Goal: Task Accomplishment & Management: Manage account settings

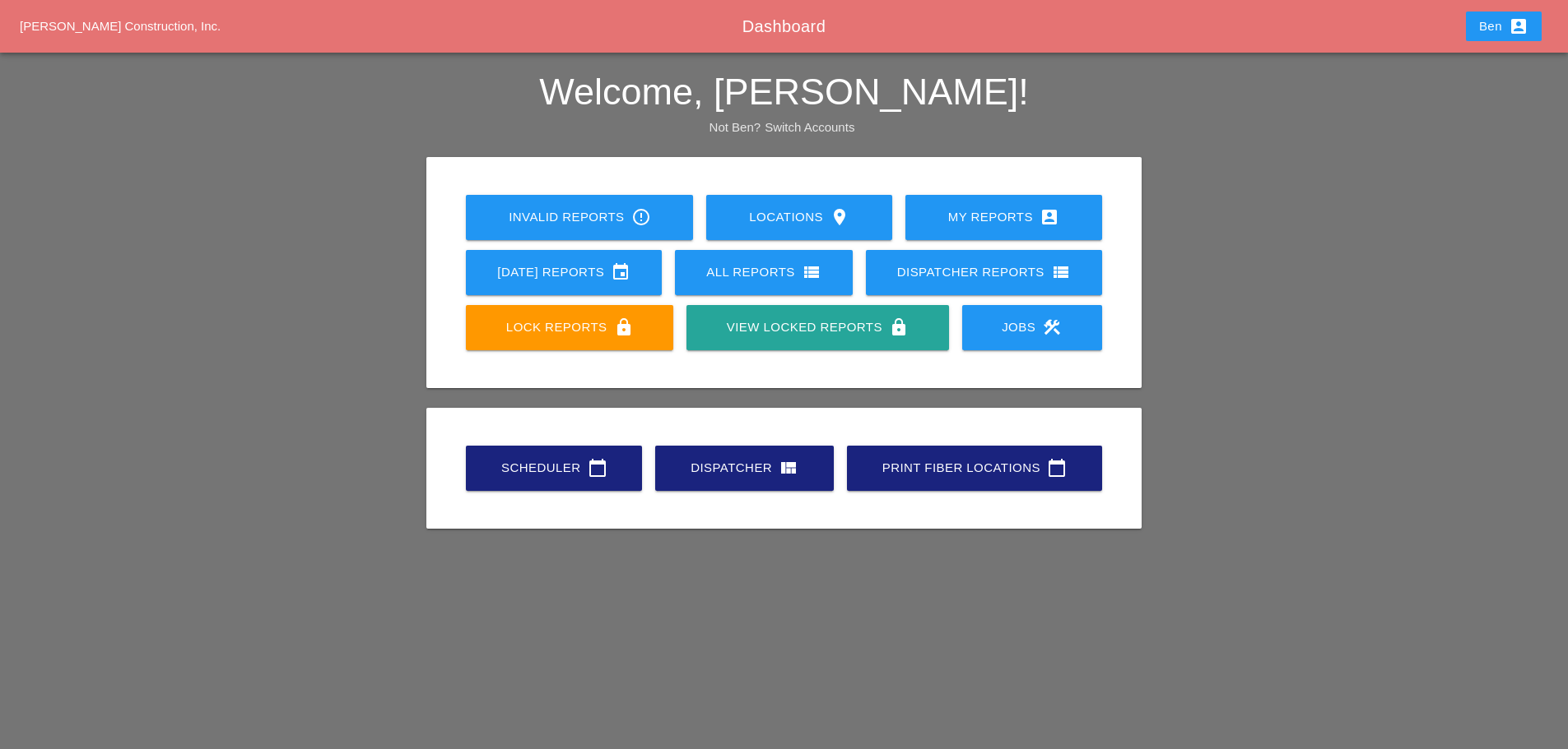
click at [541, 472] on div "Scheduler calendar_today" at bounding box center [554, 468] width 124 height 20
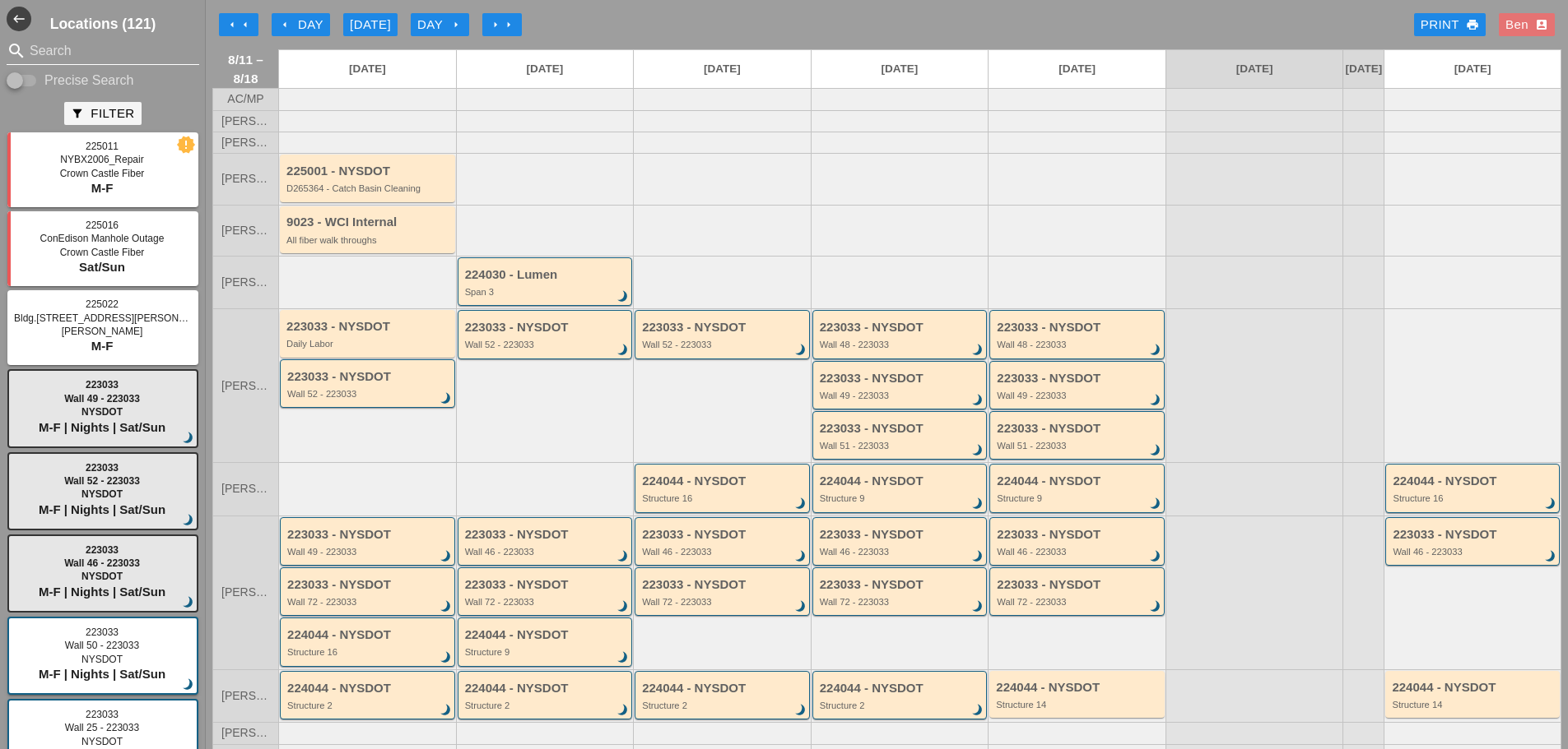
click at [134, 54] on input "Search" at bounding box center [103, 51] width 147 height 26
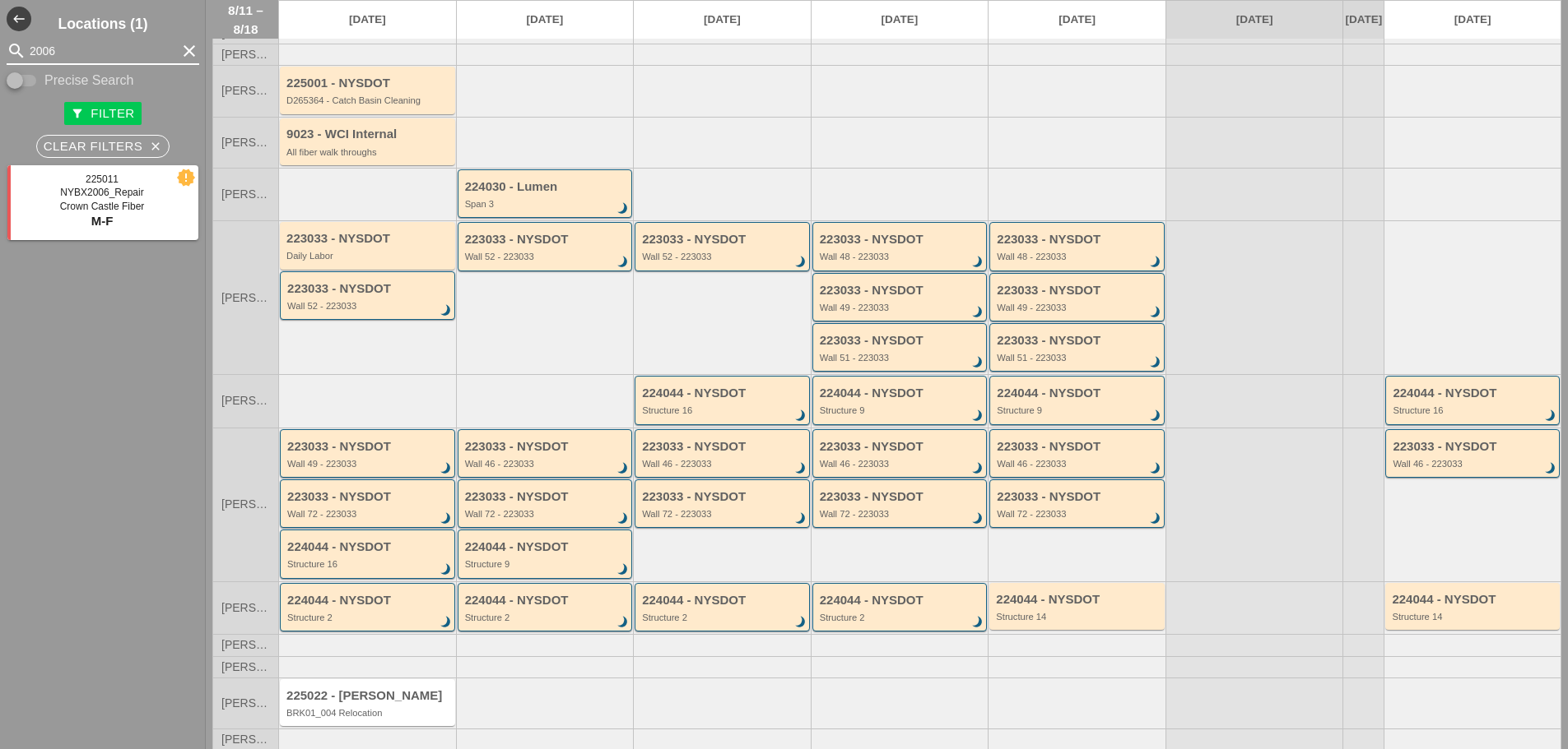
scroll to position [123, 0]
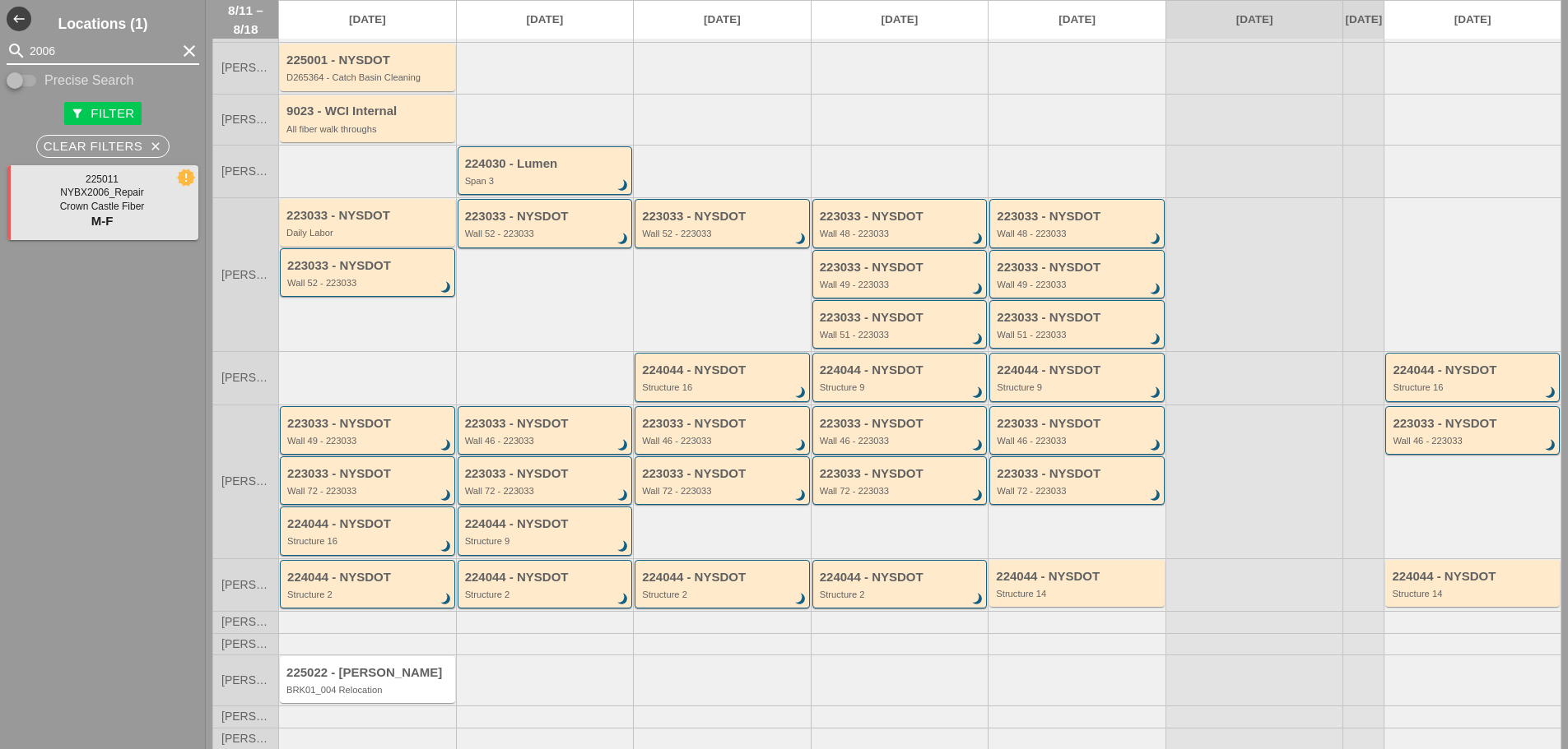
type input "2006"
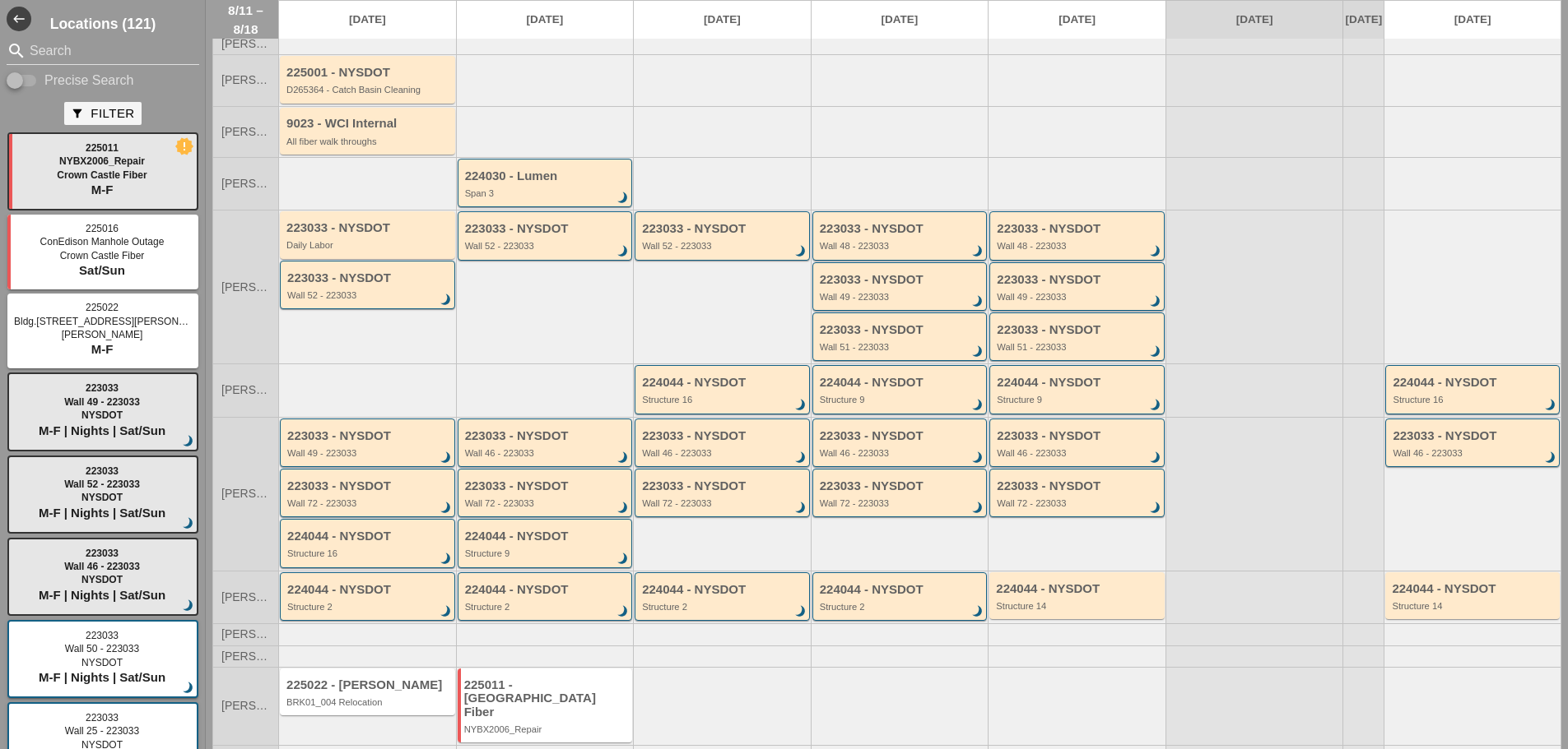
scroll to position [137, 0]
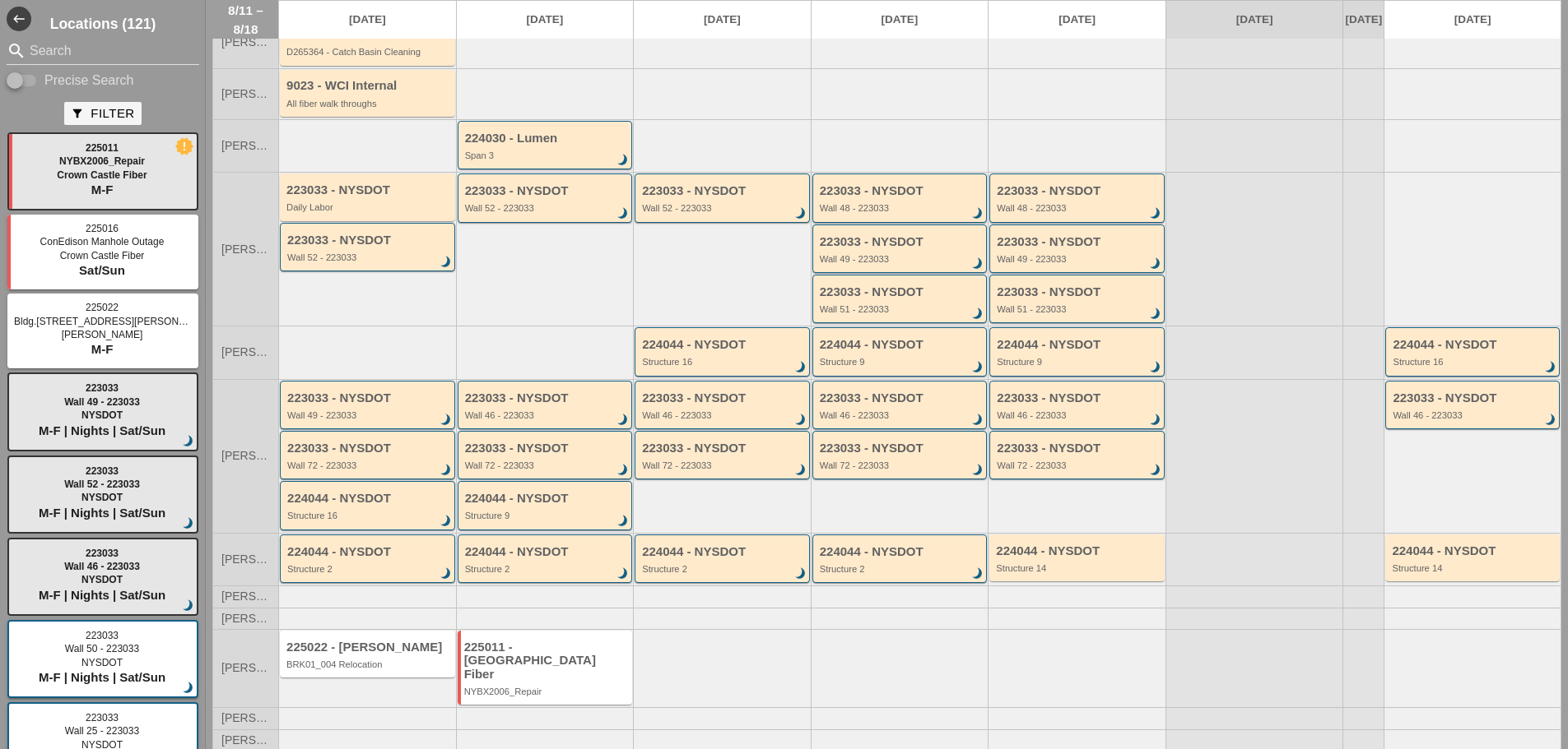
click at [591, 630] on div at bounding box center [545, 619] width 178 height 21
click at [595, 644] on div "225011 - [GEOGRAPHIC_DATA] Fiber NYBX2006_Repair" at bounding box center [545, 668] width 175 height 74
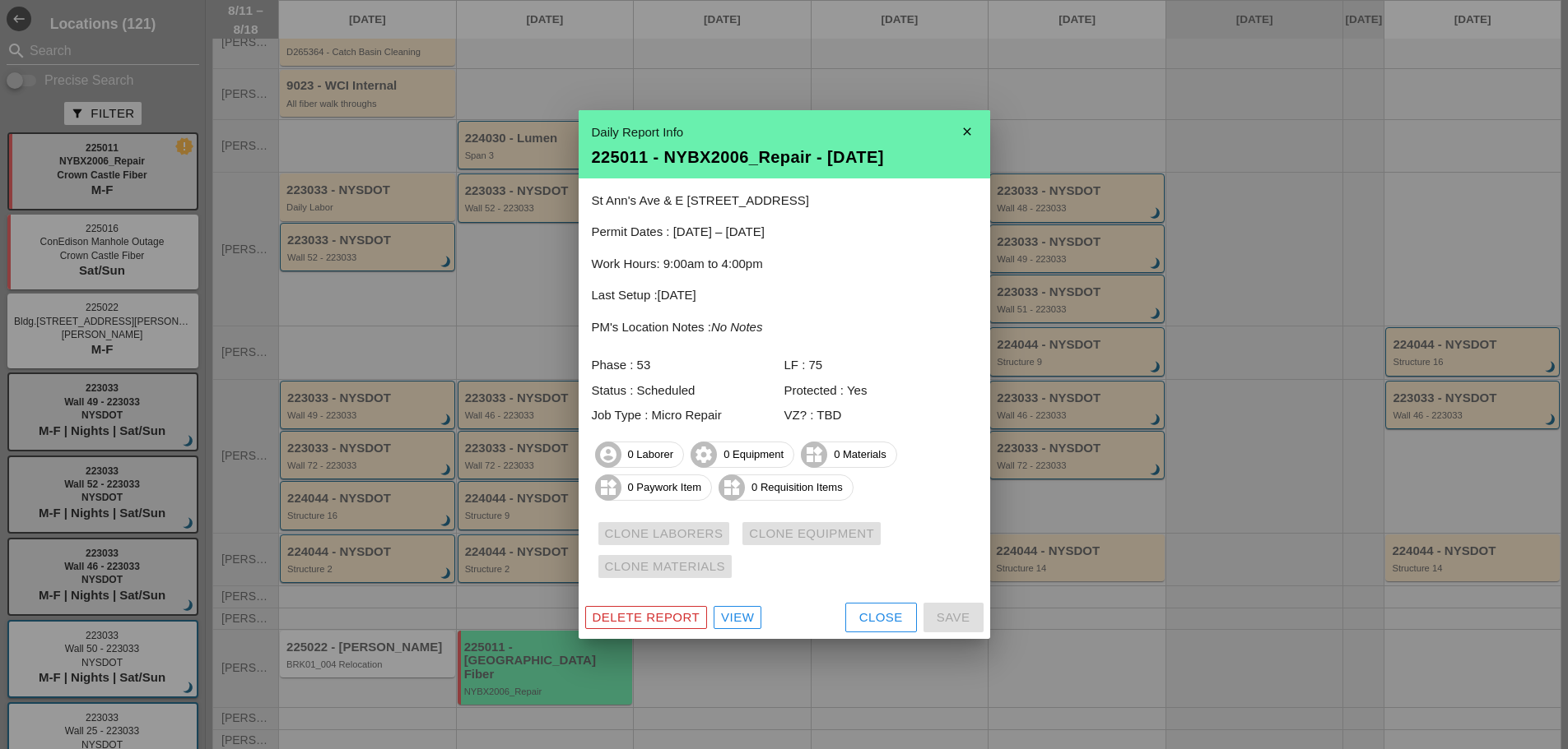
click at [736, 612] on div "View" at bounding box center [738, 618] width 33 height 19
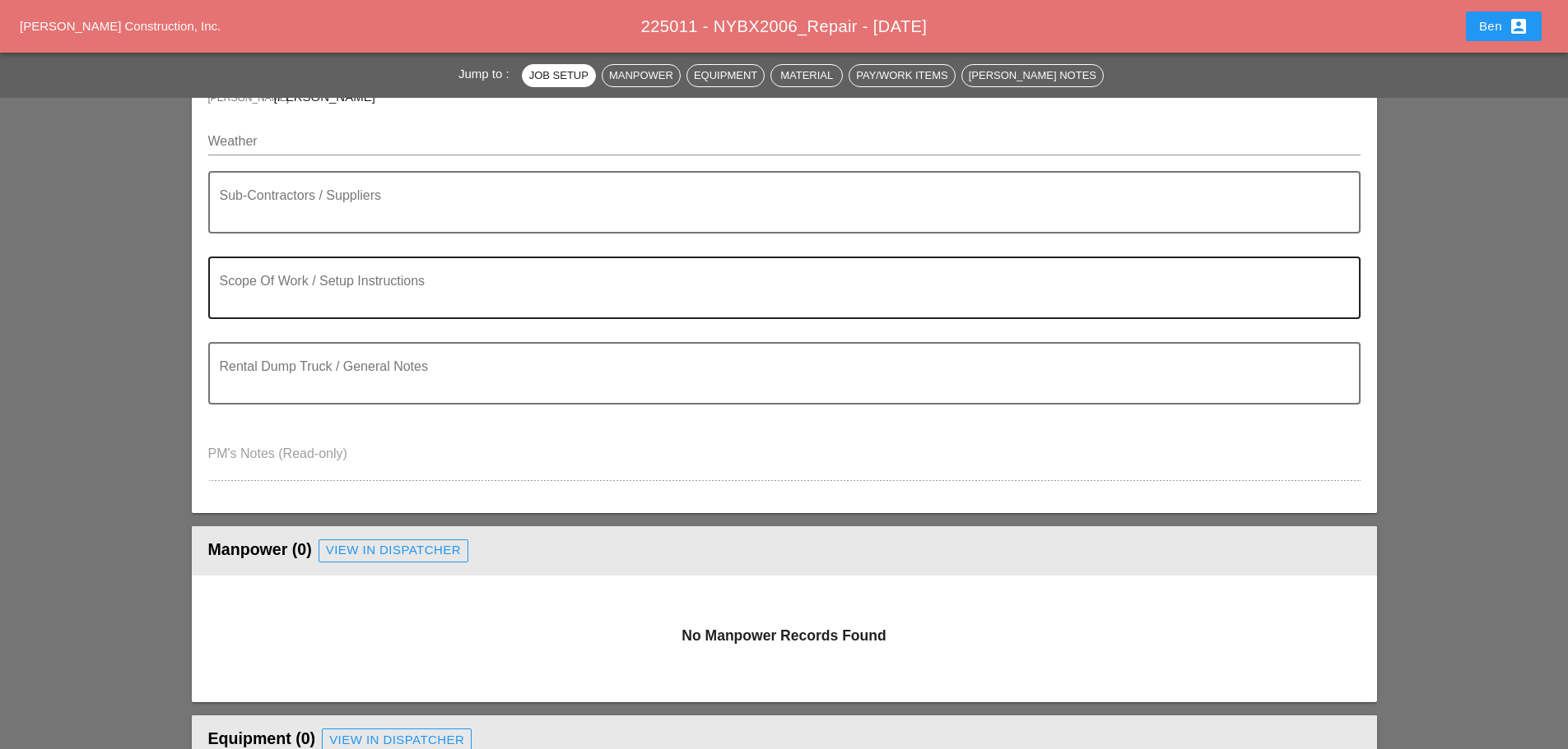
scroll to position [137, 0]
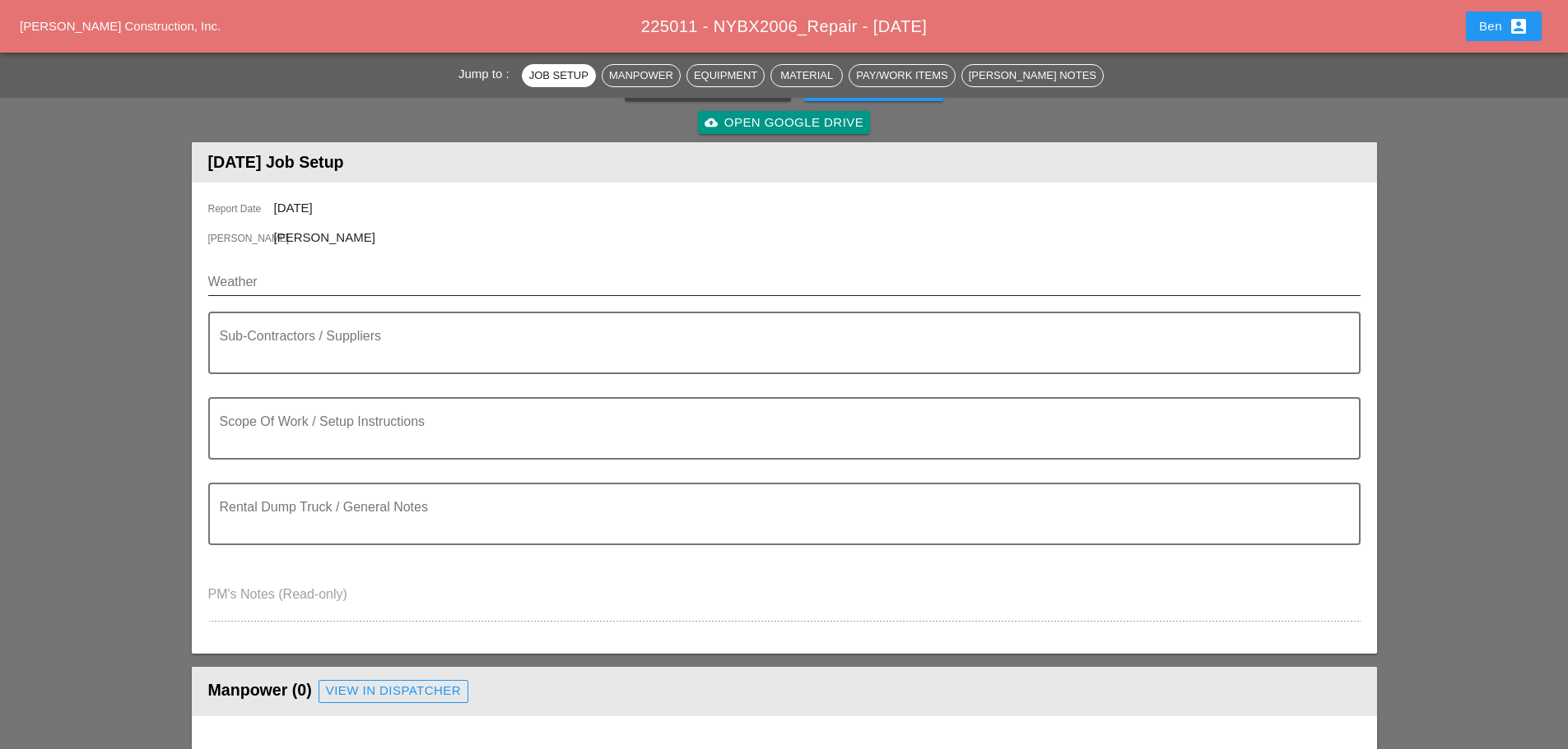
click at [254, 280] on input "Weather" at bounding box center [772, 282] width 1129 height 26
click at [290, 259] on div "Weather" at bounding box center [784, 286] width 1152 height 53
click at [282, 286] on input "Weather" at bounding box center [772, 282] width 1129 height 26
paste input "Plentiful sunshine. High 91F. Winds SSW at 10 to 15 mph."
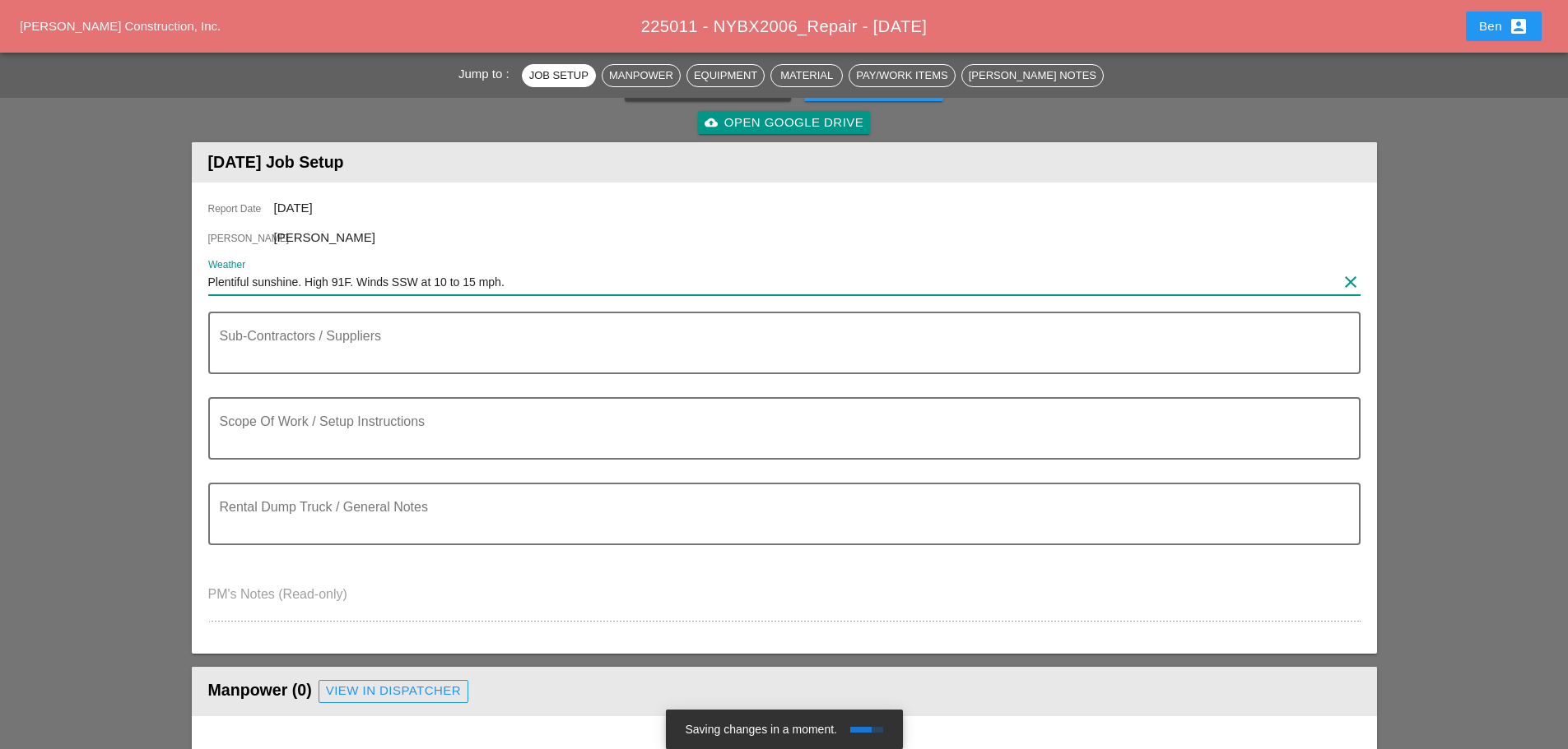
type input "Plentiful sunshine. High 91F. Winds SSW at 10 to 15 mph."
click at [482, 280] on input "Plentiful sunshine. High 91F. Winds SSW at 10 to 15 mph." at bounding box center [772, 282] width 1129 height 26
type input "M"
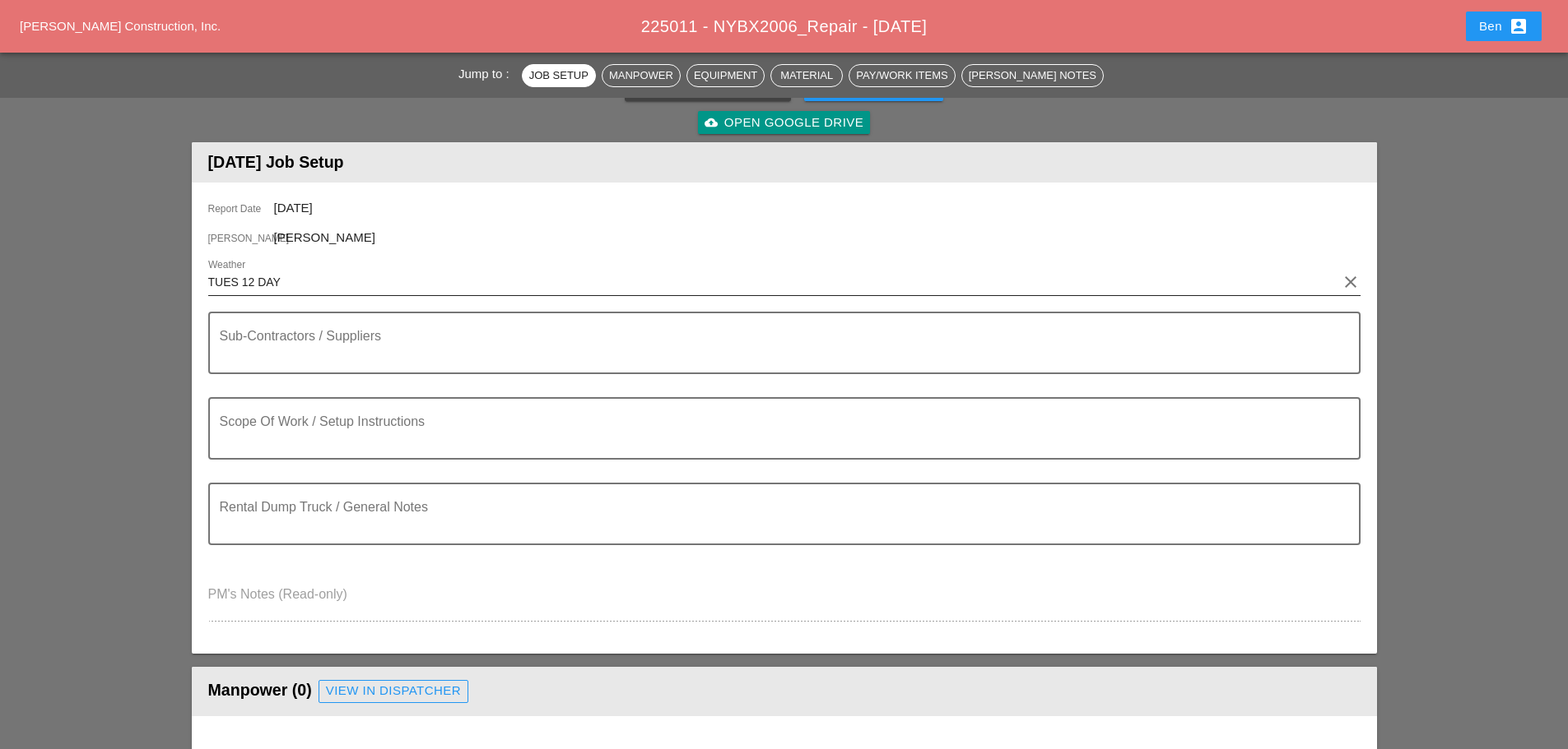
click at [361, 282] on input "TUES 12 DAY" at bounding box center [772, 282] width 1129 height 26
click at [329, 283] on input "TUES 12 DAY 91" at bounding box center [772, 282] width 1129 height 26
paste input "°"
click at [388, 289] on input "TUES 12 DAY 91°" at bounding box center [772, 282] width 1129 height 26
drag, startPoint x: 388, startPoint y: 289, endPoint x: 359, endPoint y: 283, distance: 29.6
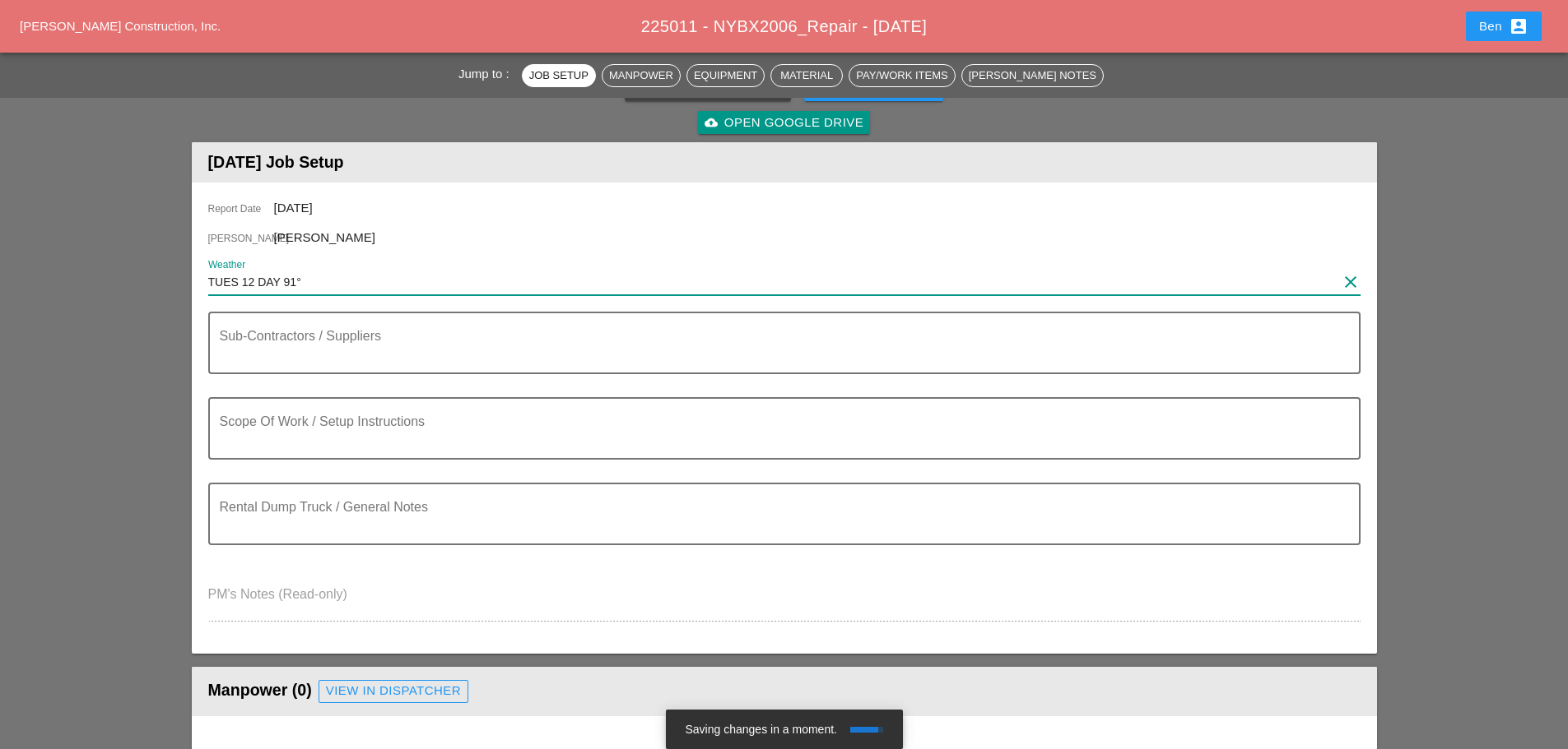
click at [359, 283] on input "TUES 12 DAY 91°" at bounding box center [772, 282] width 1129 height 26
paste input "Plentiful sunshine. High 91F. Winds SSW at 10 to 15 mph."
type input "TUES 12 DAY 91° Plentiful sunshine. High 91F. Winds SSW at 10 to 15 mph."
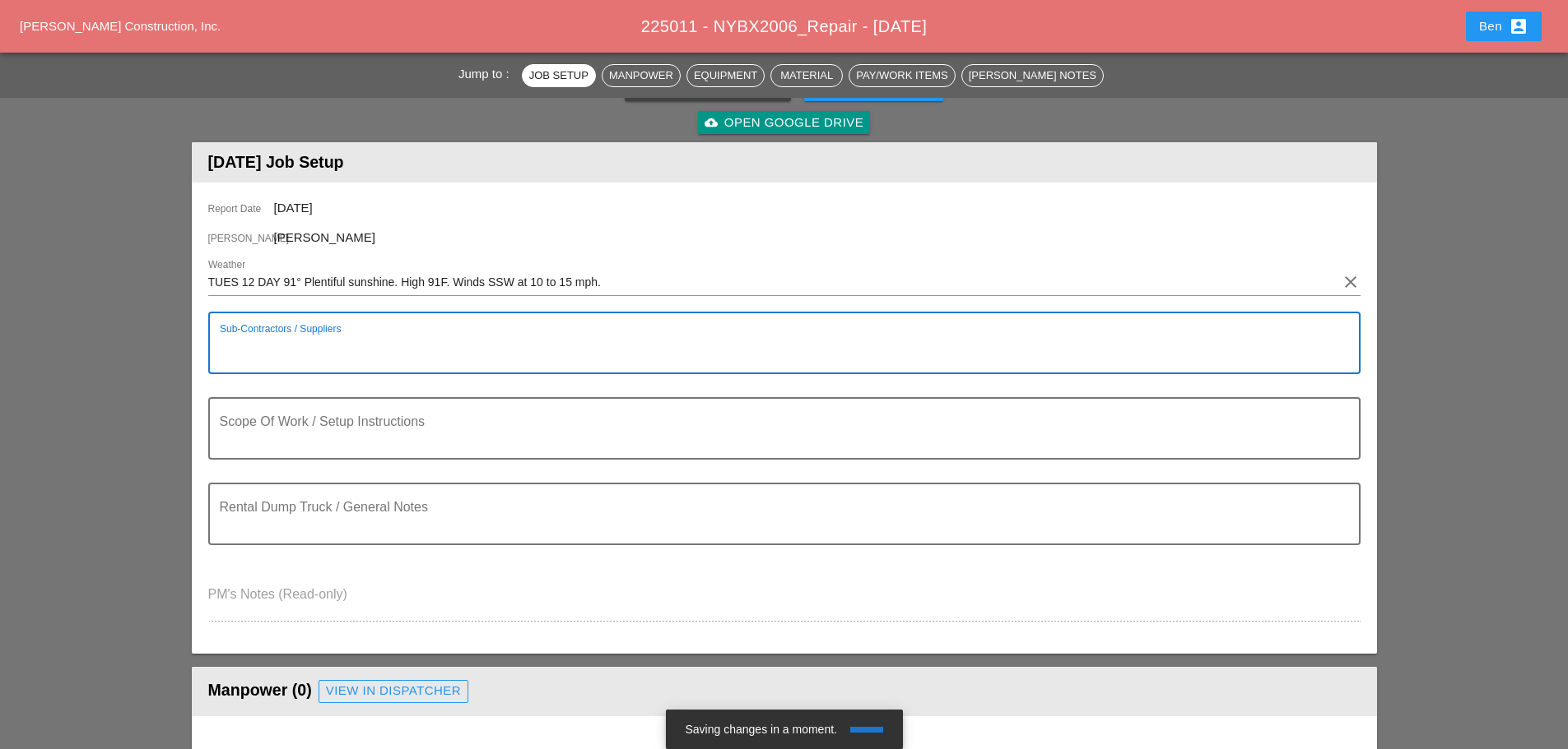
click at [562, 333] on textarea "Sub-Contractors / Suppliers" at bounding box center [777, 353] width 1116 height 40
type textarea "NONE"
click at [497, 432] on textarea "Scope Of Work / Setup Instructions" at bounding box center [777, 439] width 1116 height 40
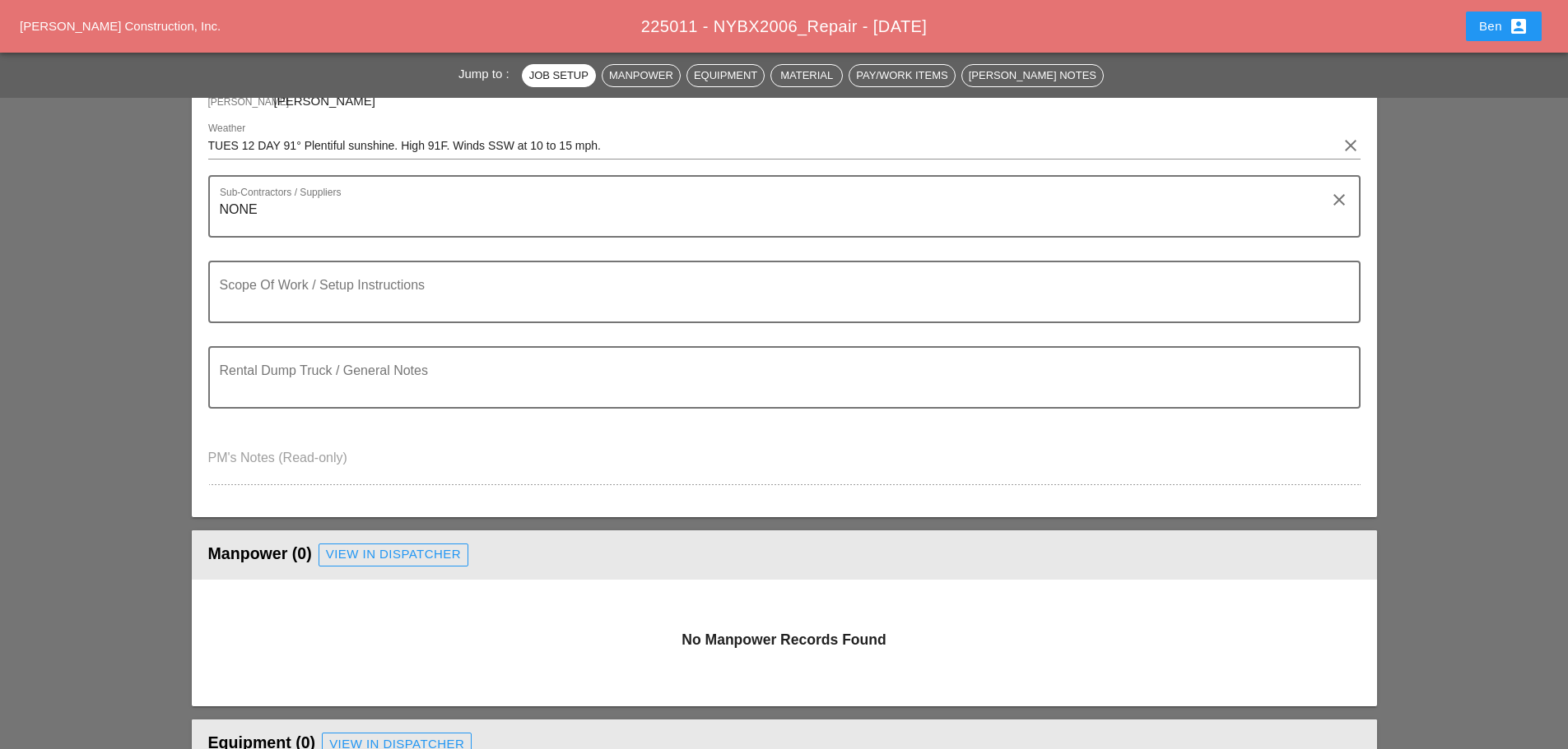
scroll to position [412, 0]
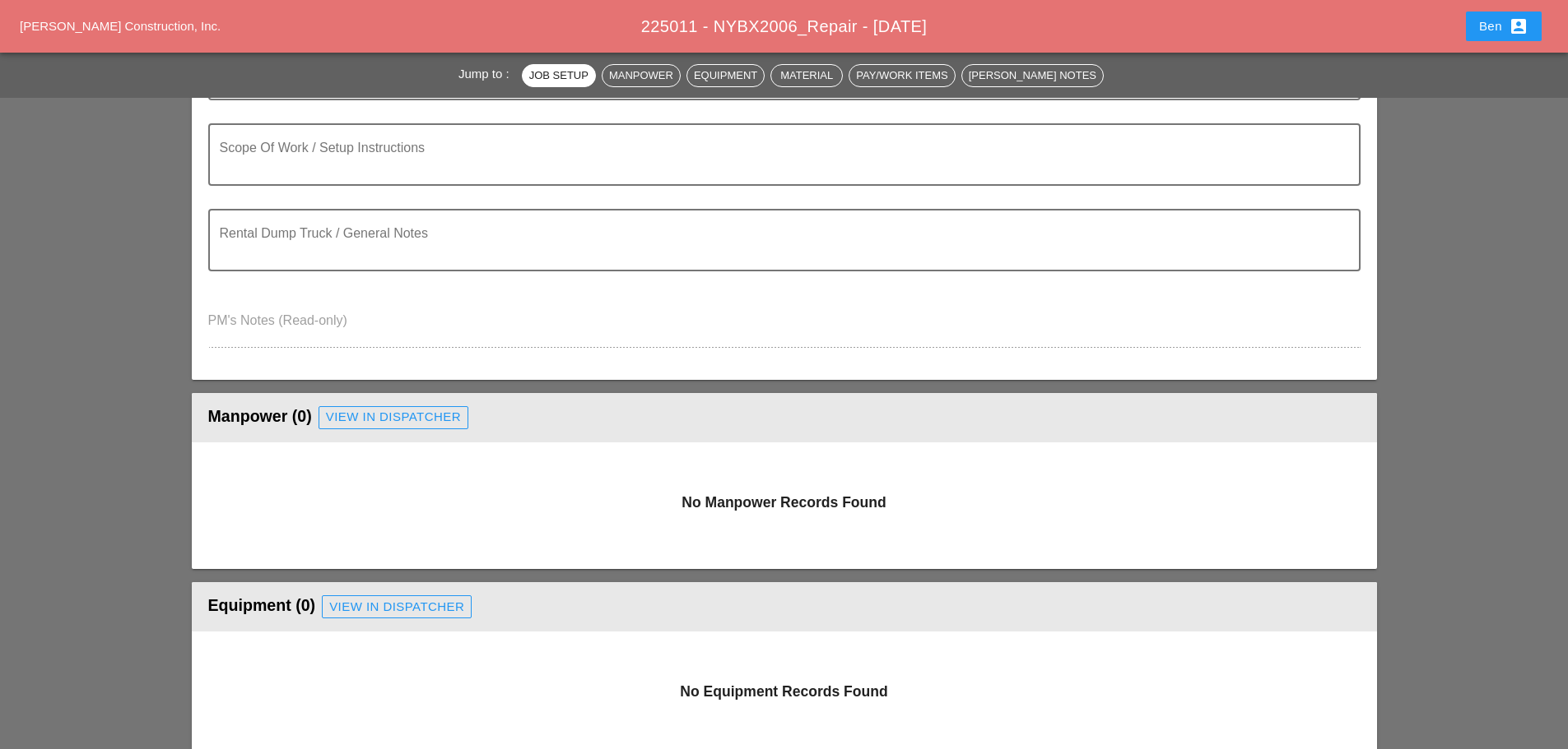
click at [417, 427] on link "View in Dispatcher" at bounding box center [394, 418] width 150 height 23
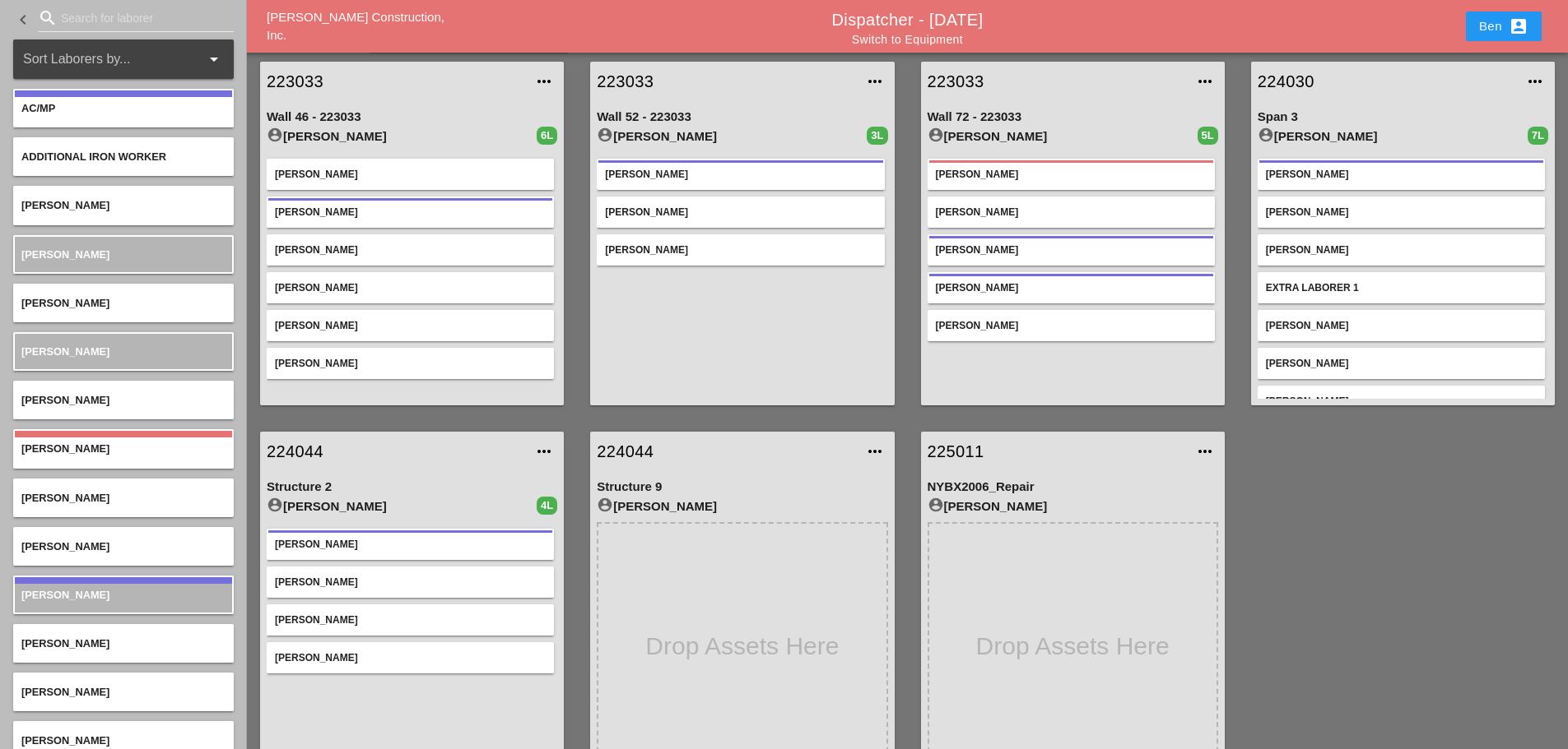
scroll to position [86, 0]
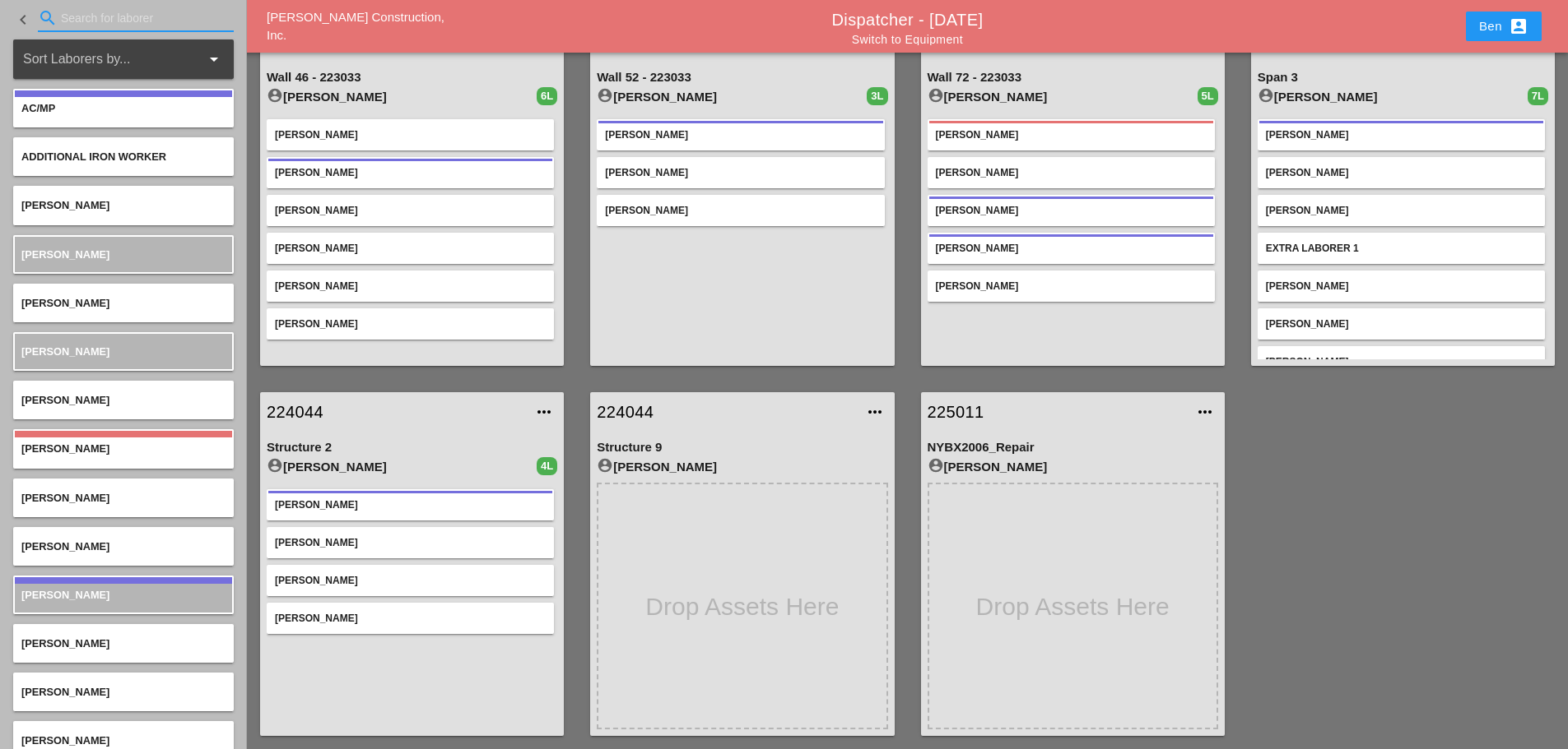
click at [105, 12] on input "Search for laborer" at bounding box center [136, 18] width 150 height 26
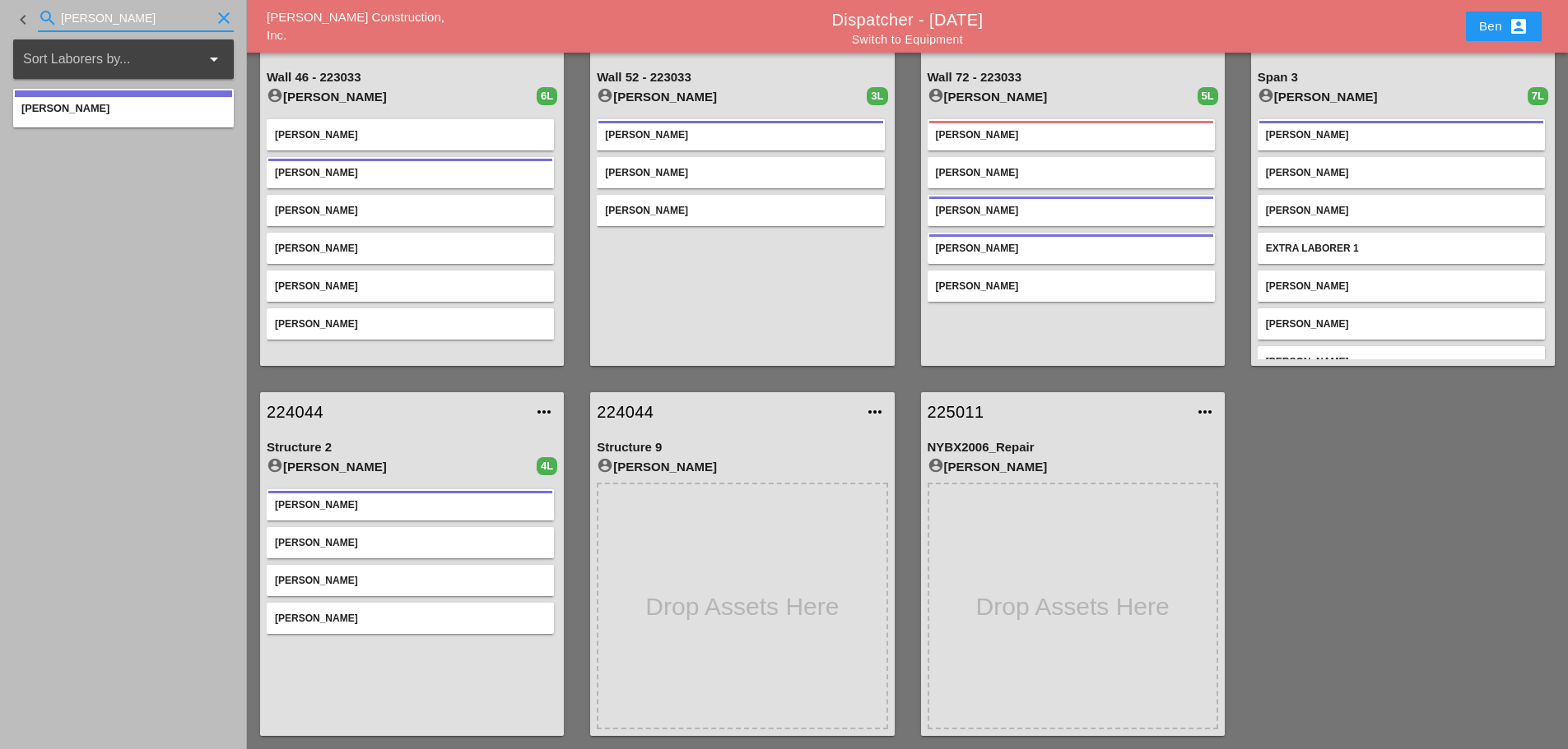
type input "[PERSON_NAME]"
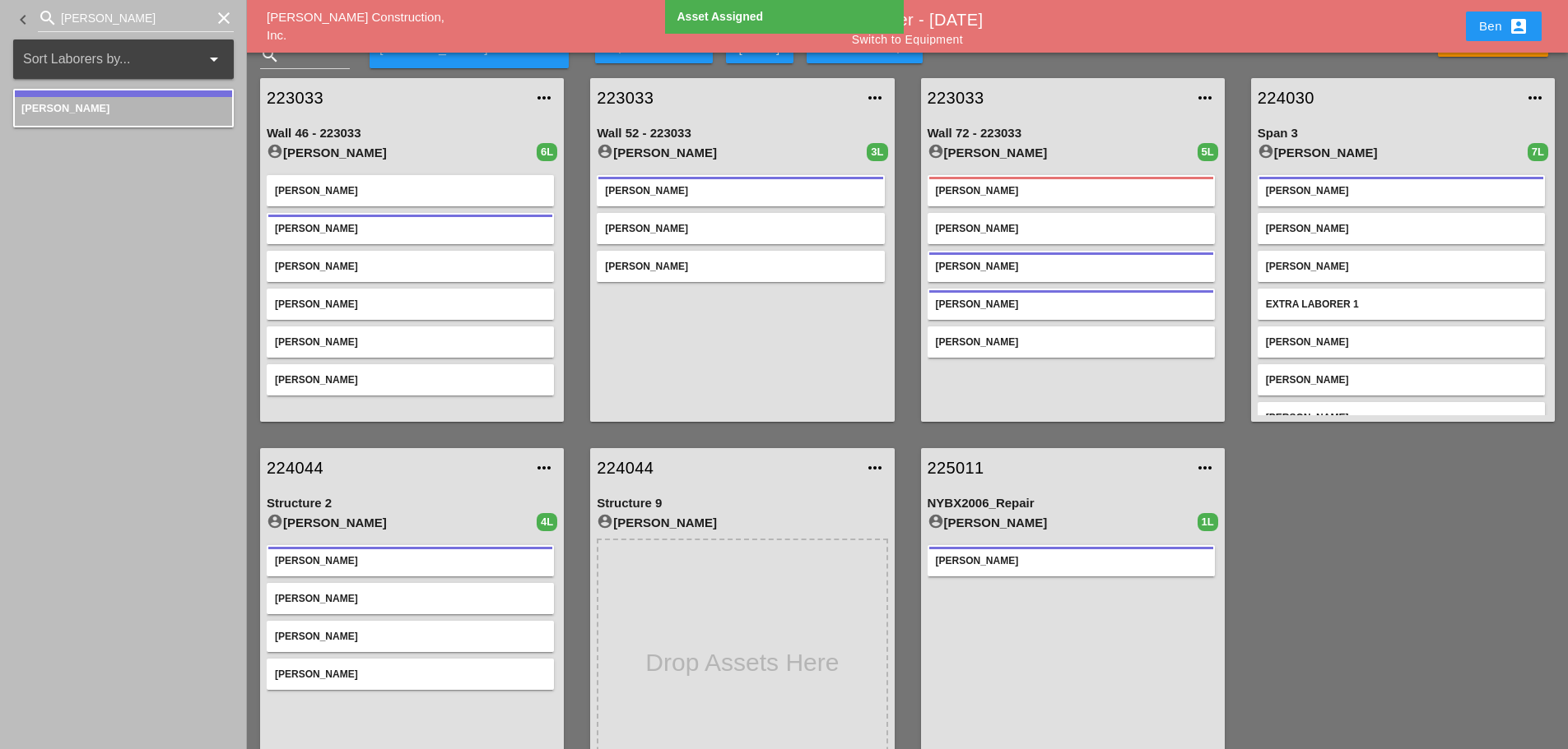
scroll to position [0, 0]
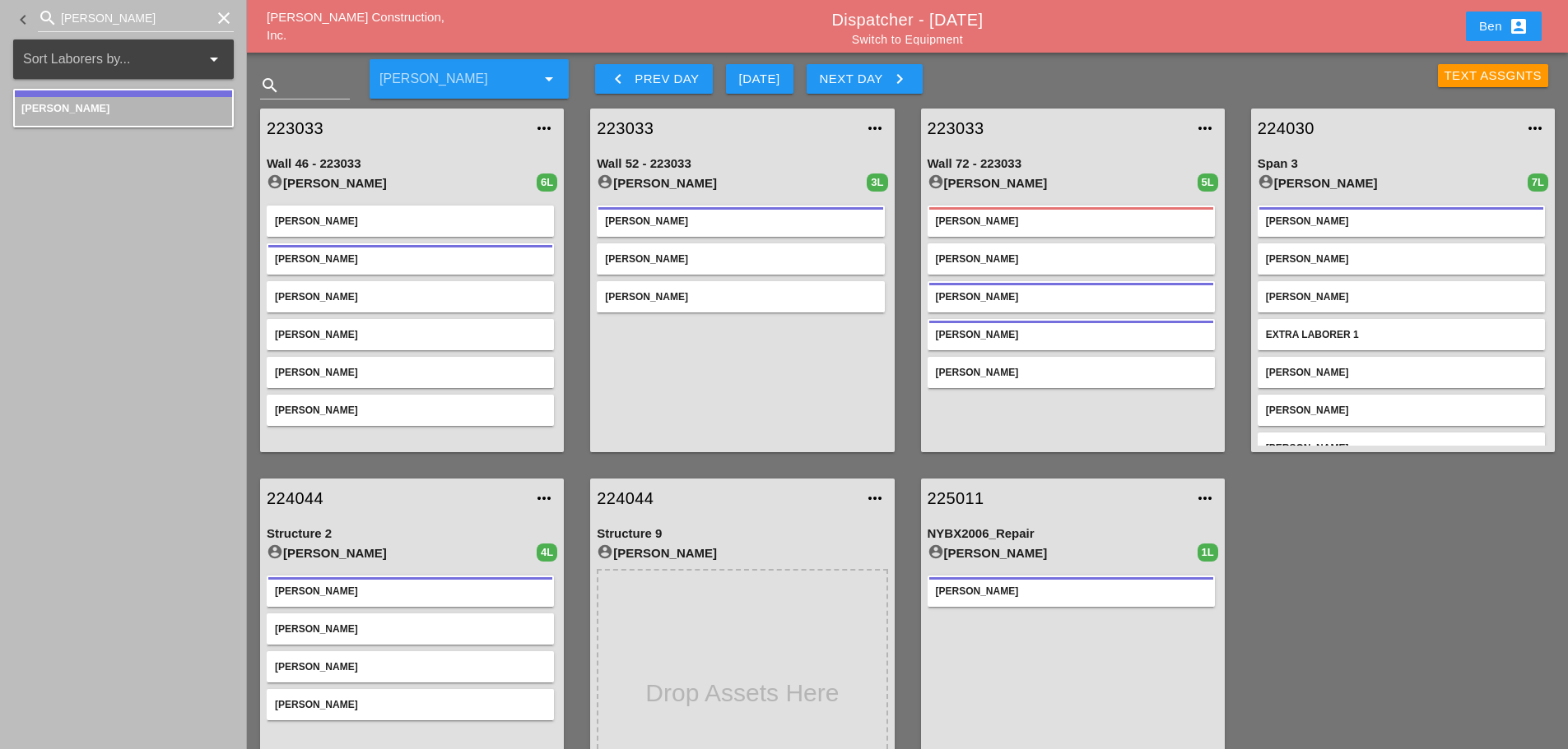
click at [878, 45] on div "[PERSON_NAME] Construction, Inc. Dispatcher - [DATE] Switch to Equipment Ben ac…" at bounding box center [908, 26] width 1321 height 53
click at [880, 41] on link "Switch to Equipment" at bounding box center [907, 40] width 111 height 13
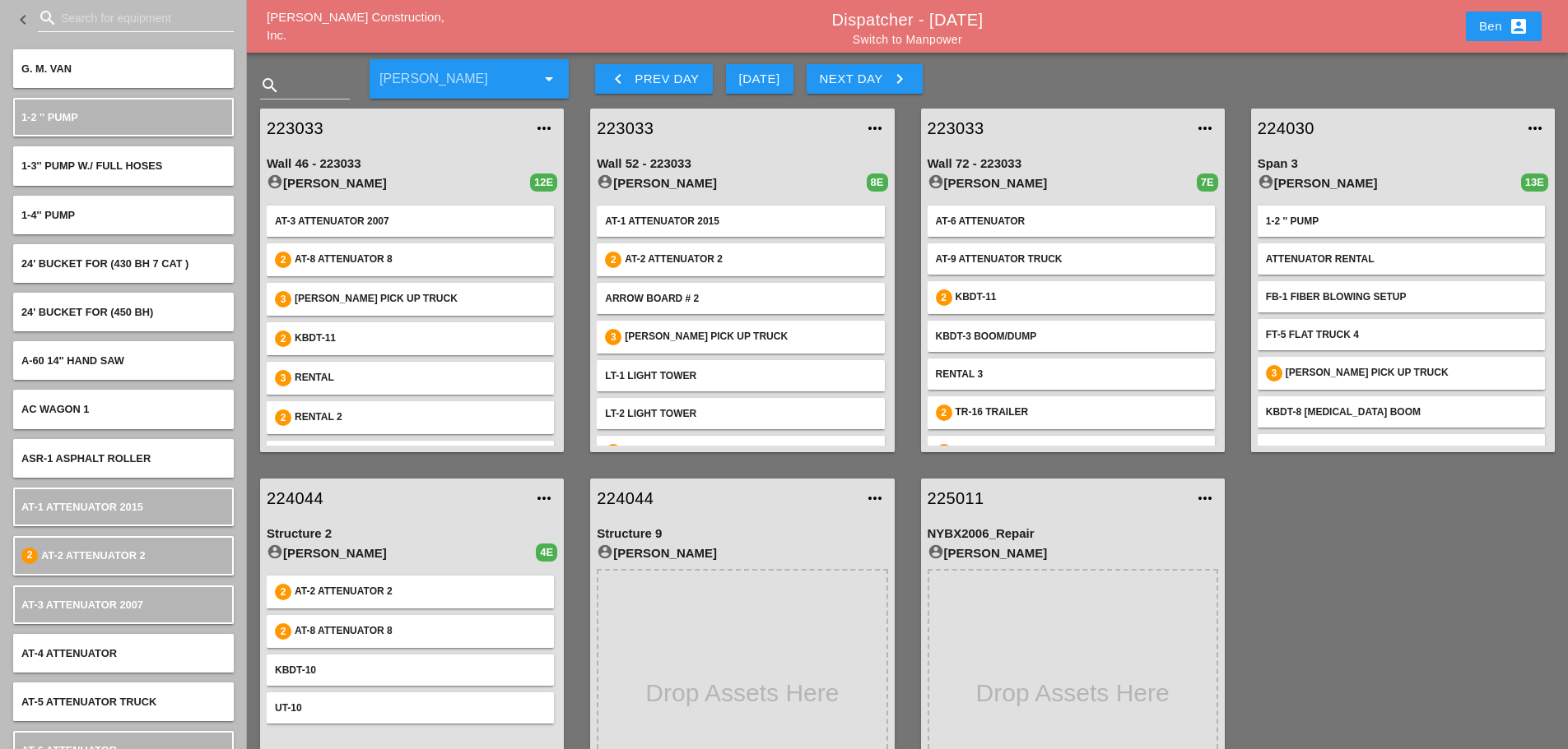
click at [111, 21] on input "Search for equipment" at bounding box center [136, 18] width 150 height 26
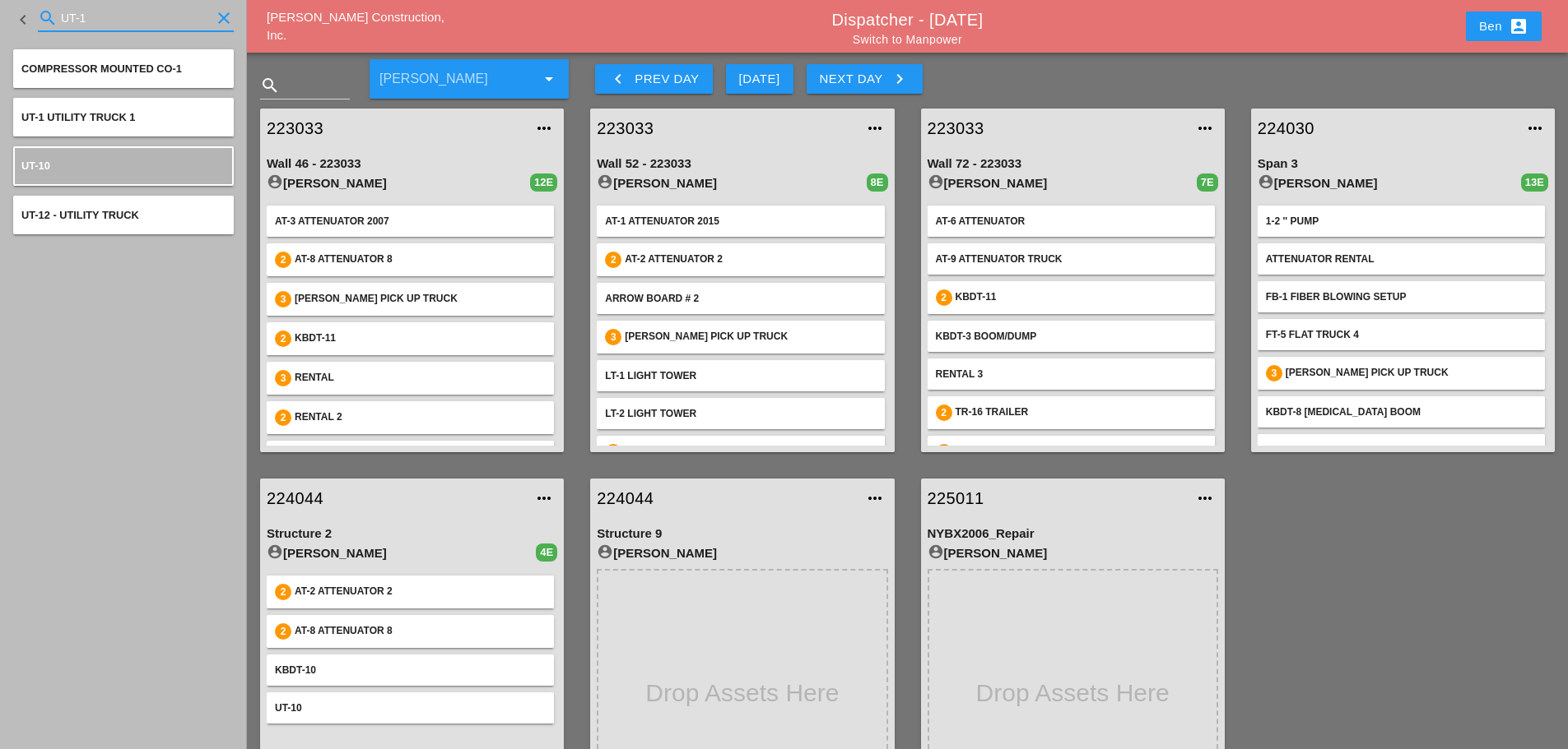
type input "UT-1"
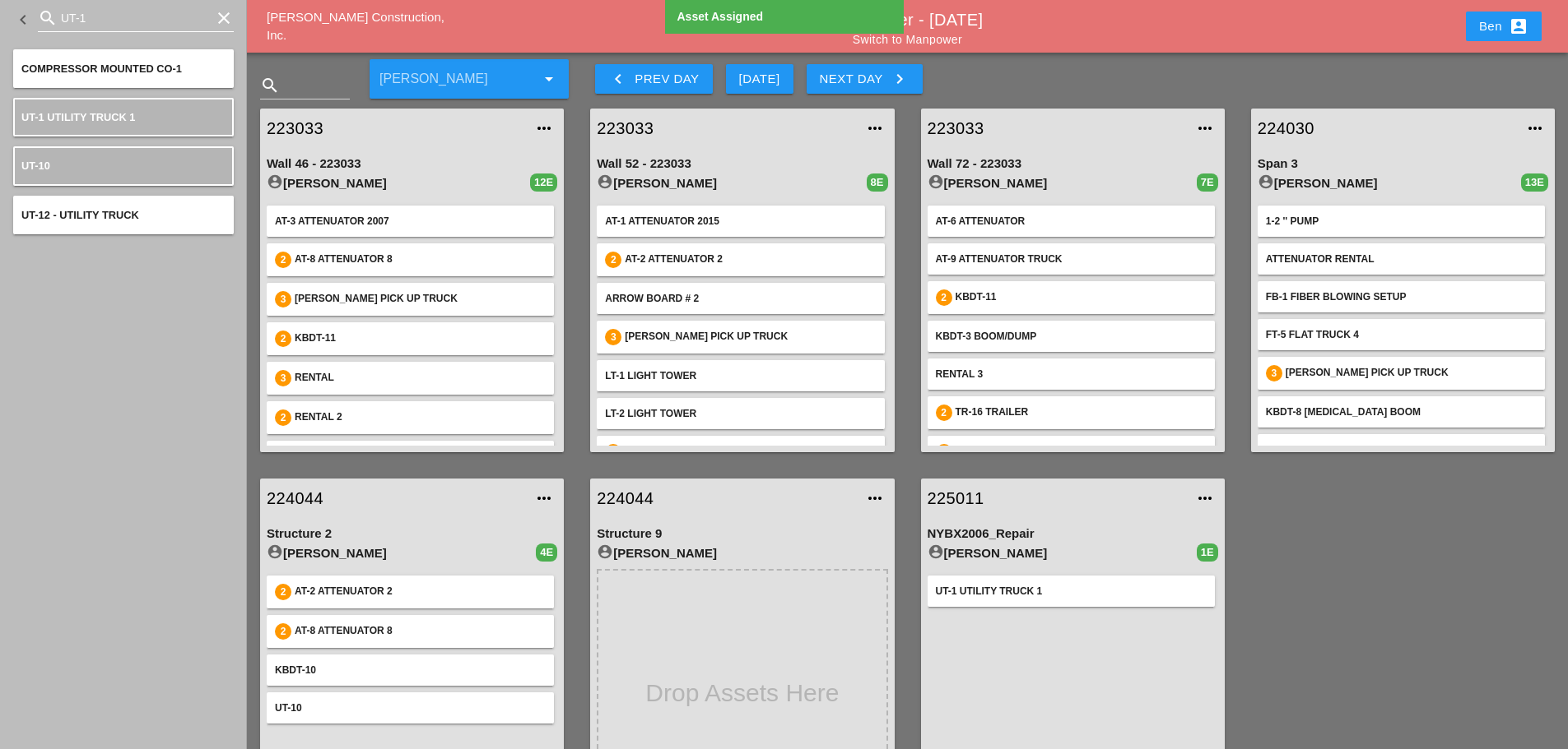
click at [213, 12] on div "clear" at bounding box center [222, 18] width 23 height 20
click at [227, 17] on icon "clear" at bounding box center [224, 18] width 20 height 20
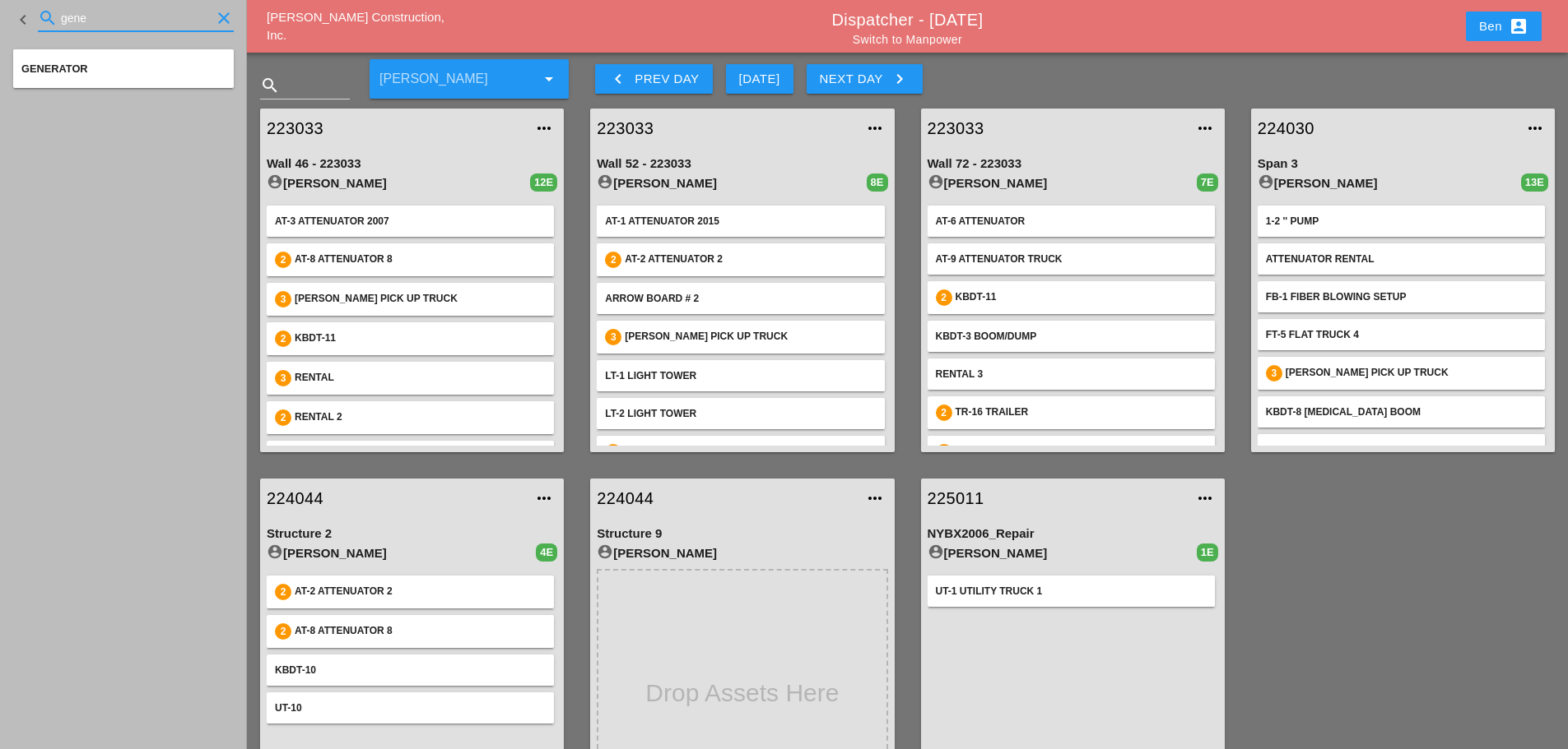
type input "gene"
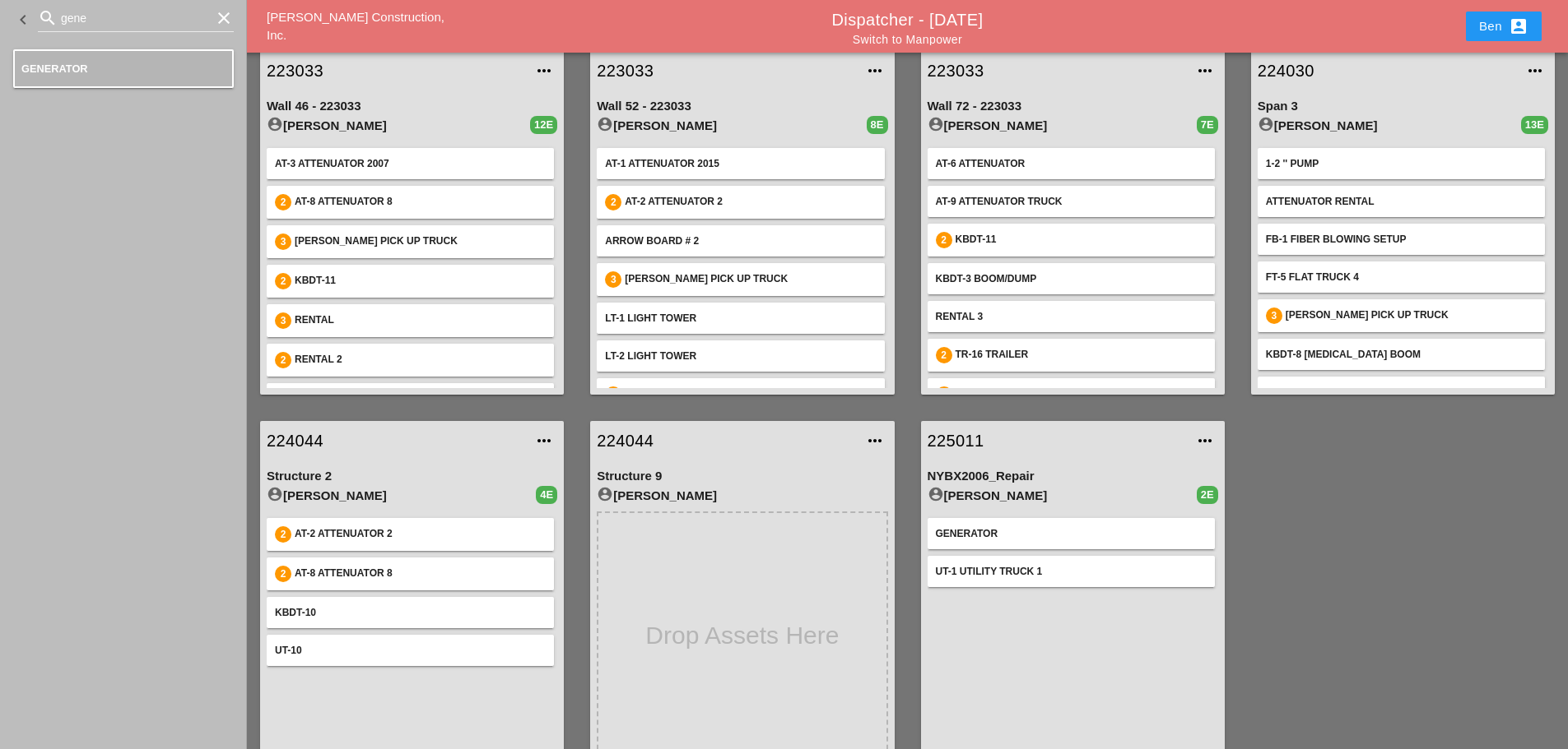
scroll to position [86, 0]
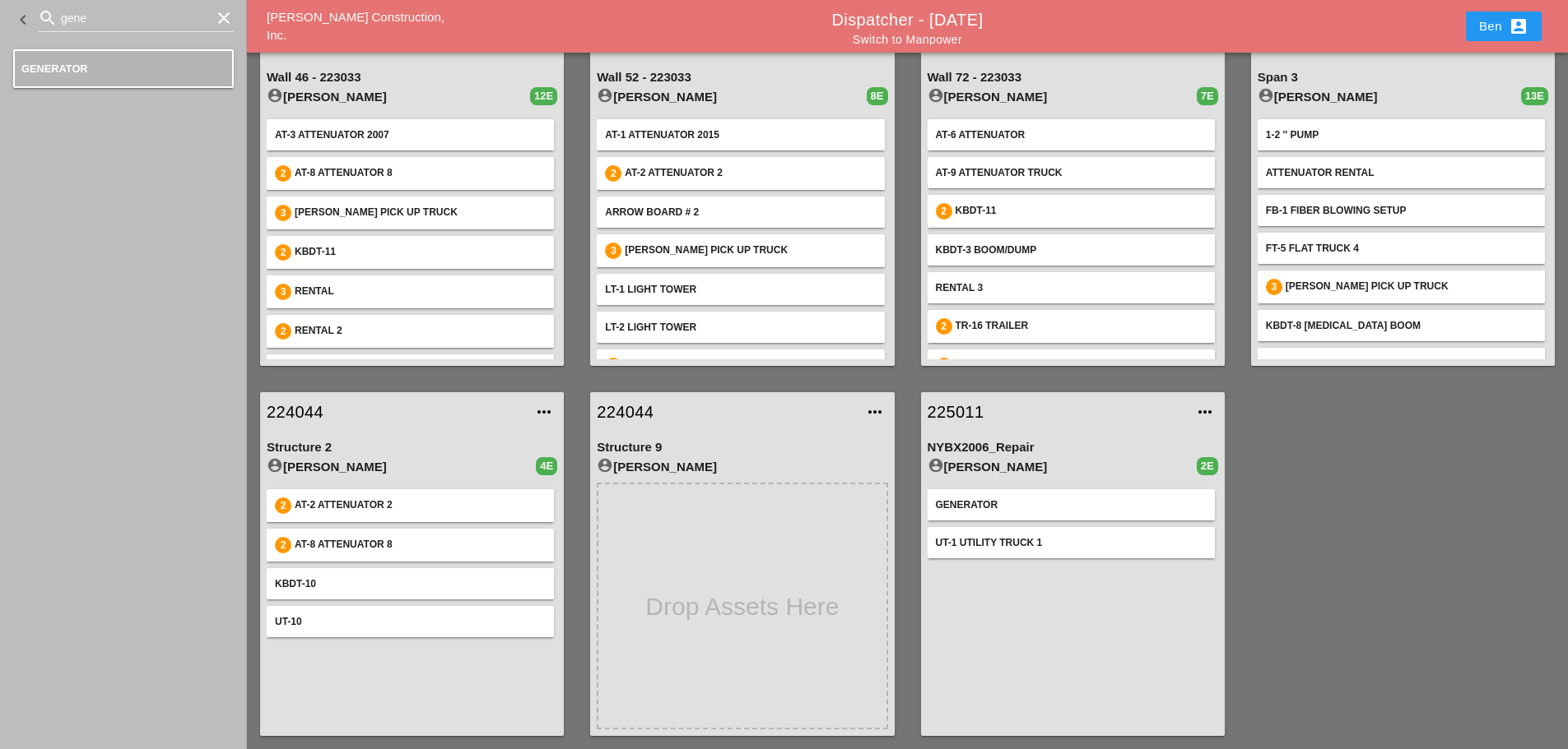
click at [1059, 548] on div "UT-1 Utility Truck 1" at bounding box center [1071, 543] width 271 height 15
click at [1155, 601] on div "Generator UT-1 Utility Truck 1 more_horiz" at bounding box center [1072, 607] width 291 height 247
click at [229, 23] on icon "clear" at bounding box center [224, 18] width 20 height 20
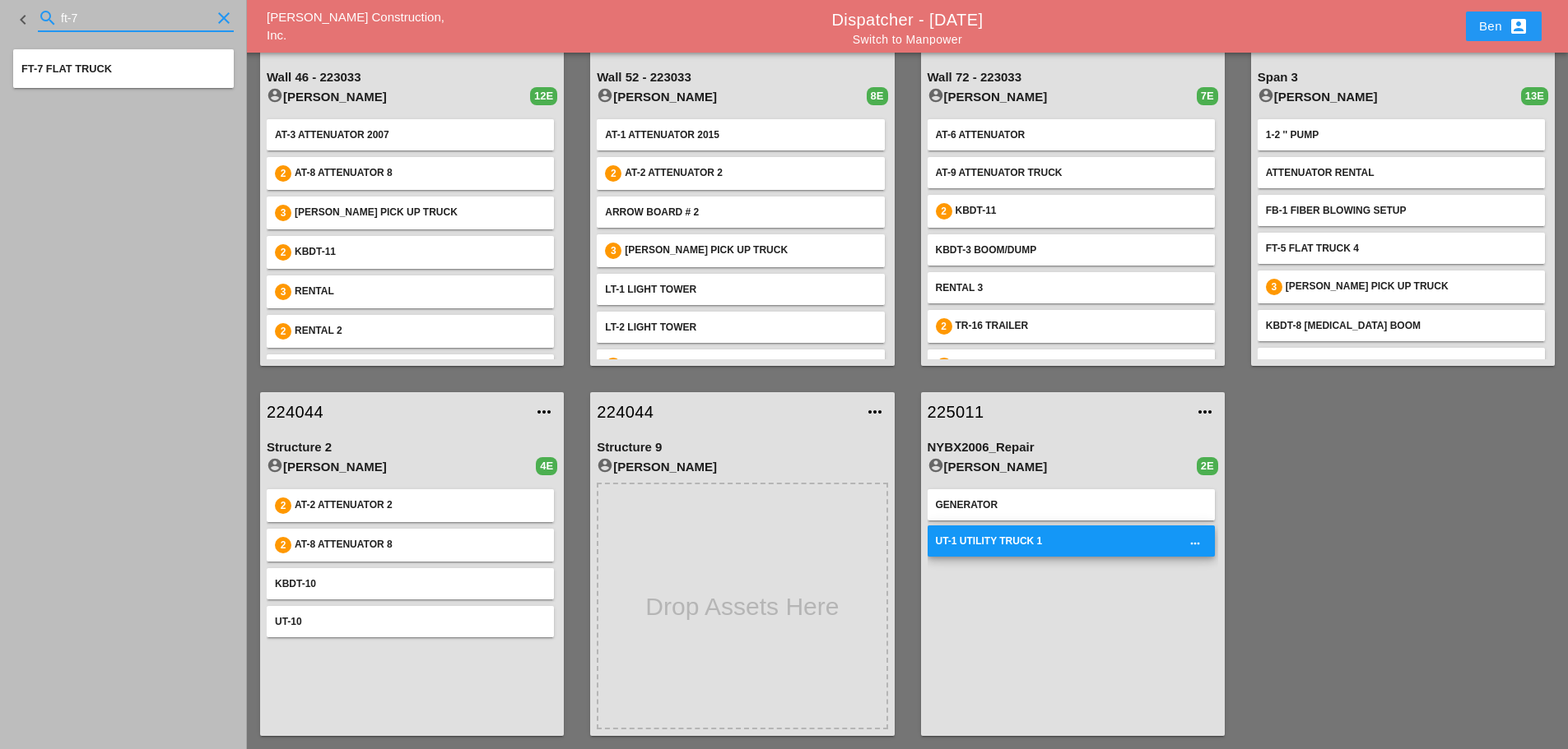
type input "ft-7"
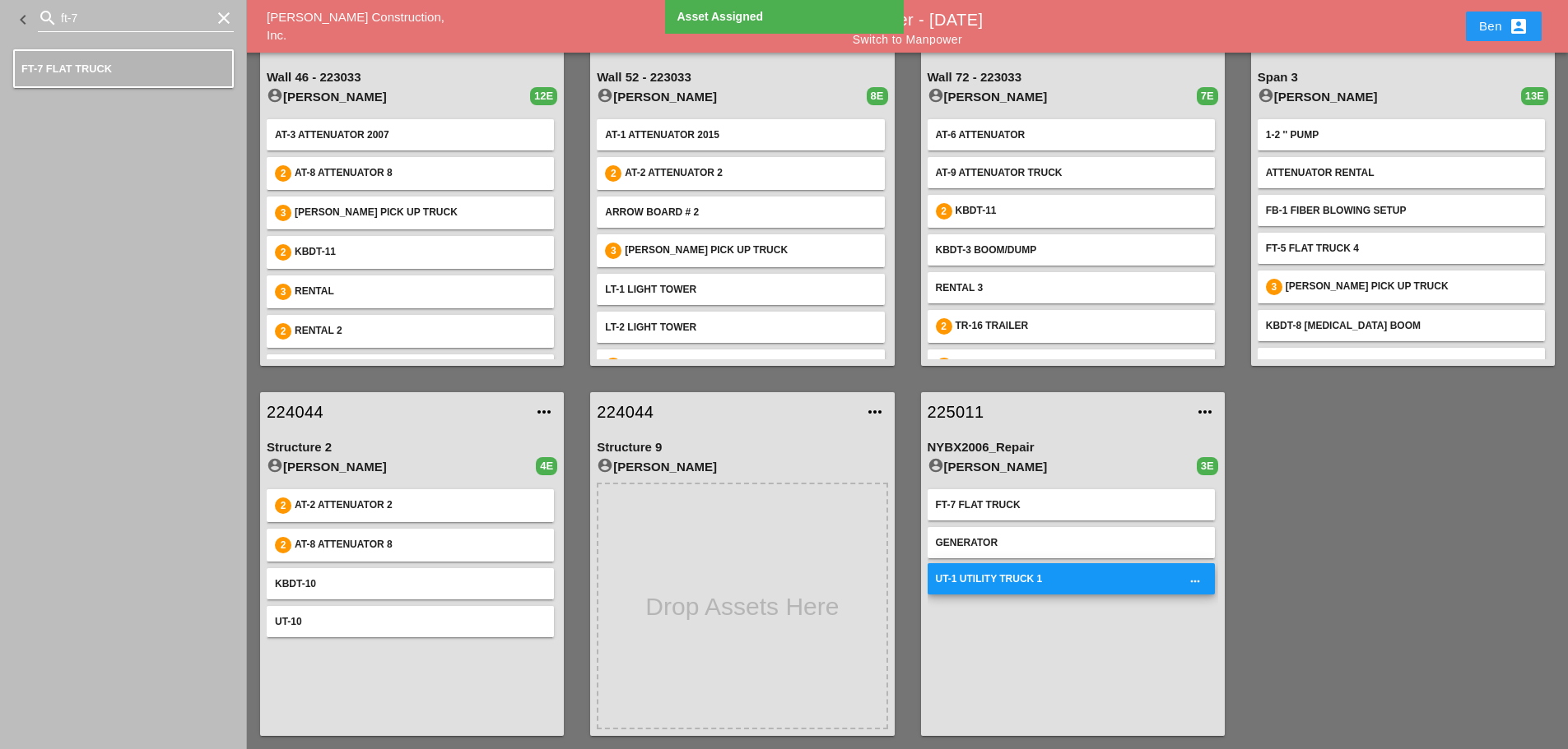
click at [225, 14] on icon "clear" at bounding box center [224, 18] width 20 height 20
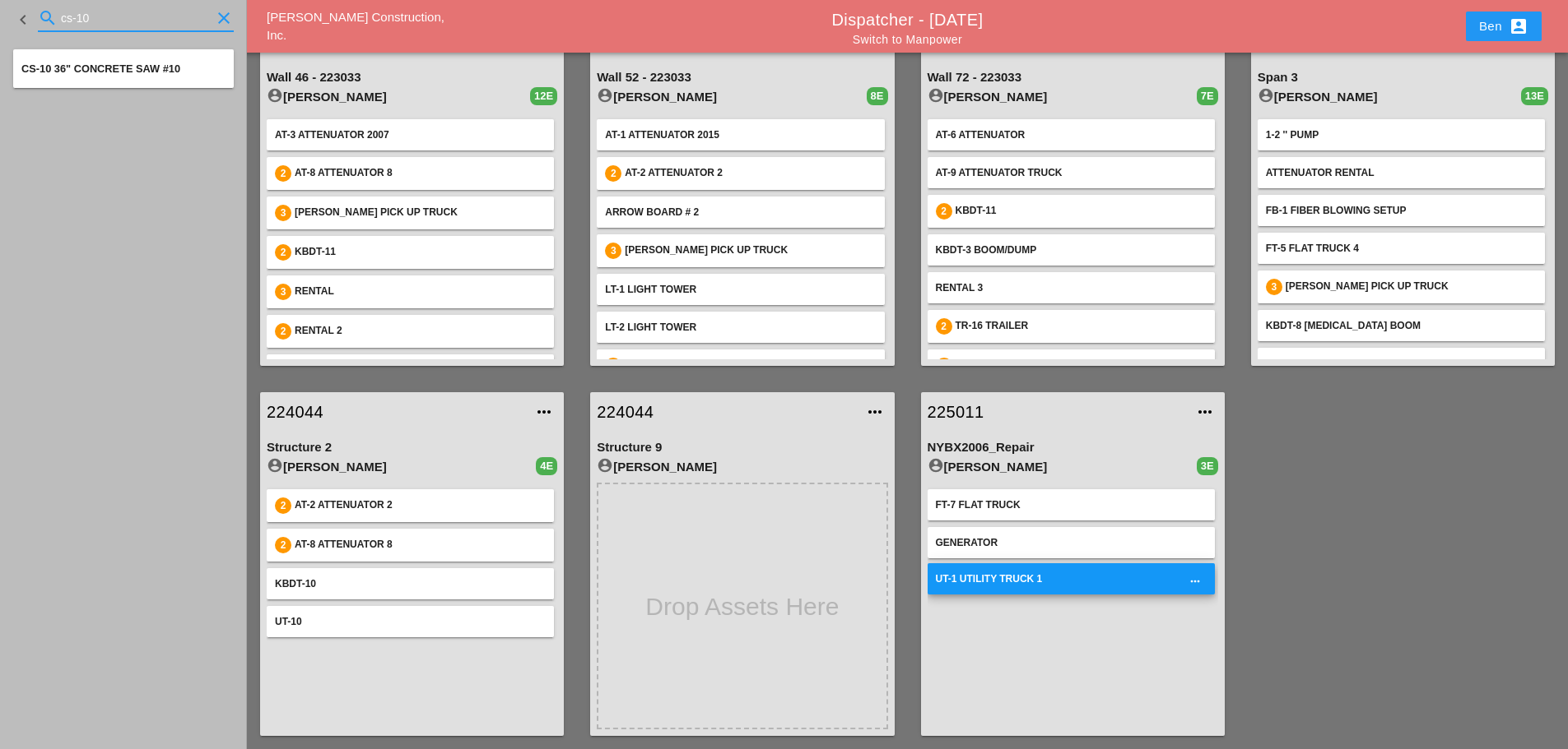
type input "cs-10"
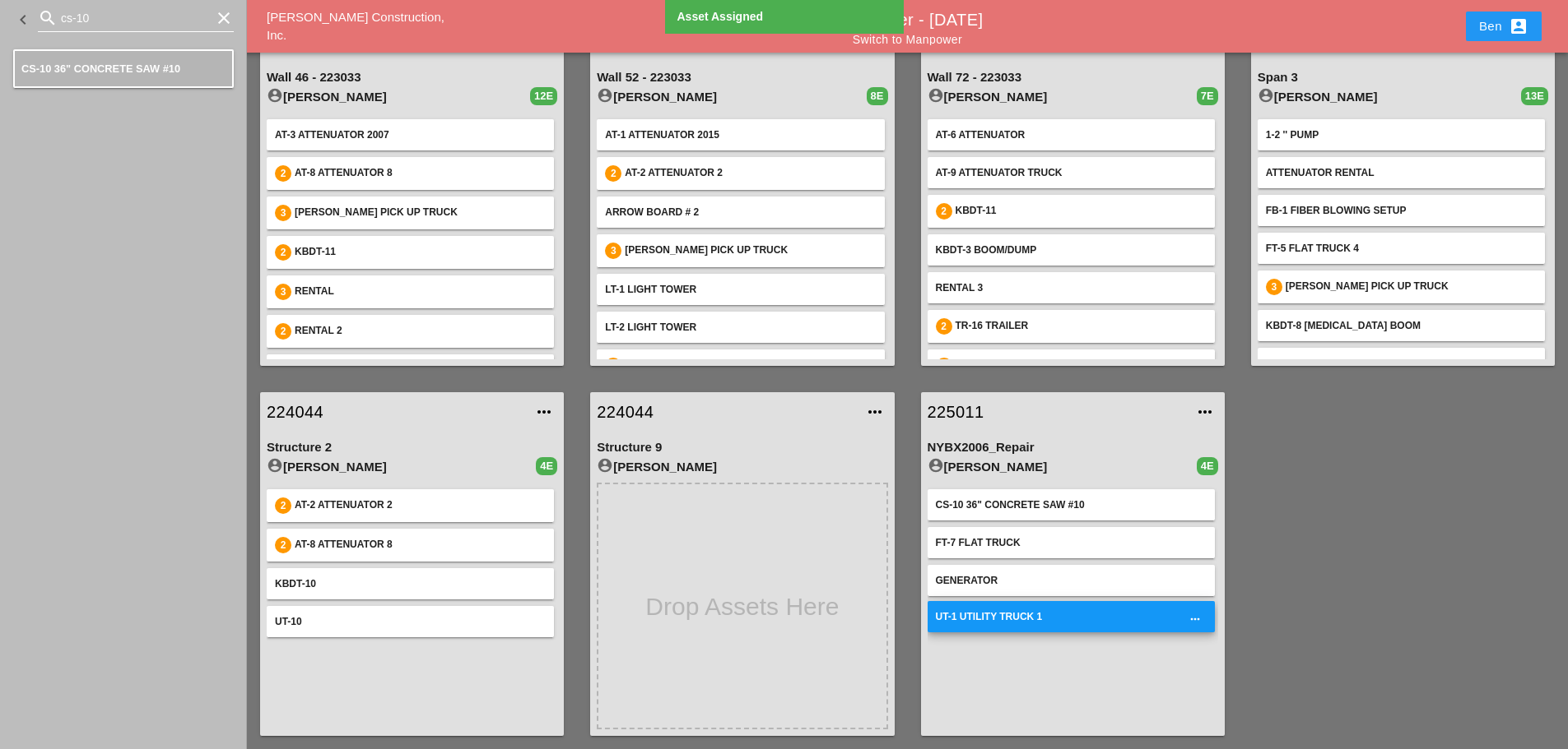
click at [231, 22] on icon "clear" at bounding box center [224, 18] width 20 height 20
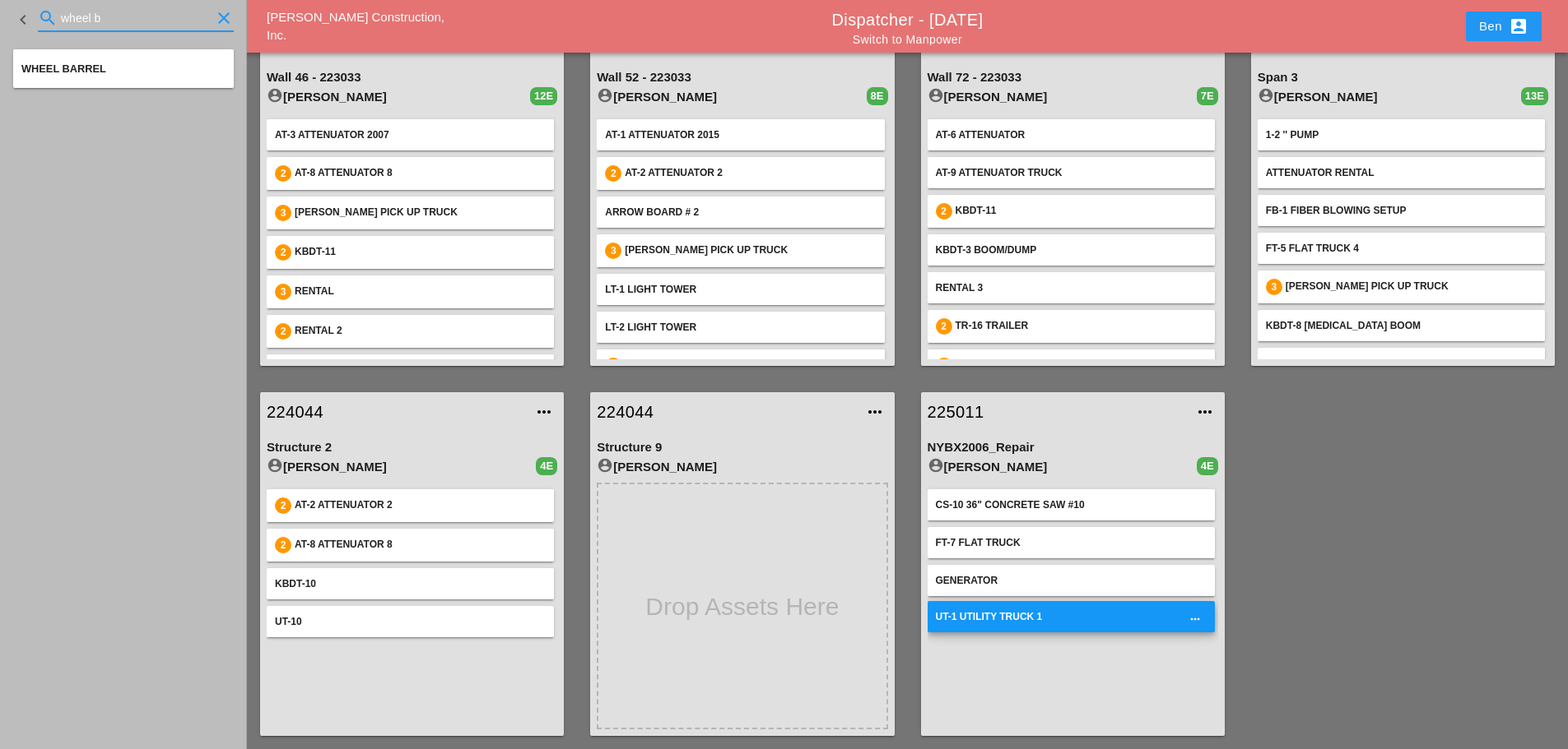
type input "wheel b"
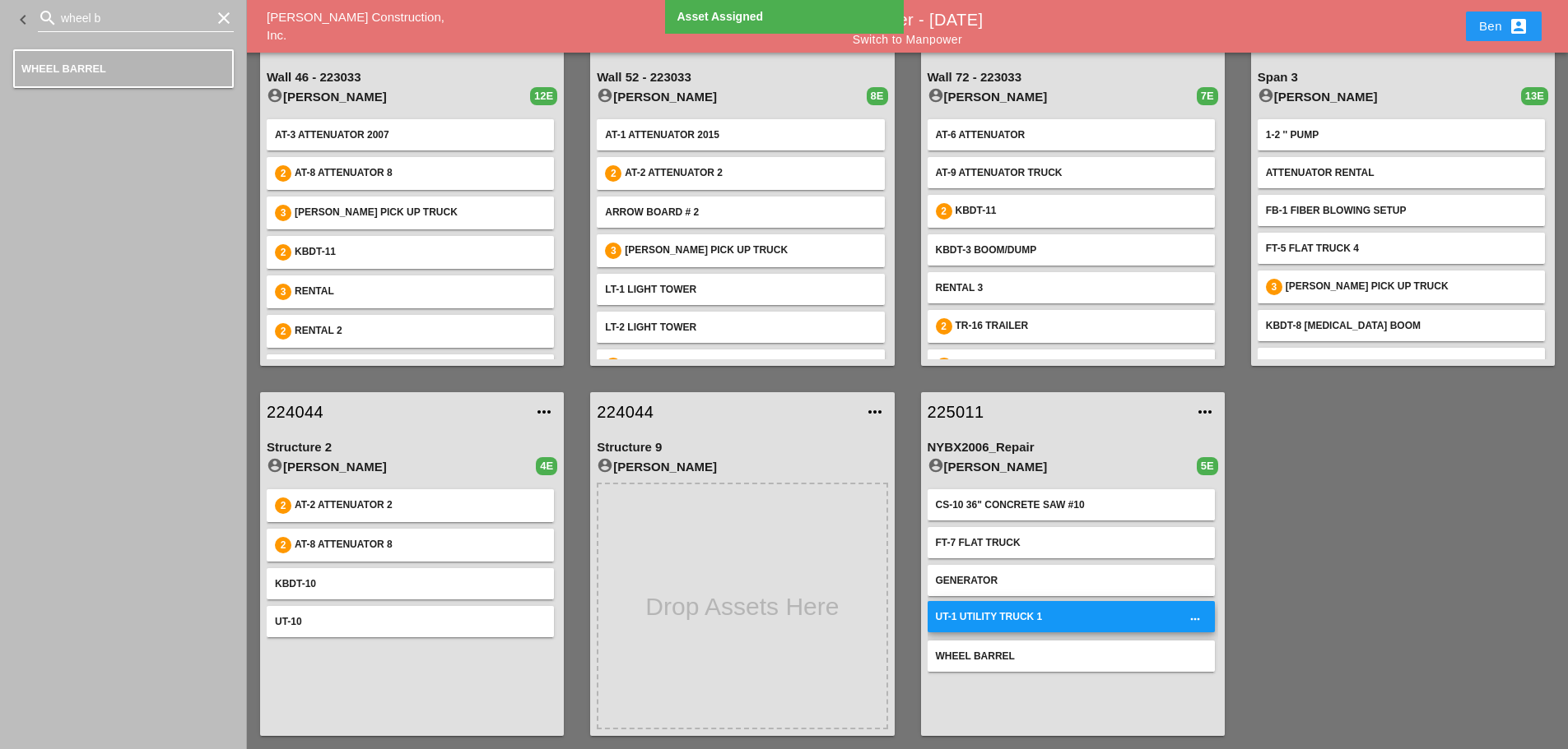
click at [237, 16] on div "keyboard_arrow_left search wheel b clear" at bounding box center [124, 20] width 247 height 40
click at [231, 16] on icon "clear" at bounding box center [224, 18] width 20 height 20
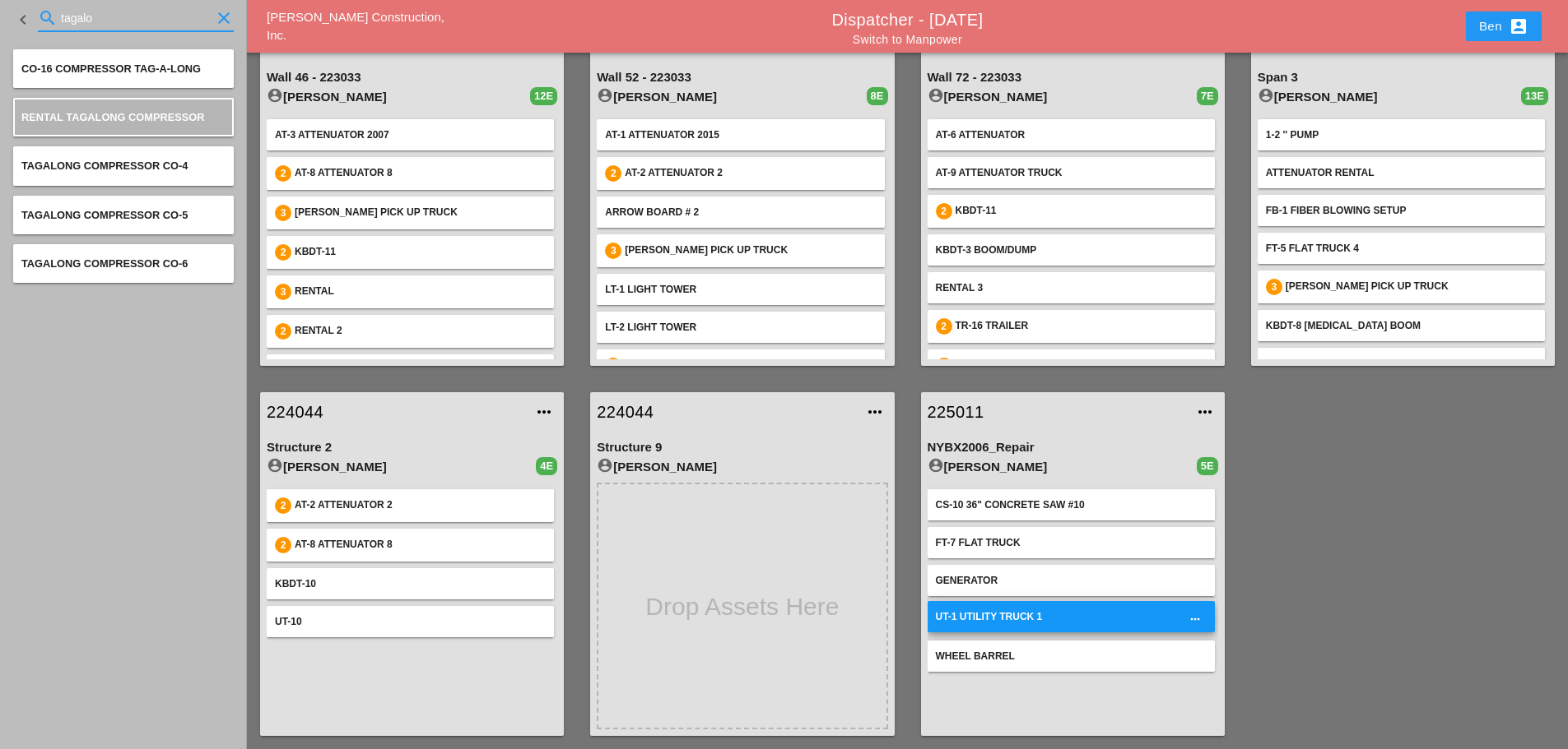
type input "tagalo"
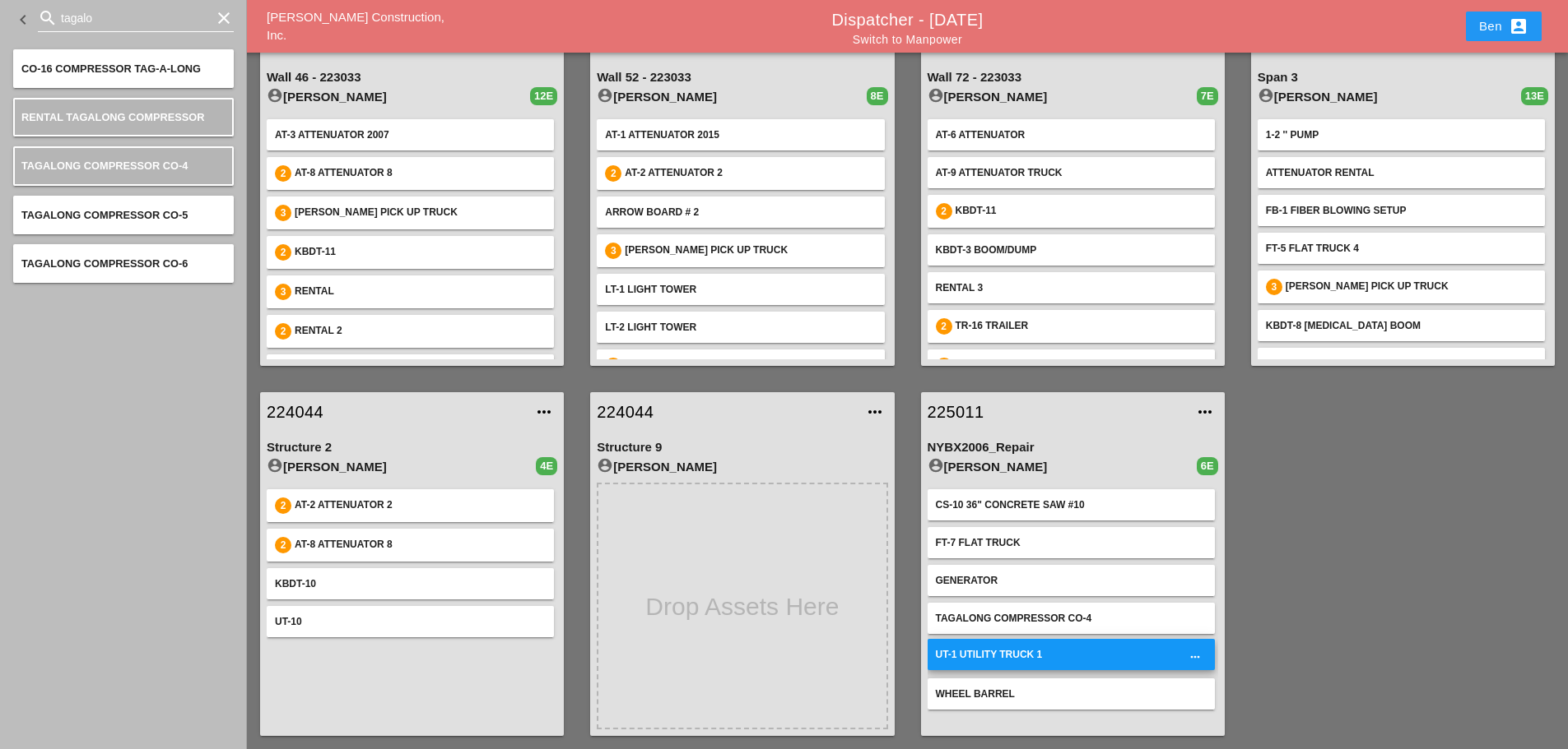
click at [1108, 438] on div "NYBX2006_Repair account_circle [PERSON_NAME] 6E CS-10 36" Concrete saw #10 FT-7…" at bounding box center [1072, 584] width 304 height 305
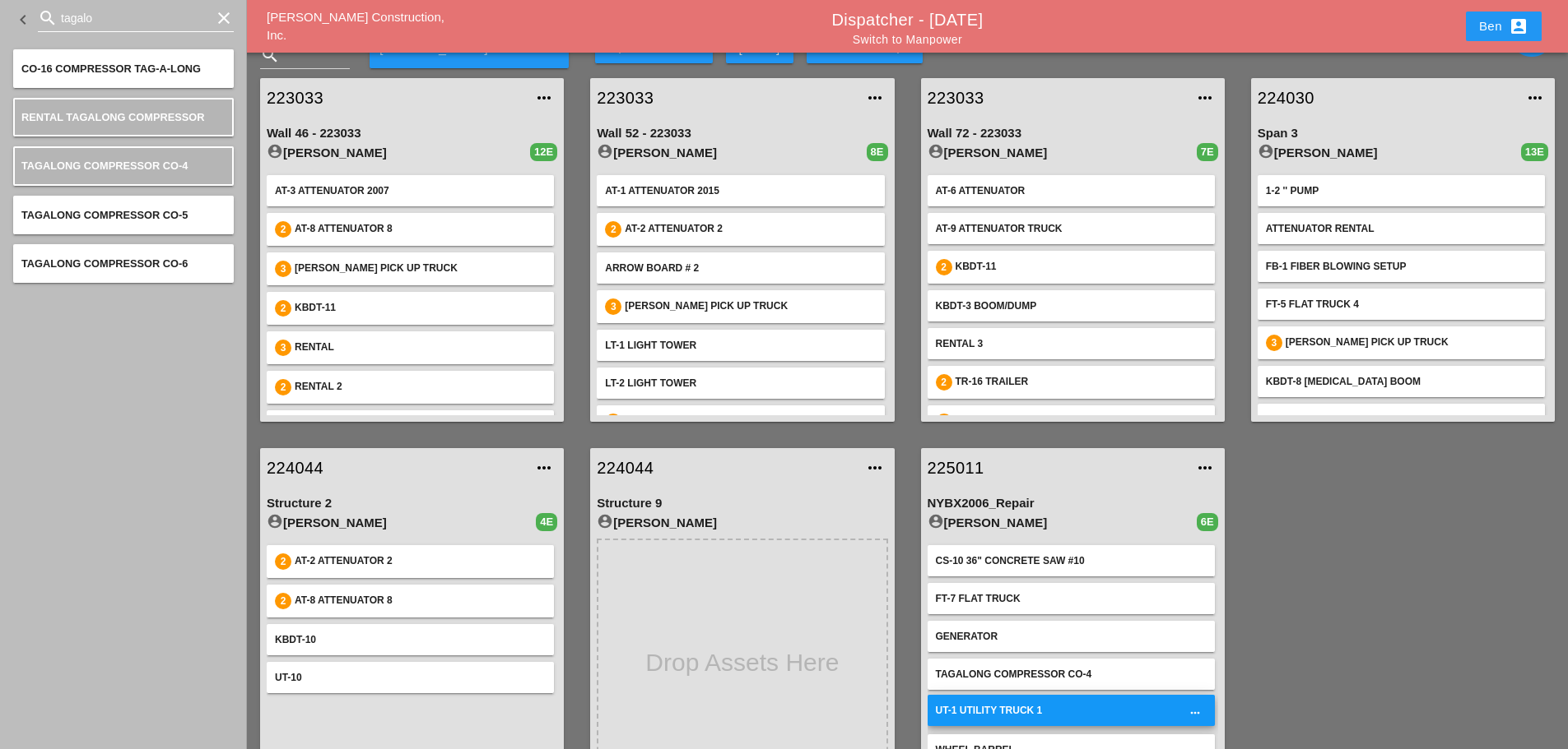
scroll to position [0, 0]
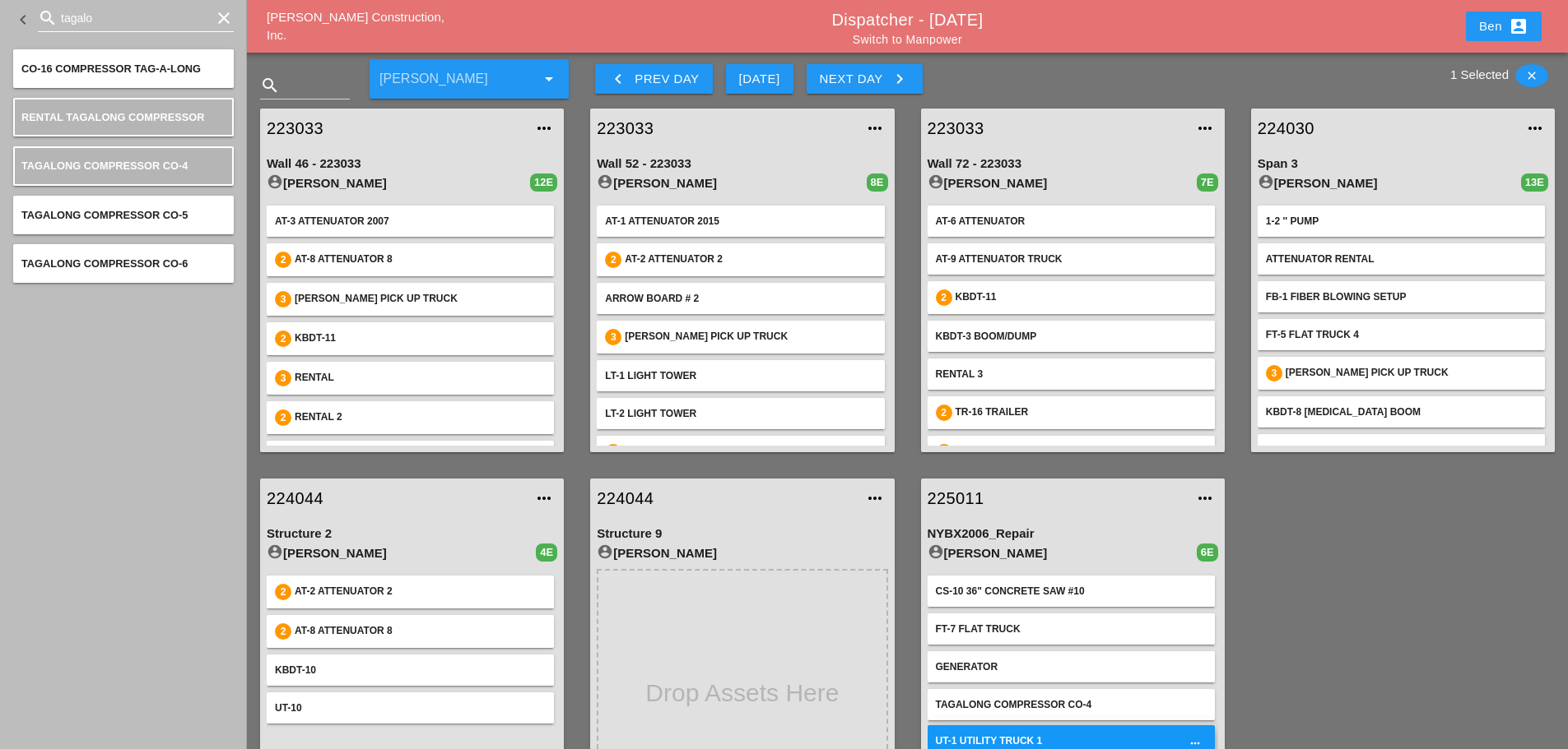
click at [318, 16] on div "[PERSON_NAME] Construction, Inc. Dispatcher - [DATE] Switch to Manpower Ben acc…" at bounding box center [908, 26] width 1321 height 53
click at [330, 26] on span "[PERSON_NAME] Construction, Inc." at bounding box center [356, 26] width 178 height 33
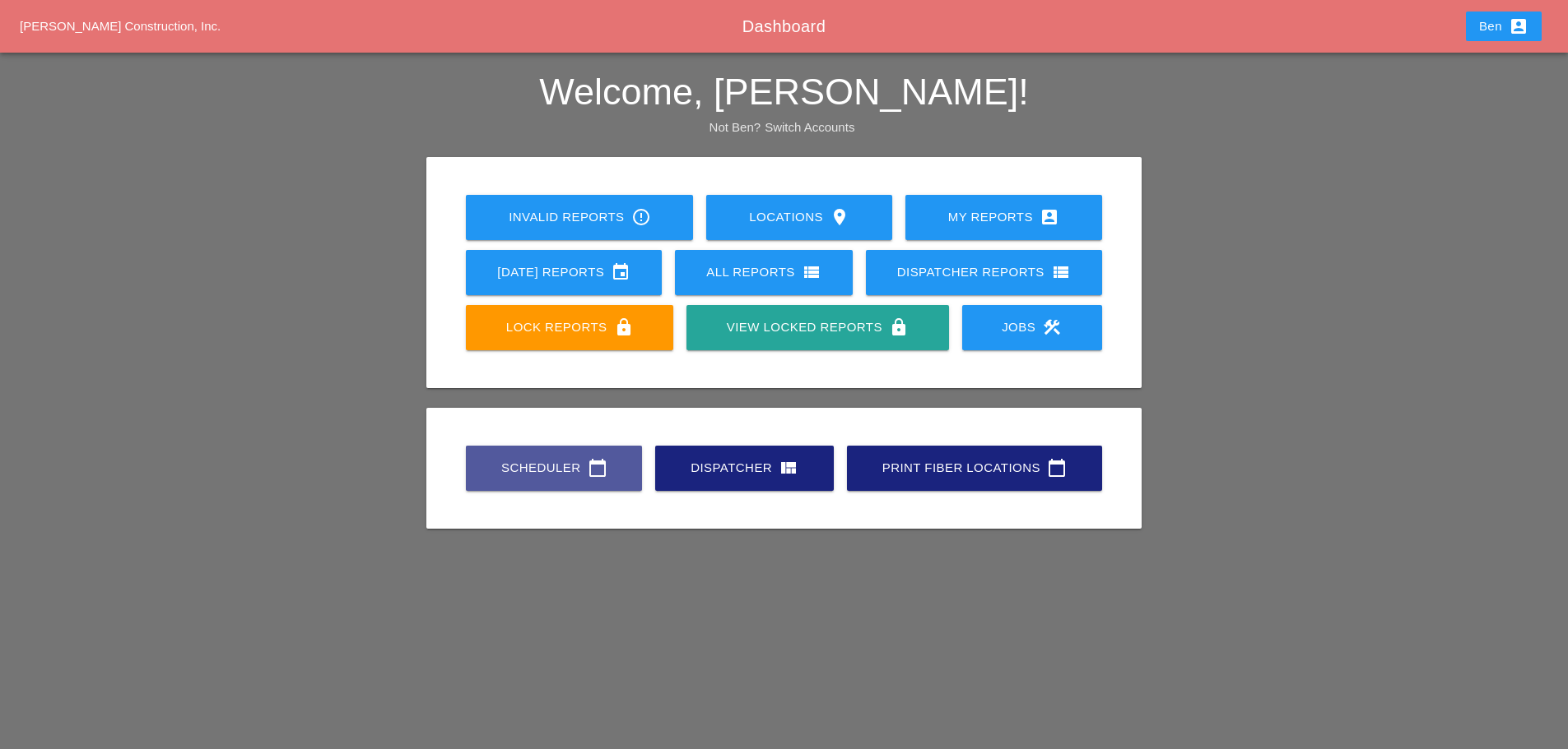
click at [588, 472] on icon "calendar_today" at bounding box center [598, 468] width 20 height 20
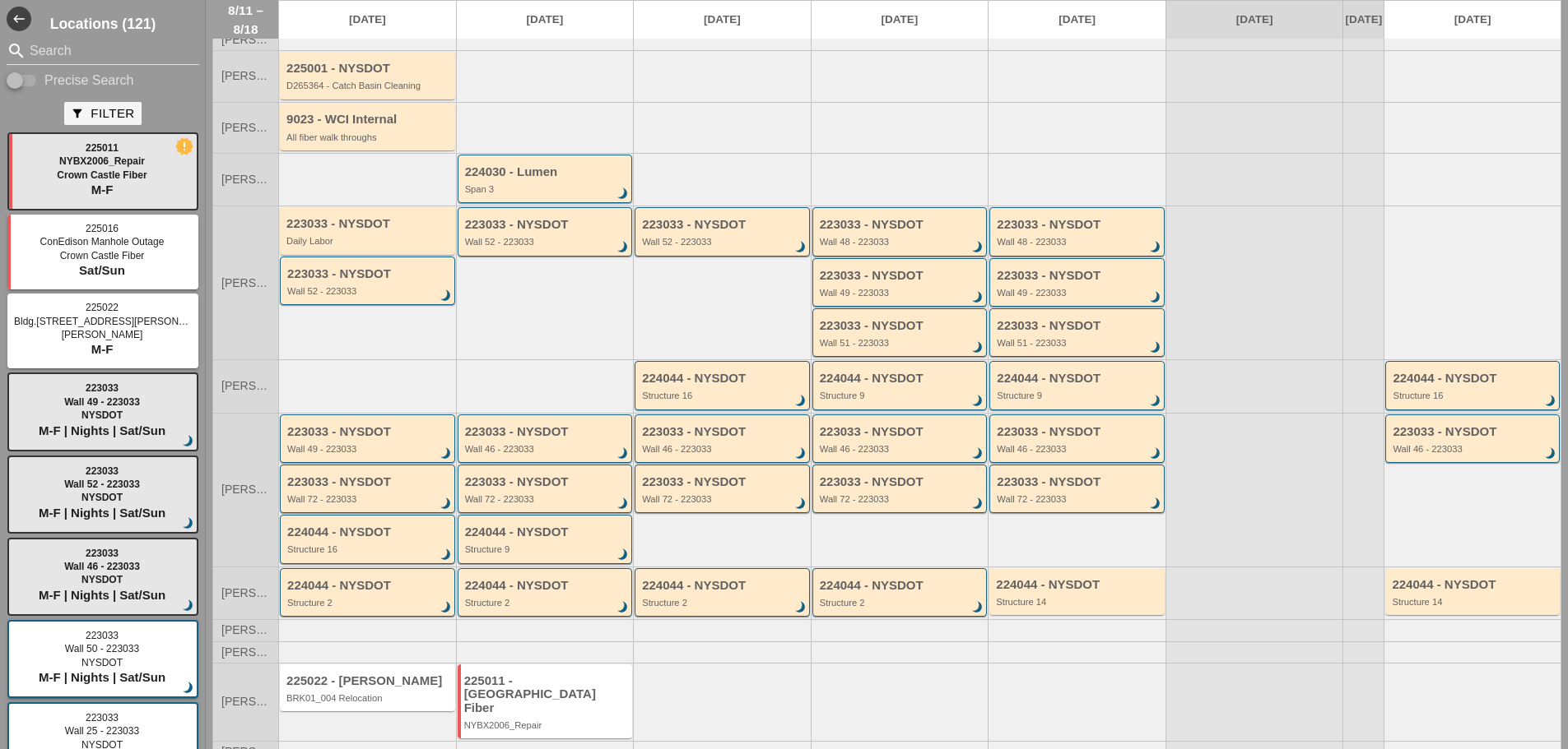
scroll to position [137, 0]
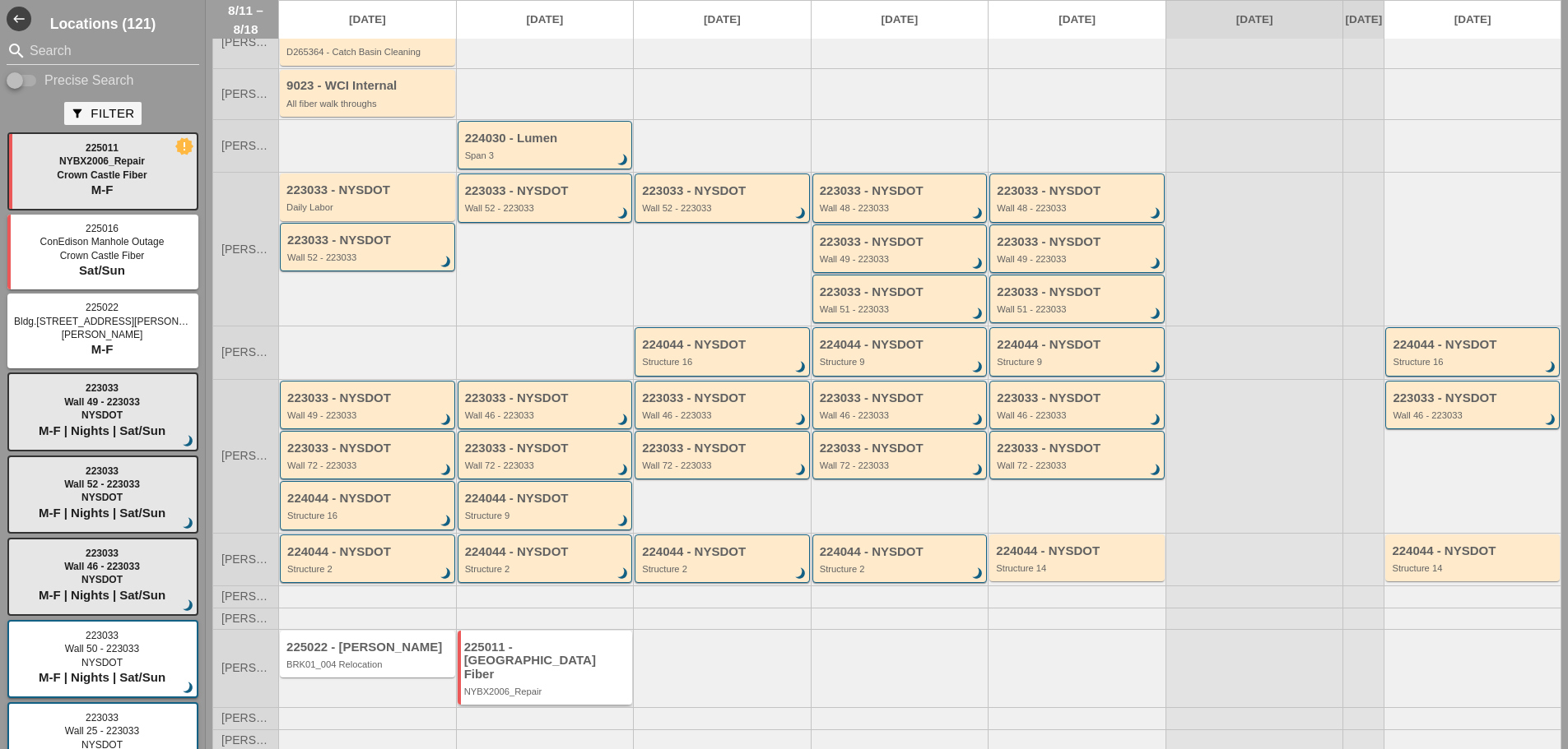
click at [560, 655] on div "225011 - [GEOGRAPHIC_DATA] Fiber" at bounding box center [547, 662] width 165 height 41
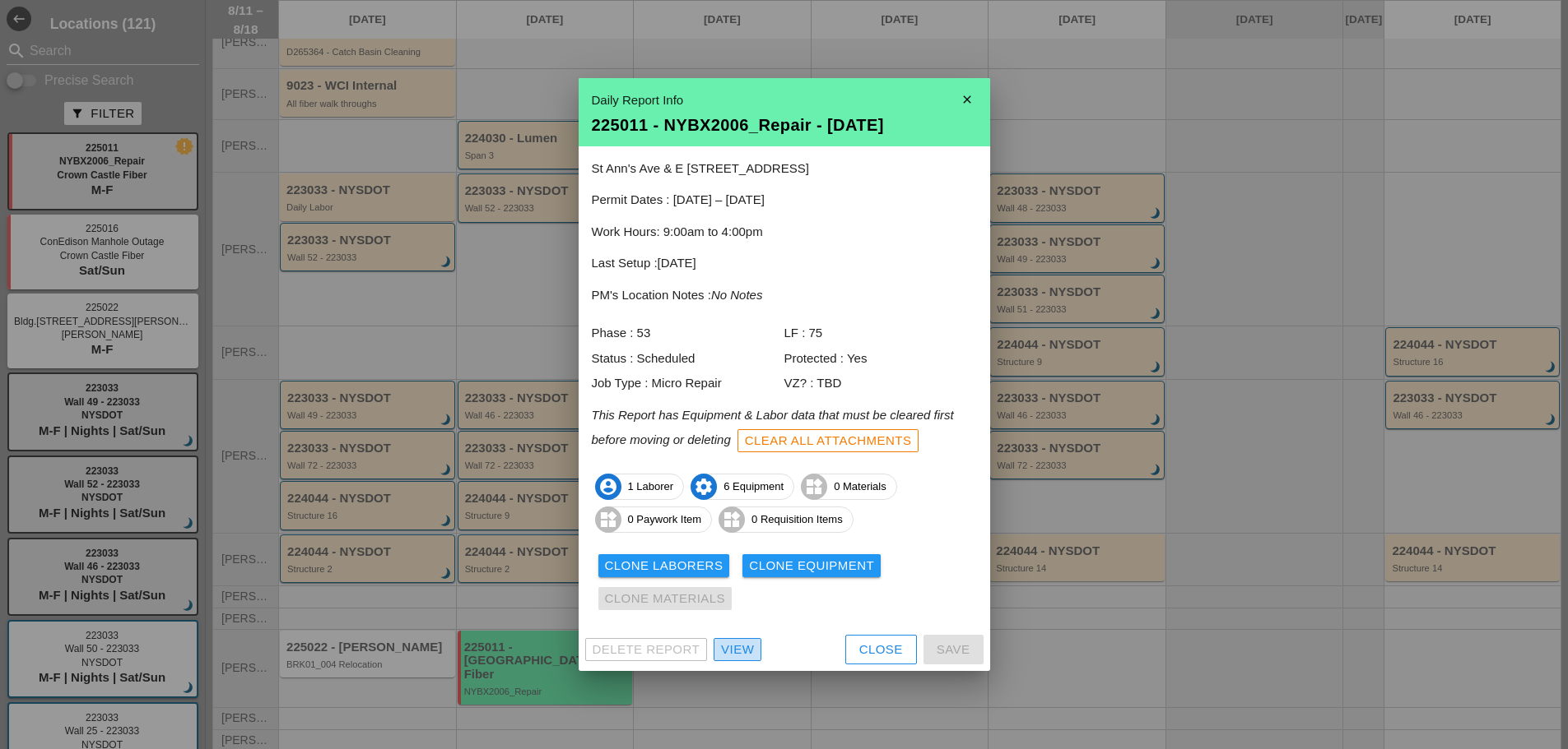
click at [748, 645] on div "View" at bounding box center [738, 650] width 33 height 19
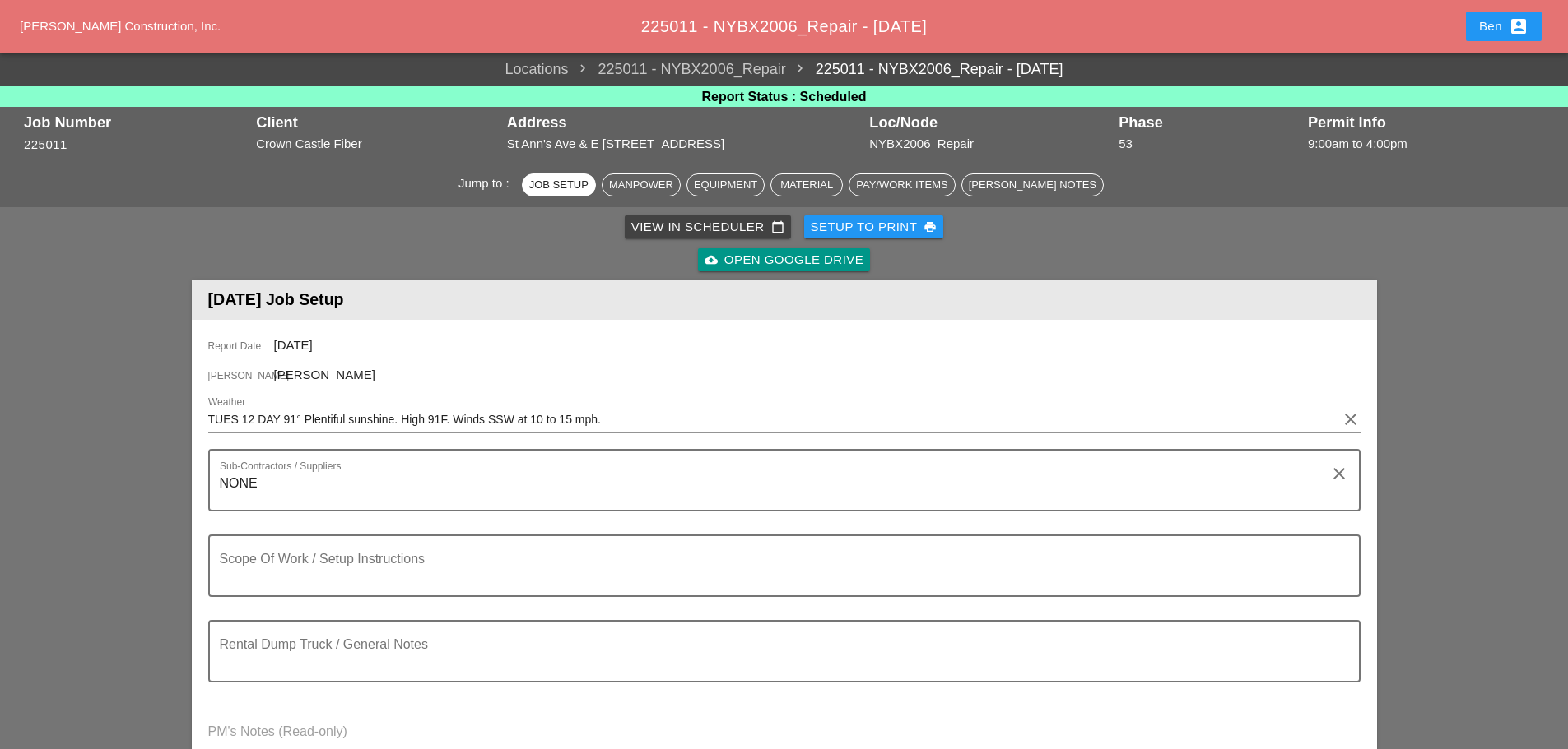
click at [98, 37] on div "[PERSON_NAME] Construction, Inc. 225011 - NYBX2006_Repair - [DATE] Ben account_…" at bounding box center [784, 26] width 1568 height 53
click at [101, 25] on span "[PERSON_NAME] Construction, Inc." at bounding box center [120, 26] width 201 height 14
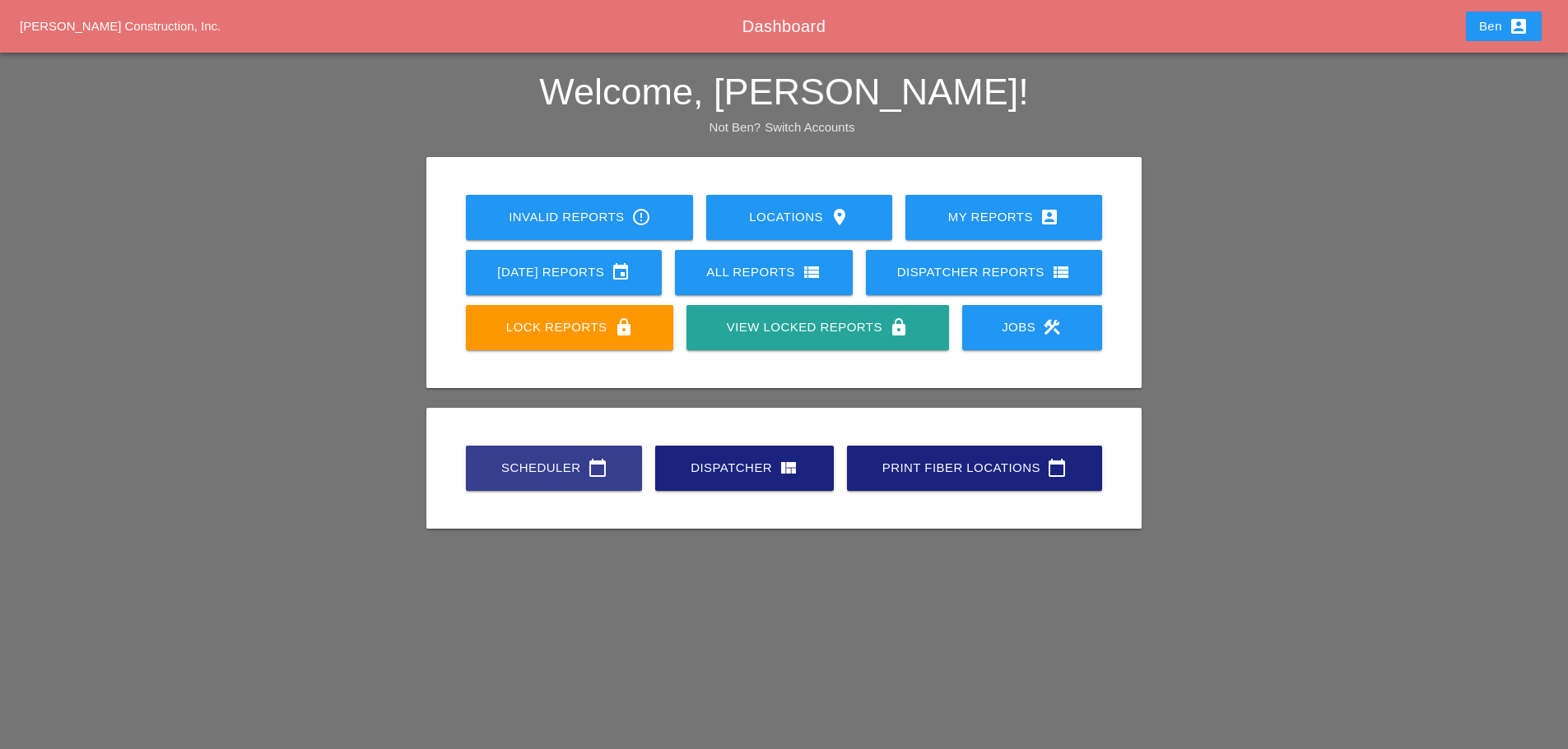
click at [537, 468] on div "Scheduler calendar_today" at bounding box center [554, 468] width 124 height 20
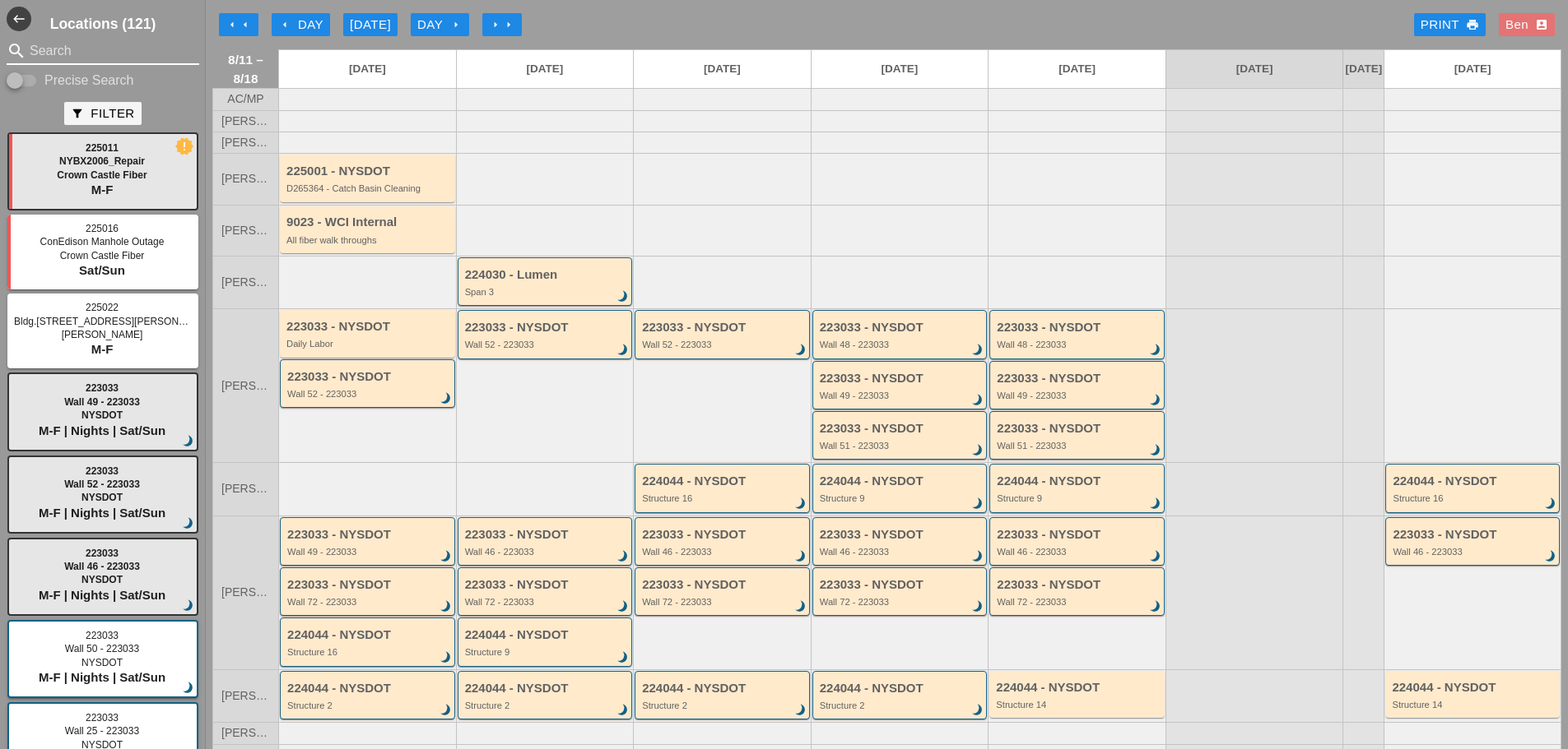
click at [159, 52] on input "Search" at bounding box center [103, 51] width 147 height 26
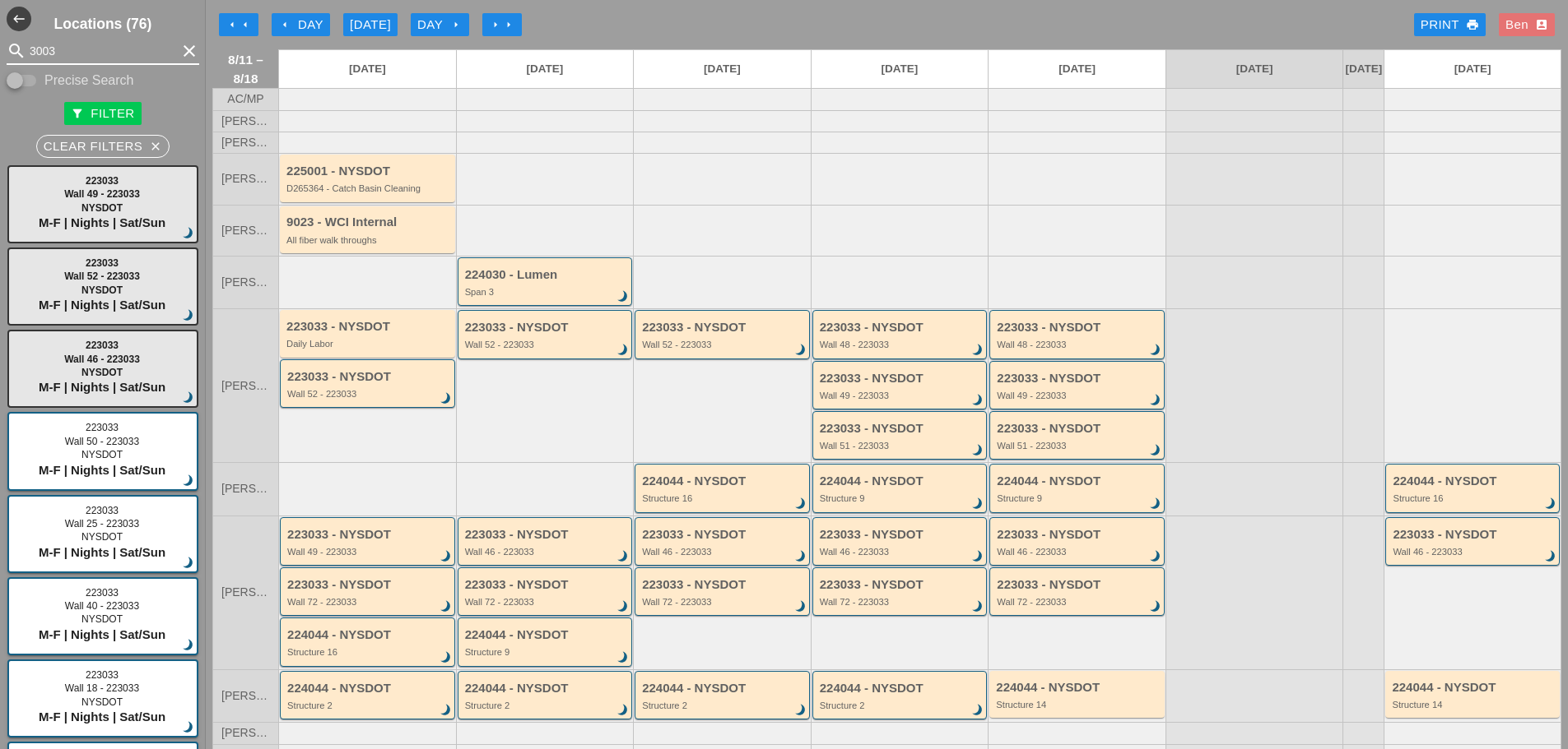
type input "3003"
click at [187, 51] on div "search 3003 clear" at bounding box center [103, 51] width 206 height 26
click at [183, 50] on icon "clear" at bounding box center [189, 51] width 20 height 20
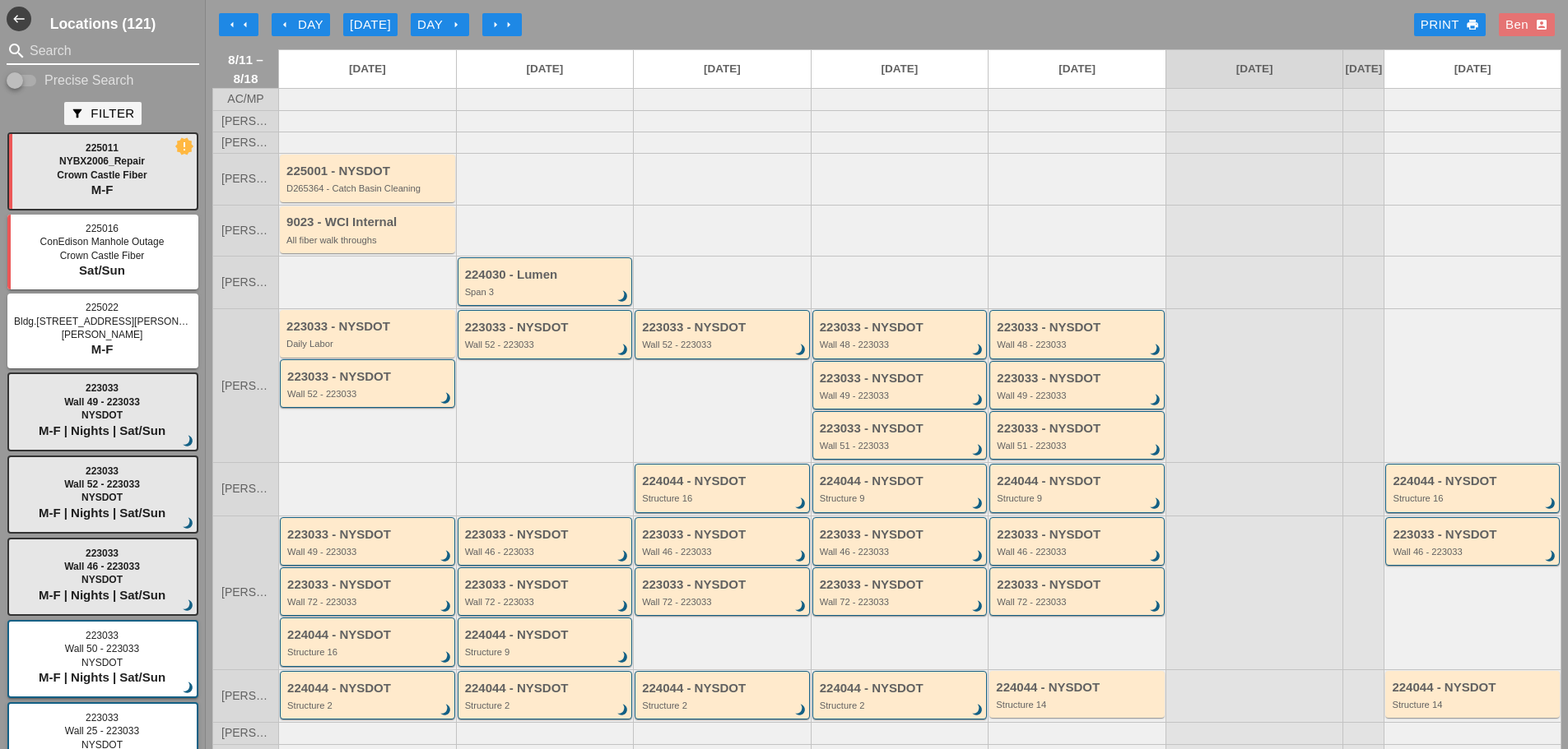
click at [91, 60] on input "Search" at bounding box center [103, 51] width 147 height 26
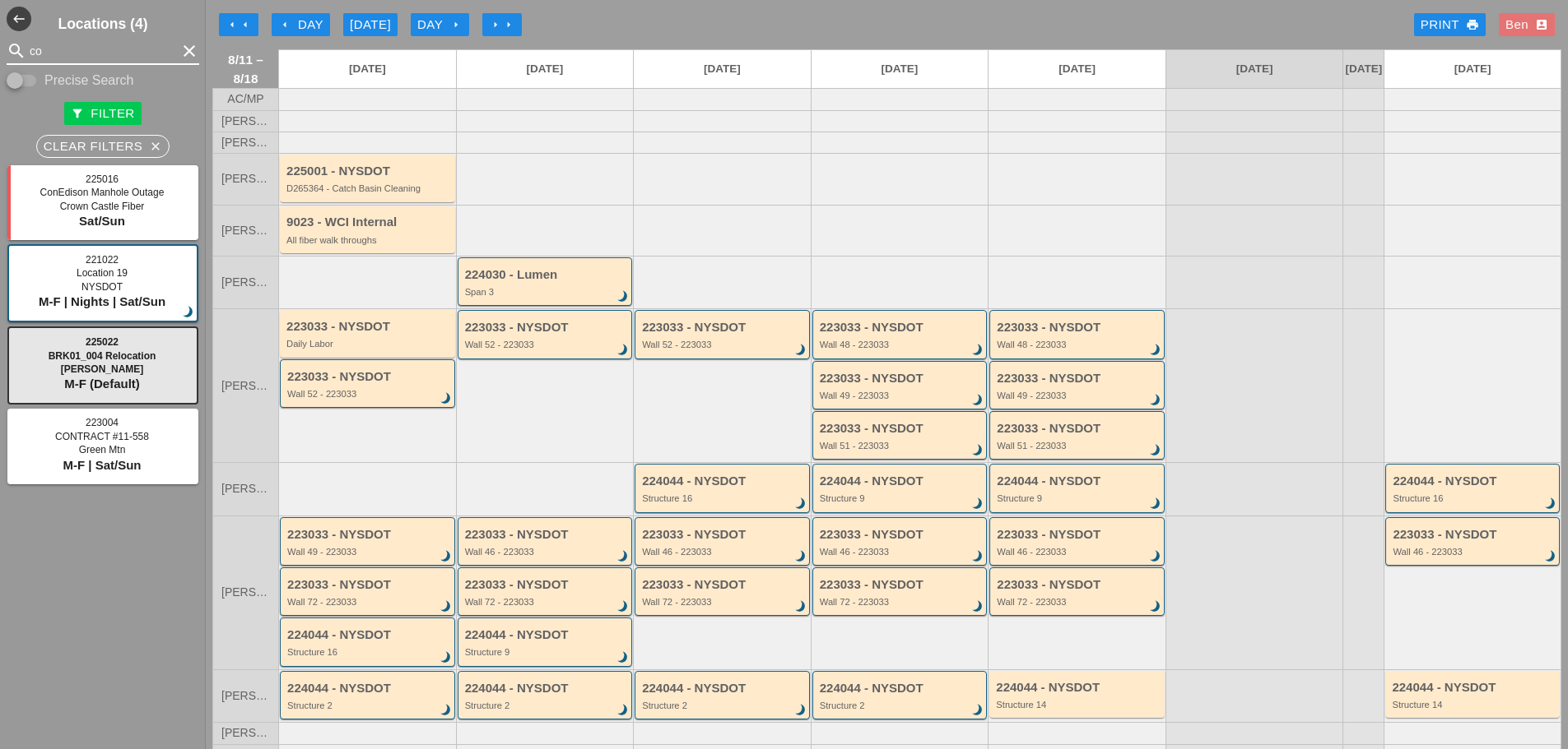
type input "c"
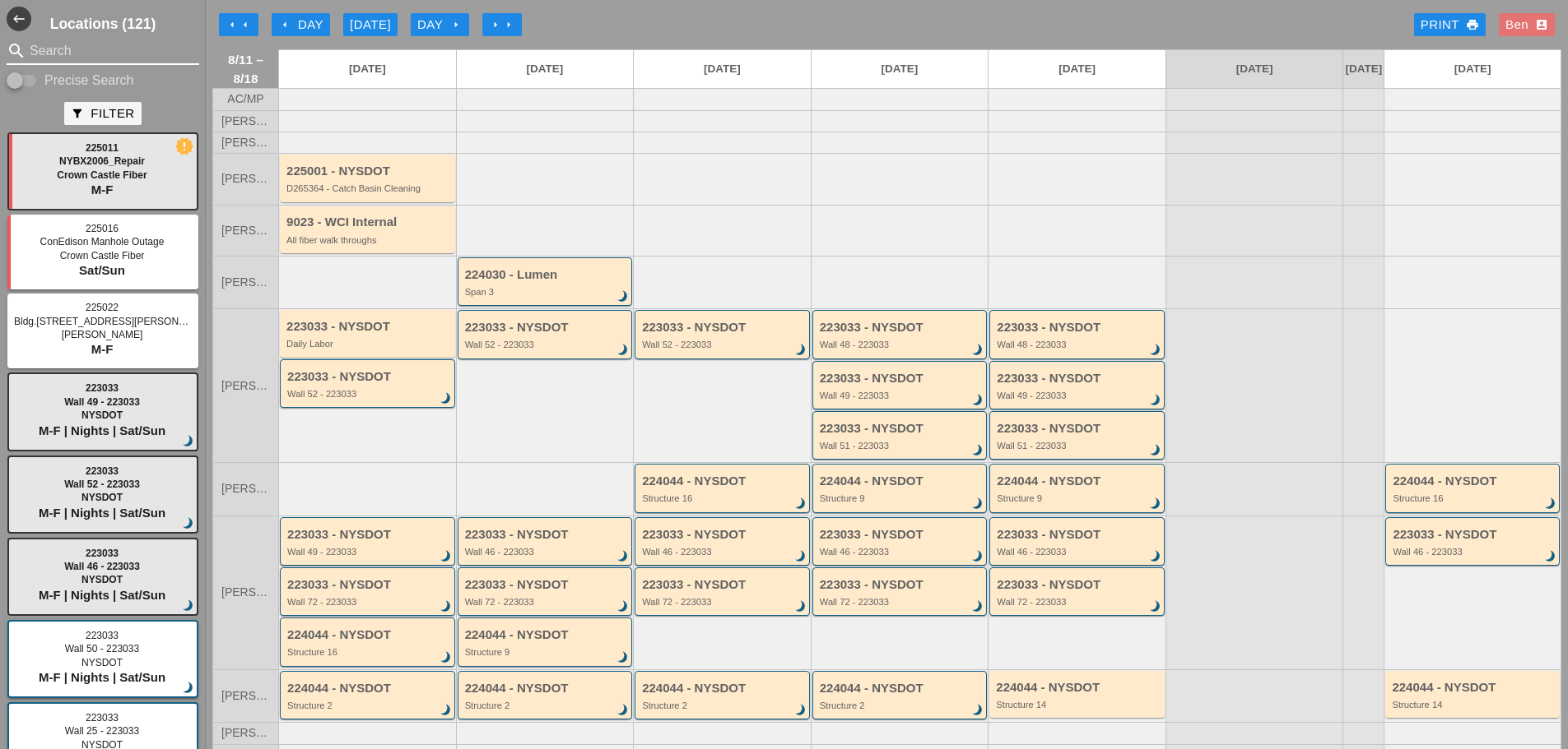
click at [89, 18] on h3 "Locations (121)" at bounding box center [103, 24] width 206 height 21
click at [7, 14] on icon "west" at bounding box center [19, 19] width 25 height 25
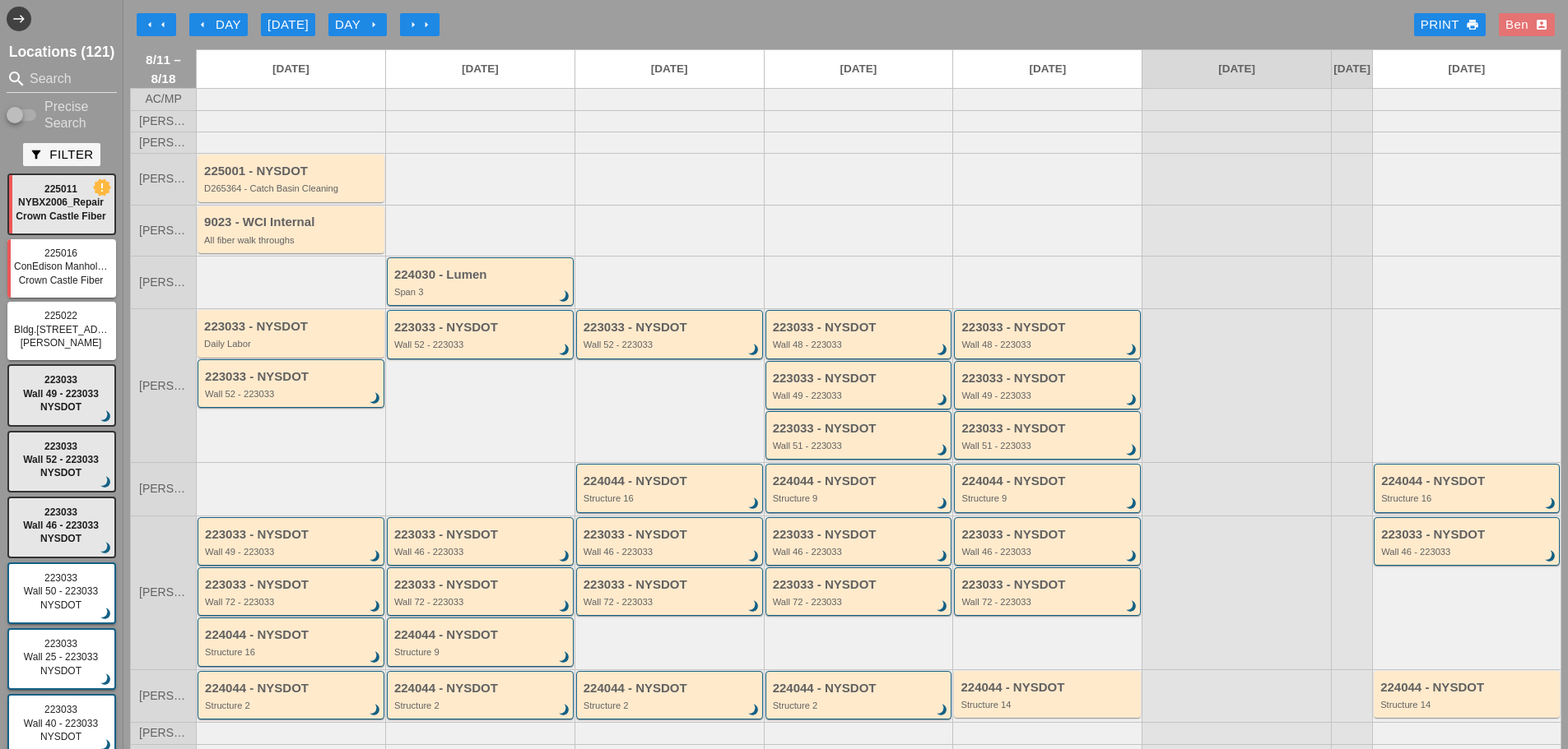
click at [17, 18] on icon "east" at bounding box center [19, 19] width 25 height 25
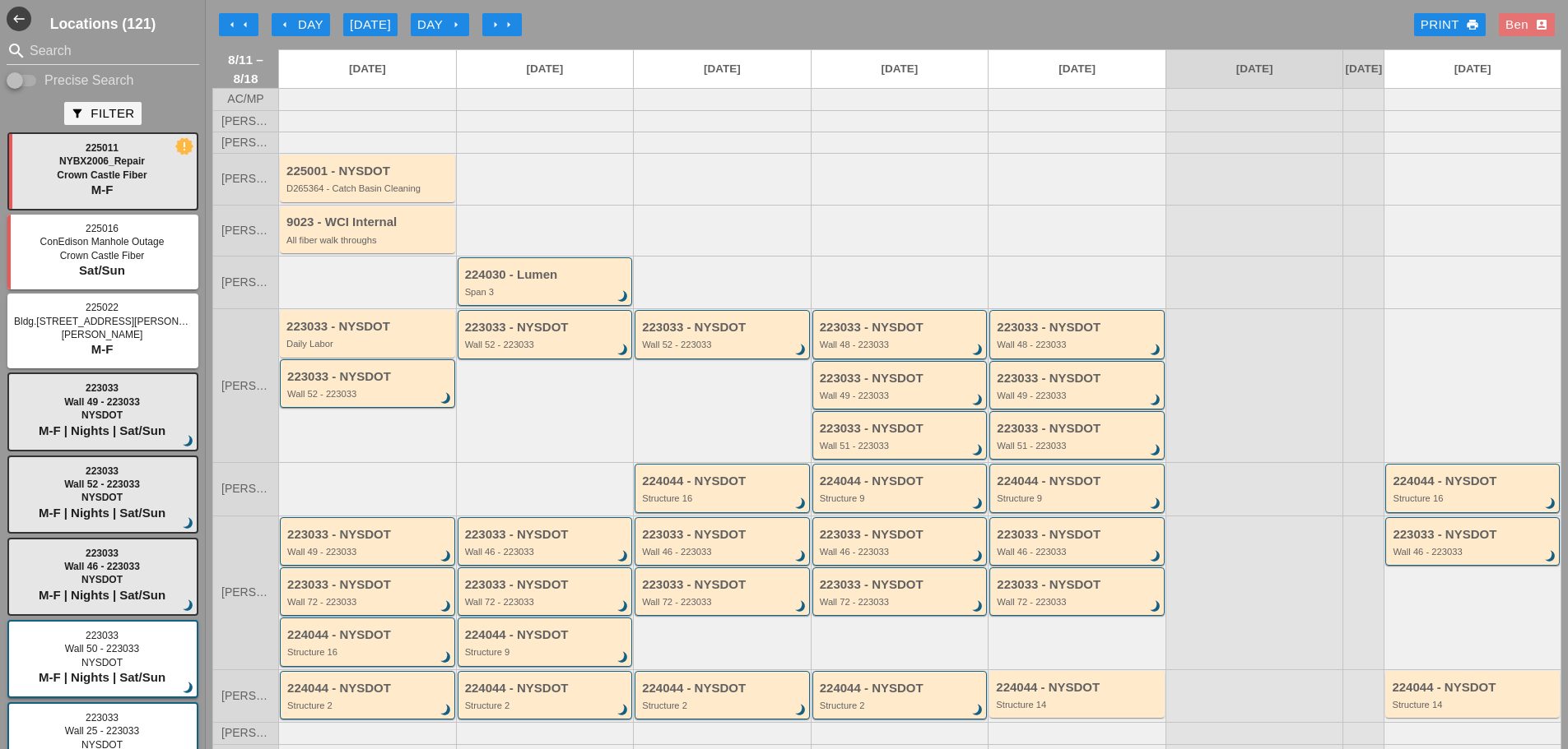
click at [1505, 20] on div "Ben account_box" at bounding box center [1527, 25] width 43 height 19
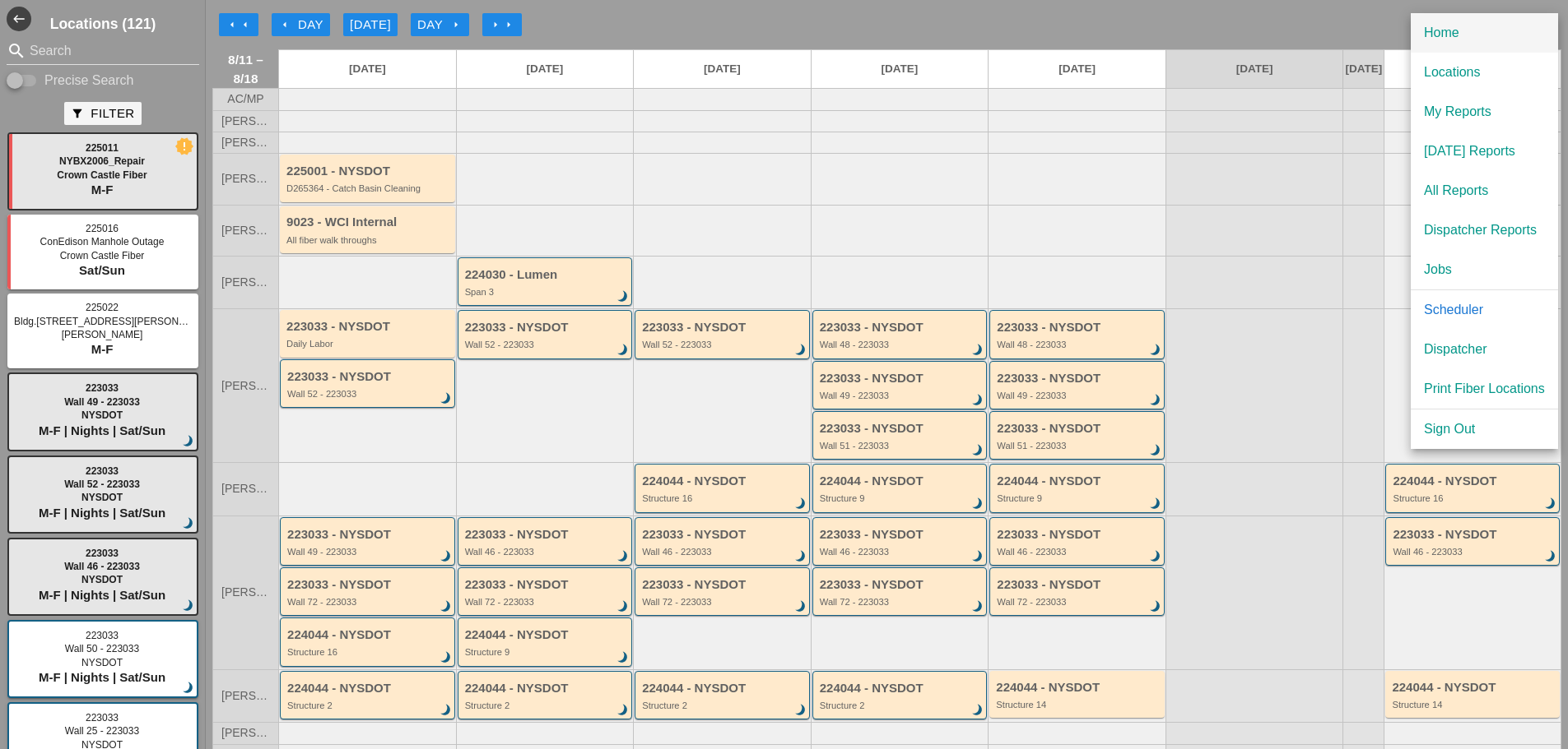
click at [1481, 30] on div "Home" at bounding box center [1484, 33] width 121 height 20
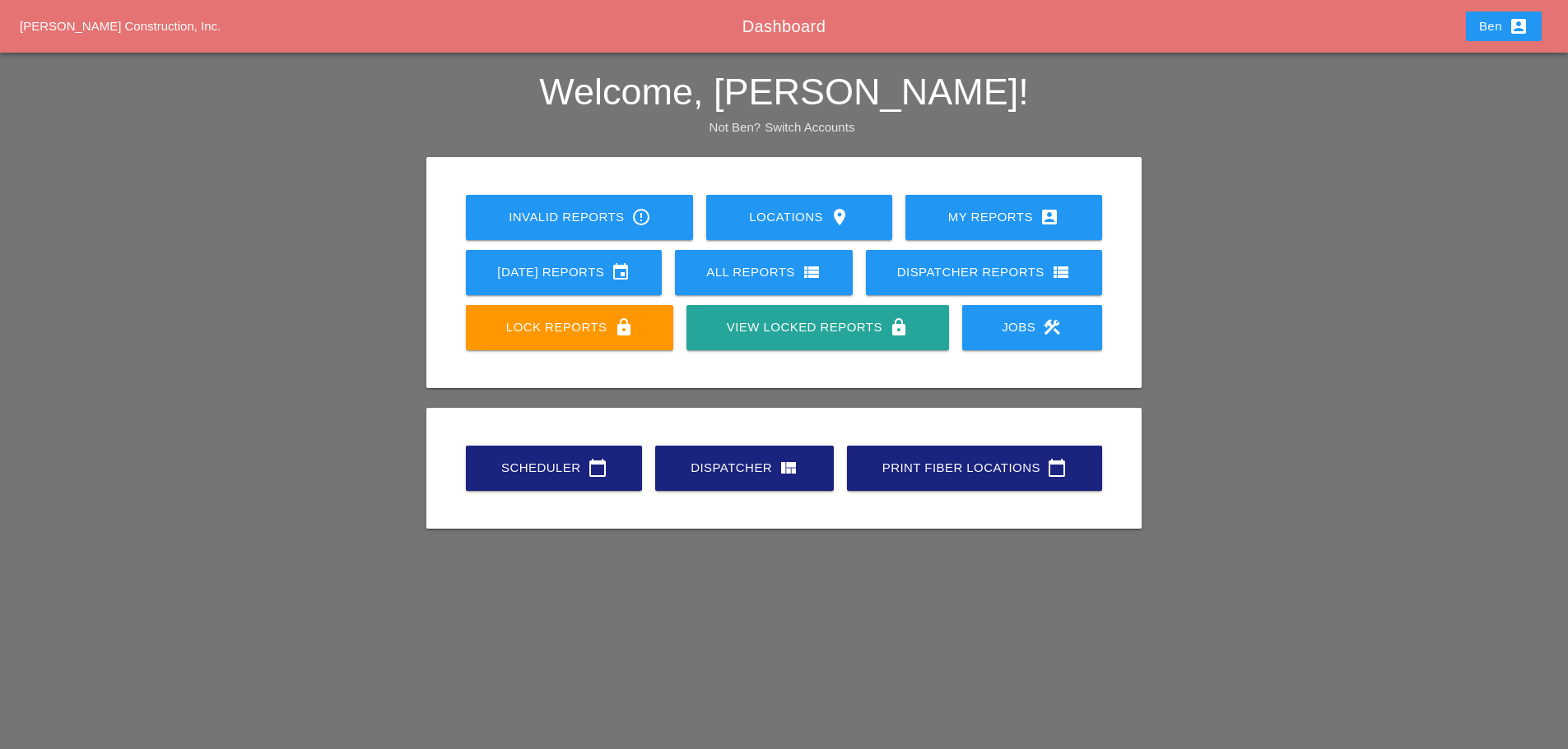
click at [771, 278] on div "All Reports view_list" at bounding box center [764, 272] width 125 height 20
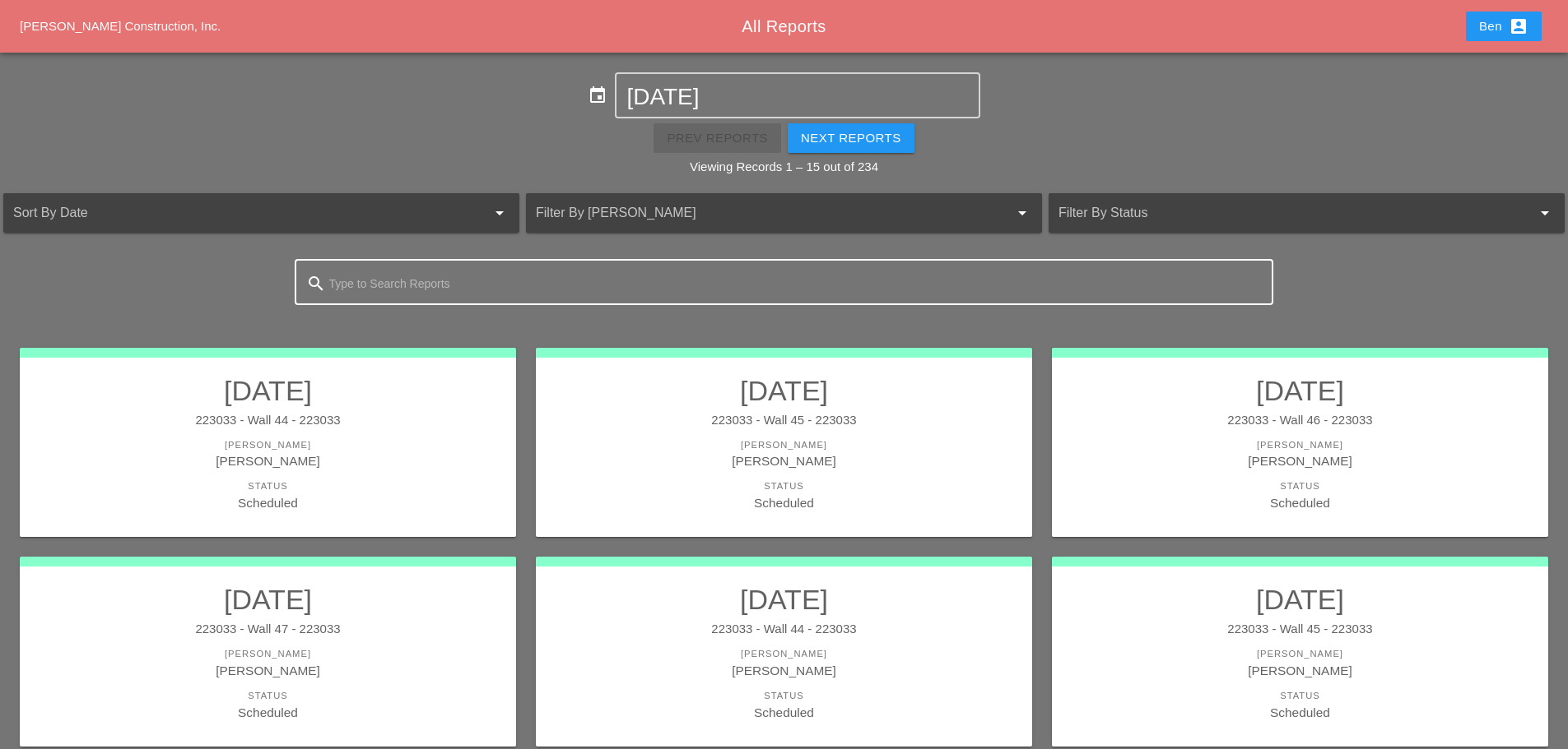
click at [478, 288] on input "Type to Search Reports" at bounding box center [784, 284] width 910 height 26
type input "3003"
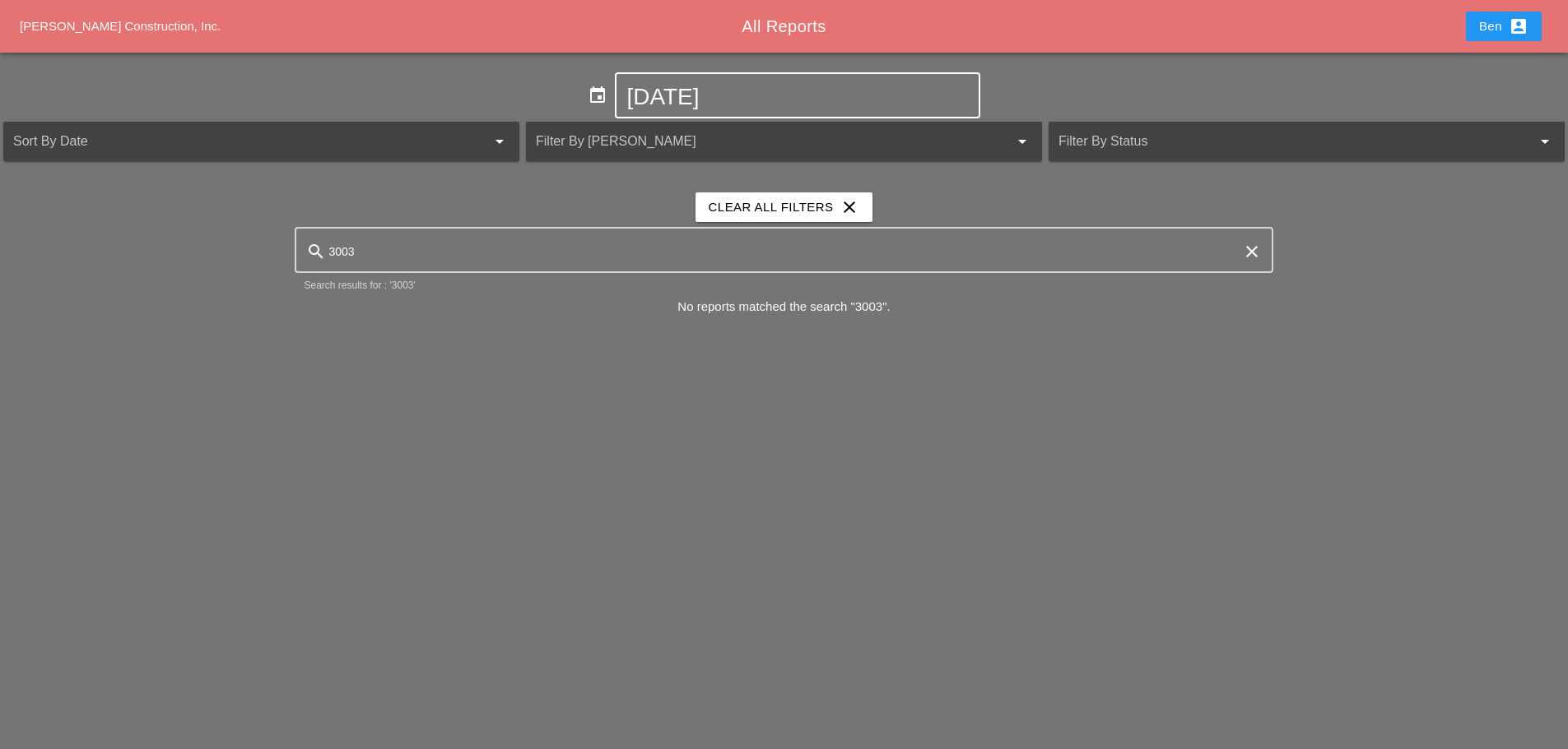
click at [796, 72] on div "[DATE]" at bounding box center [797, 95] width 365 height 46
click at [594, 92] on icon "event" at bounding box center [598, 95] width 20 height 20
click at [713, 95] on input "[DATE]" at bounding box center [797, 97] width 342 height 26
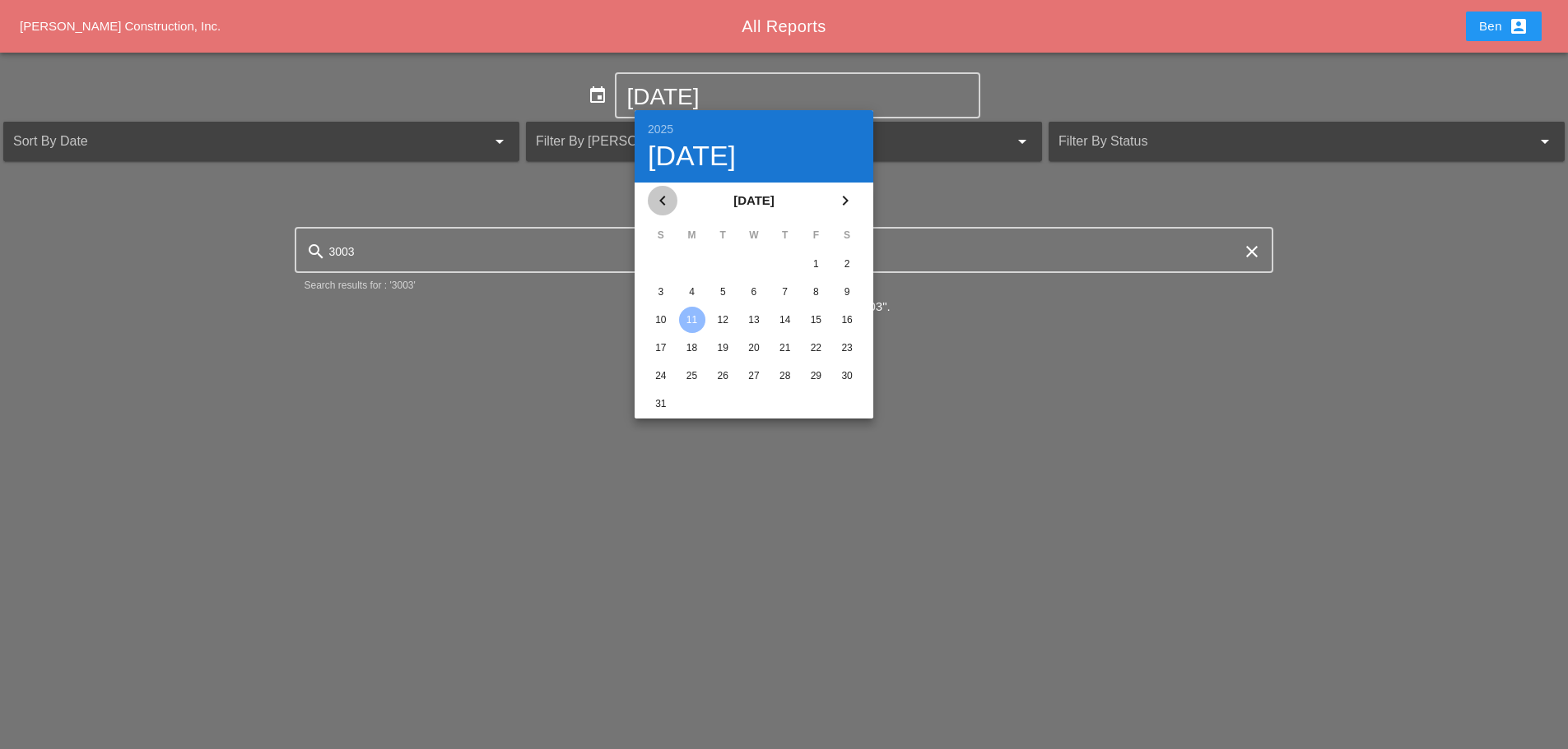
click at [660, 197] on icon "chevron_left" at bounding box center [663, 201] width 20 height 20
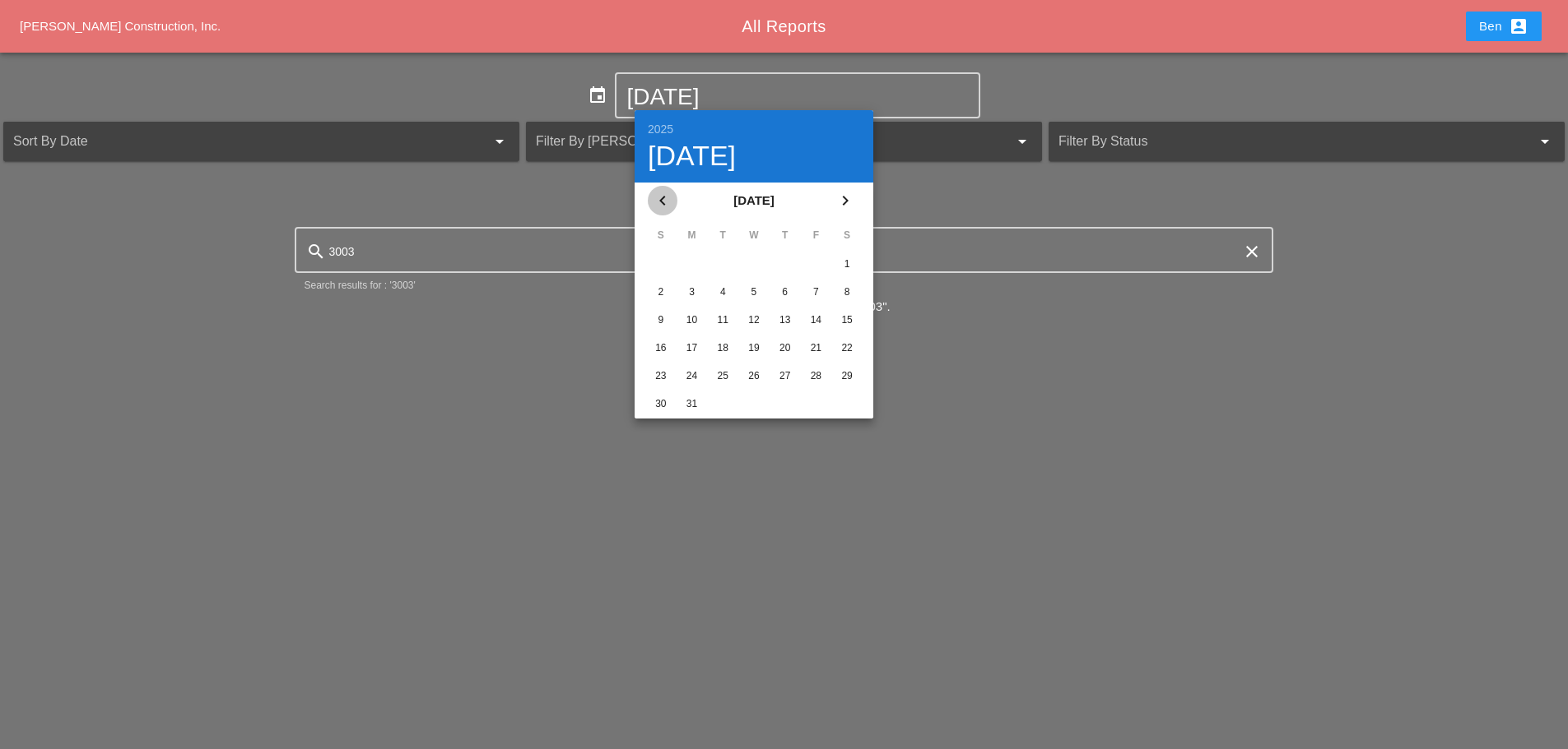
click at [660, 204] on icon "chevron_left" at bounding box center [663, 201] width 20 height 20
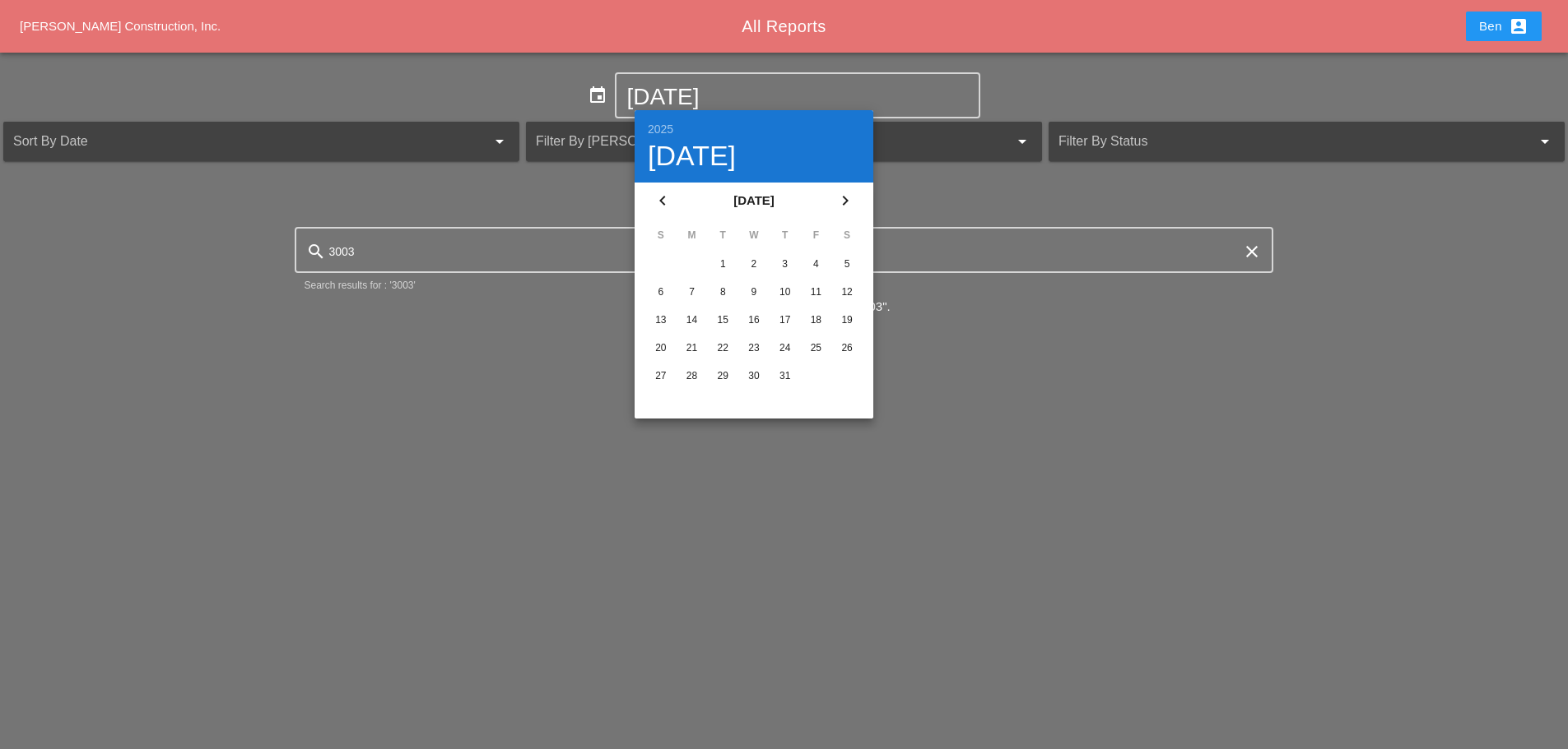
click at [660, 188] on button "chevron_left" at bounding box center [663, 201] width 30 height 30
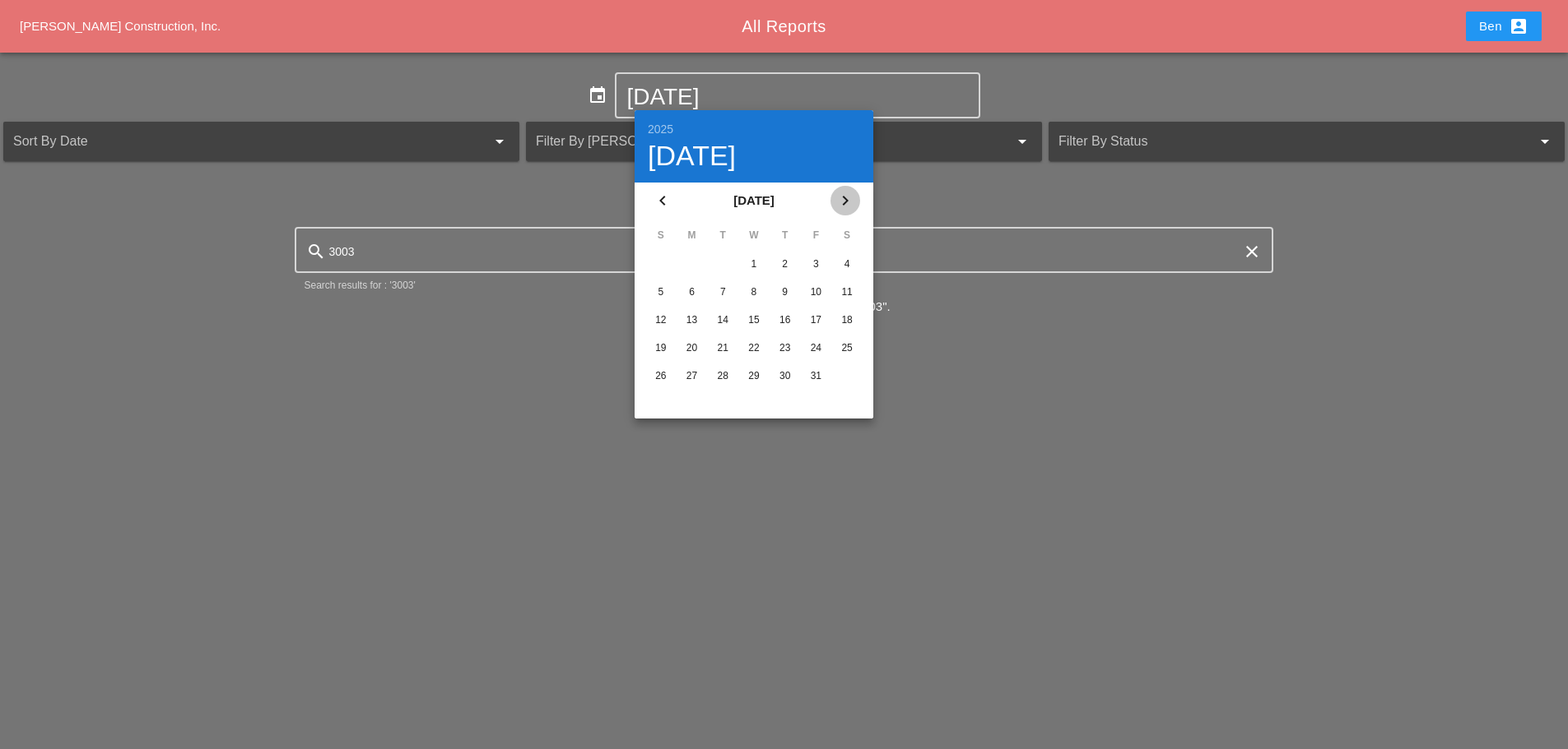
click at [833, 197] on div "chevron_right" at bounding box center [845, 201] width 30 height 20
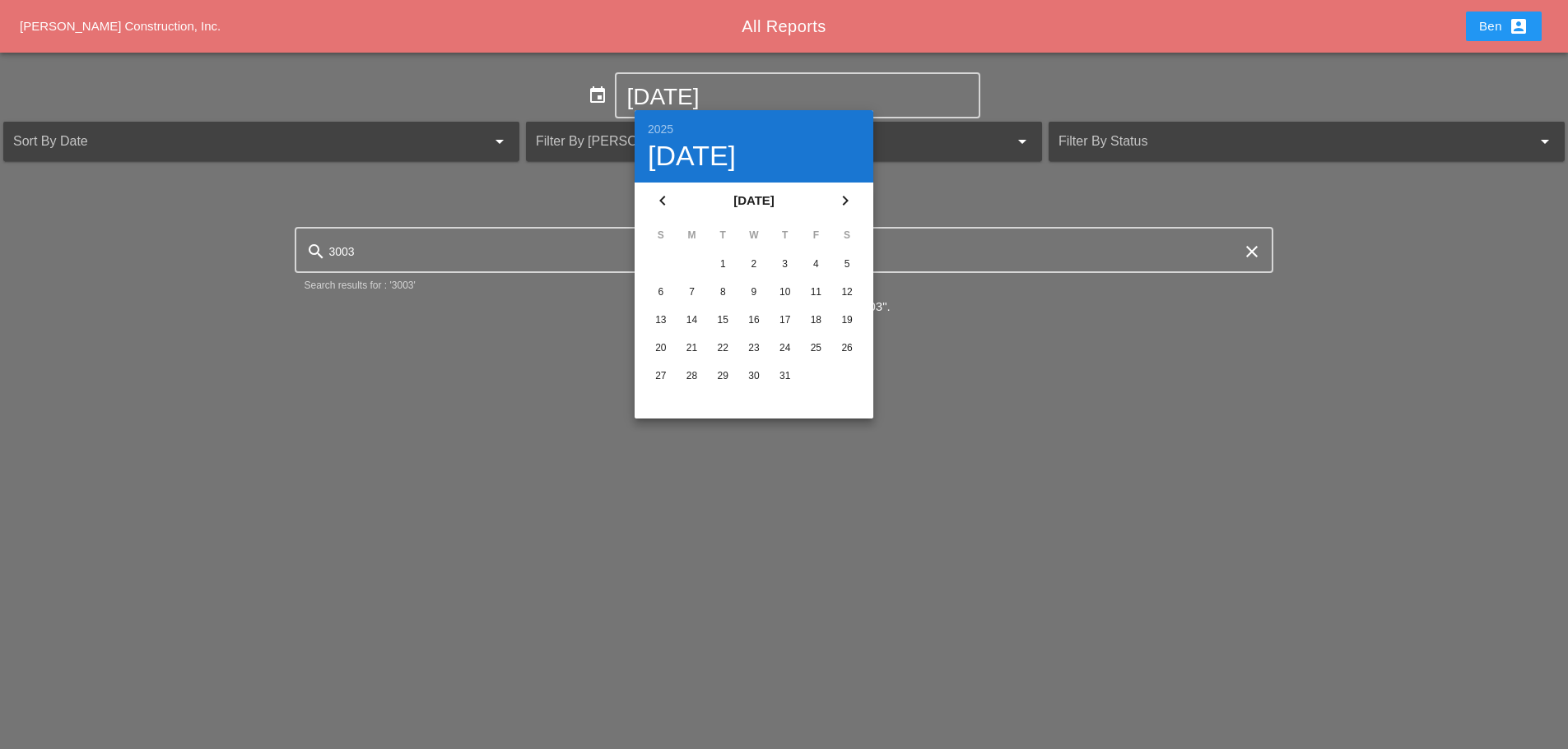
click at [833, 197] on div "chevron_right" at bounding box center [845, 201] width 30 height 20
click at [758, 311] on div "15" at bounding box center [754, 320] width 26 height 26
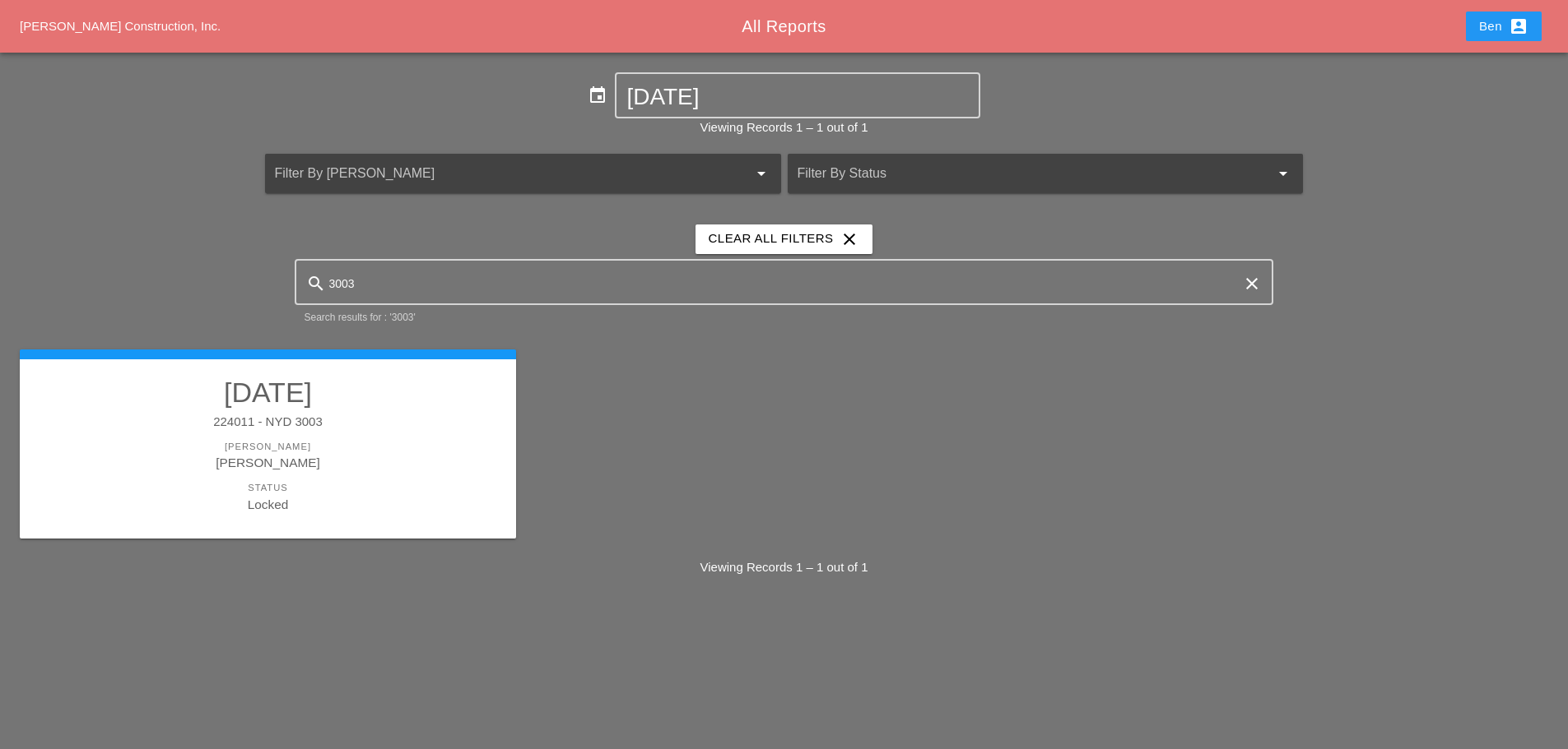
drag, startPoint x: 435, startPoint y: 461, endPoint x: 450, endPoint y: 460, distance: 15.0
click at [435, 462] on div "[PERSON_NAME]" at bounding box center [268, 463] width 464 height 19
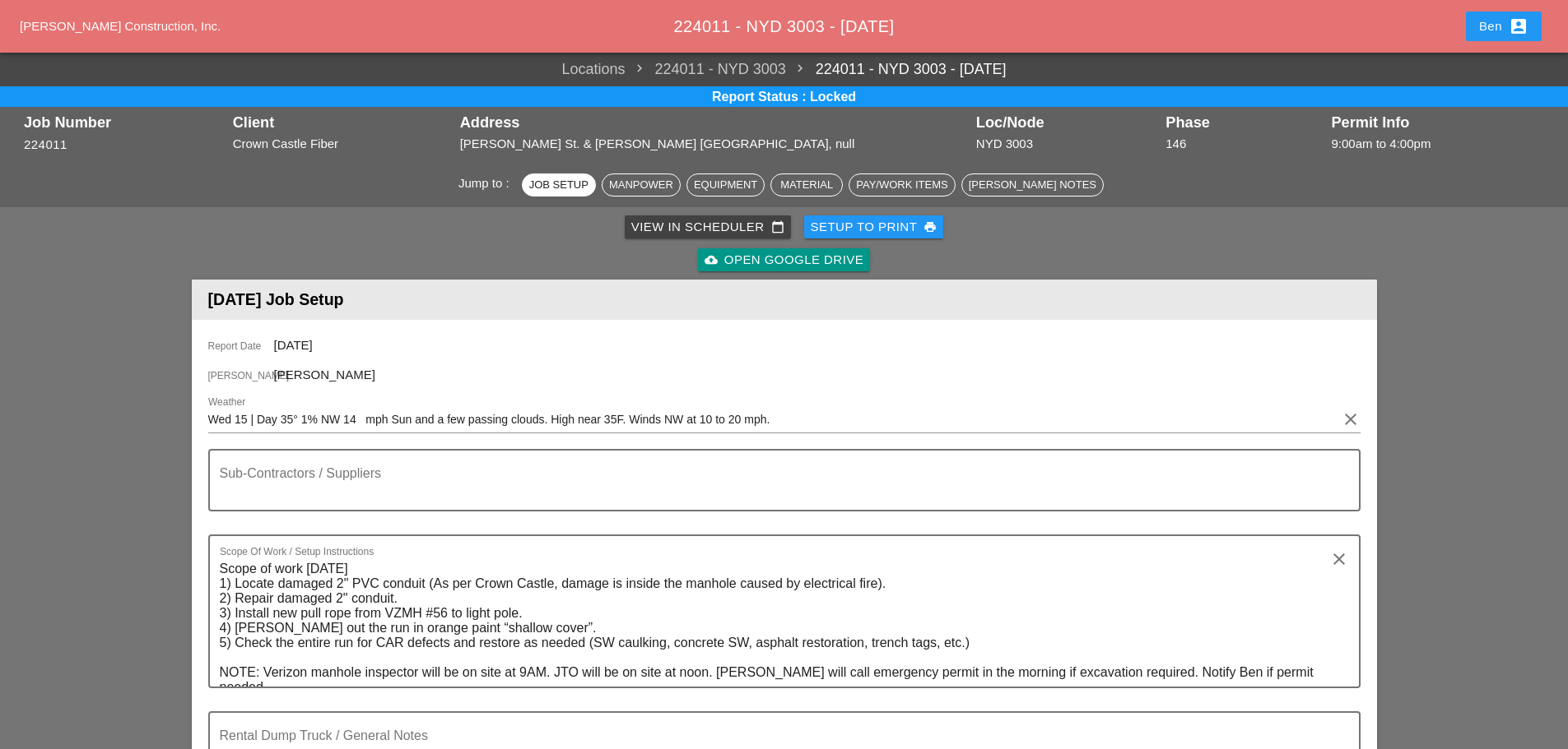
click at [697, 231] on div "View in Scheduler calendar_today" at bounding box center [708, 227] width 153 height 19
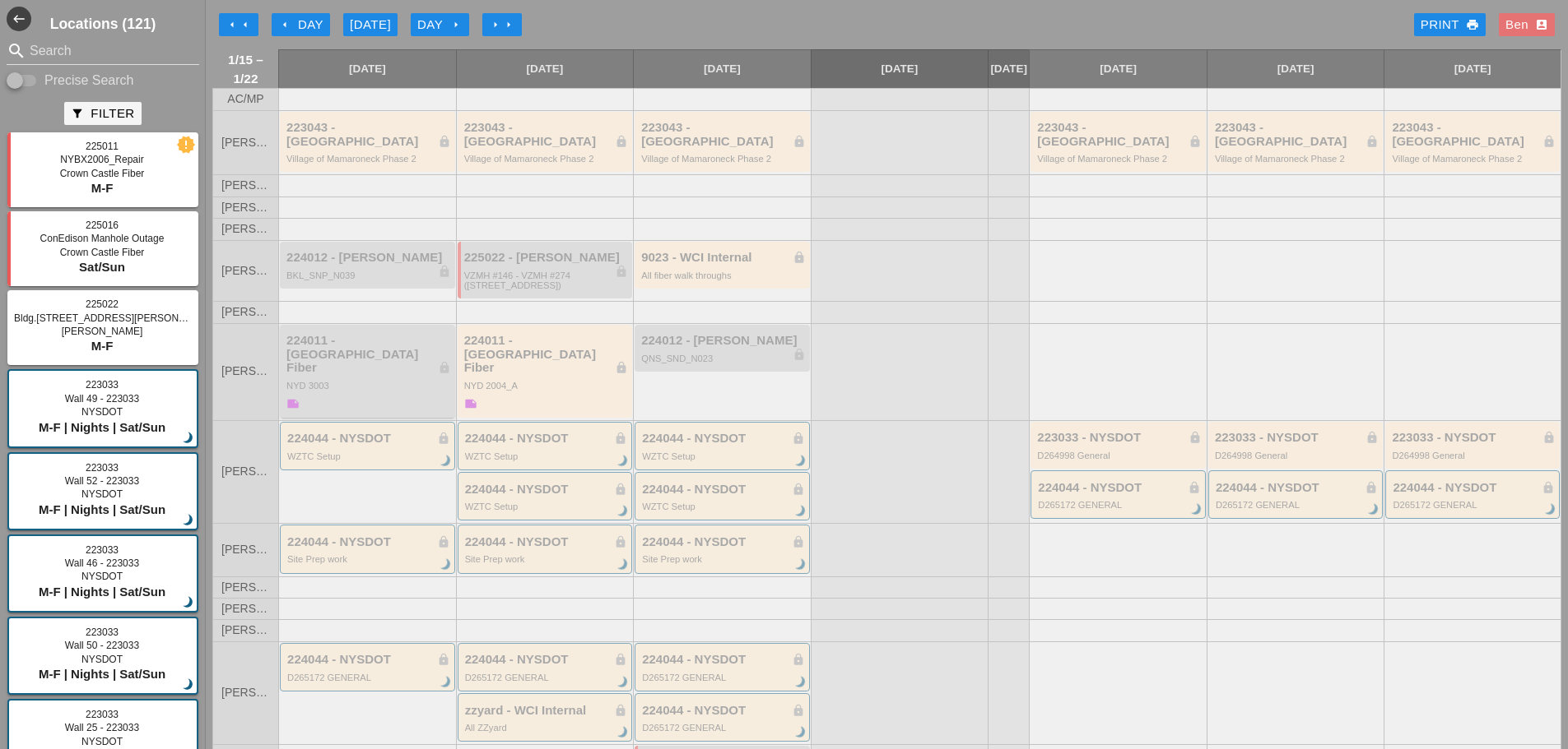
click at [357, 352] on div "224011 - [GEOGRAPHIC_DATA] Fiber lock" at bounding box center [369, 355] width 165 height 41
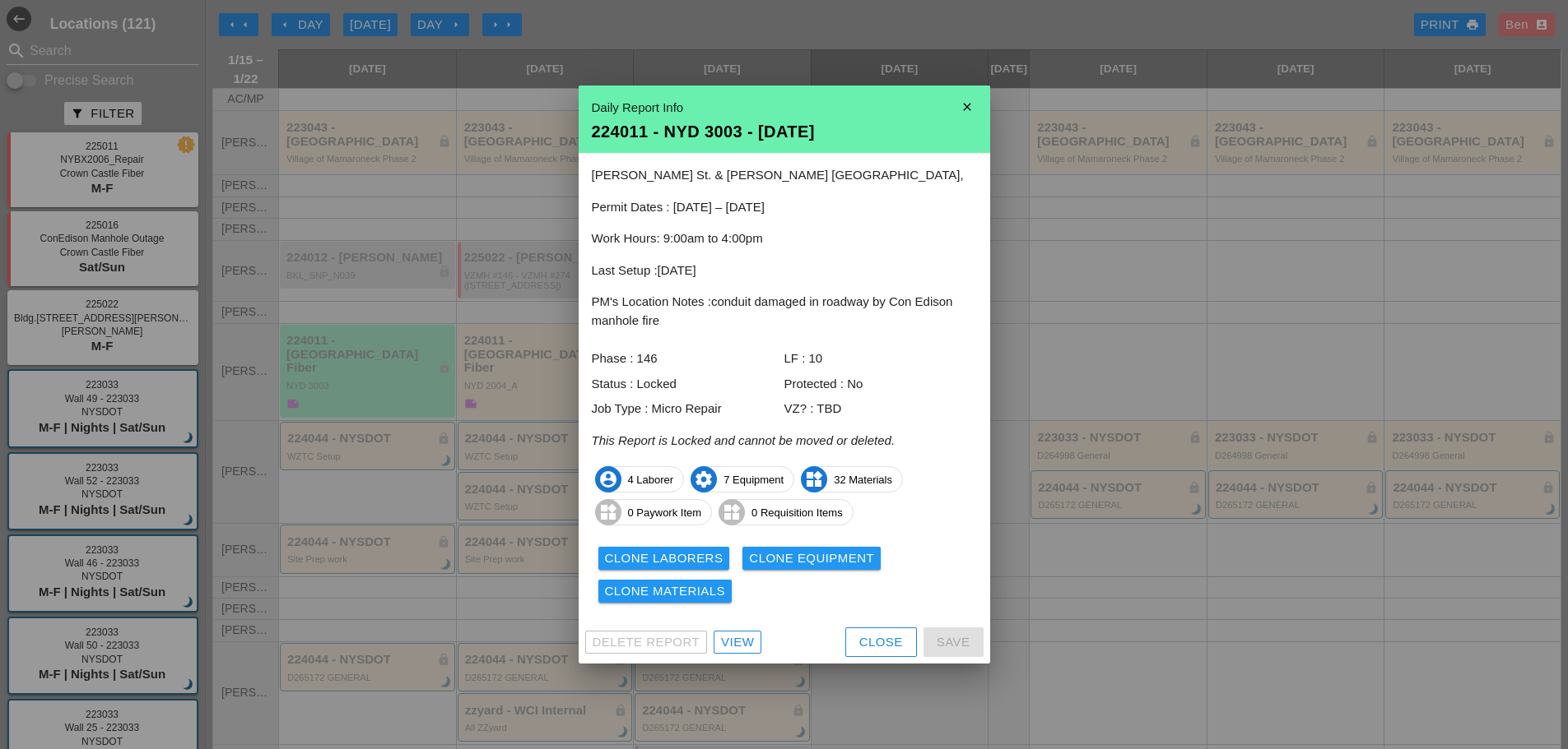
click at [681, 596] on div "Clone Materials" at bounding box center [665, 592] width 121 height 19
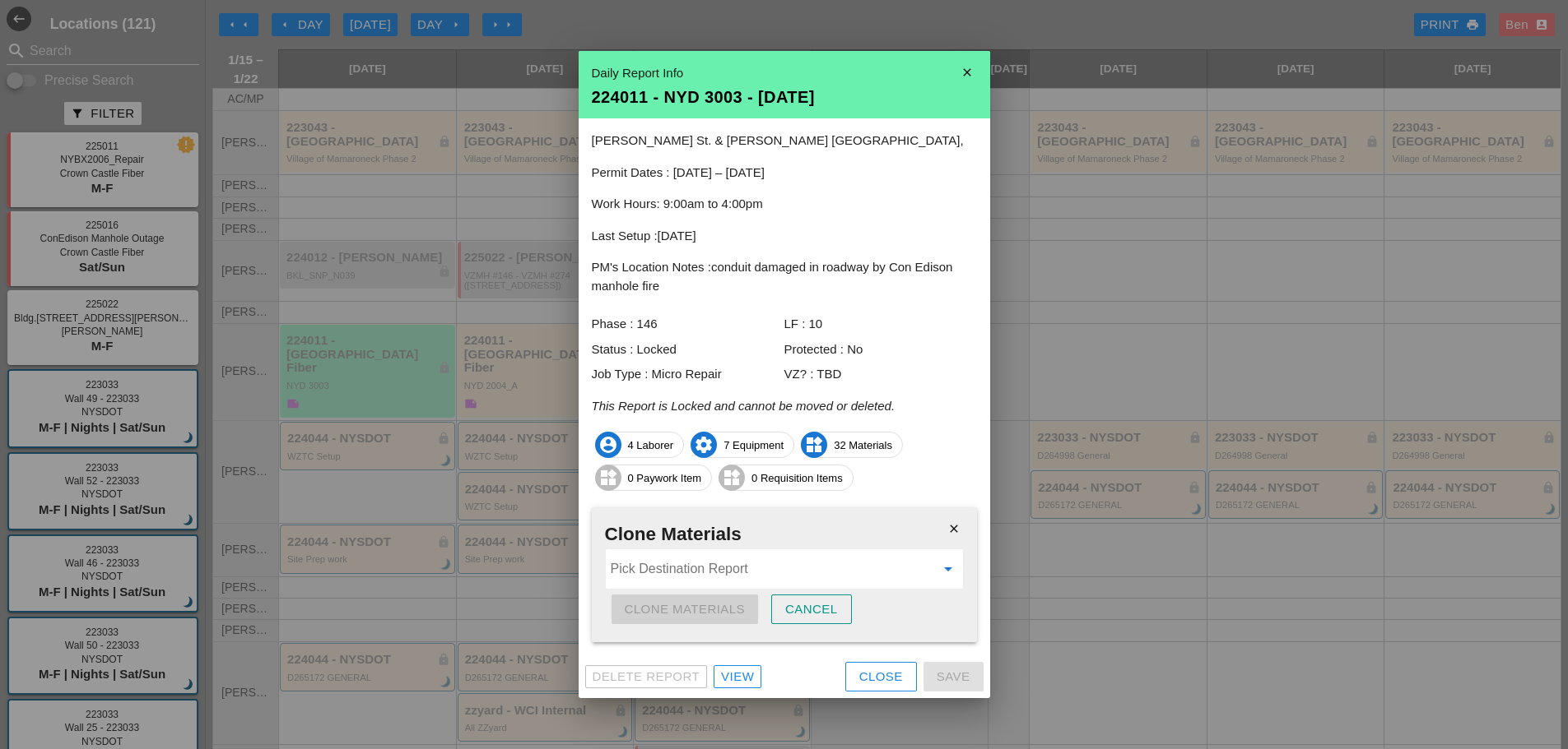
click at [714, 579] on input "Pick Destination Report" at bounding box center [773, 570] width 324 height 26
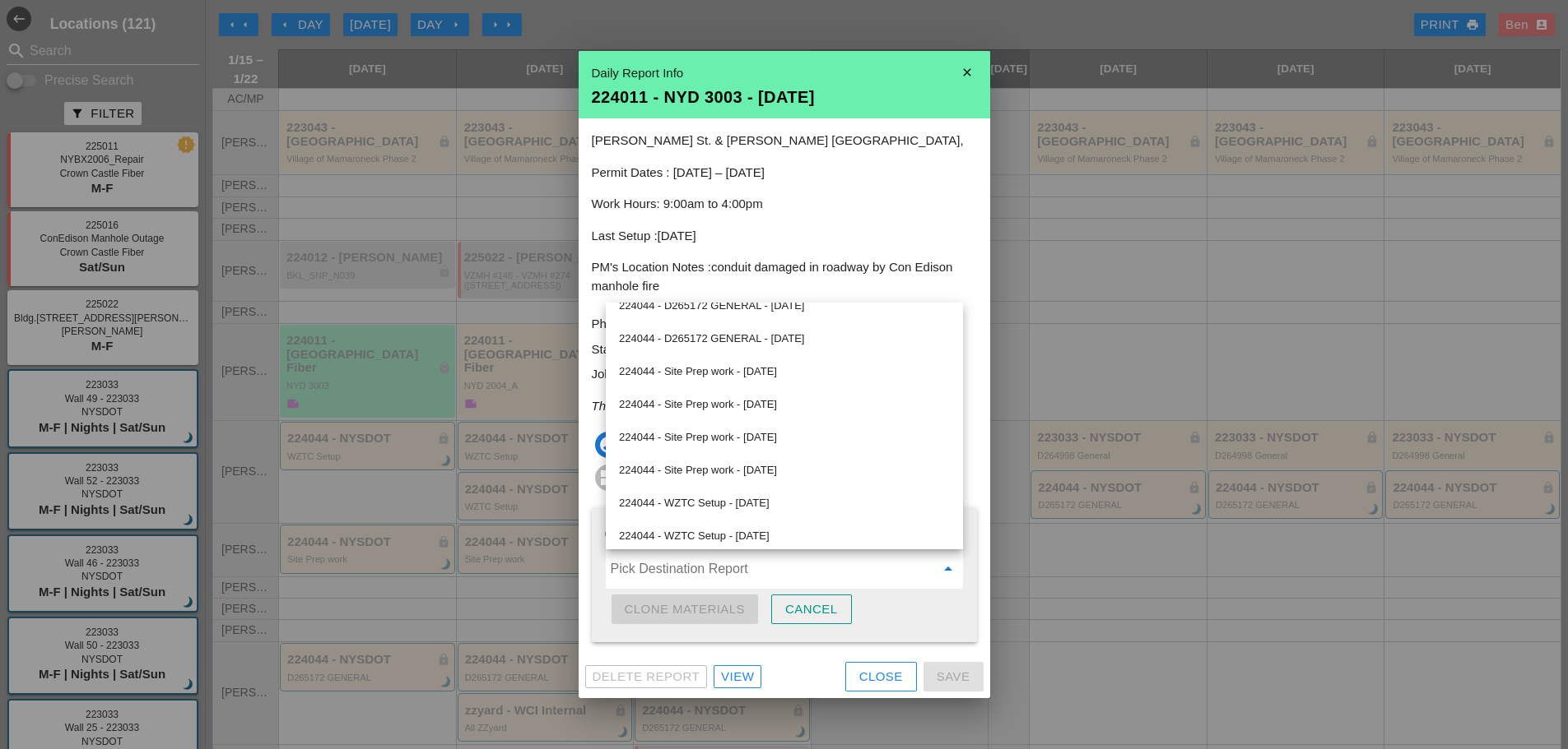
scroll to position [812, 0]
click at [715, 574] on input "Pick Destination Report" at bounding box center [773, 570] width 324 height 26
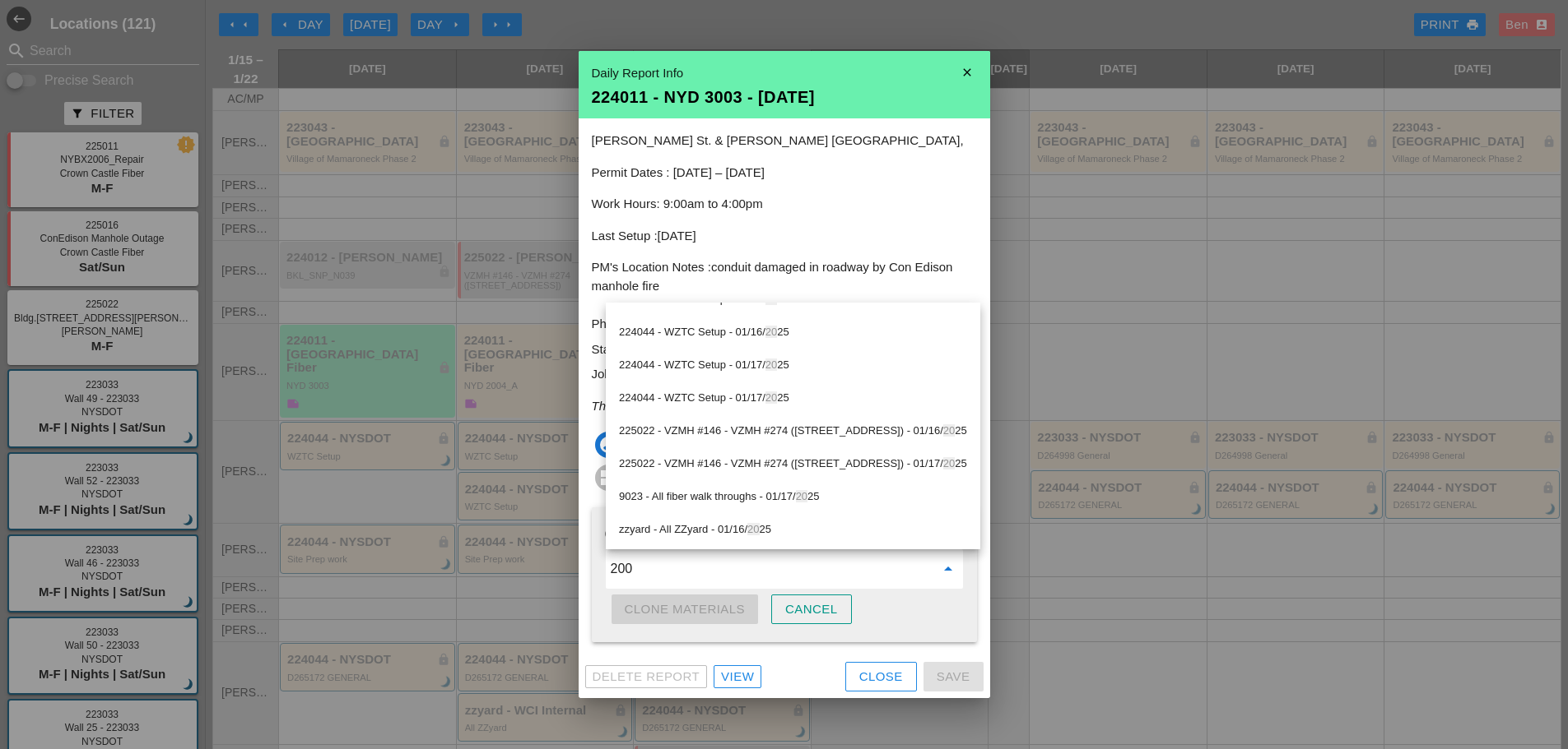
scroll to position [0, 0]
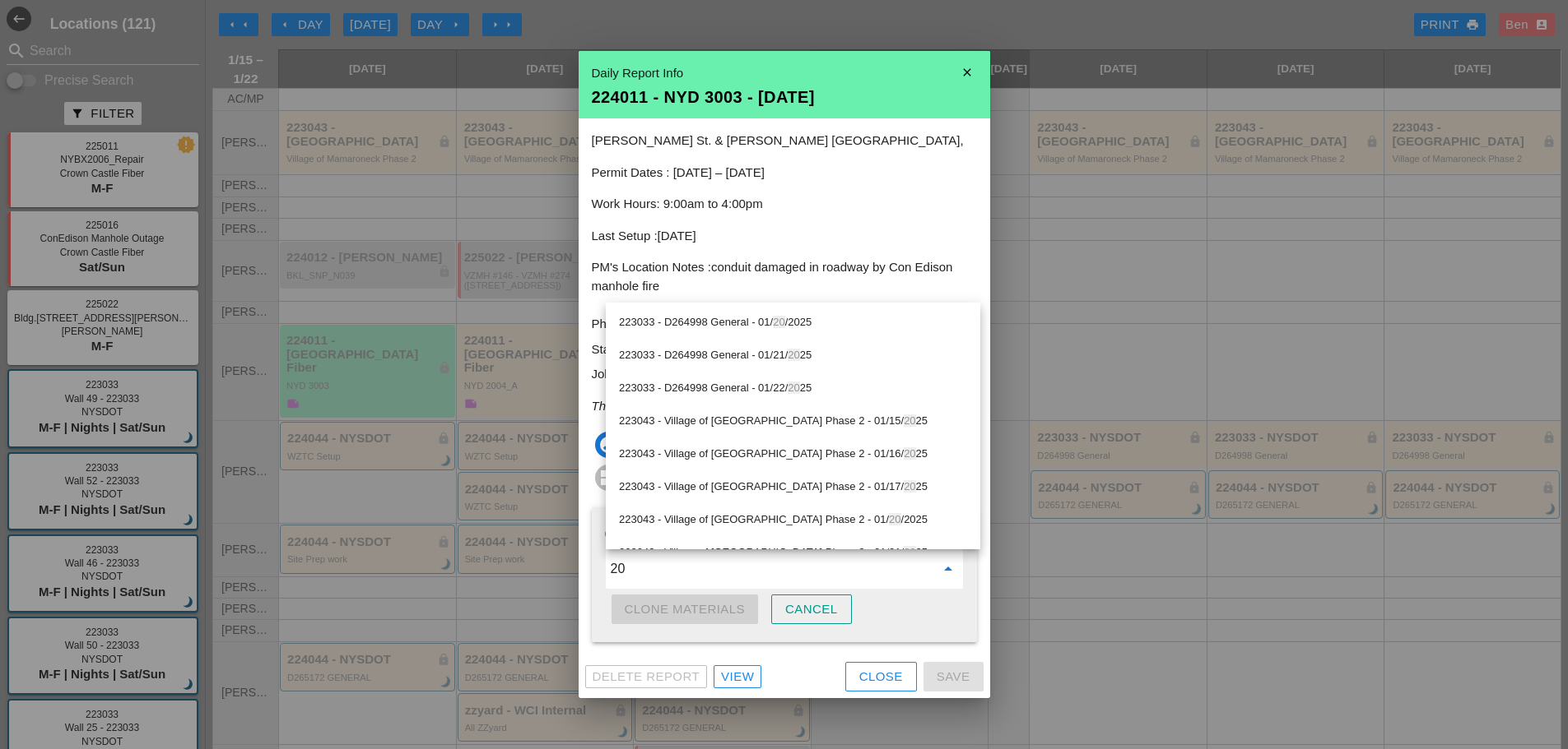
type input "2"
click at [856, 216] on div "[PERSON_NAME][GEOGRAPHIC_DATA][PERSON_NAME], Permit Dates : [DATE] – [DATE] Wor…" at bounding box center [785, 387] width 412 height 537
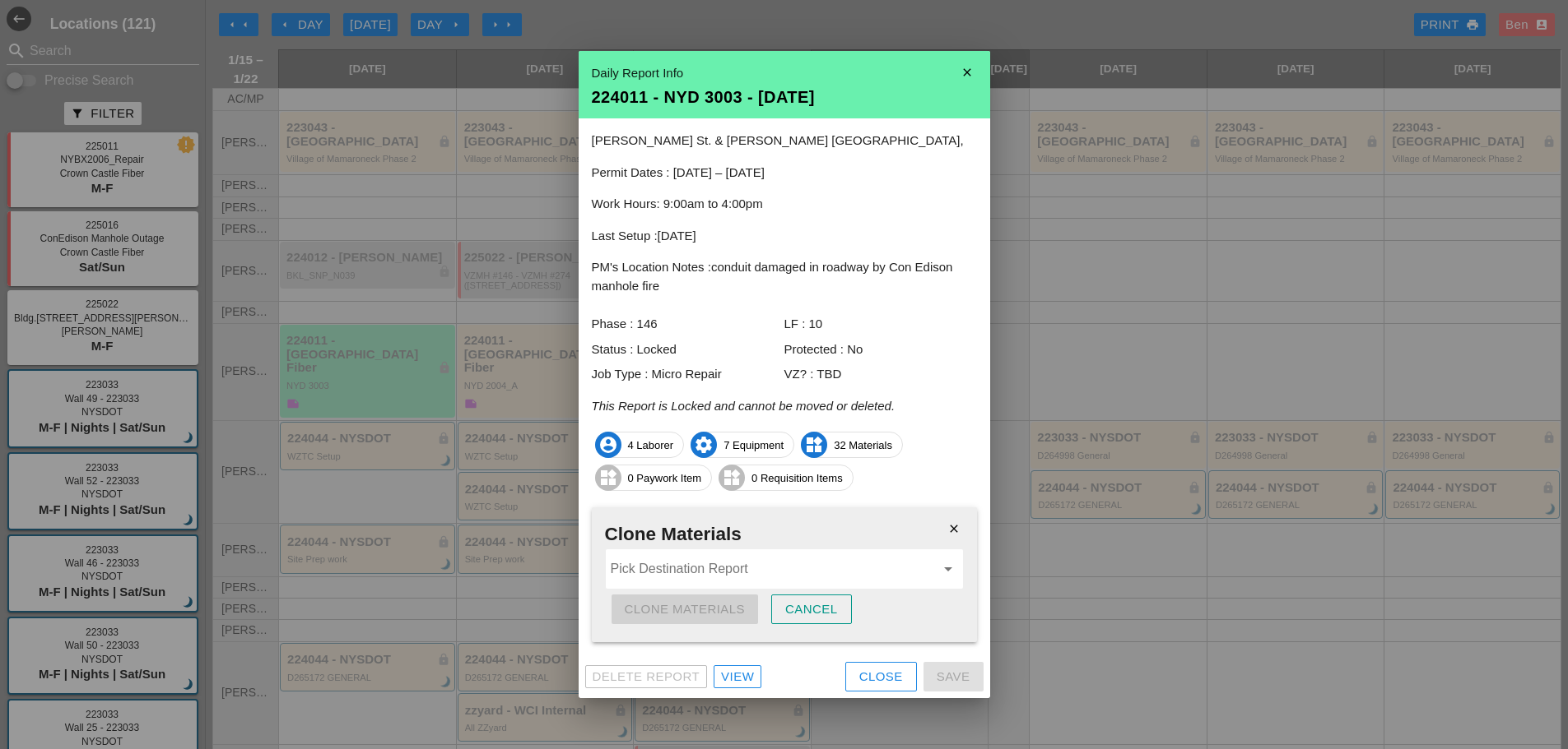
click at [963, 533] on icon "close" at bounding box center [954, 529] width 33 height 33
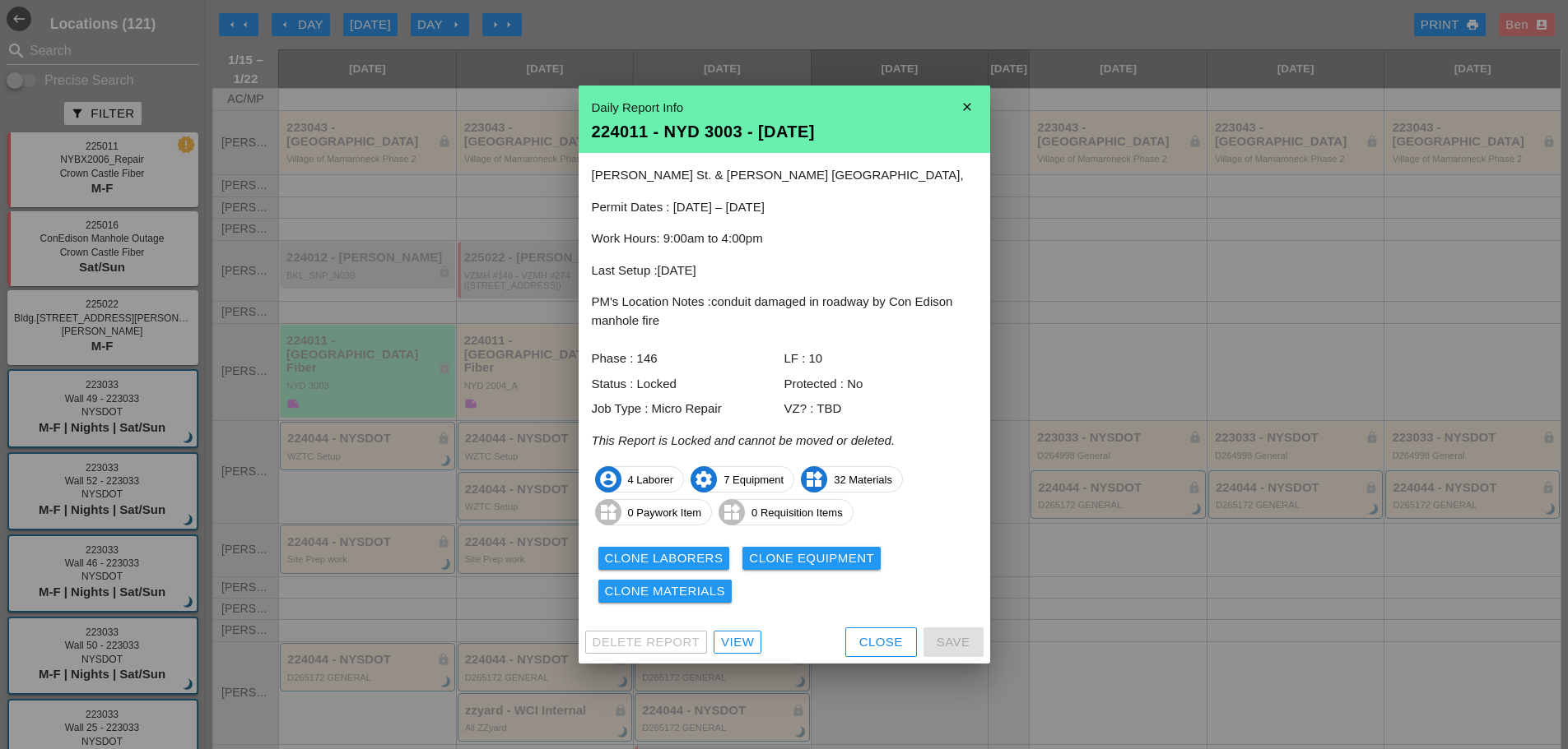
click at [694, 593] on div "Clone Materials" at bounding box center [665, 592] width 121 height 19
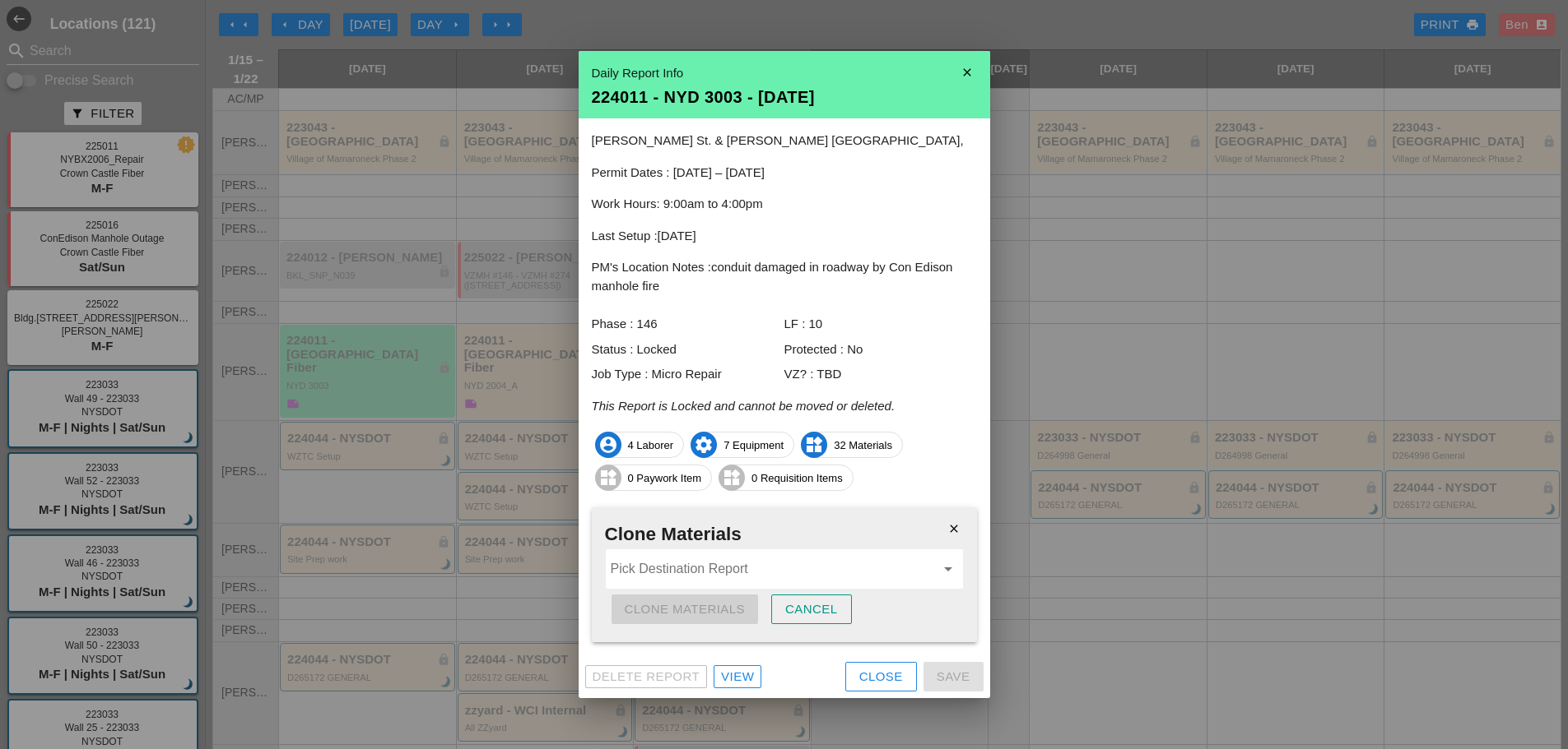
click at [695, 590] on div "close Clone Materials Pick Destination Report arrow_drop_down Clone Materials C…" at bounding box center [785, 575] width 385 height 135
click at [716, 569] on input "Pick Destination Report" at bounding box center [773, 570] width 324 height 26
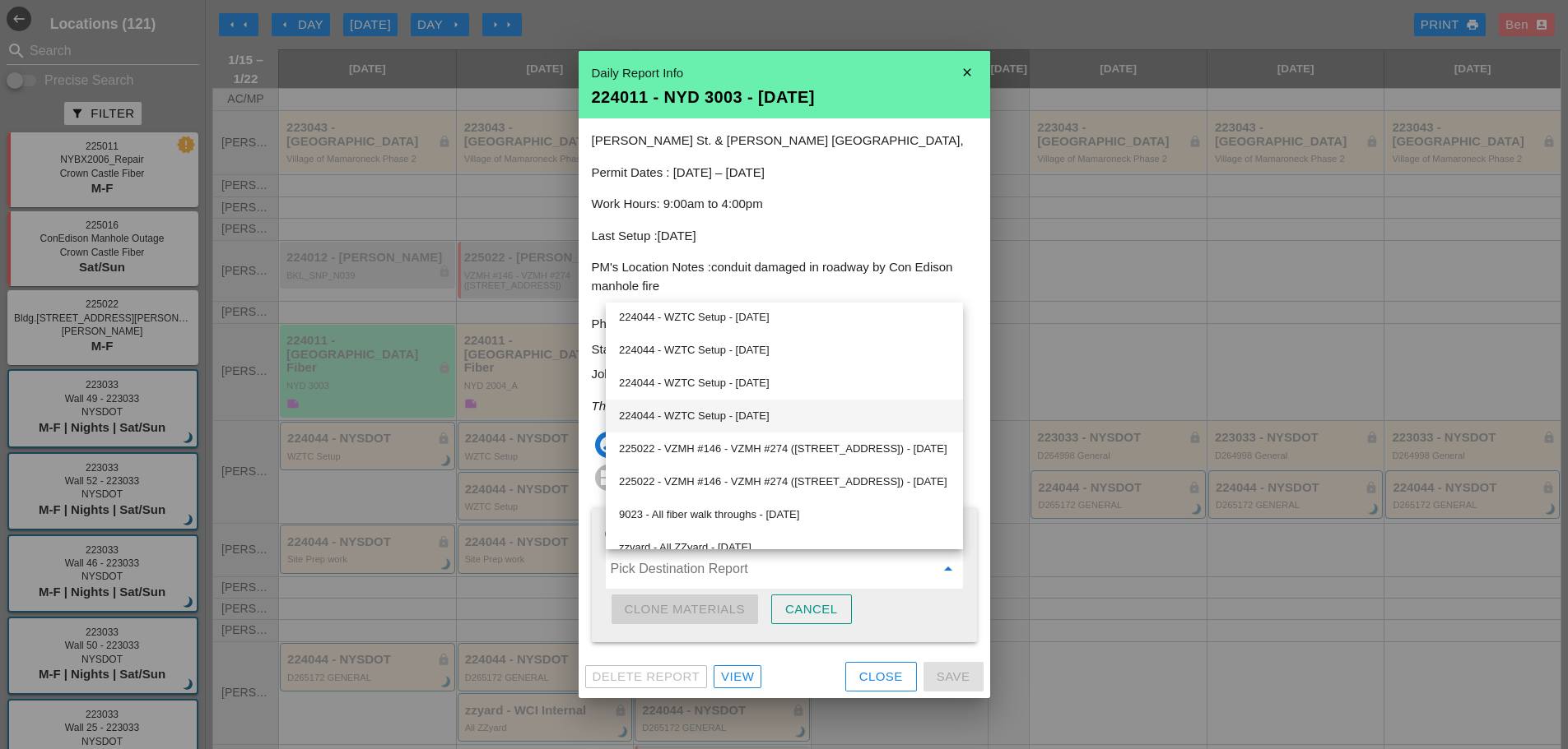
scroll to position [812, 0]
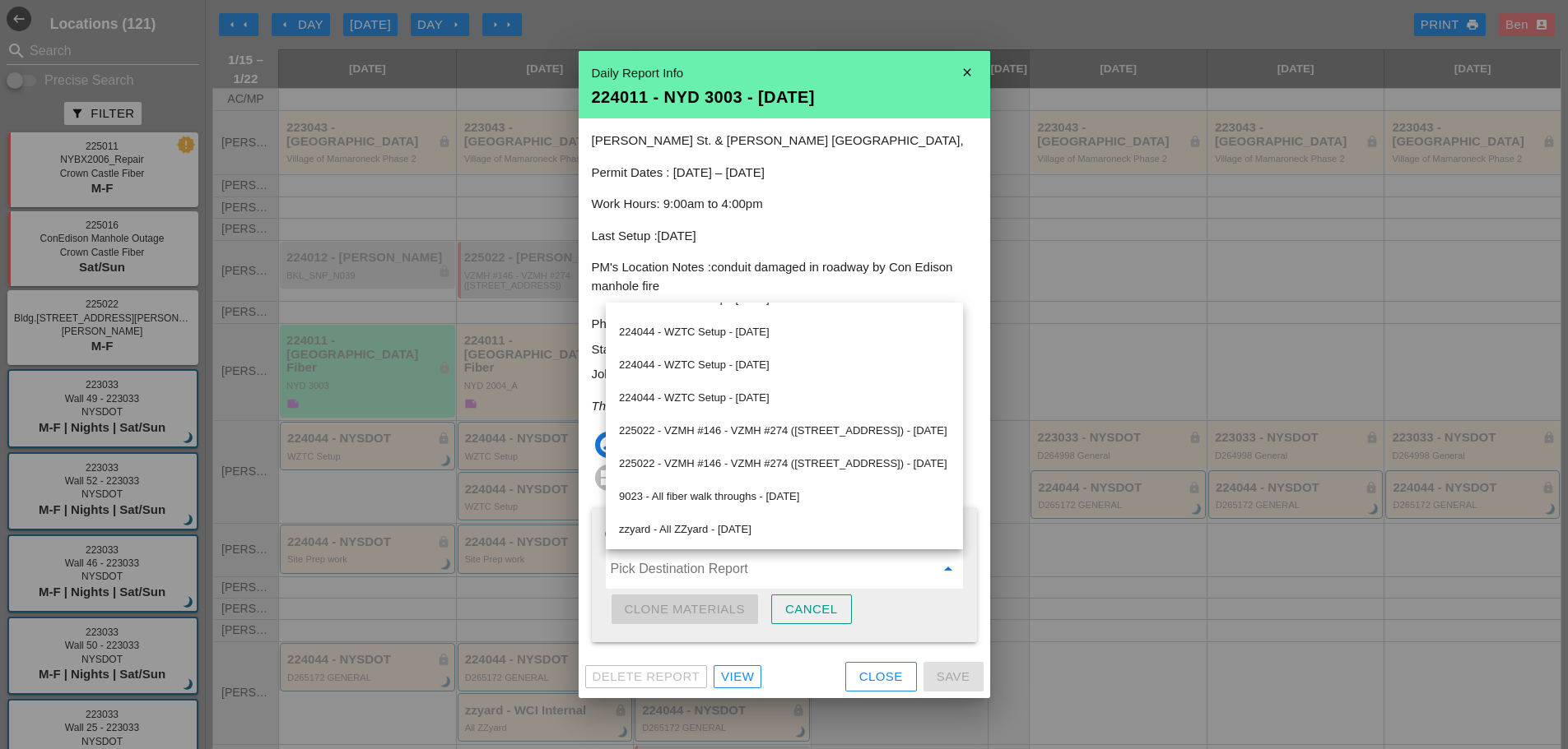
click at [957, 230] on p "Last Setup : [DATE]" at bounding box center [785, 236] width 385 height 19
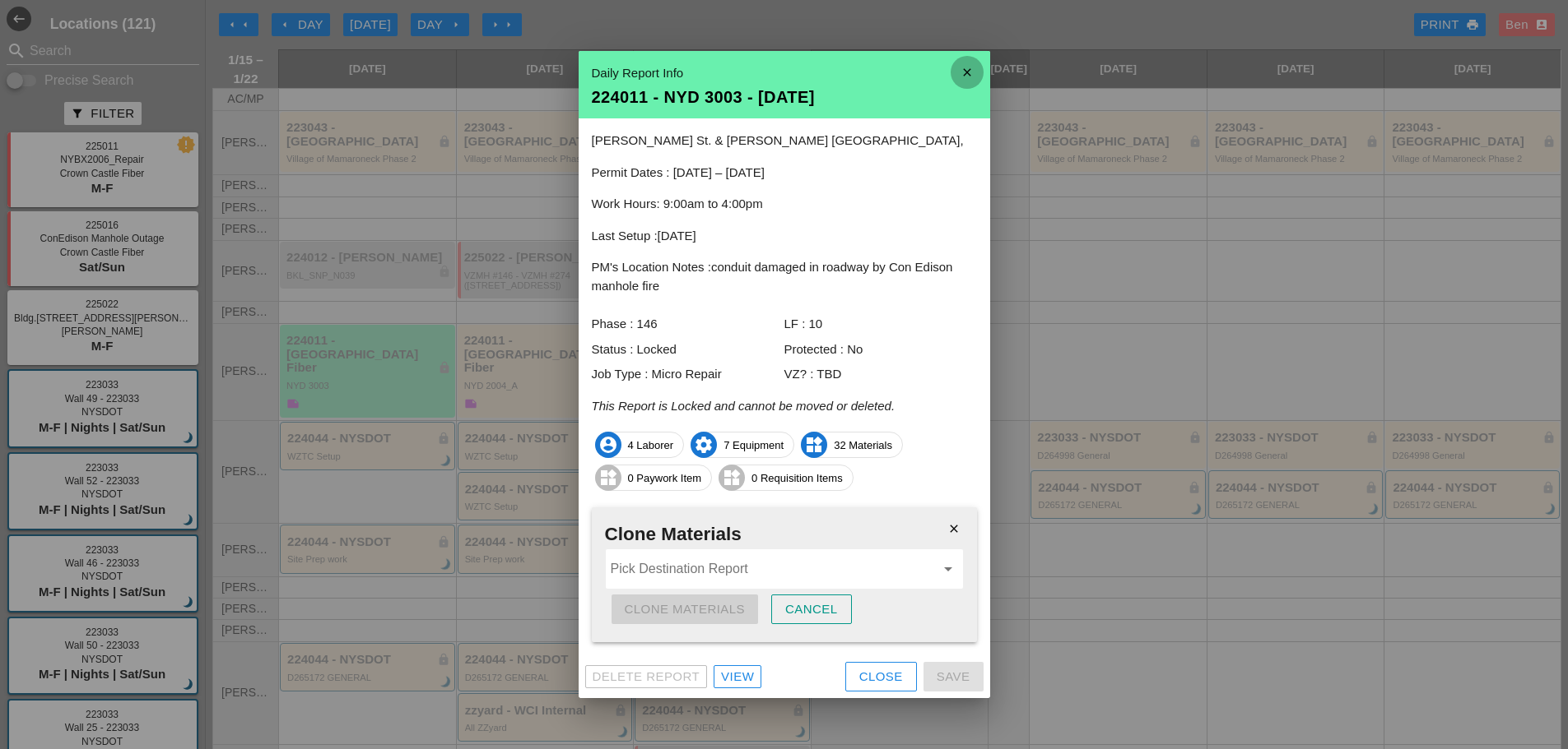
click at [959, 83] on icon "close" at bounding box center [967, 72] width 33 height 33
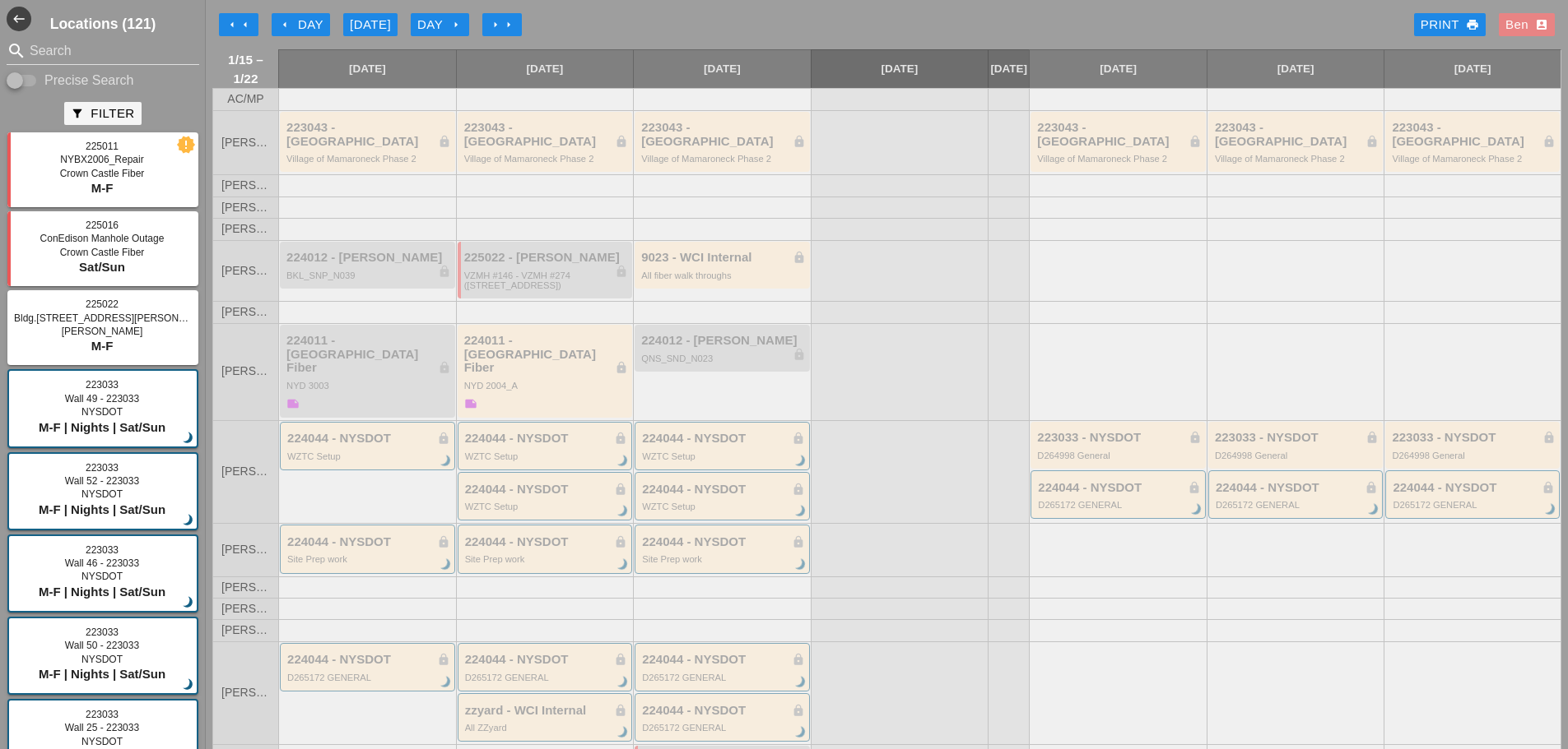
drag, startPoint x: 1533, startPoint y: 21, endPoint x: 973, endPoint y: 198, distance: 587.3
click at [1535, 21] on icon "account_box" at bounding box center [1542, 25] width 13 height 13
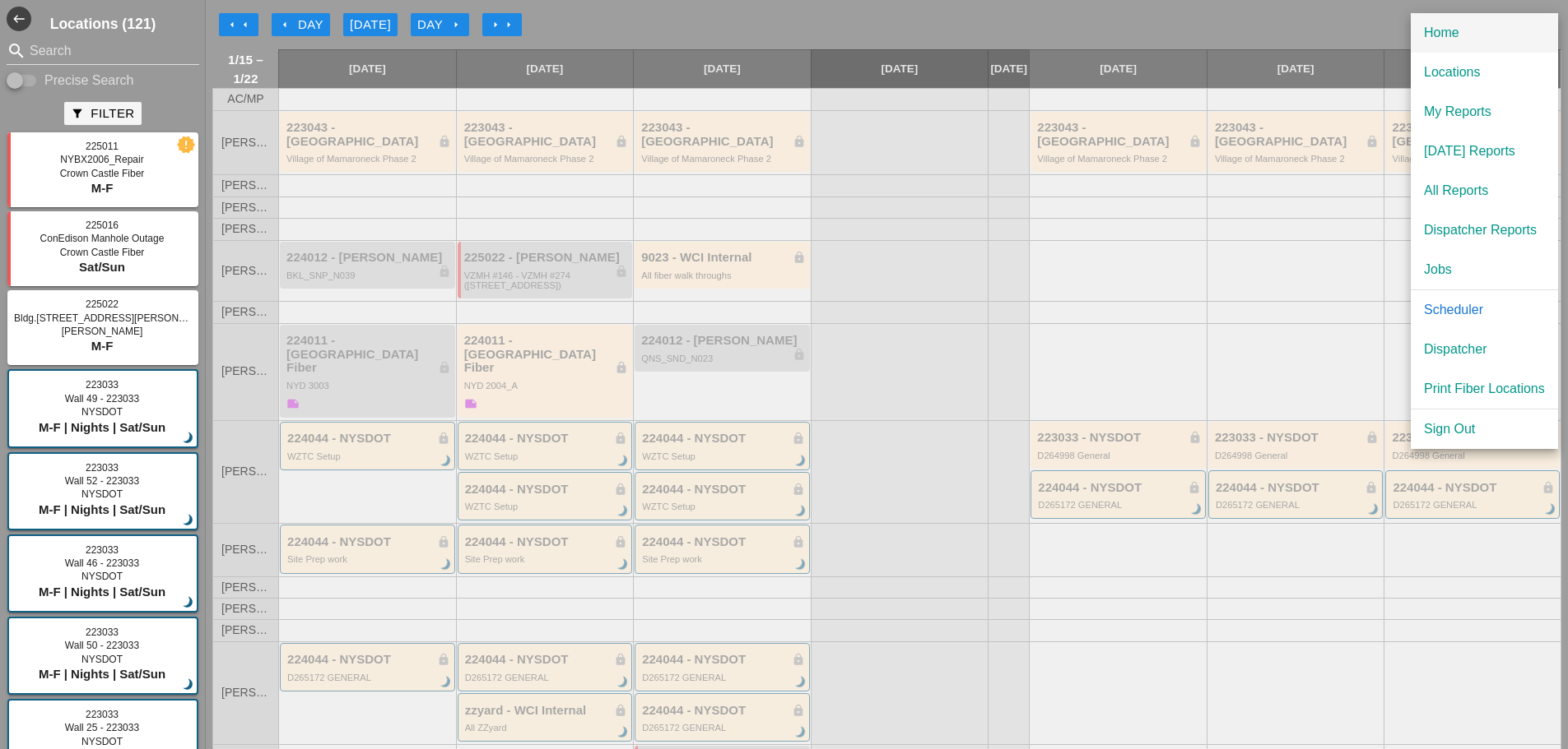
click at [1492, 26] on div "Home" at bounding box center [1484, 33] width 121 height 20
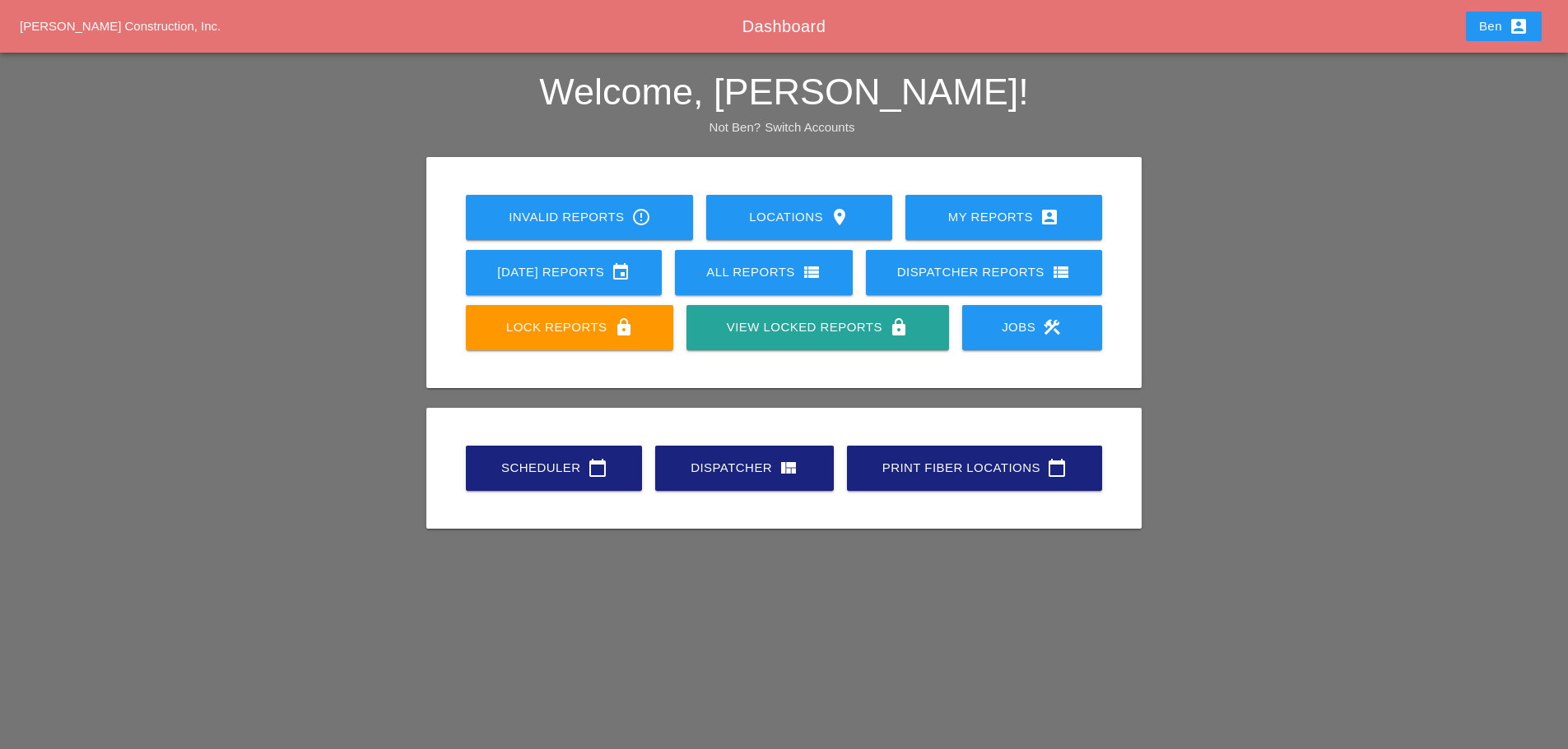
click at [550, 495] on div "Scheduler calendar_today Dispatcher view_quilt Print Fiber Locations calendar_t…" at bounding box center [784, 468] width 650 height 55
click at [548, 454] on link "Scheduler calendar_today" at bounding box center [554, 468] width 176 height 45
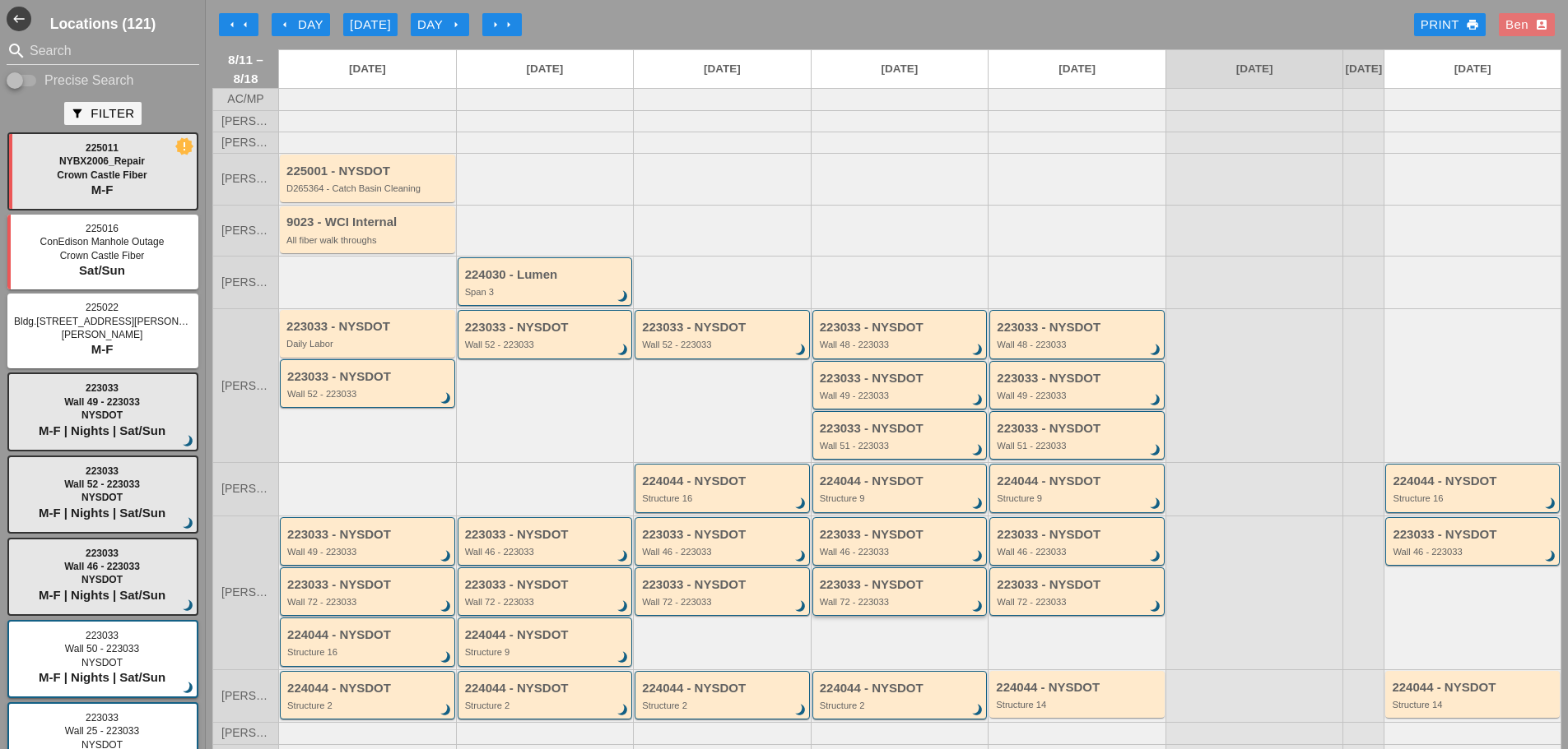
scroll to position [137, 0]
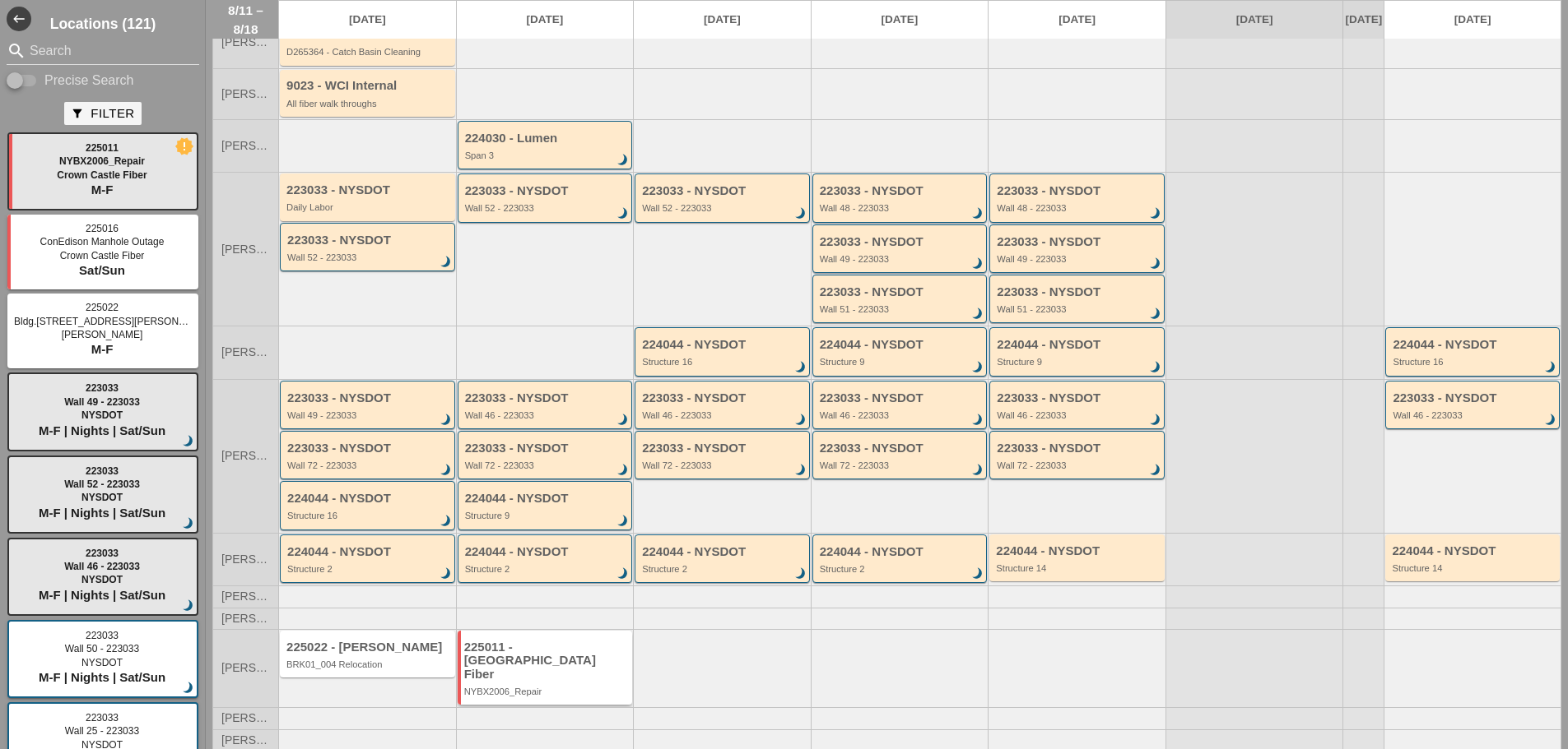
click at [558, 680] on div "225011 - [GEOGRAPHIC_DATA] Fiber NYBX2006_Repair" at bounding box center [547, 669] width 165 height 57
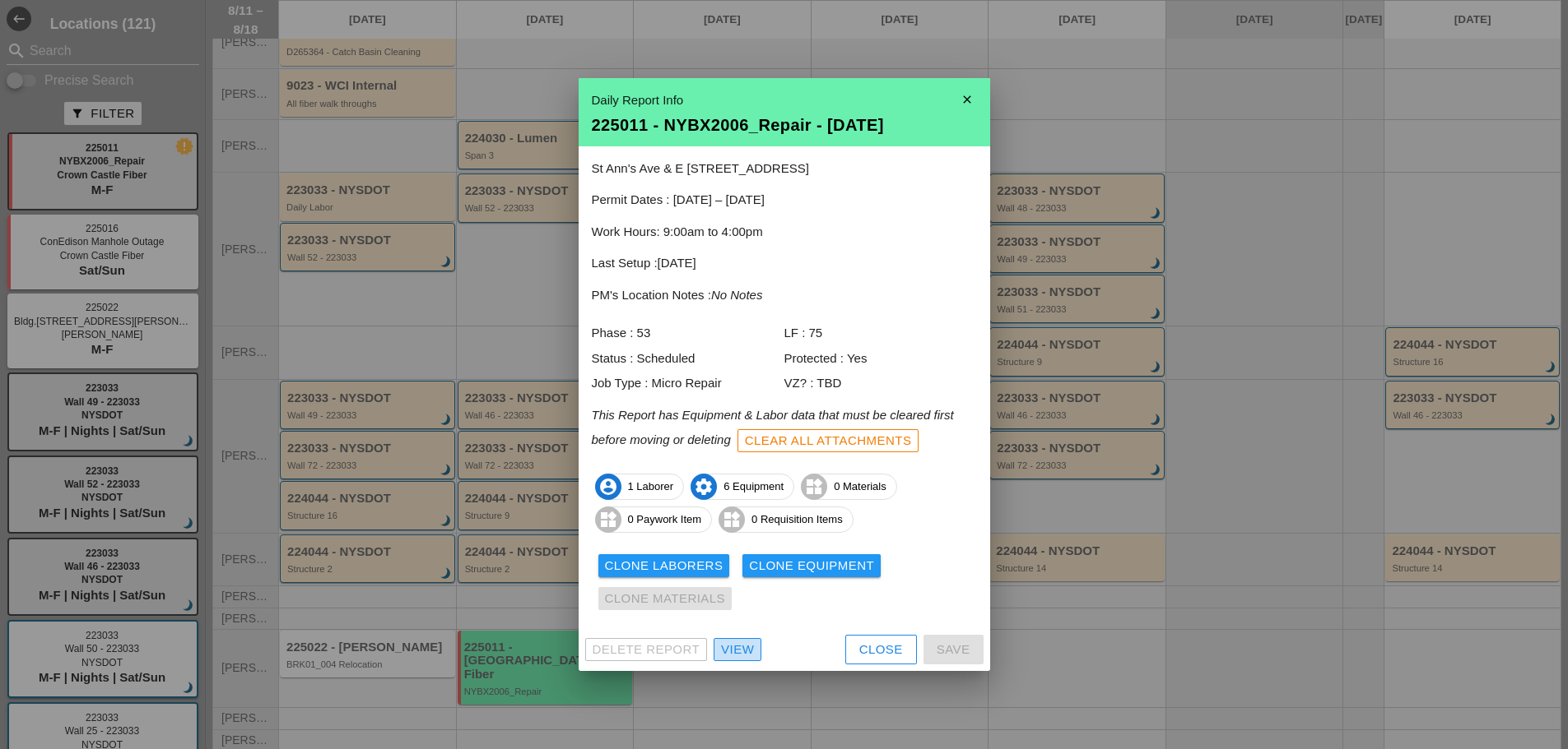
click at [754, 657] on div "View" at bounding box center [738, 650] width 33 height 19
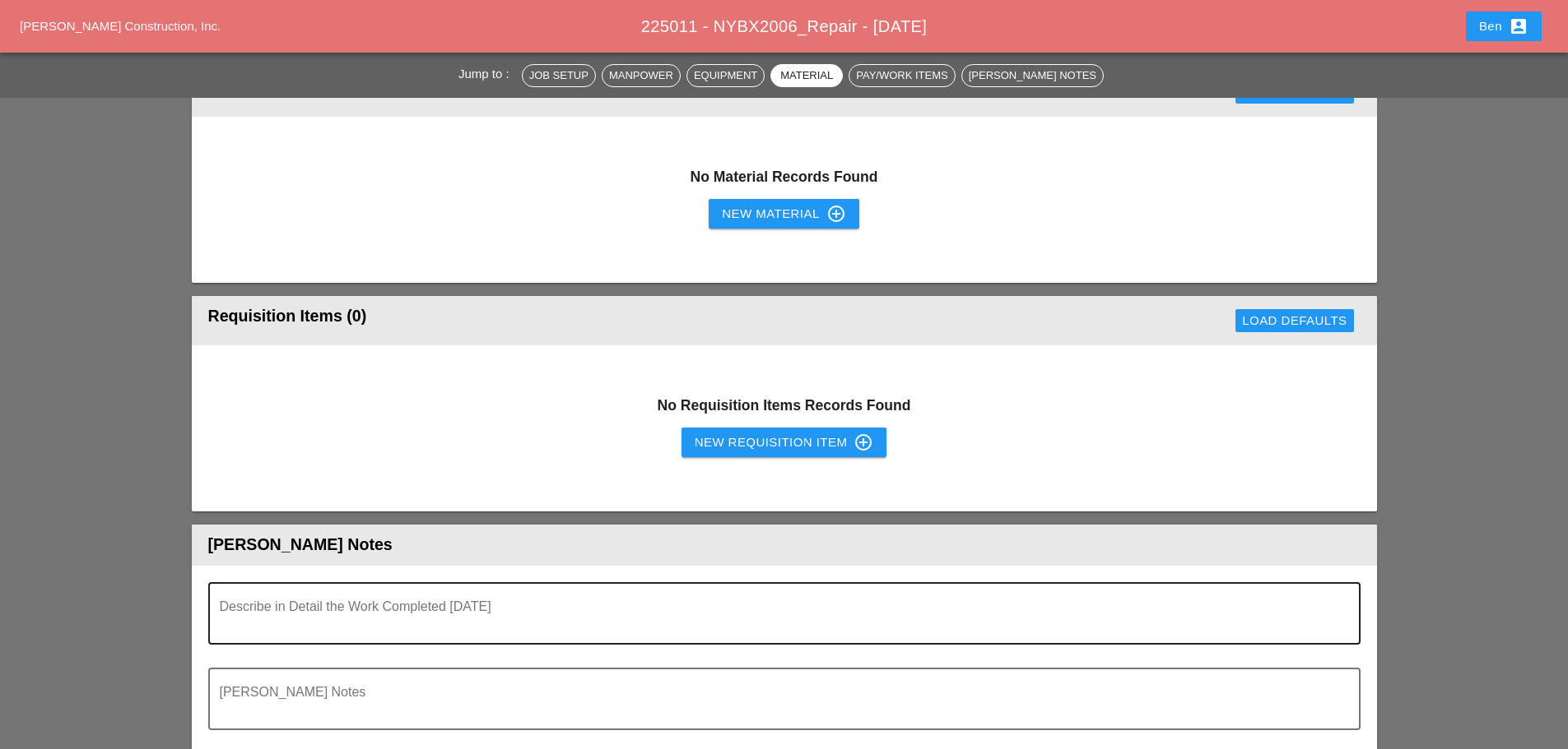
scroll to position [1234, 0]
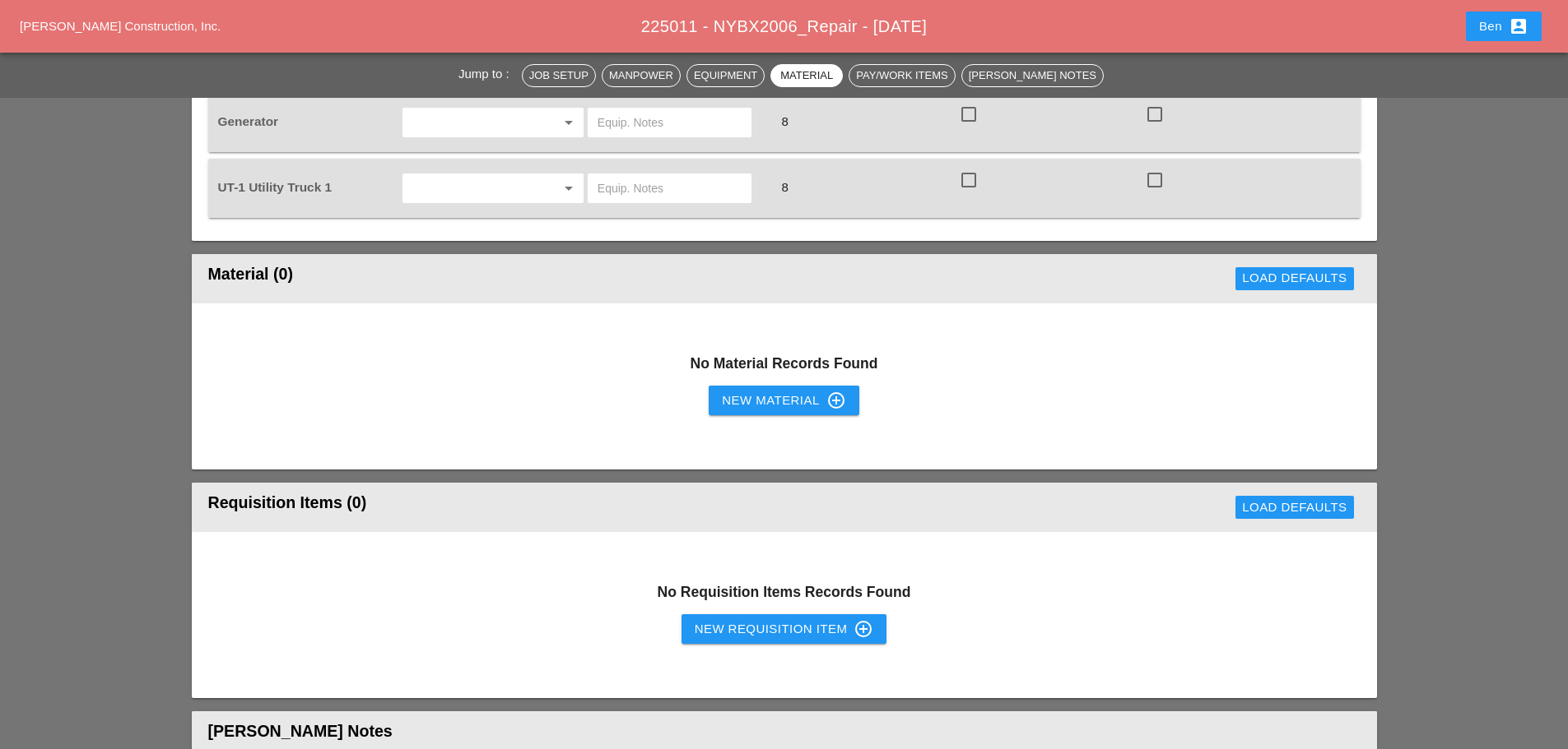
click at [777, 388] on button "New Material control_point" at bounding box center [784, 401] width 150 height 30
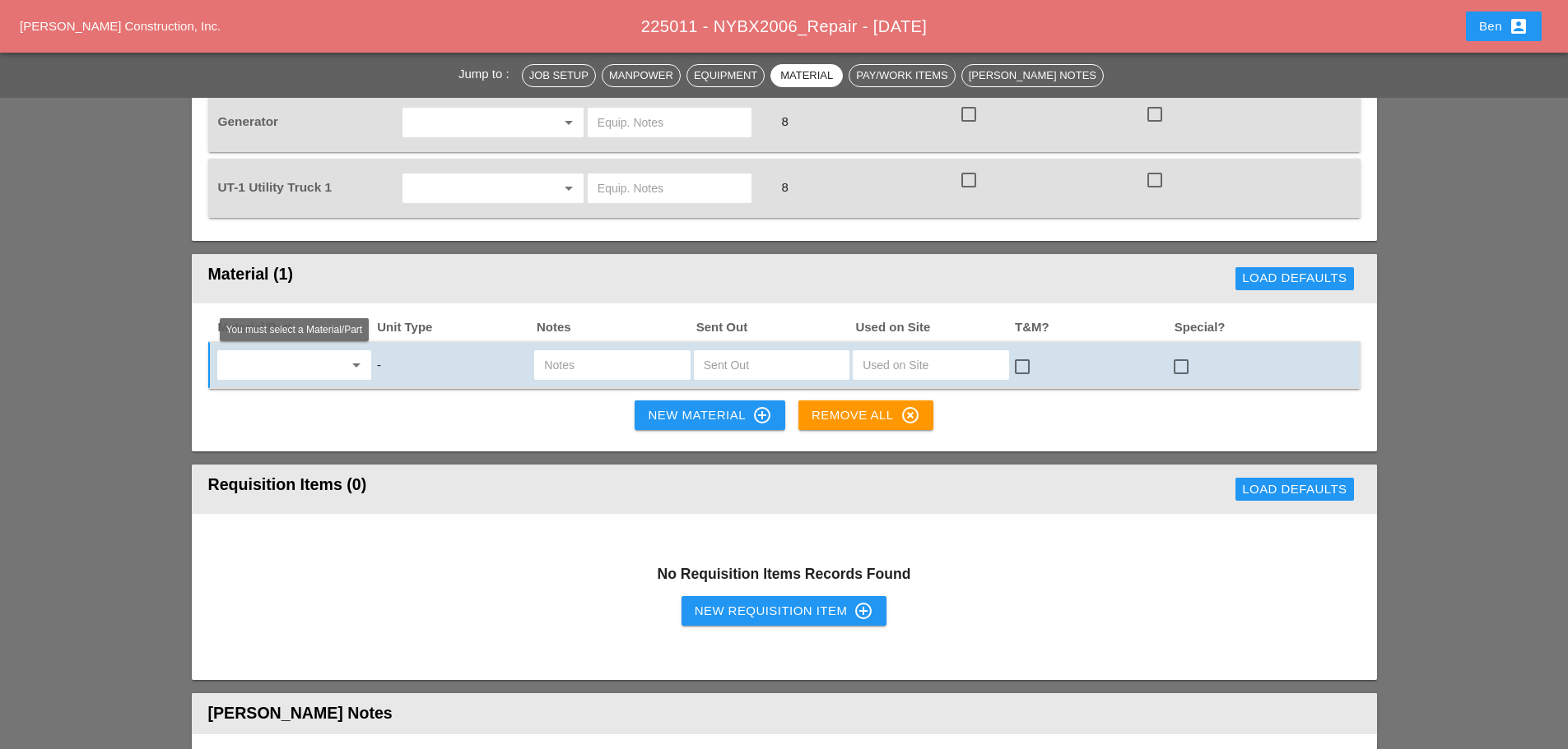
click at [264, 352] on input "text" at bounding box center [282, 365] width 121 height 26
click at [270, 405] on div "2" PVC bends" at bounding box center [294, 401] width 128 height 20
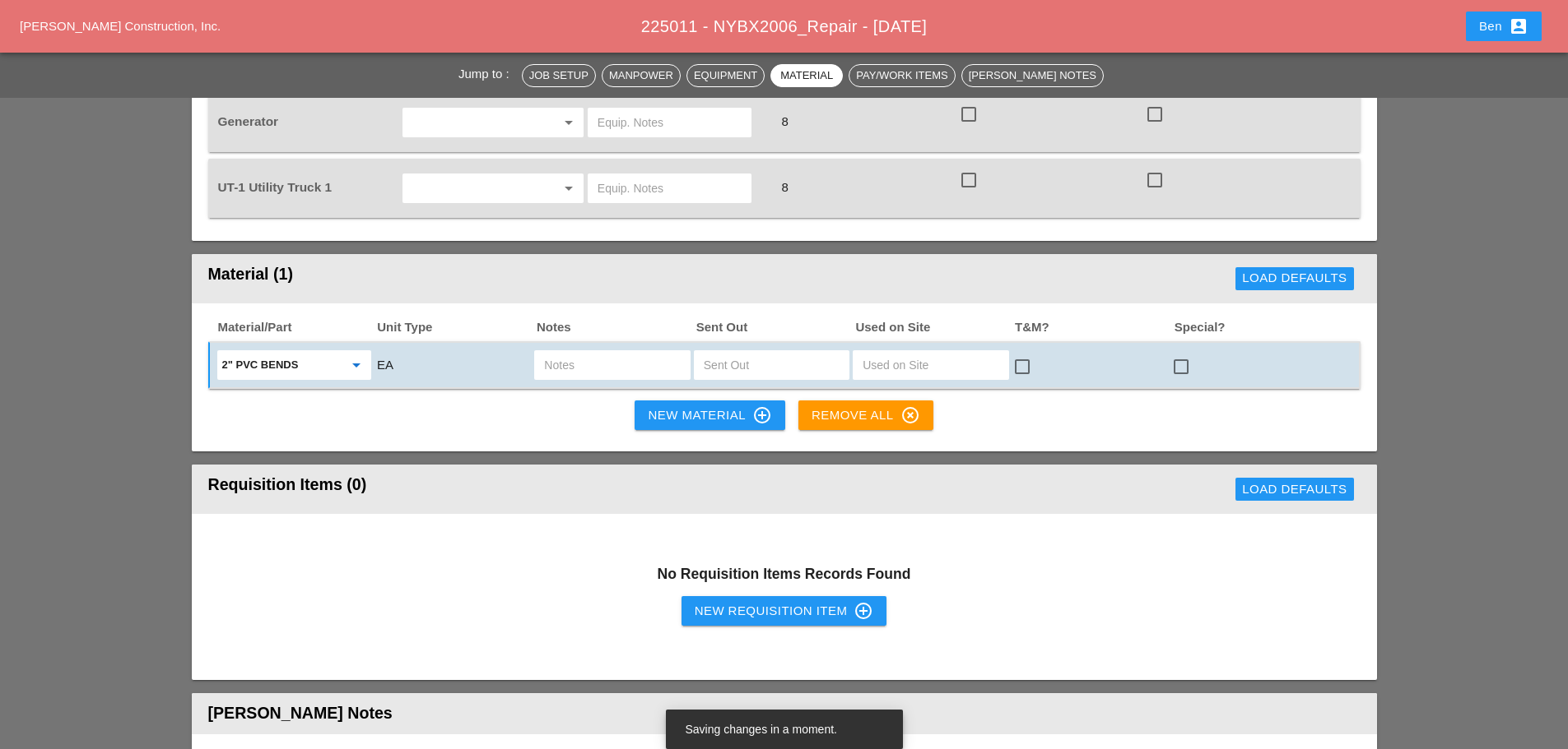
type input "2" PVC bends"
click at [608, 362] on input "text" at bounding box center [612, 365] width 136 height 26
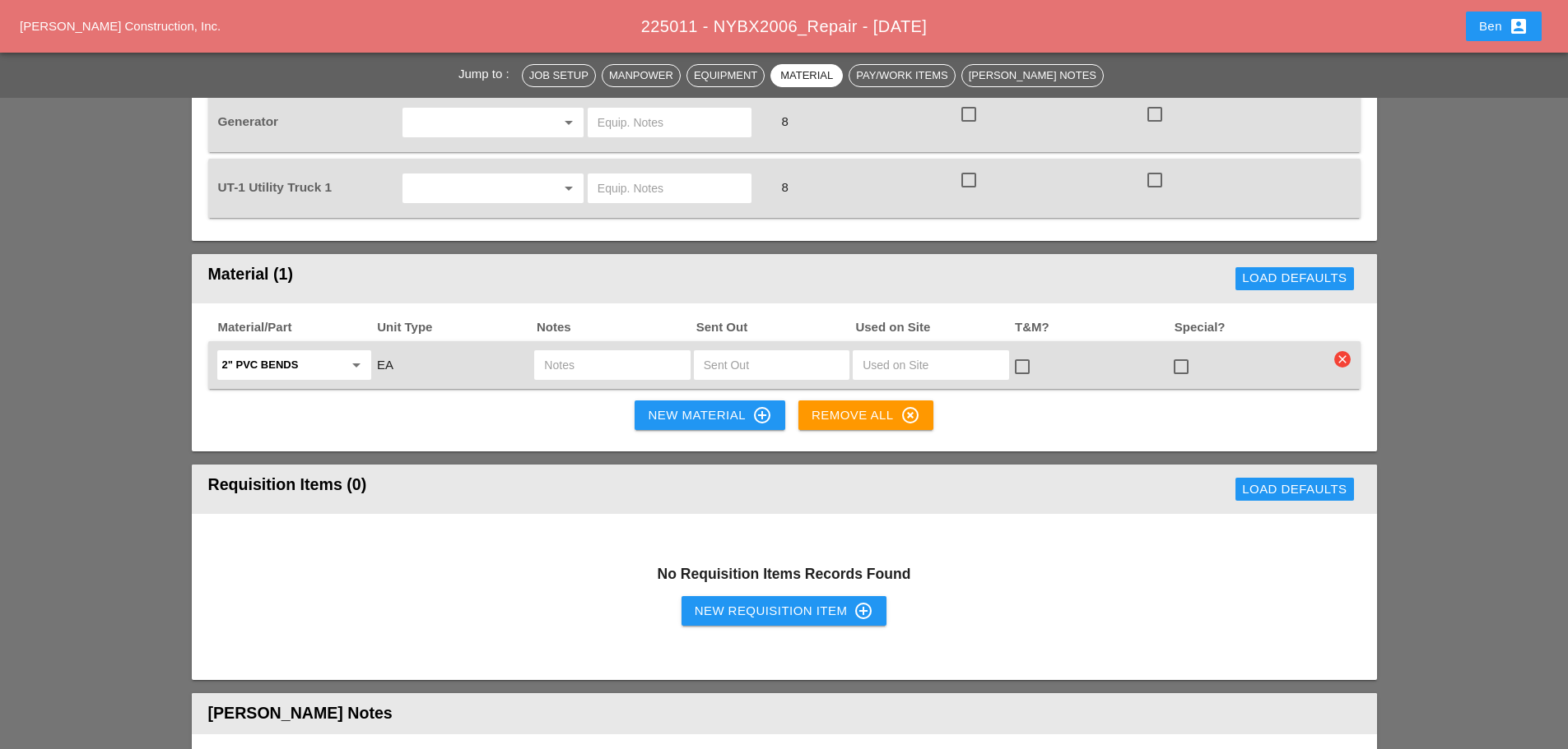
click at [779, 359] on input "text" at bounding box center [772, 365] width 136 height 26
click at [788, 366] on input "text" at bounding box center [772, 365] width 136 height 26
type input "15"
click at [695, 408] on div "New Material control_point" at bounding box center [710, 416] width 124 height 20
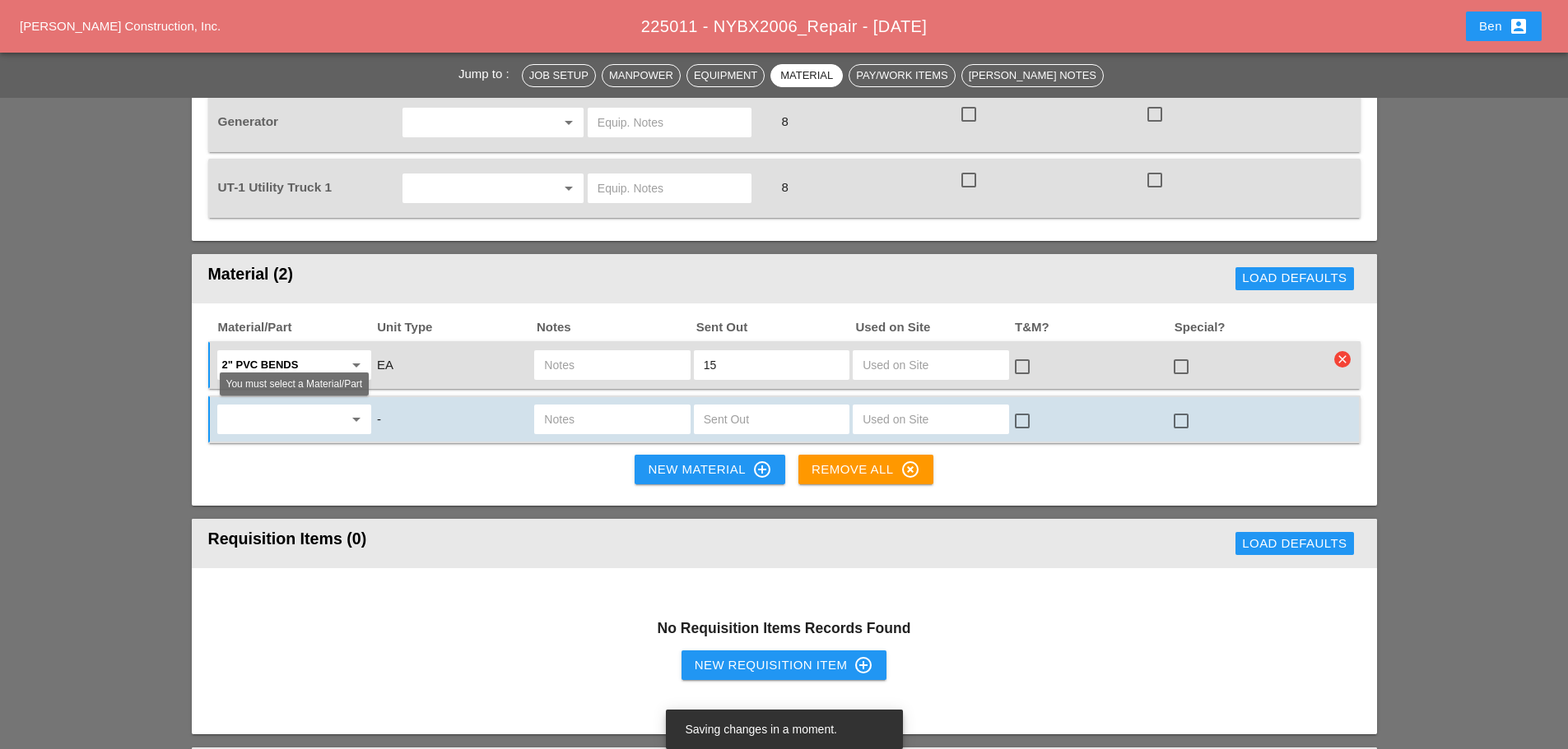
click at [301, 426] on input "text" at bounding box center [282, 420] width 121 height 26
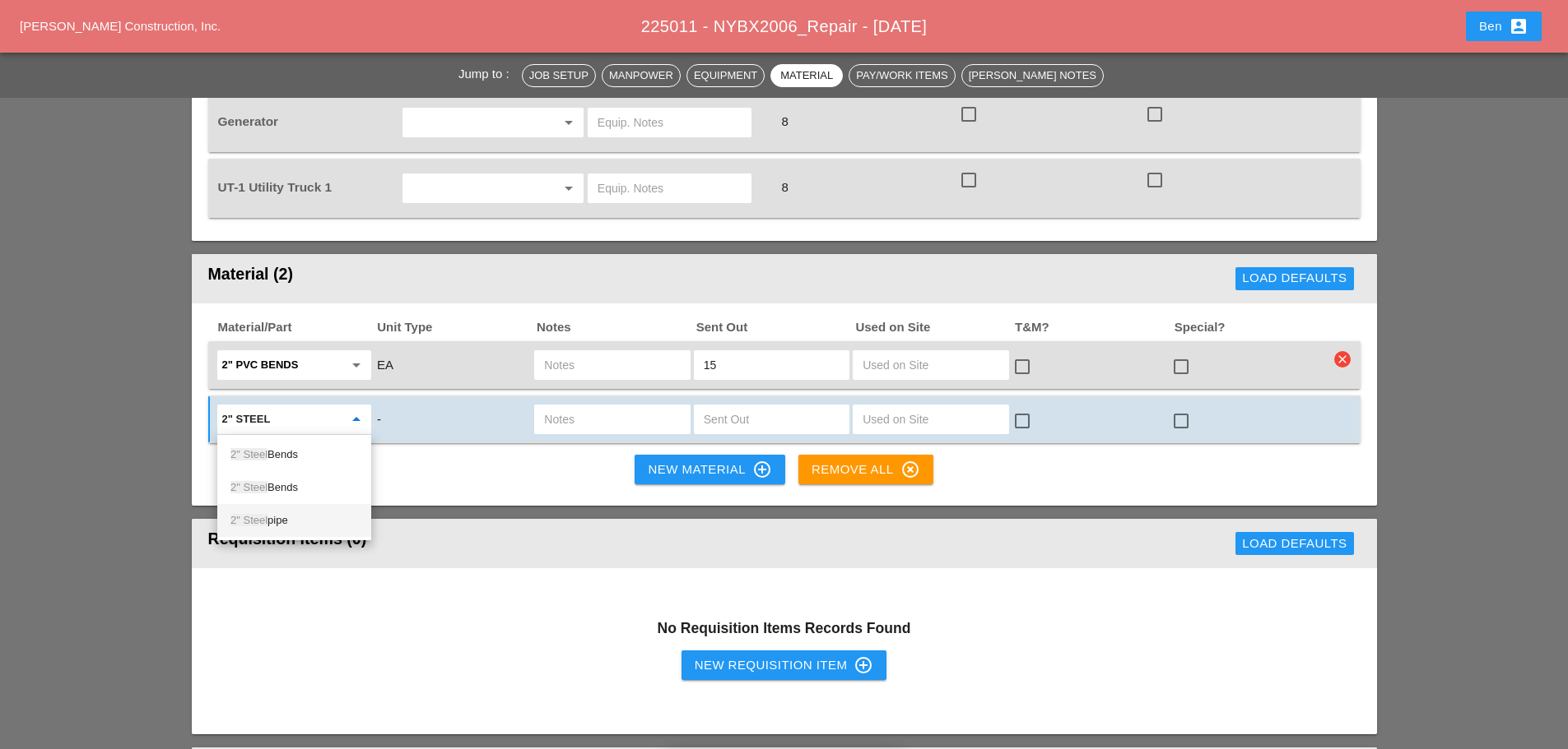
click at [288, 513] on div "2" Steel pipe" at bounding box center [294, 521] width 128 height 20
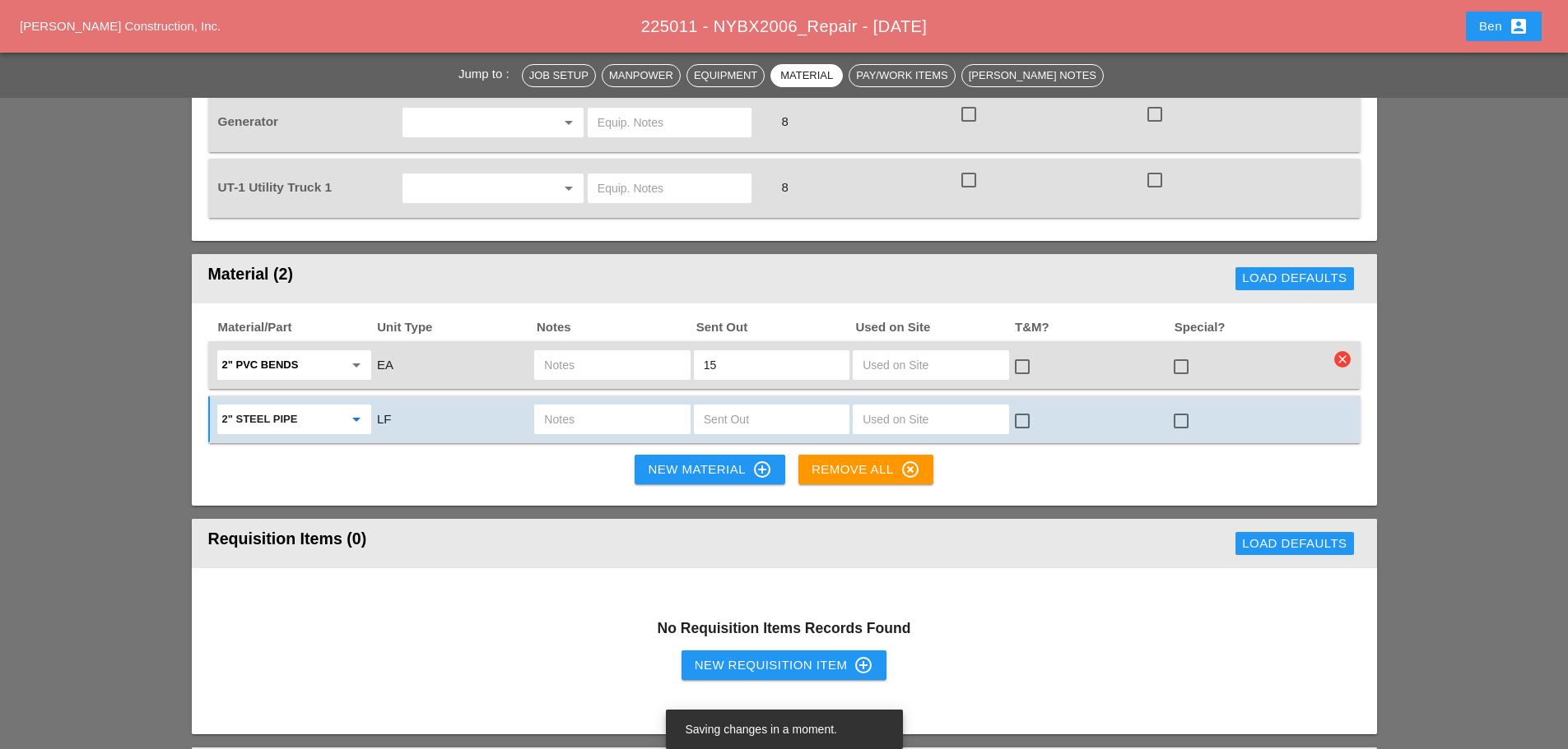
type input "2" Steel pipe"
click at [688, 469] on div "New Material control_point" at bounding box center [710, 470] width 124 height 20
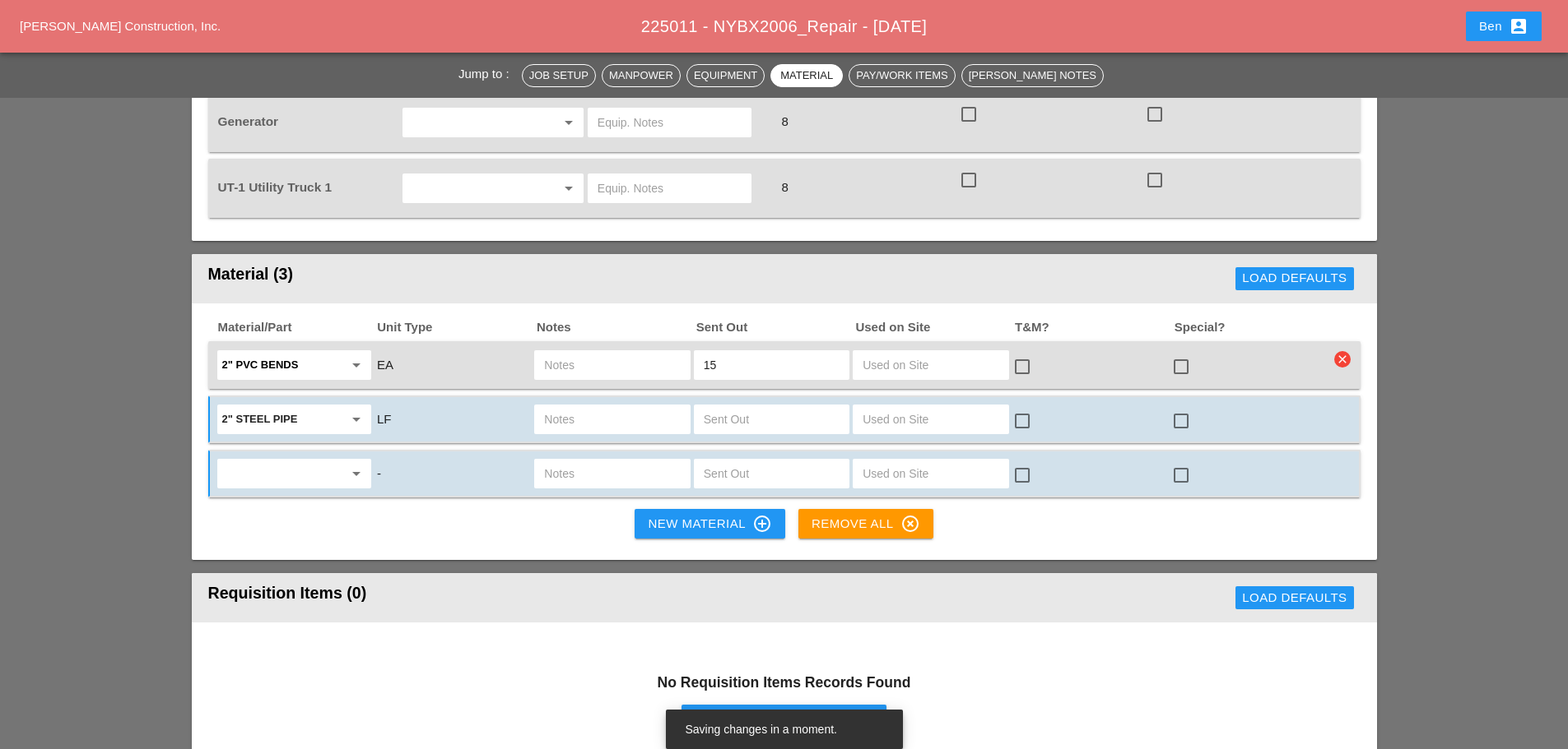
click at [306, 477] on input "text" at bounding box center [282, 474] width 121 height 26
click at [294, 538] on div "4" PVC pipe" at bounding box center [296, 542] width 133 height 20
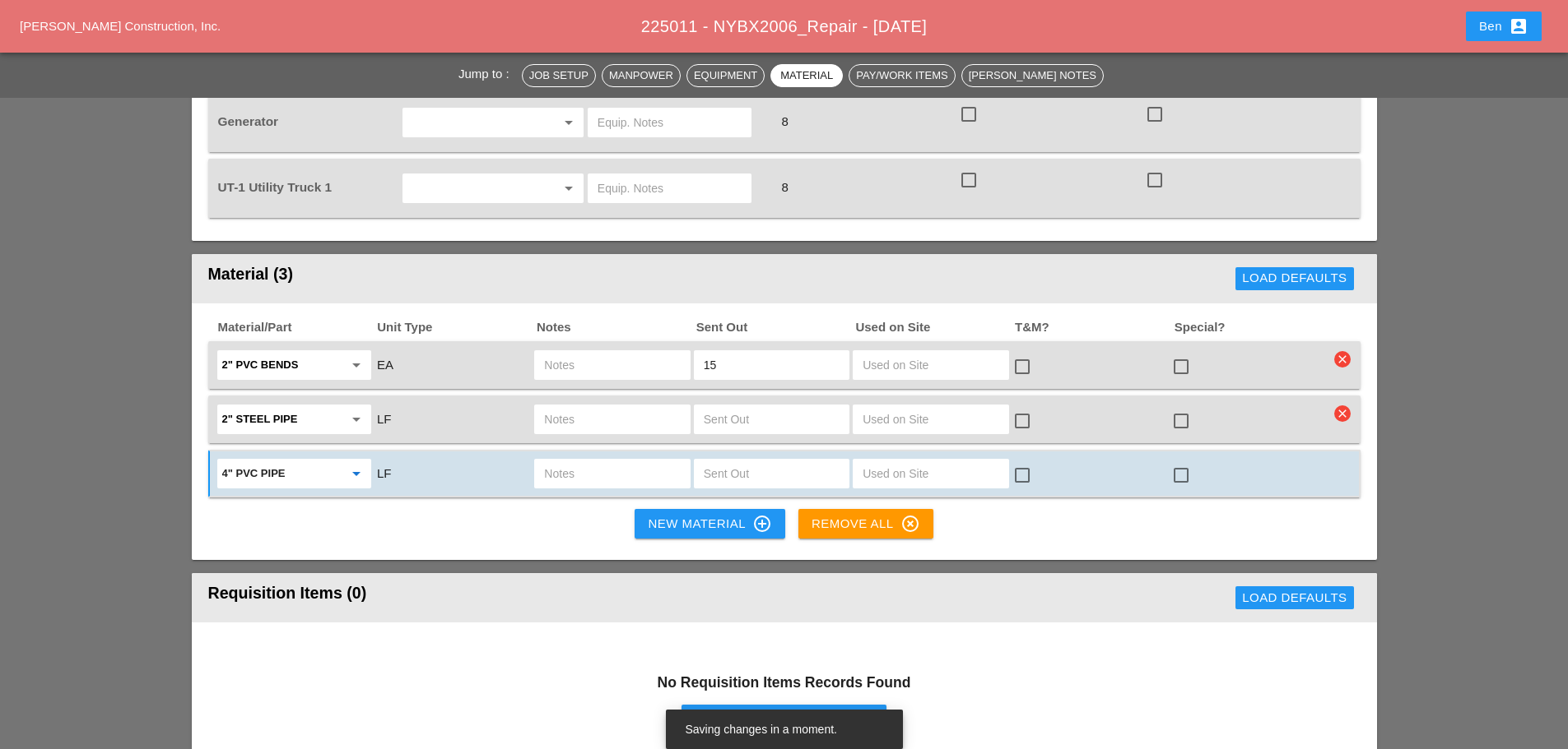
type input "4" PVC pipe"
click at [766, 468] on input "text" at bounding box center [772, 474] width 136 height 26
type input "25"
click at [697, 520] on div "New Material control_point" at bounding box center [710, 524] width 124 height 20
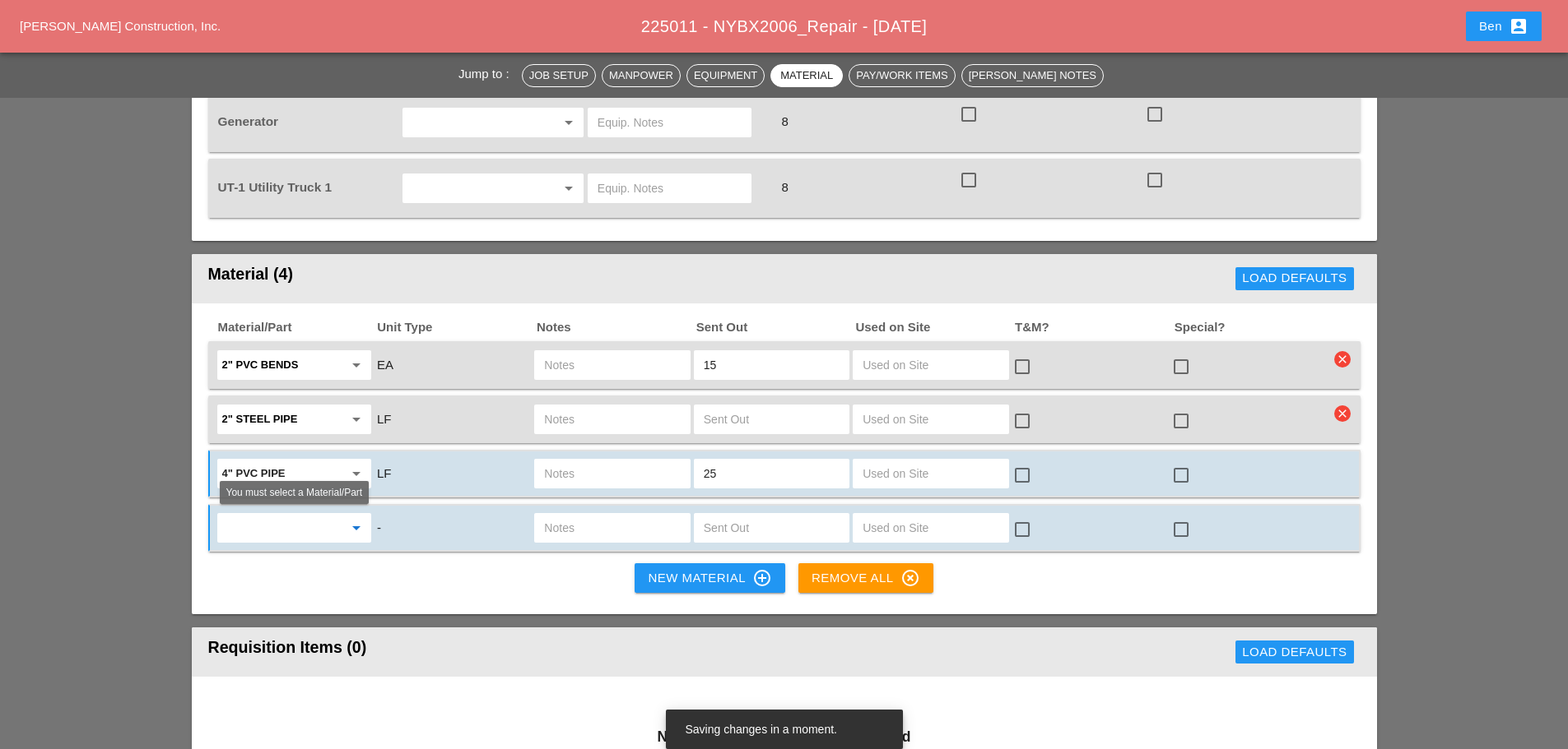
click at [258, 523] on input "text" at bounding box center [282, 528] width 121 height 26
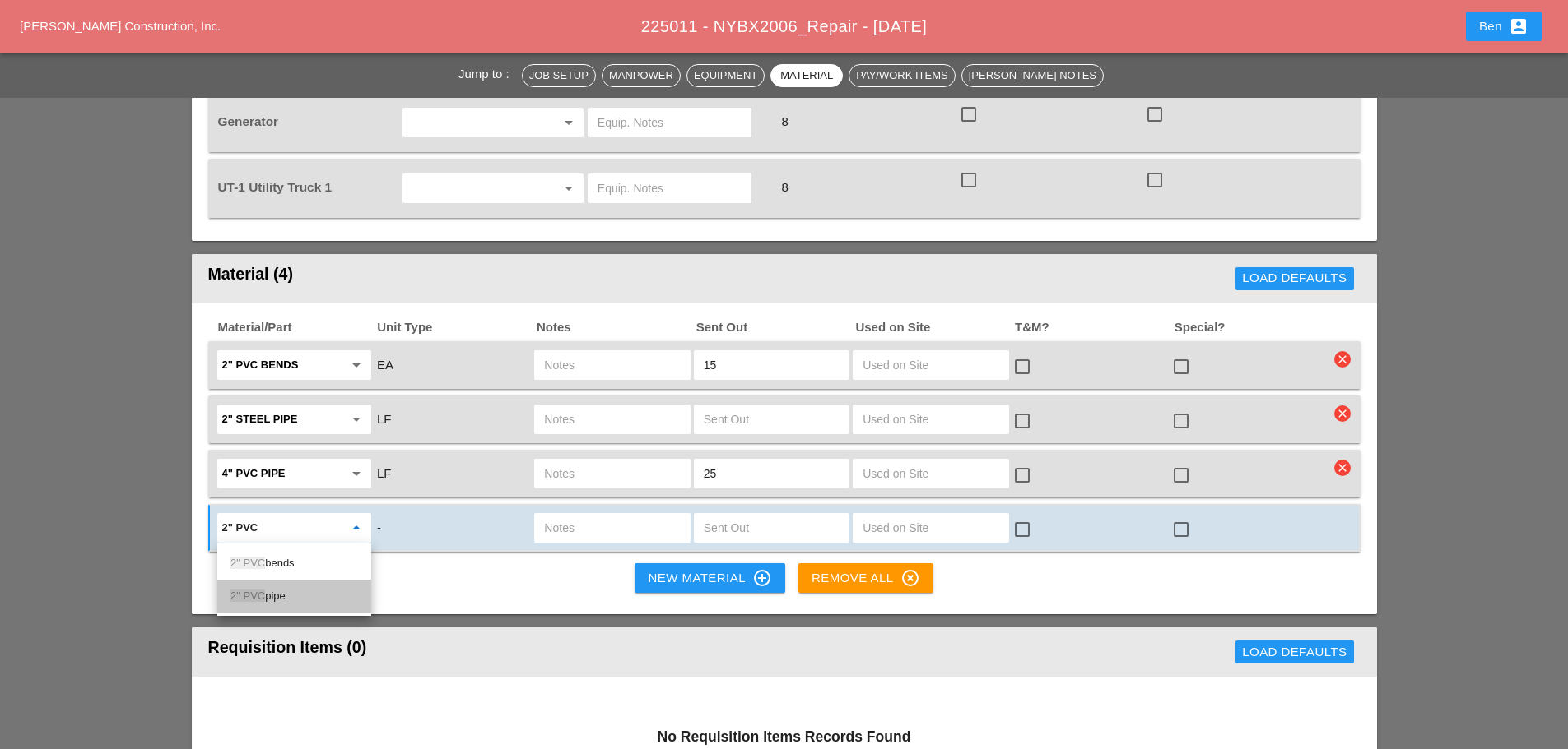
click at [288, 598] on div "2" PVC pipe" at bounding box center [294, 597] width 128 height 20
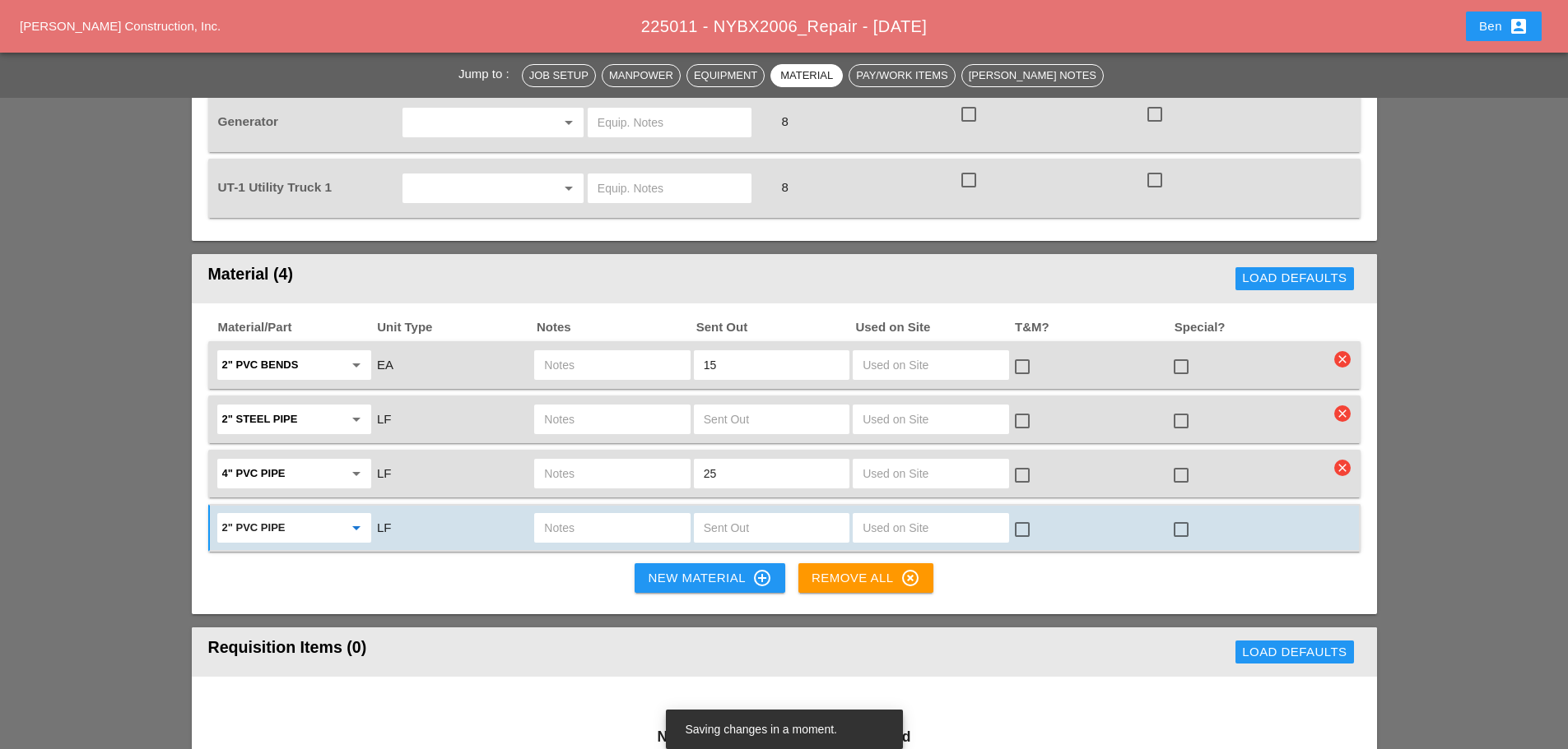
type input "2" PVC pipe"
click at [613, 526] on input "text" at bounding box center [612, 528] width 136 height 26
click at [796, 537] on input "text" at bounding box center [772, 528] width 136 height 26
type input "50"
click at [688, 578] on div "New Material control_point" at bounding box center [710, 579] width 124 height 20
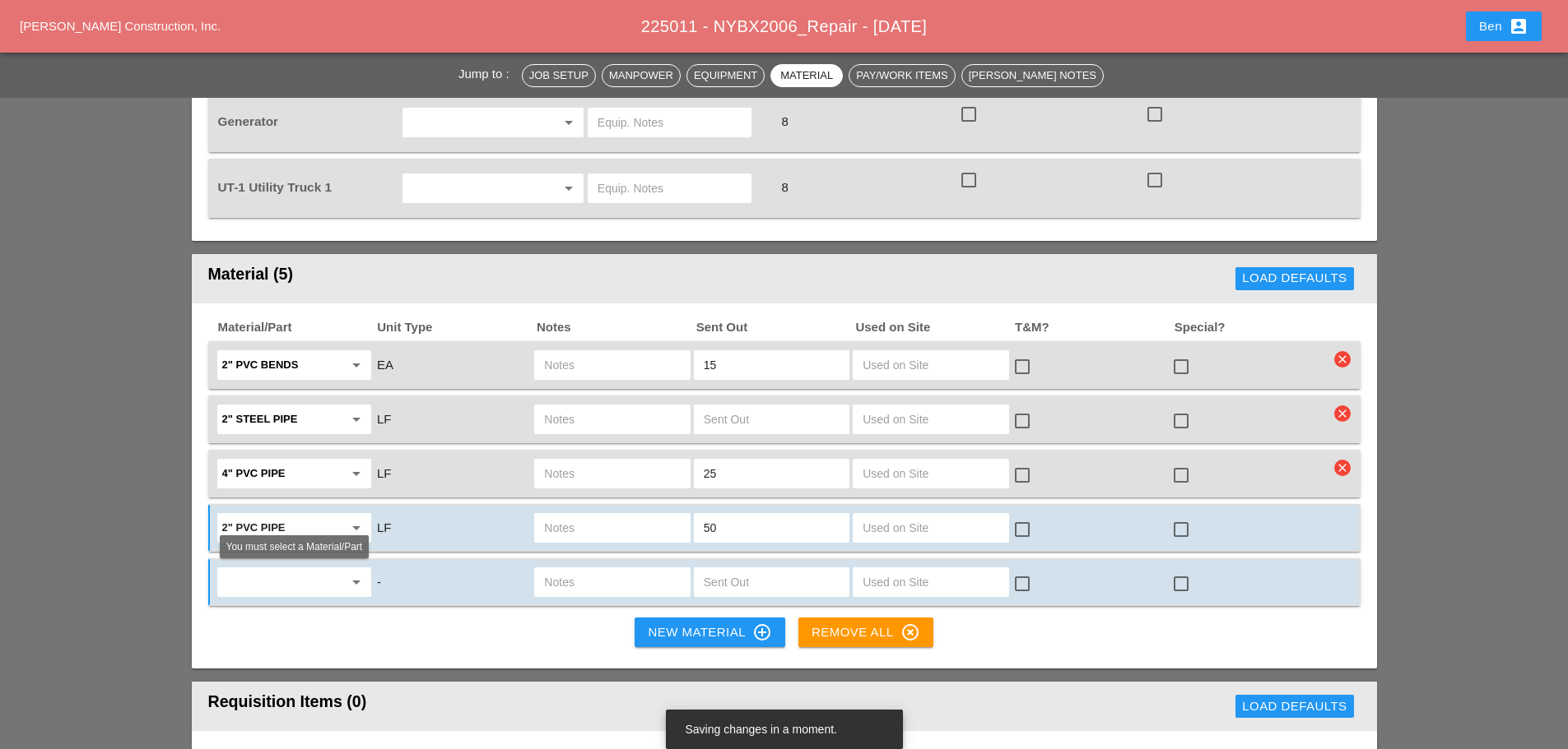
click at [265, 584] on input "text" at bounding box center [282, 583] width 121 height 26
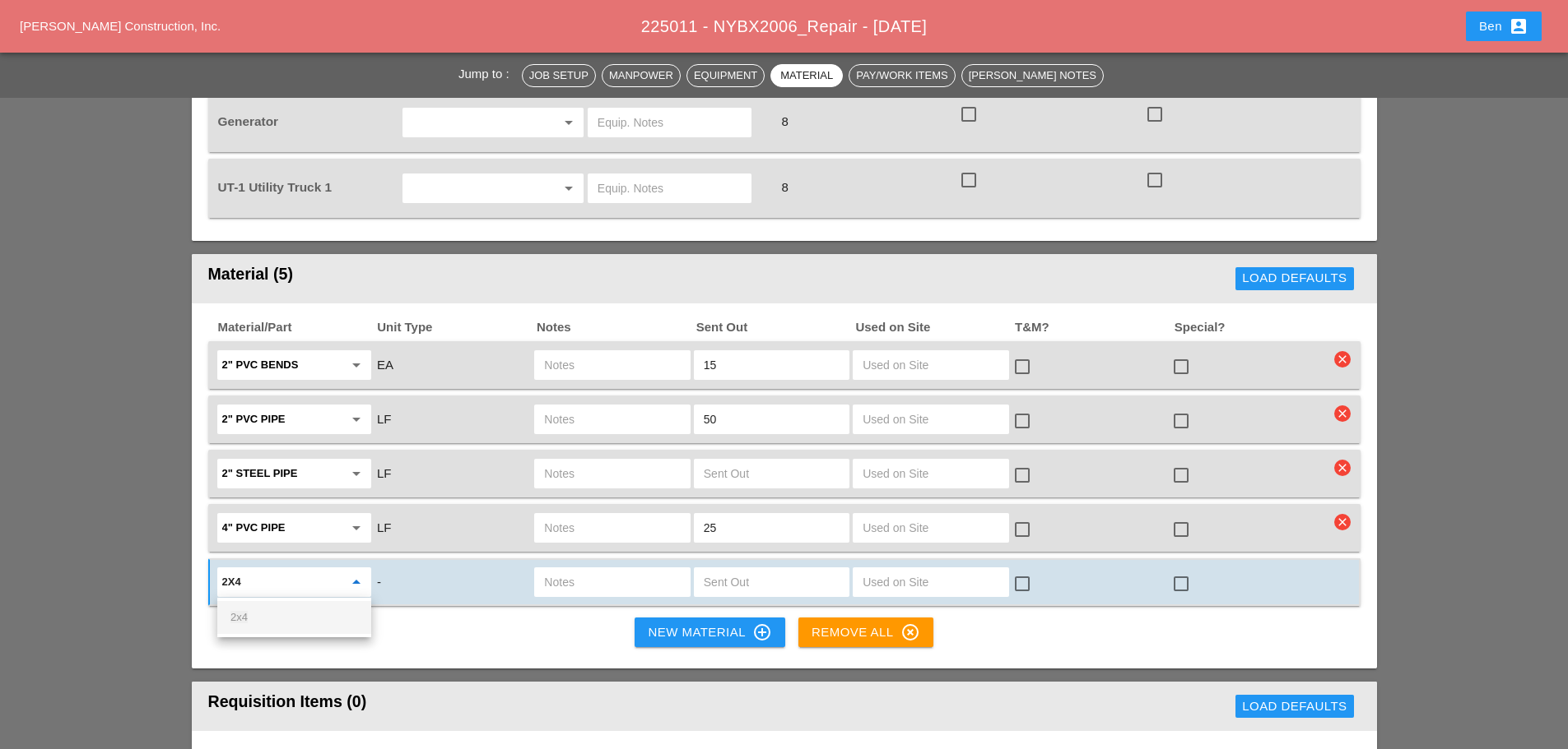
drag, startPoint x: 273, startPoint y: 614, endPoint x: 300, endPoint y: 626, distance: 29.5
click at [273, 614] on div "2x4" at bounding box center [294, 618] width 128 height 20
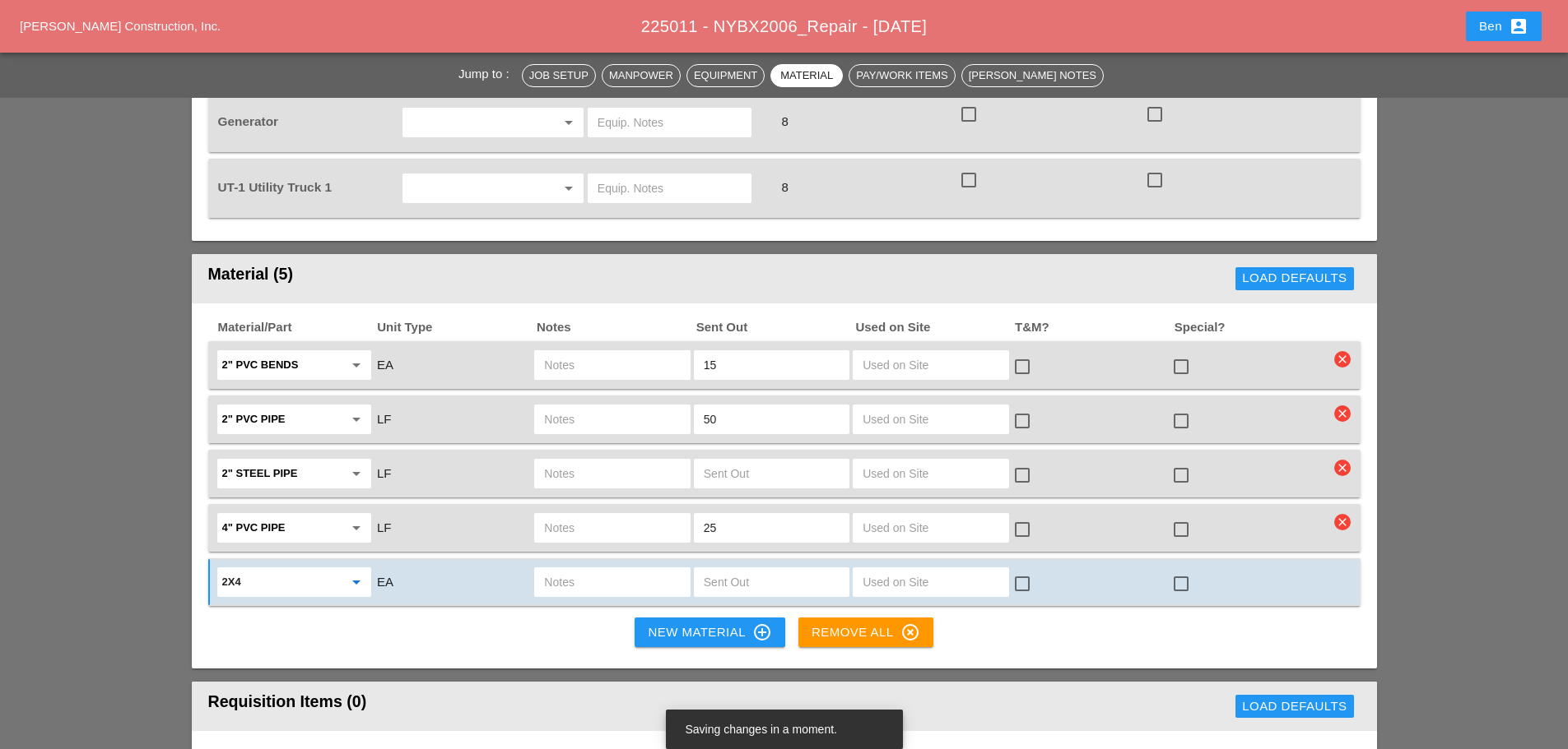
type input "2x4"
click at [739, 584] on input "text" at bounding box center [772, 583] width 136 height 26
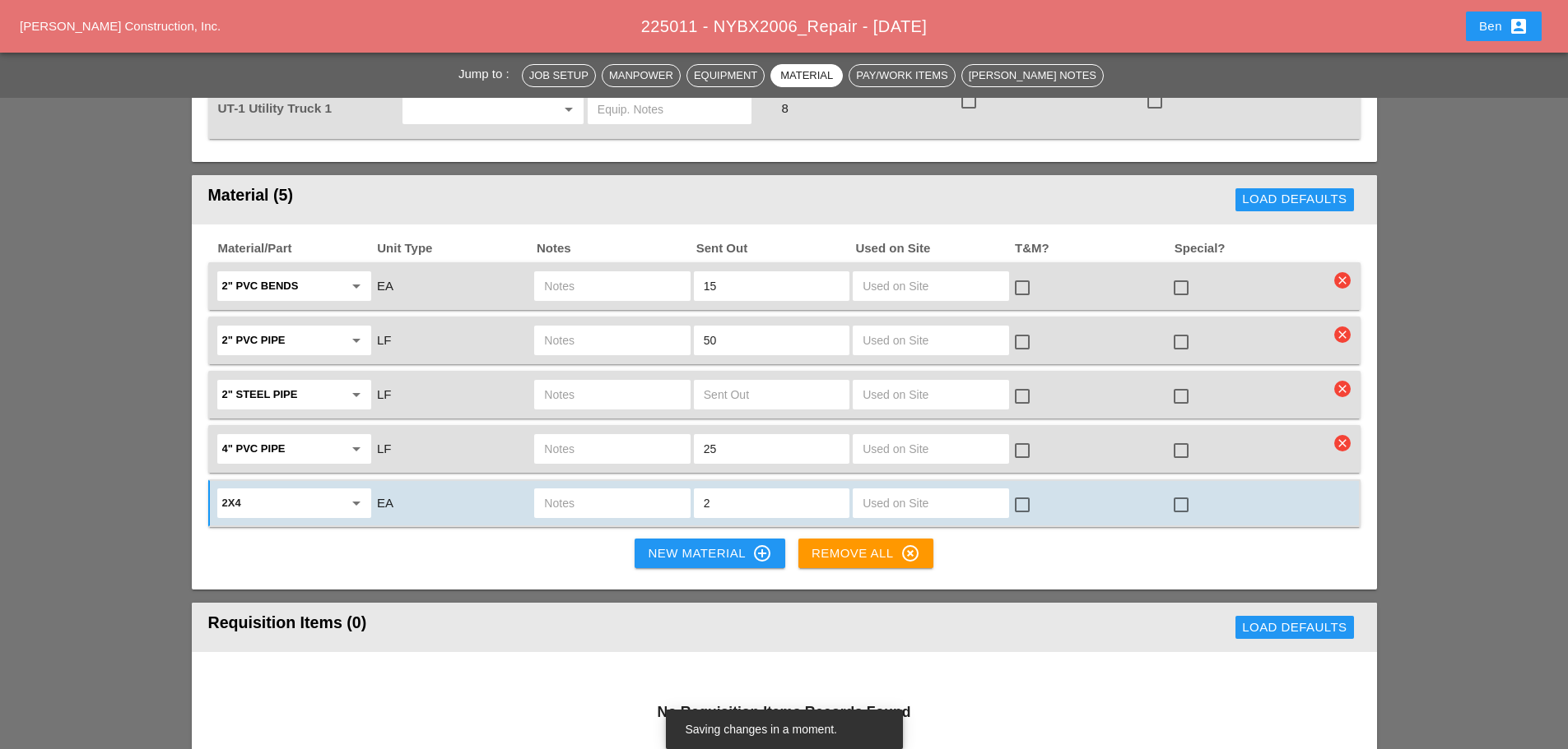
scroll to position [1371, 0]
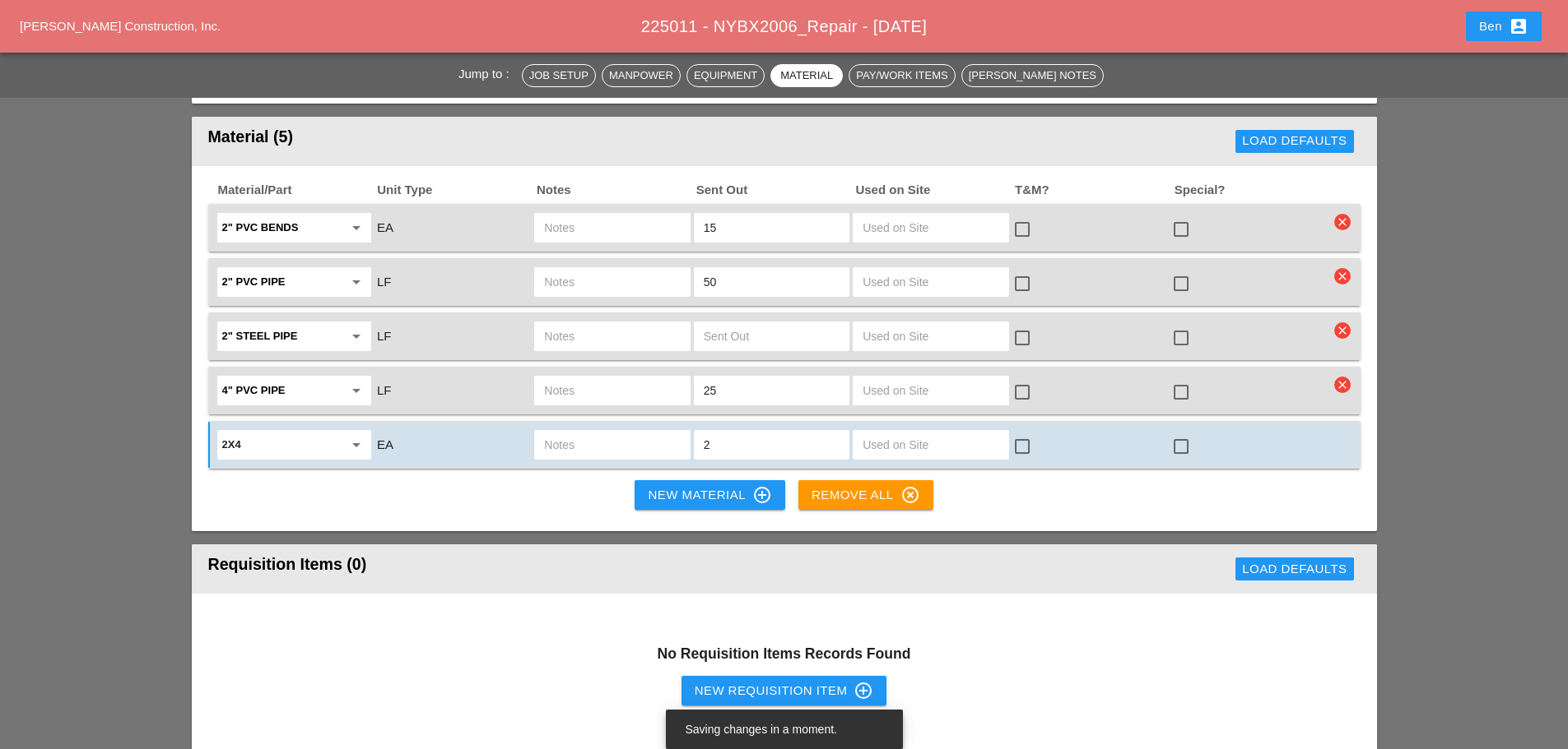
type input "2"
click at [745, 496] on div "New Material control_point" at bounding box center [710, 495] width 124 height 20
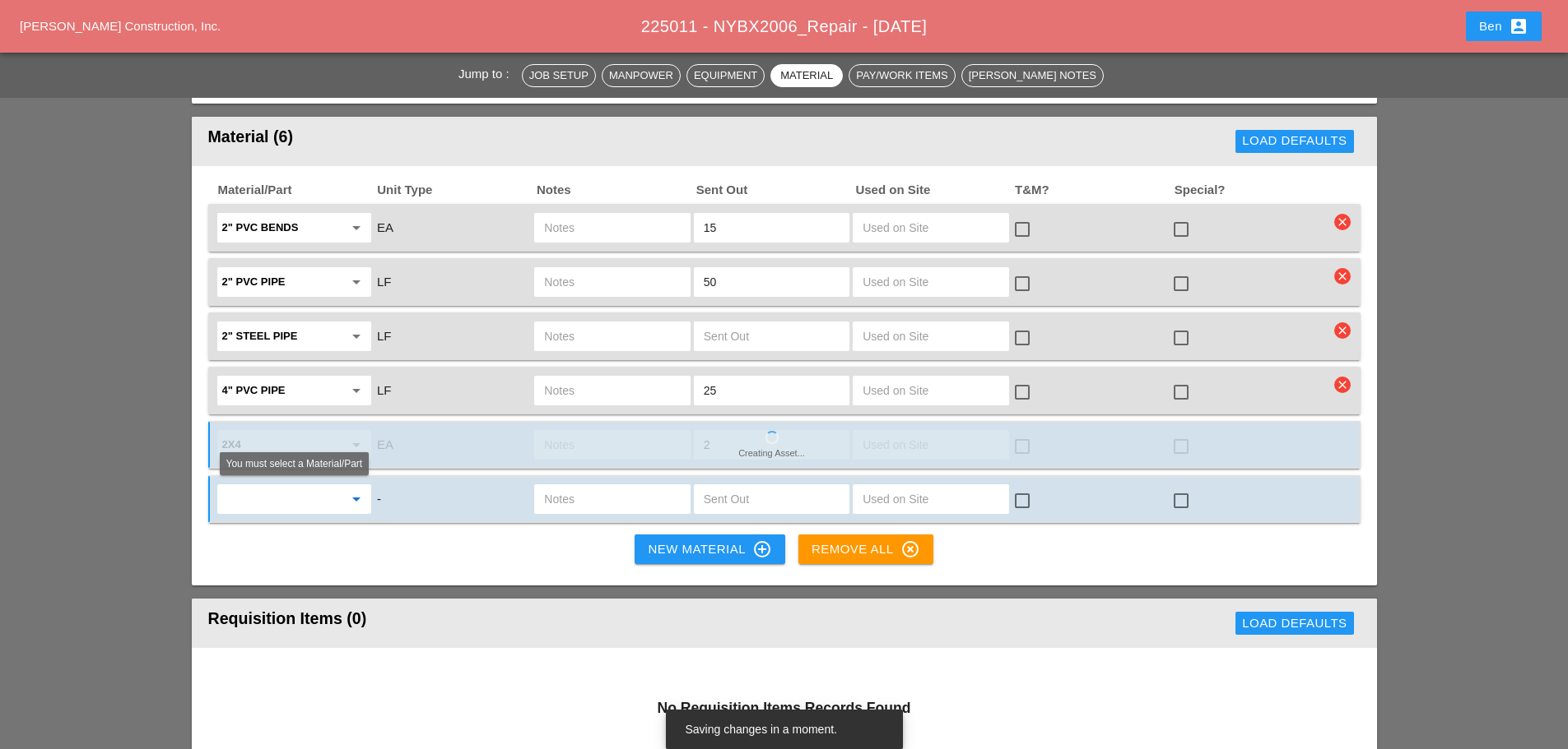
click at [259, 500] on input "text" at bounding box center [282, 500] width 121 height 26
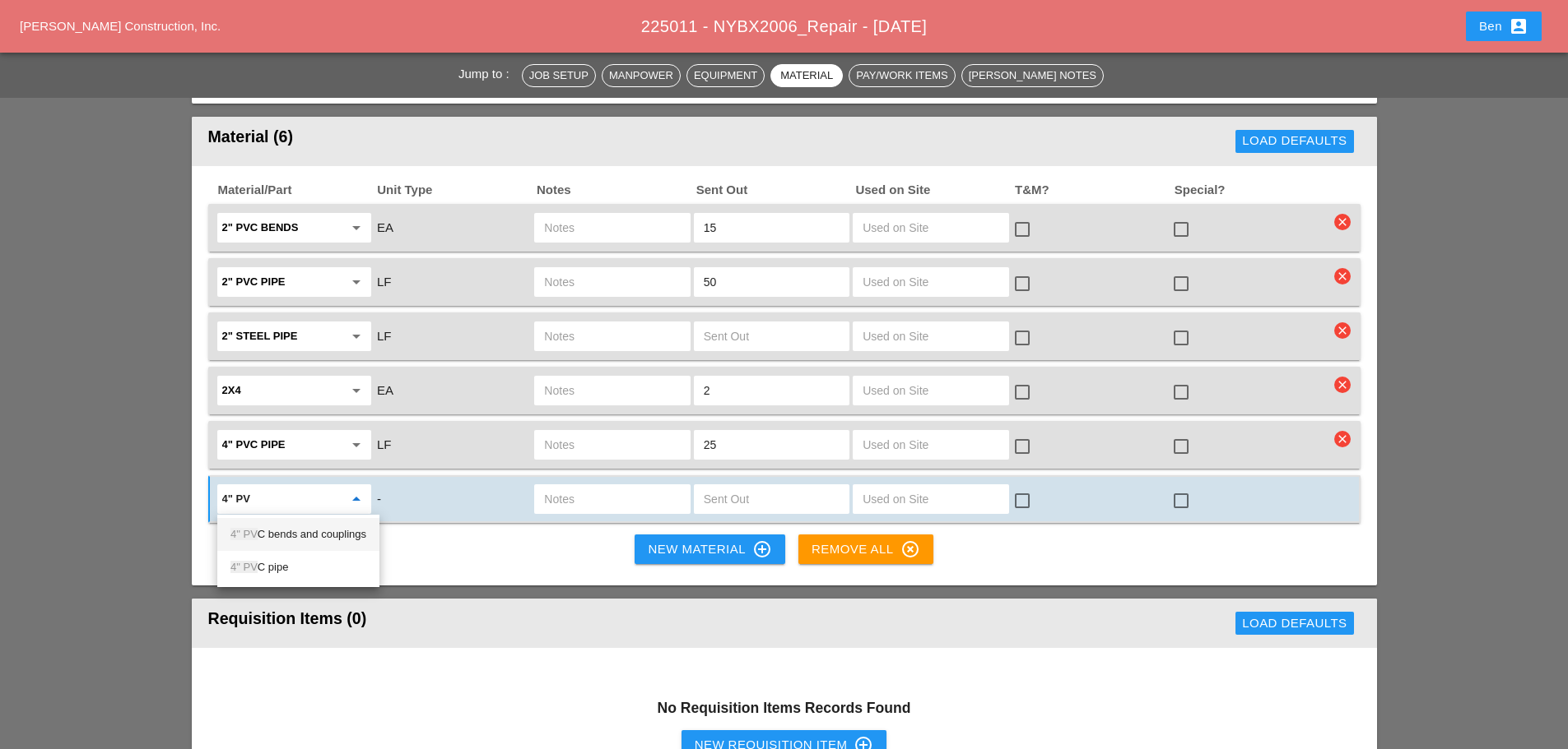
click at [347, 542] on div "4" PV C bends and couplings" at bounding box center [298, 535] width 136 height 20
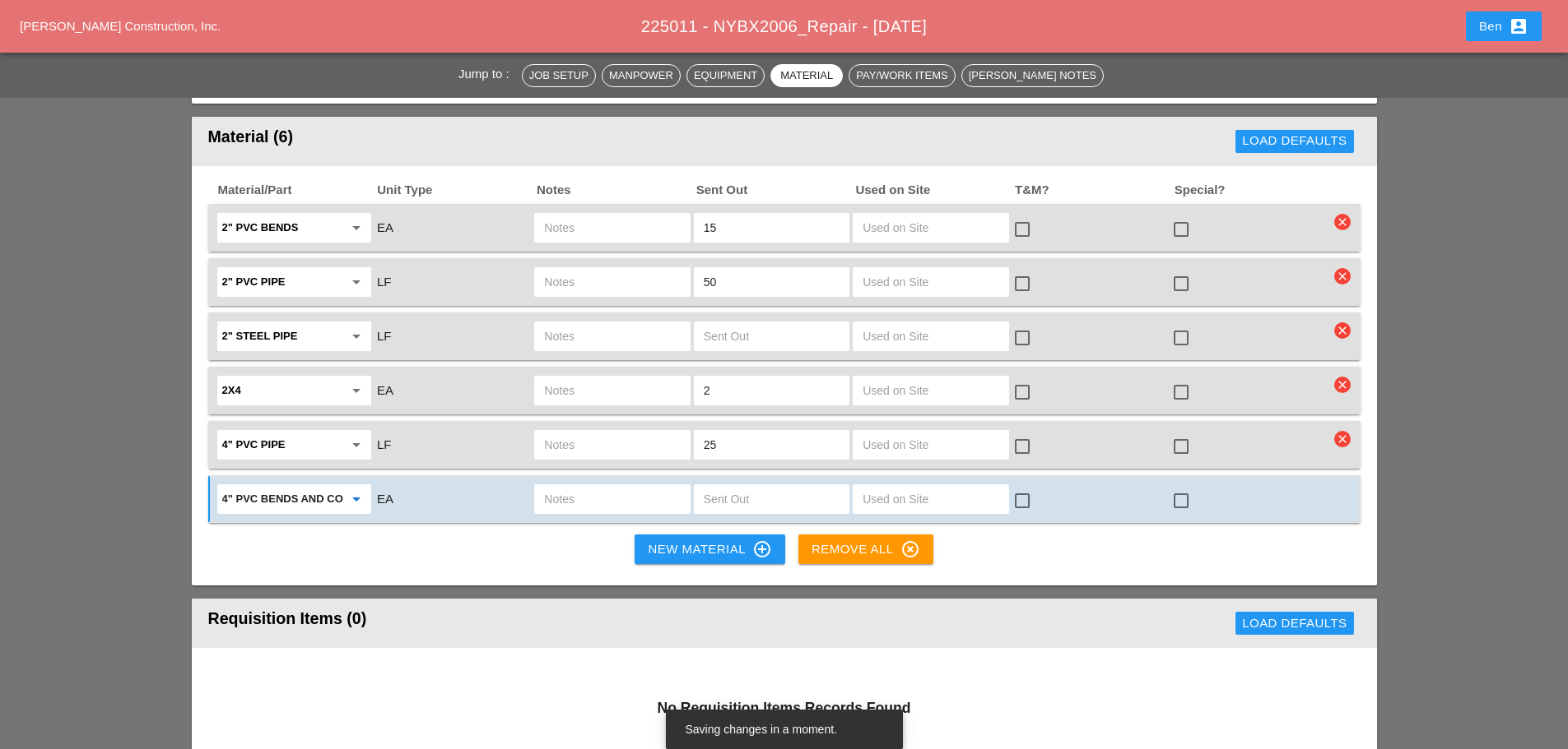
type input "4" PVC bends and couplings"
click at [783, 500] on input "text" at bounding box center [772, 500] width 136 height 26
type input "10"
click at [701, 537] on button "New Material control_point" at bounding box center [710, 550] width 150 height 30
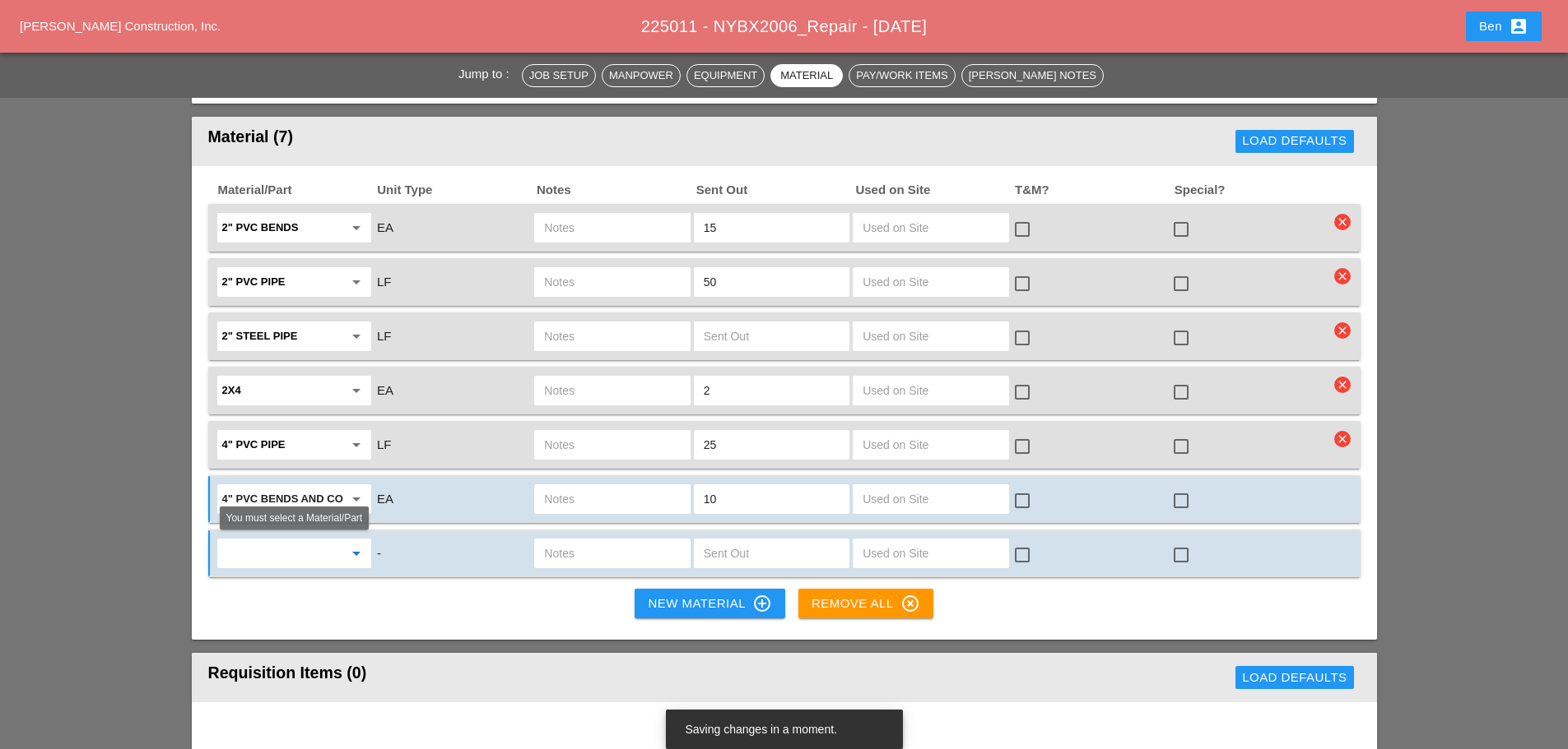
click at [299, 543] on input "text" at bounding box center [282, 554] width 121 height 26
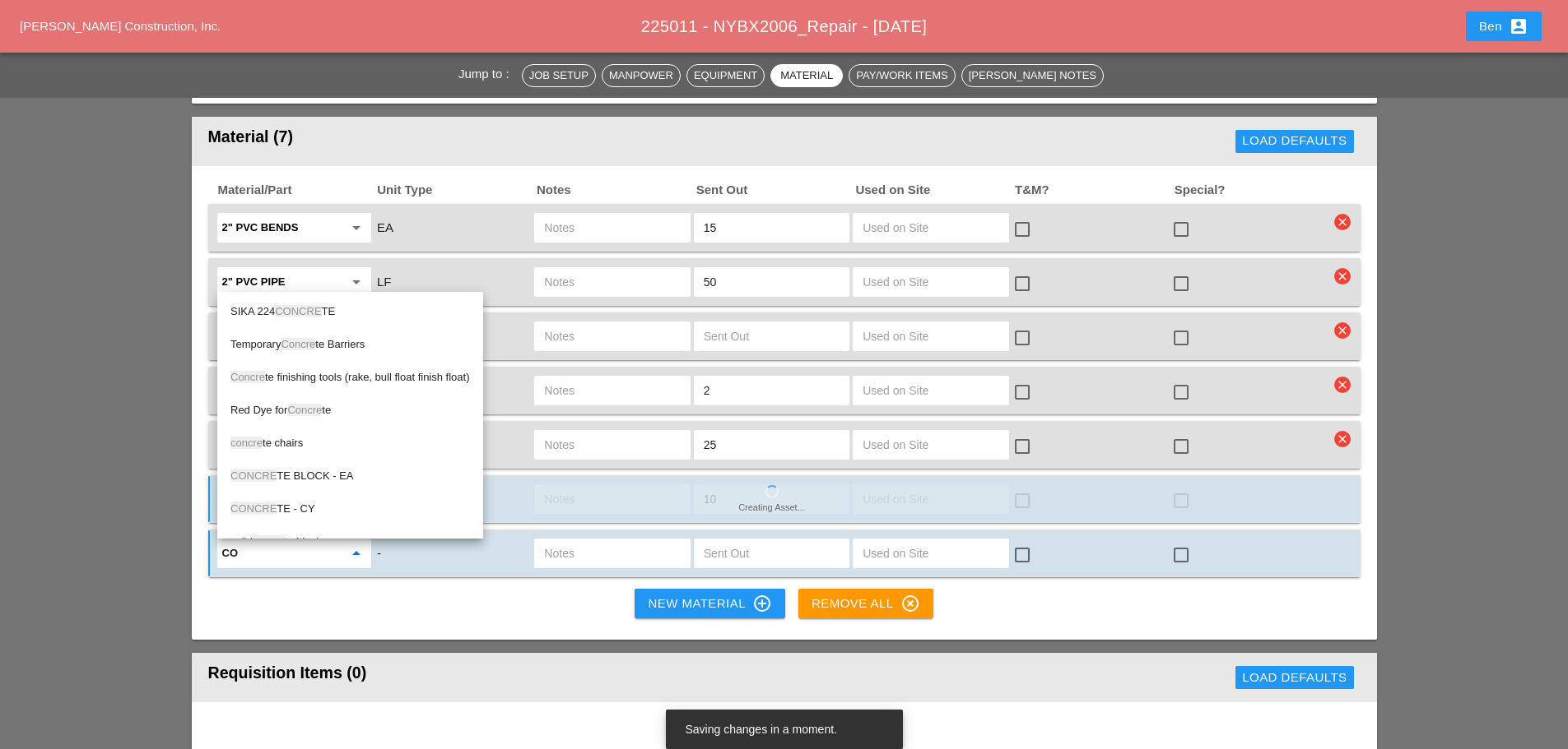
type input "c"
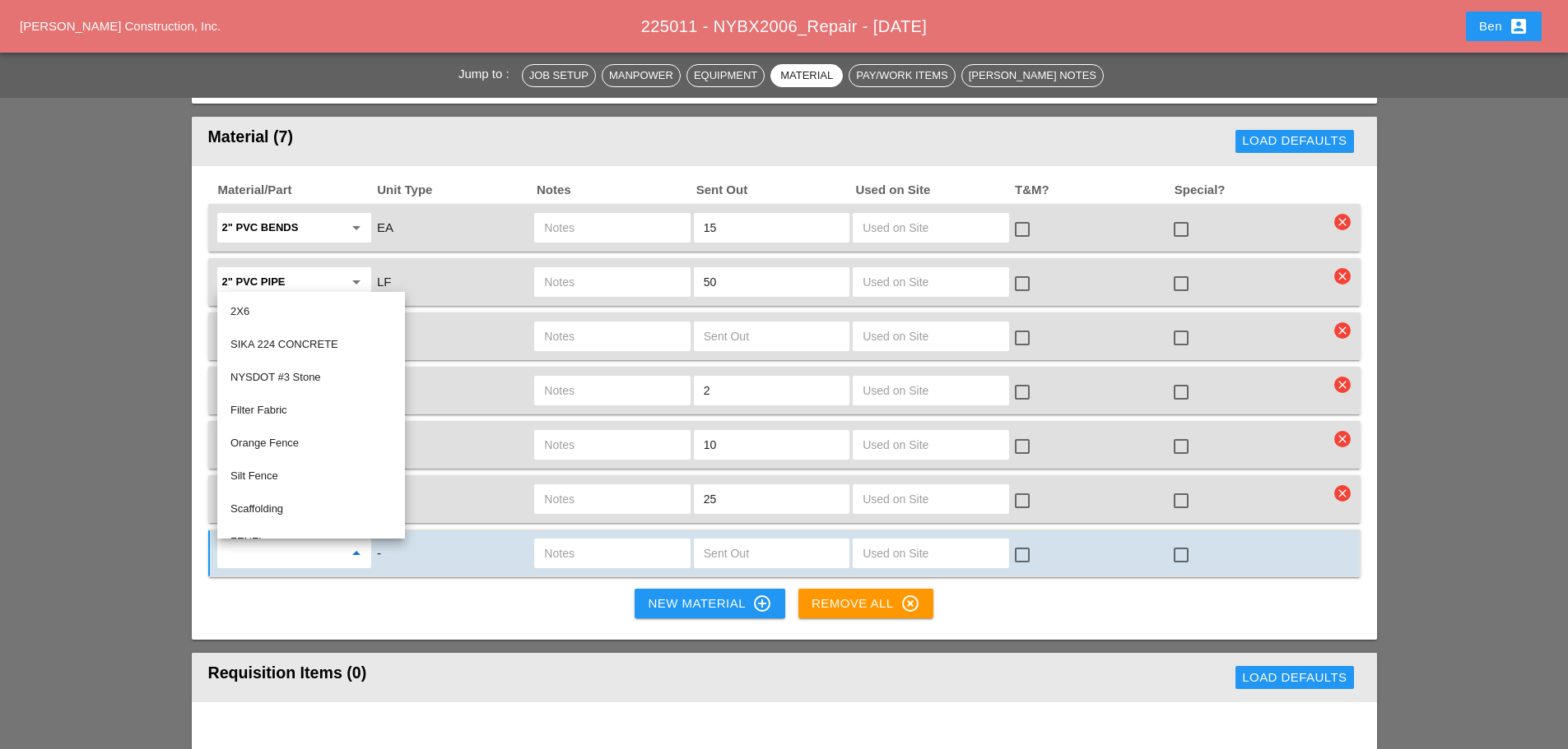
click at [142, 452] on div "Jump to : Job Setup Manpower Equipment Material Pay/Work Items [PERSON_NAME] No…" at bounding box center [784, 409] width 1568 height 3236
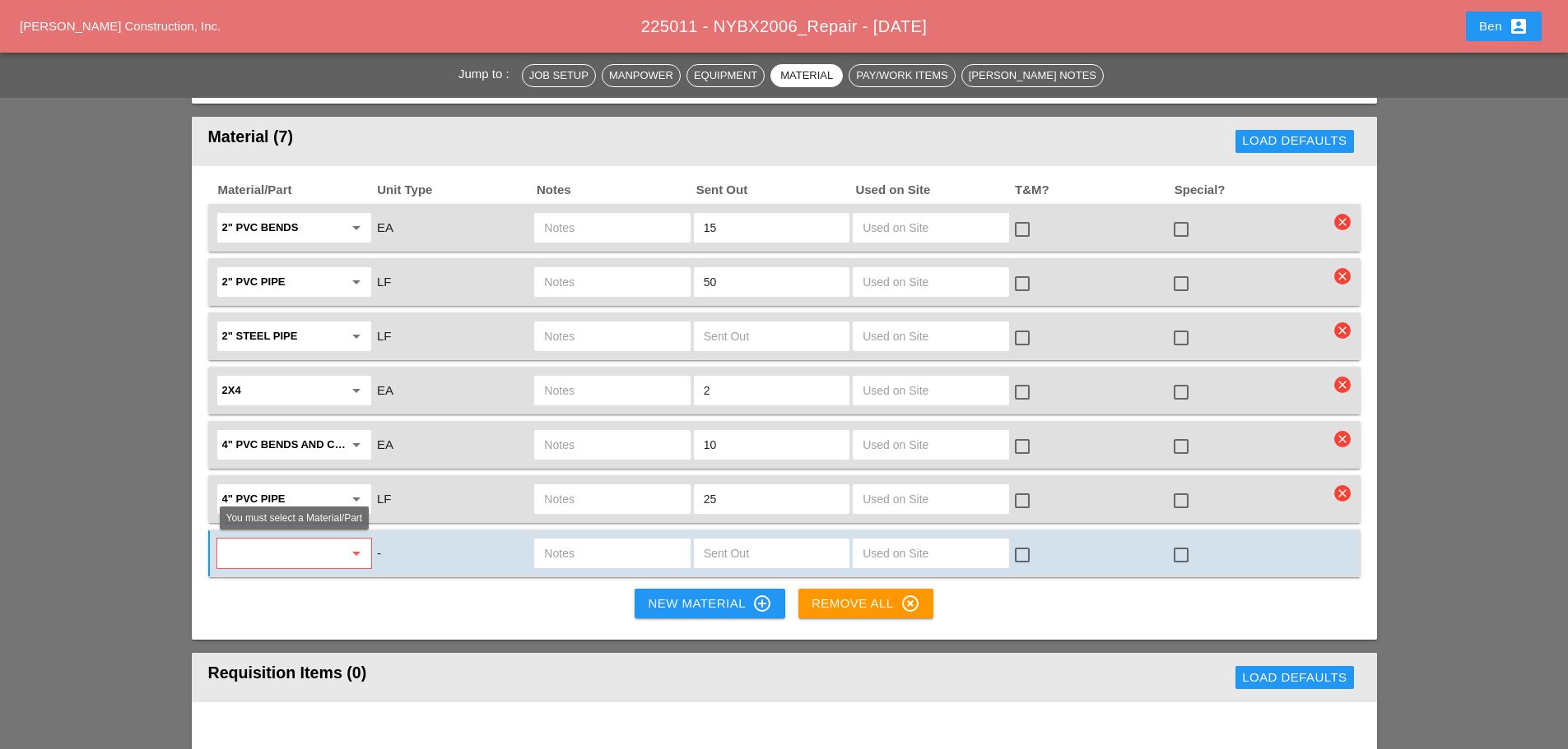
click at [270, 554] on input "text" at bounding box center [282, 554] width 121 height 26
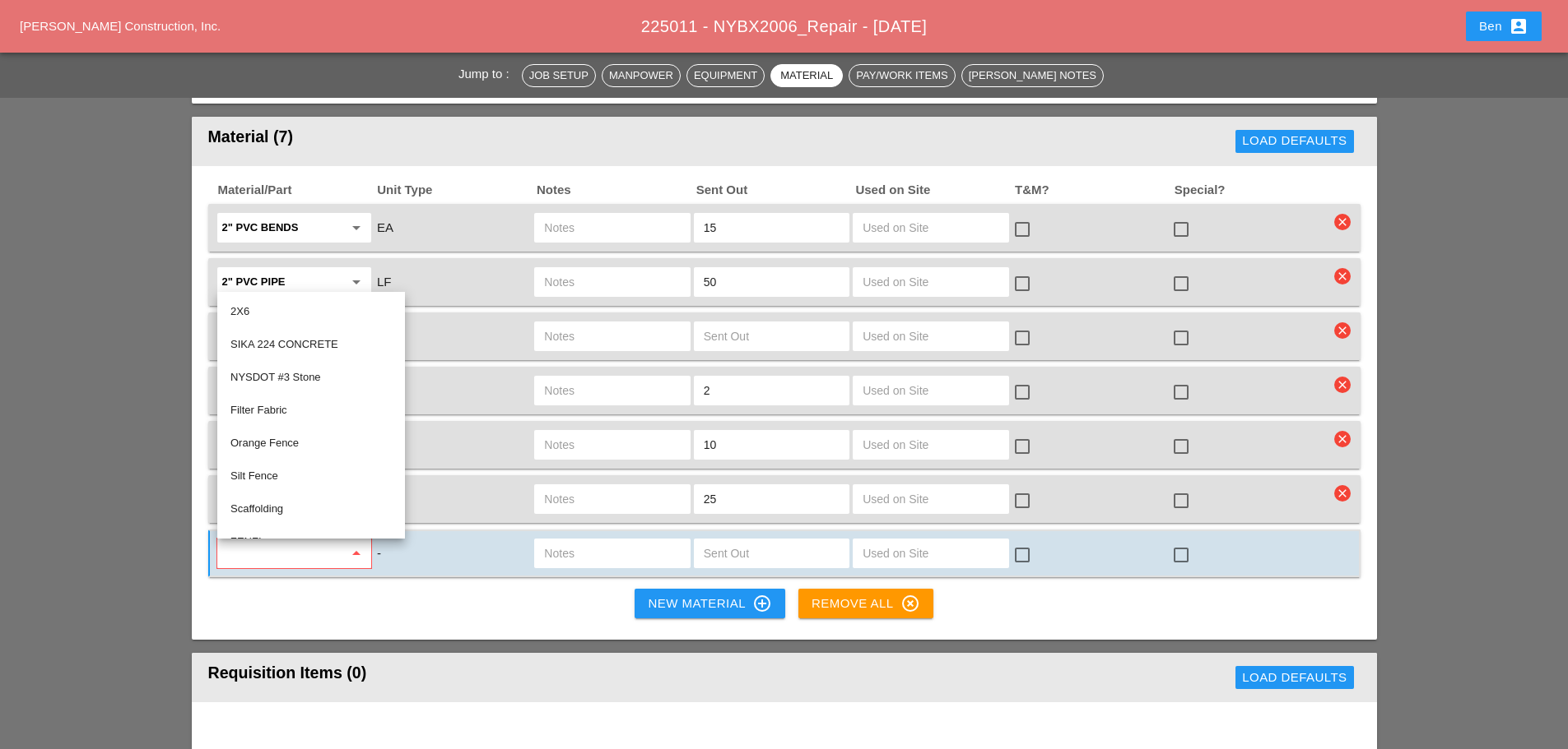
click at [72, 468] on div "Jump to : Job Setup Manpower Equipment Material Pay/Work Items [PERSON_NAME] No…" at bounding box center [784, 409] width 1568 height 3236
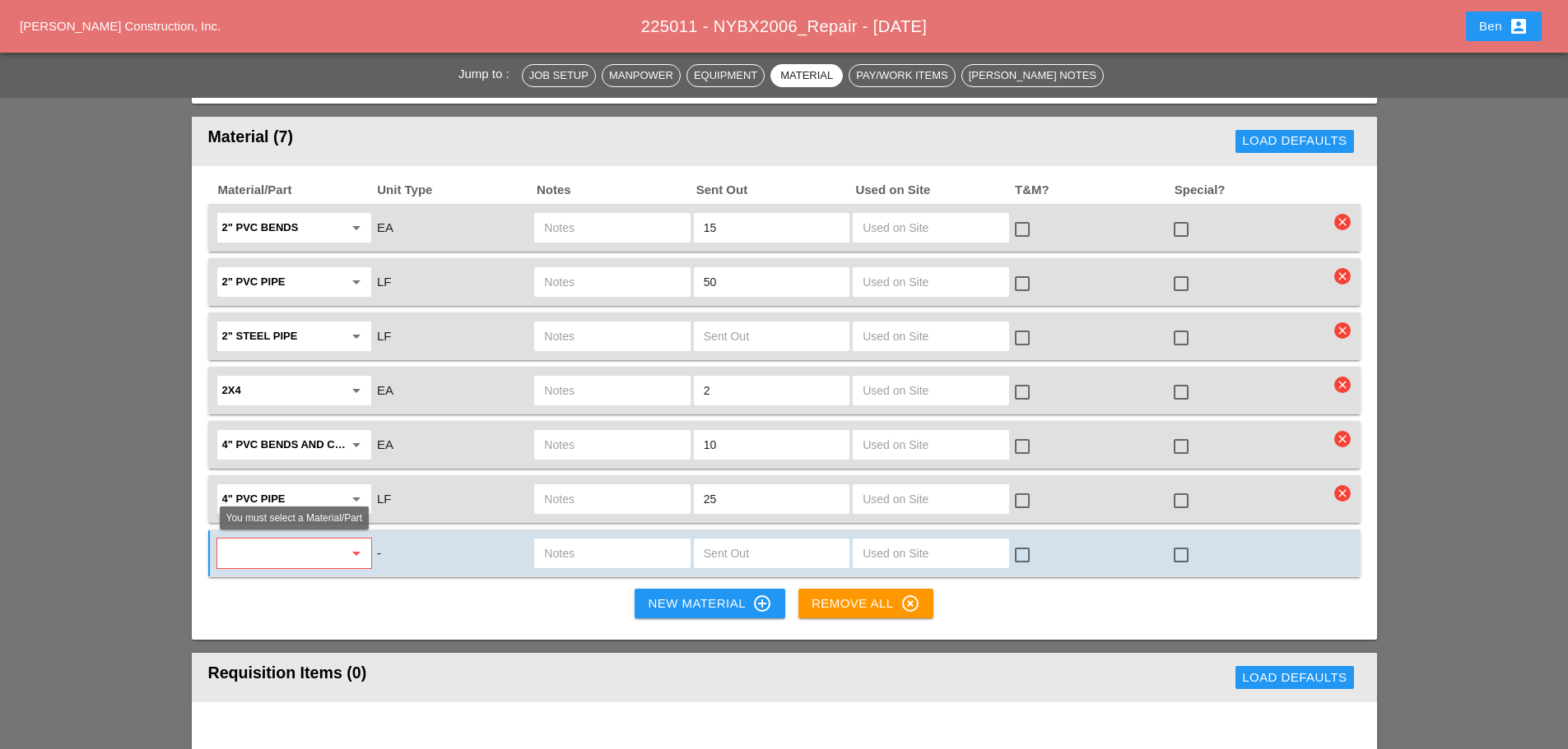
click at [268, 561] on input "text" at bounding box center [282, 554] width 121 height 26
click at [291, 593] on div "4x8 Plywood - EA" at bounding box center [294, 589] width 128 height 20
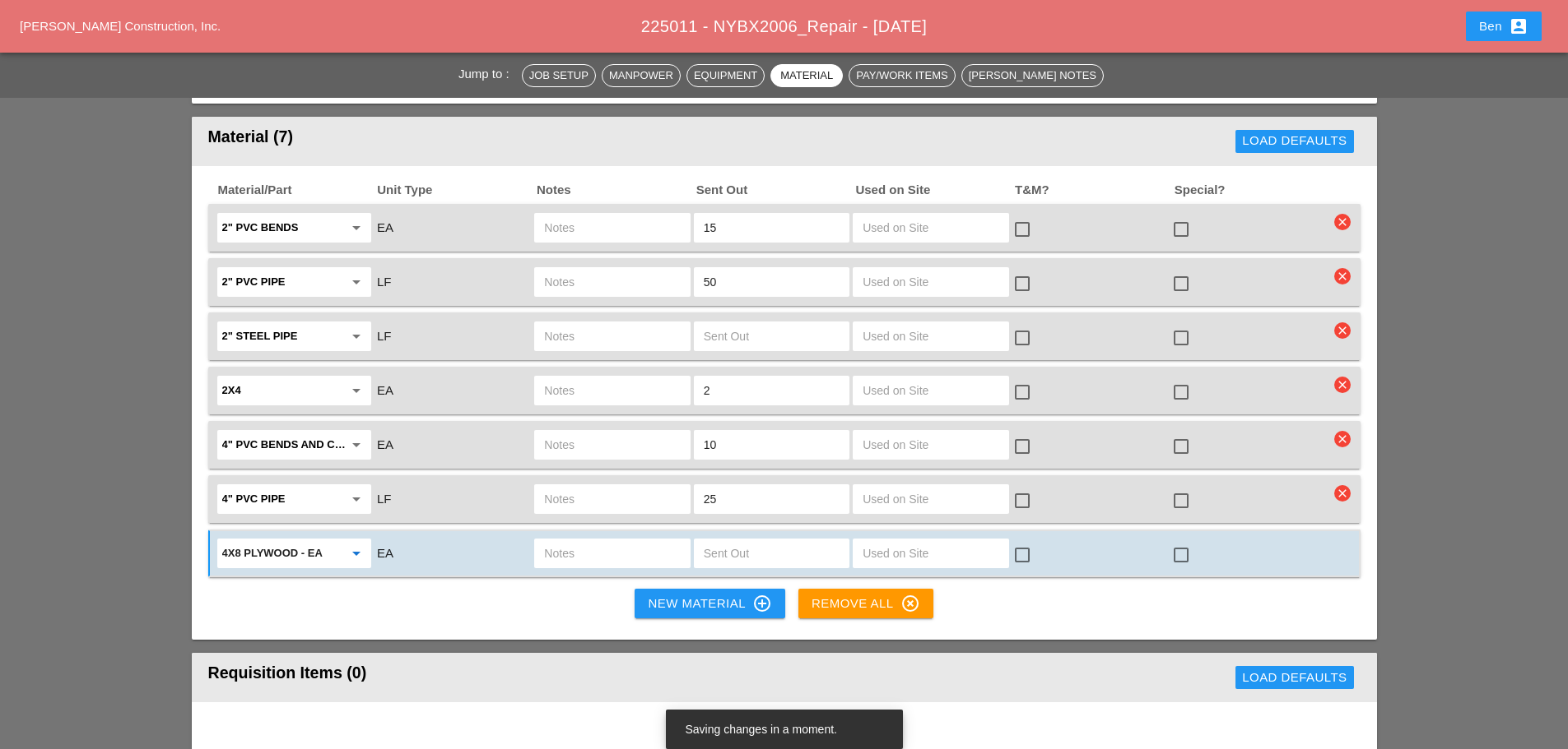
type input "4x8 Plywood - EA"
click at [803, 556] on input "text" at bounding box center [772, 554] width 136 height 26
type input "4"
click at [698, 610] on div "New Material control_point" at bounding box center [710, 604] width 124 height 20
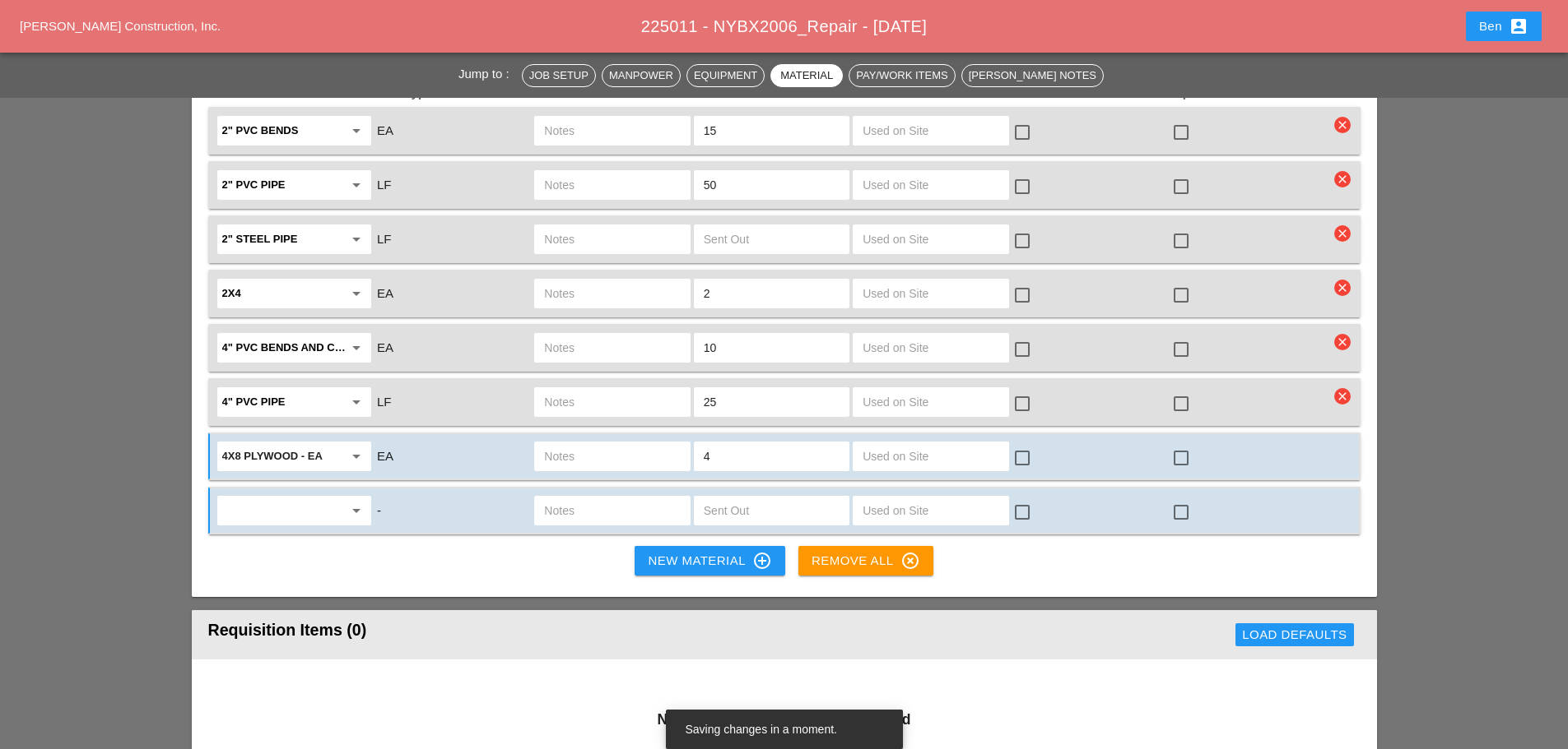
scroll to position [1508, 0]
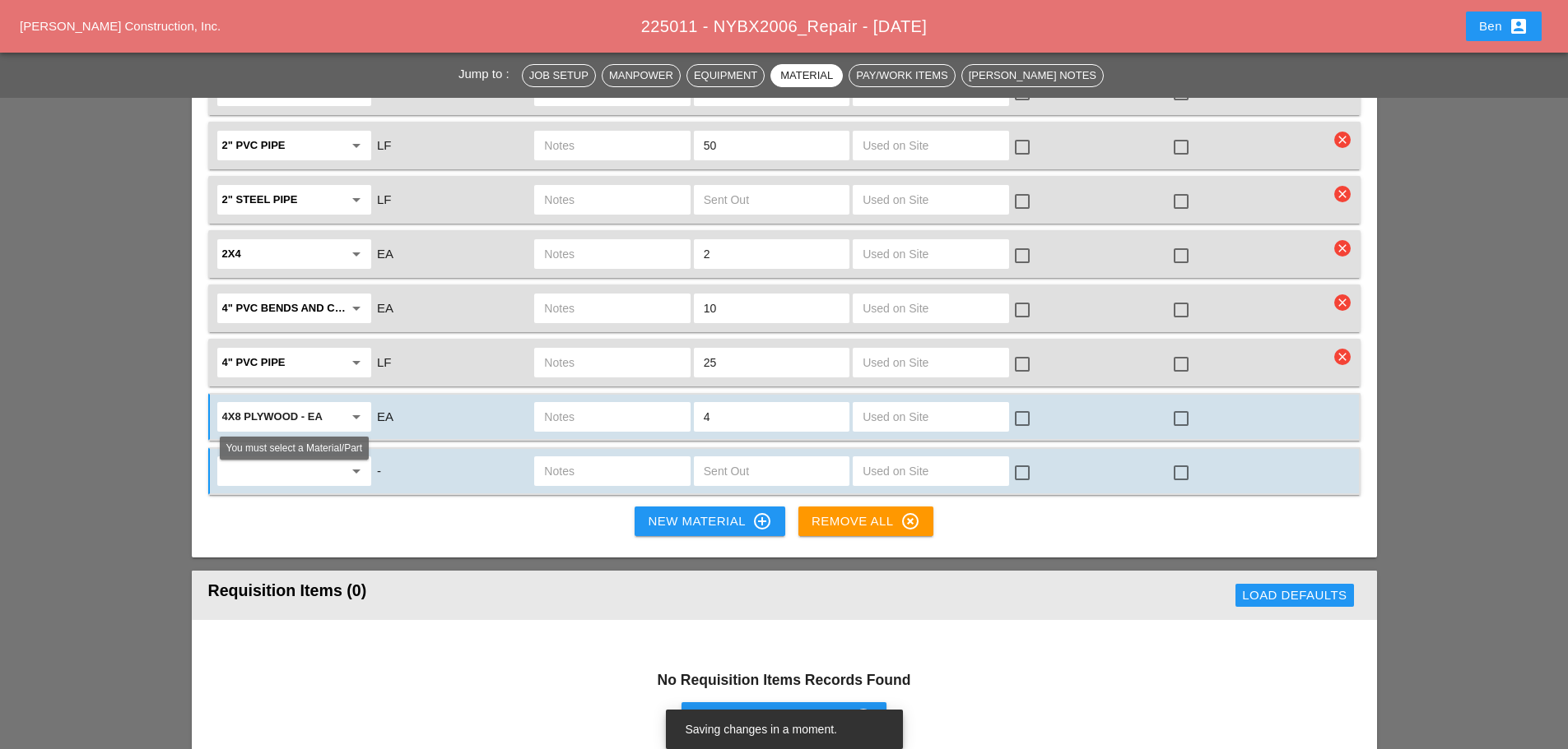
click at [276, 486] on div "arrow_drop_down" at bounding box center [294, 472] width 154 height 30
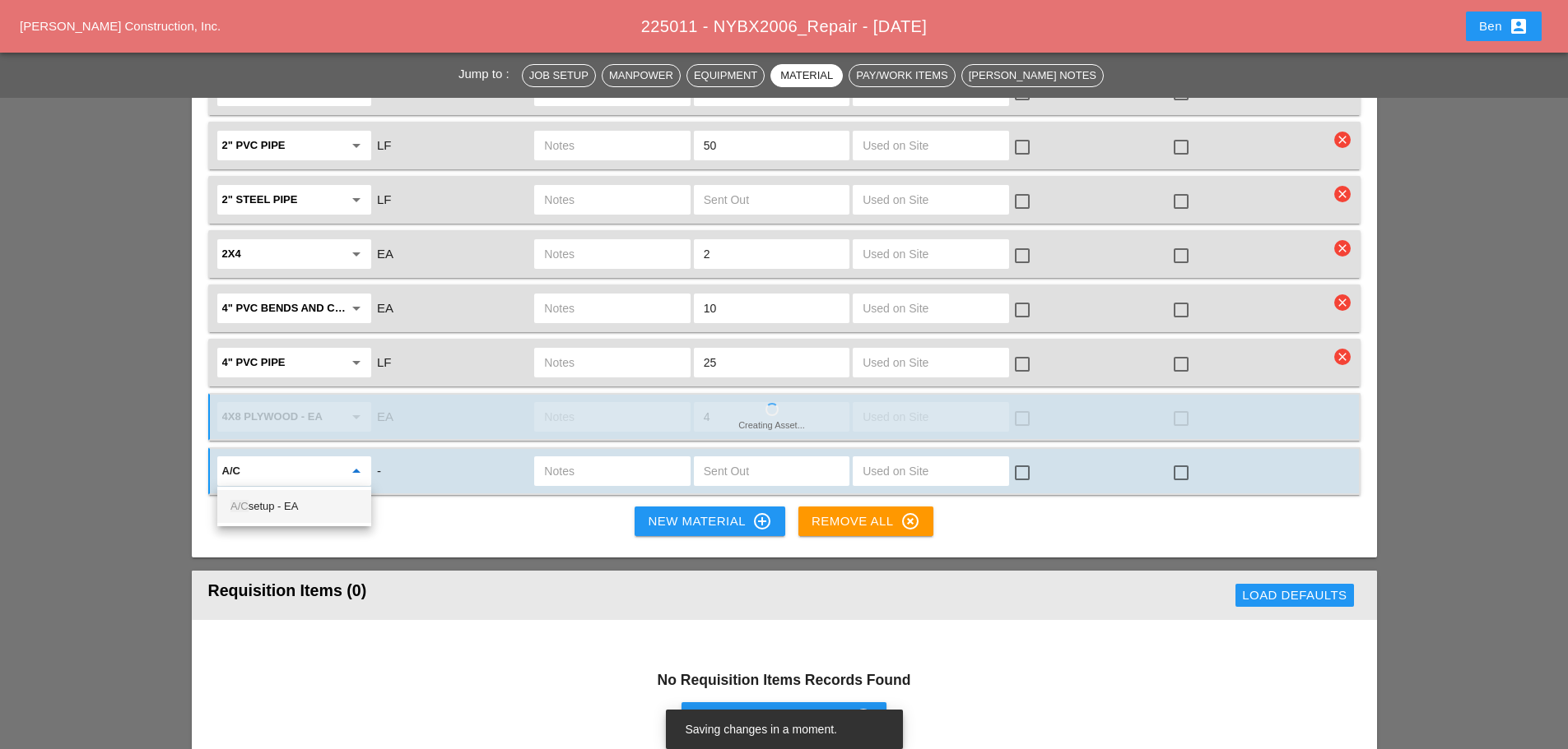
click at [279, 500] on div "A/C setup - EA" at bounding box center [294, 507] width 128 height 20
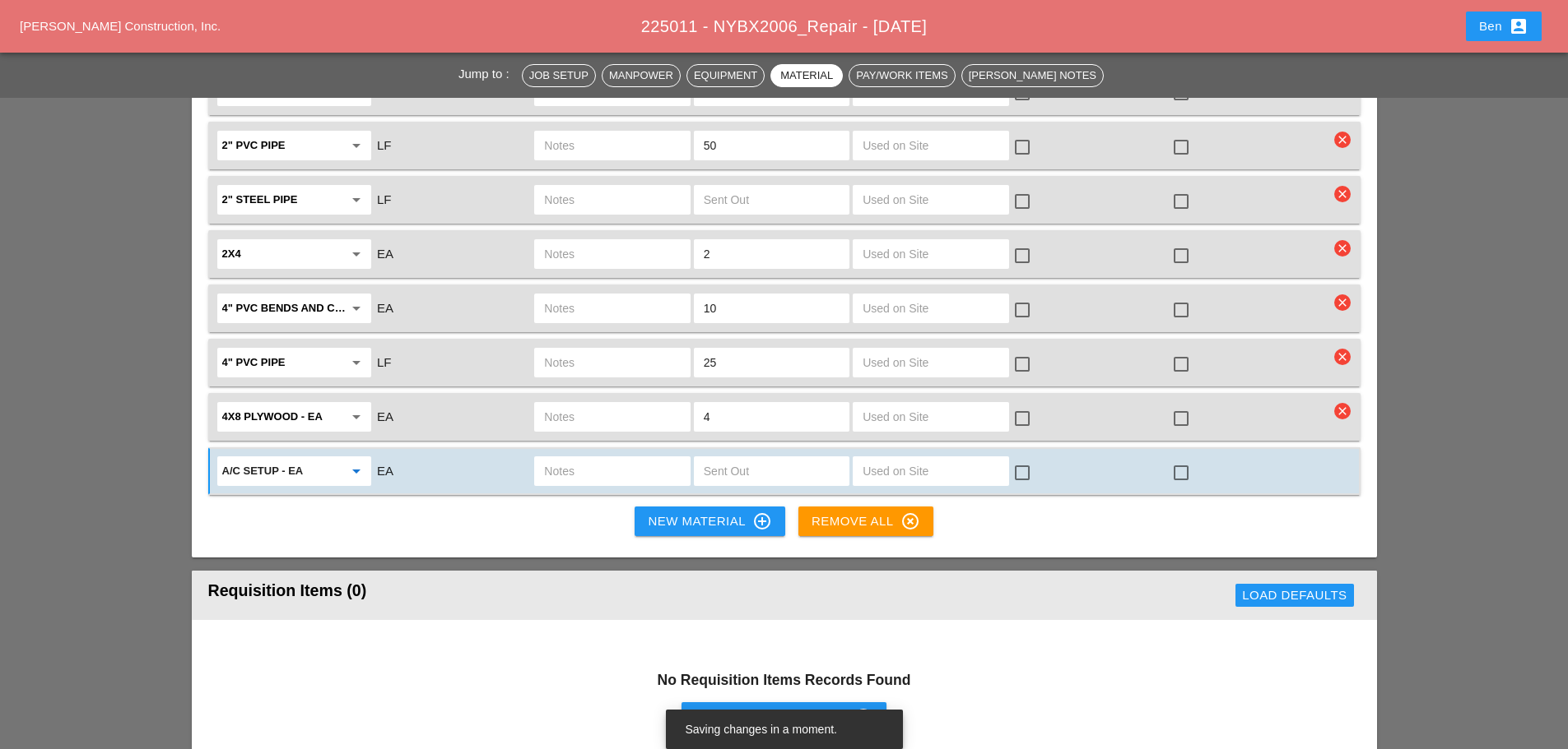
type input "A/C setup - EA"
click at [798, 467] on input "text" at bounding box center [772, 472] width 136 height 26
type input "1"
click at [680, 511] on button "New Material control_point" at bounding box center [710, 522] width 150 height 30
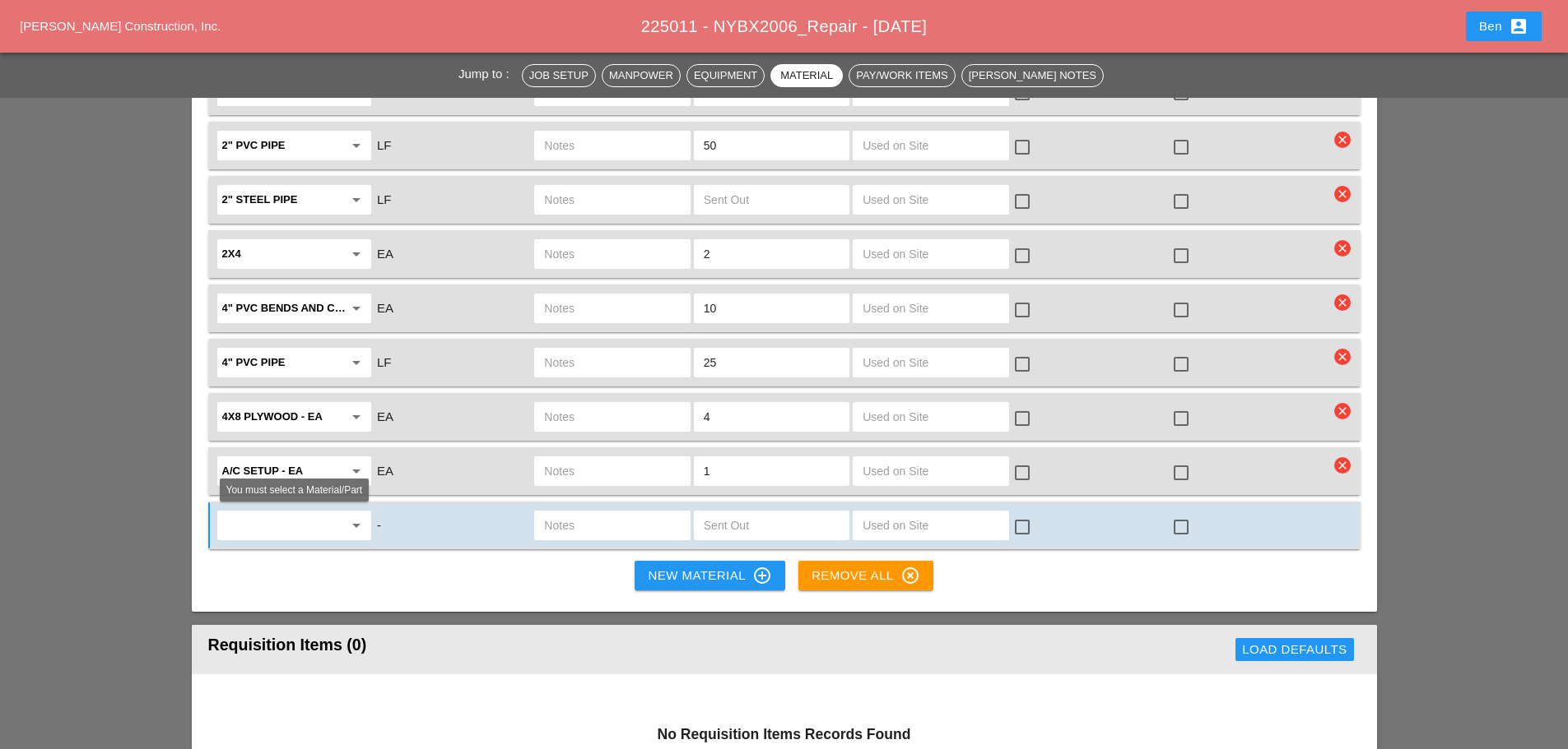
click at [276, 532] on input "text" at bounding box center [282, 526] width 121 height 26
click at [334, 603] on div "Cold Patch Bags - EA" at bounding box center [294, 594] width 128 height 20
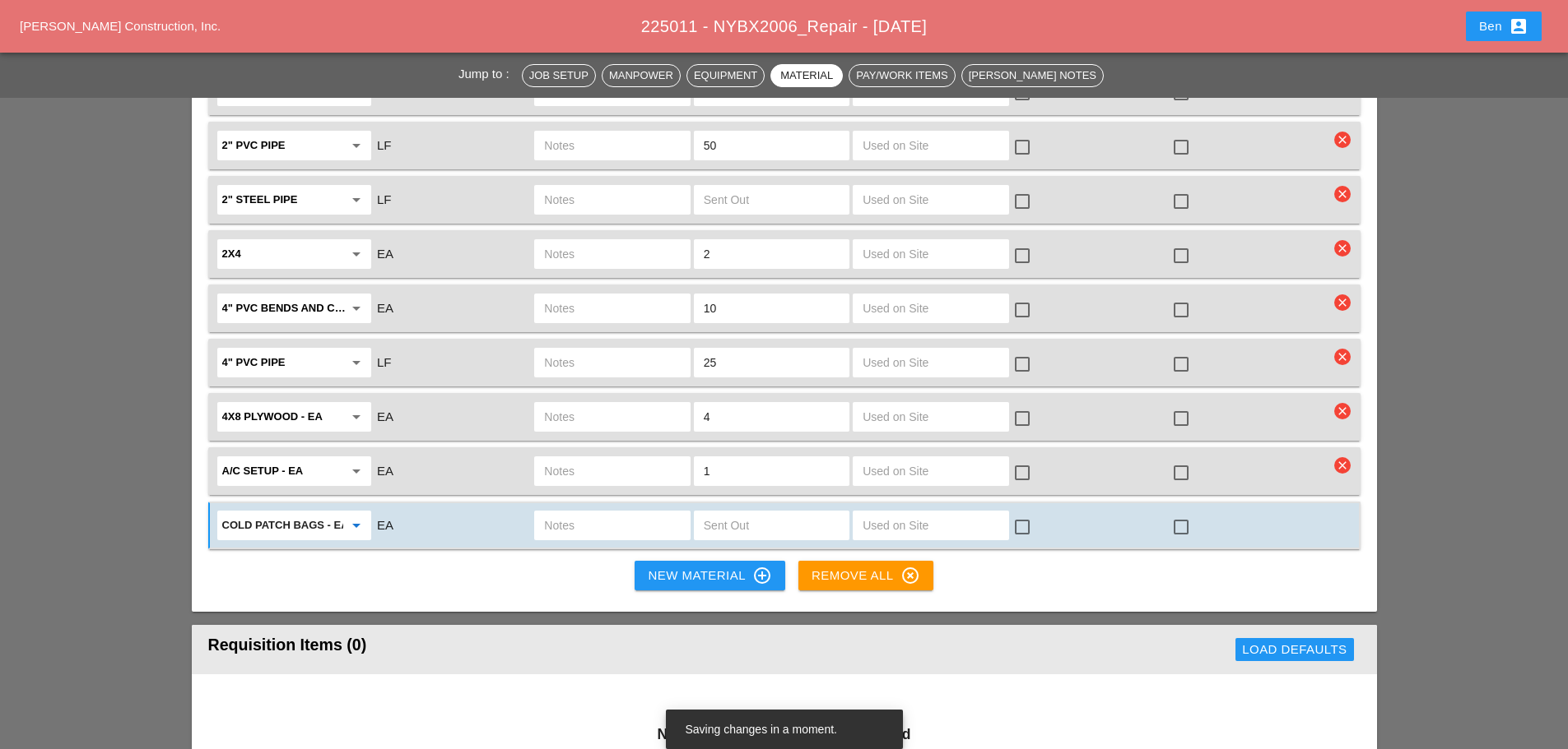
click at [331, 525] on input "Cold Patch Bags - EA" at bounding box center [282, 526] width 121 height 26
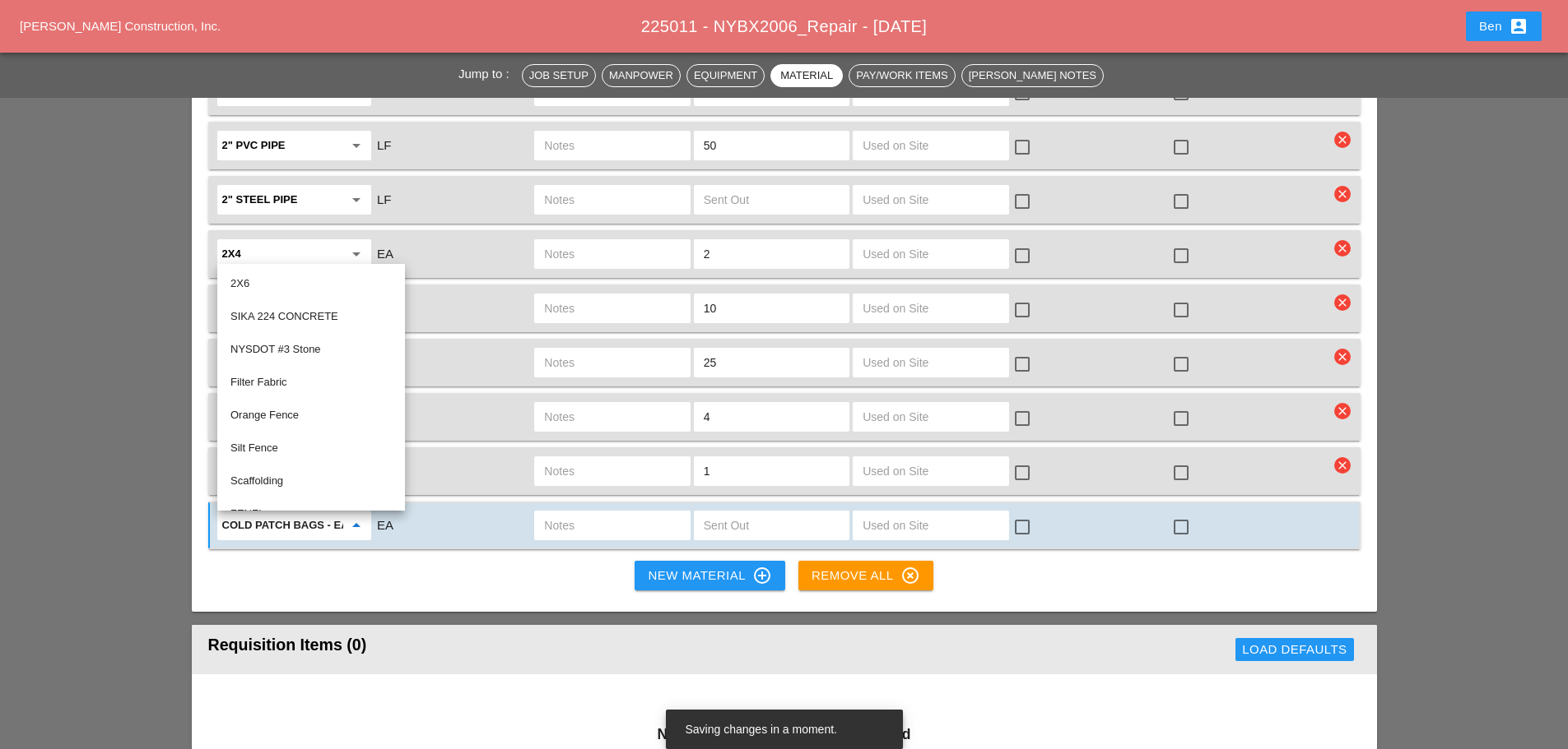
click at [301, 531] on input "Cold Patch Bags - EA" at bounding box center [282, 526] width 121 height 26
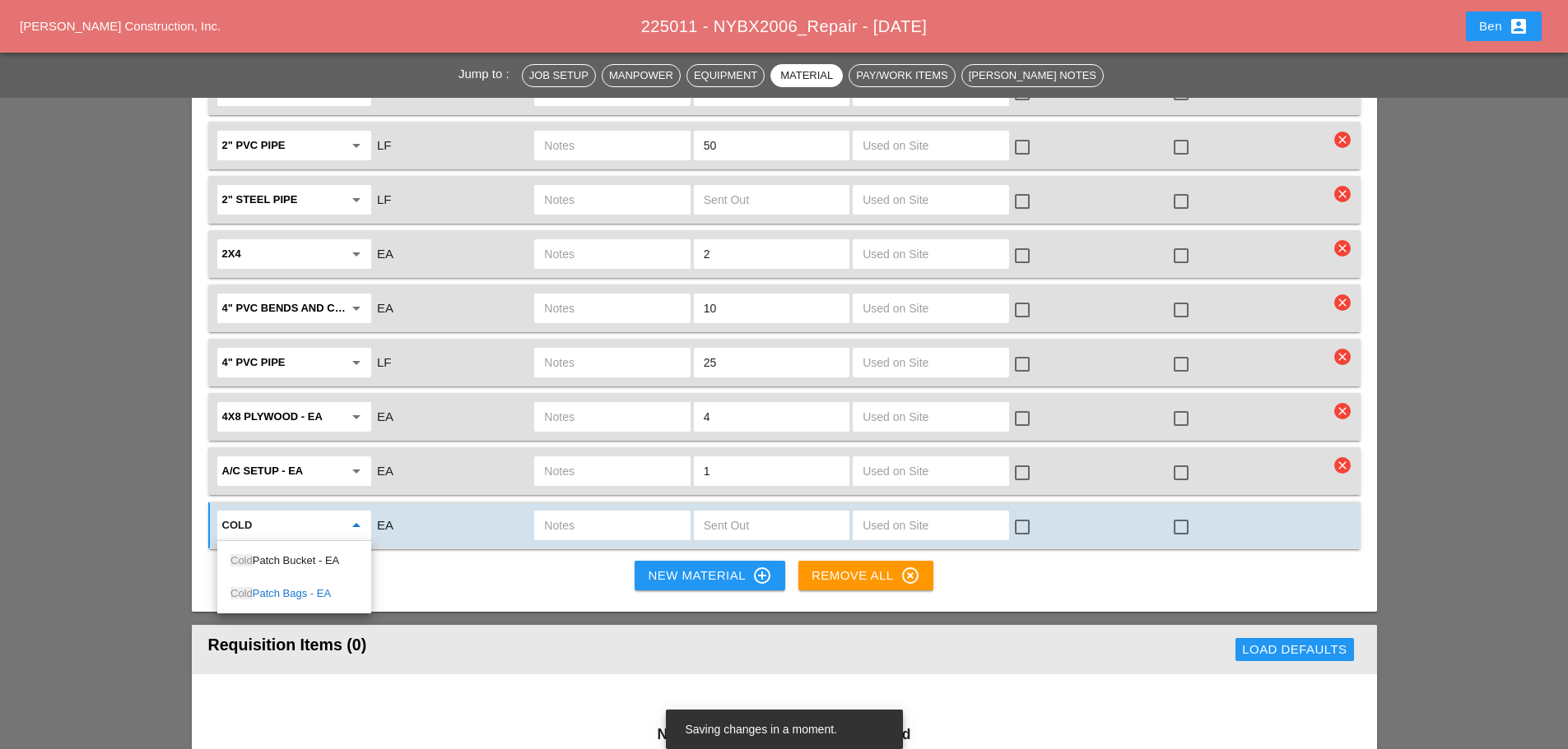
click at [284, 590] on div "Cold Patch Bags - EA" at bounding box center [294, 594] width 128 height 20
type input "Cold Patch Bags - EA"
click at [793, 527] on input "text" at bounding box center [772, 526] width 136 height 26
type input "20"
click at [736, 584] on div "New Material control_point" at bounding box center [710, 576] width 124 height 20
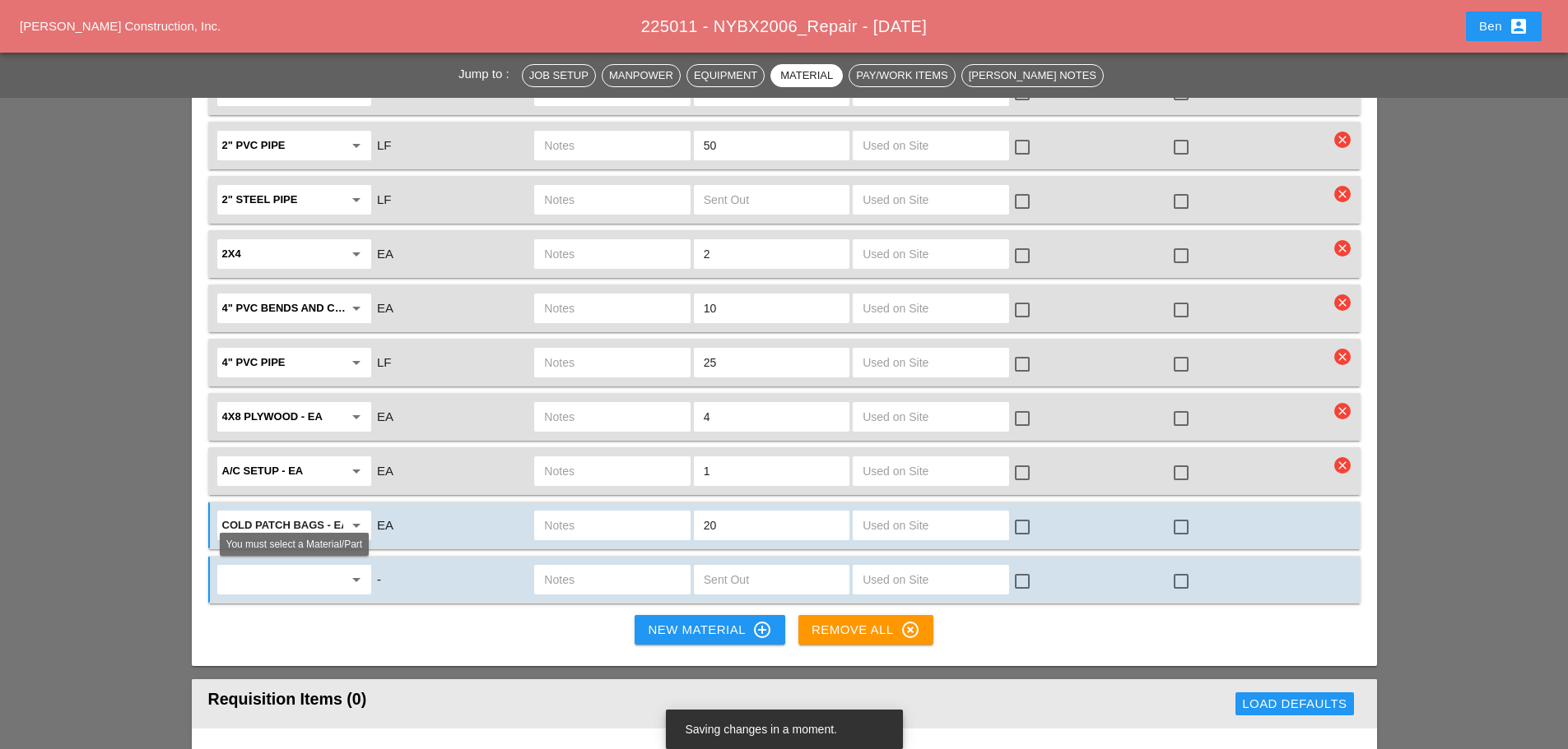
click at [272, 571] on input "text" at bounding box center [282, 580] width 121 height 26
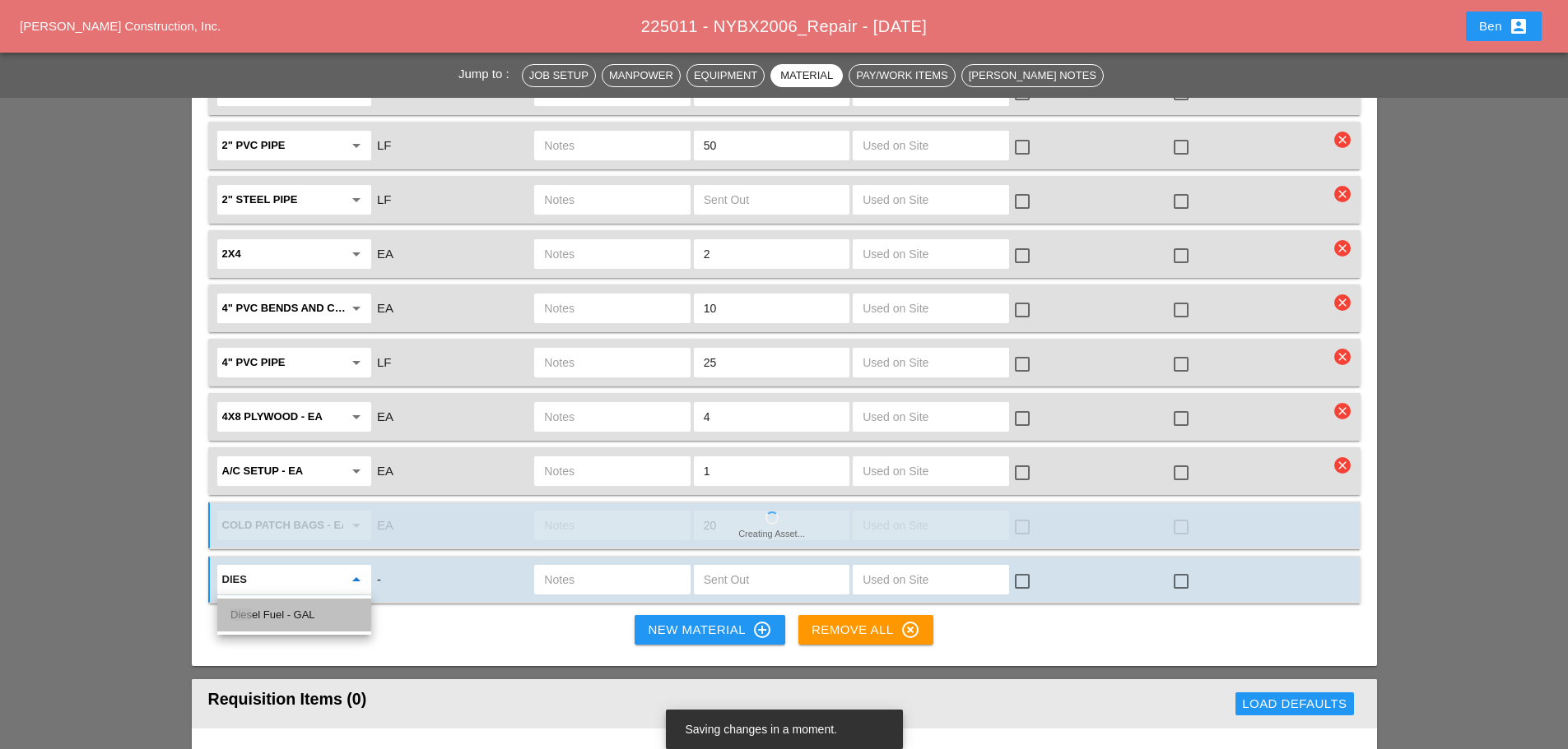
click at [307, 606] on div "Dies el Fuel - GAL" at bounding box center [294, 616] width 128 height 20
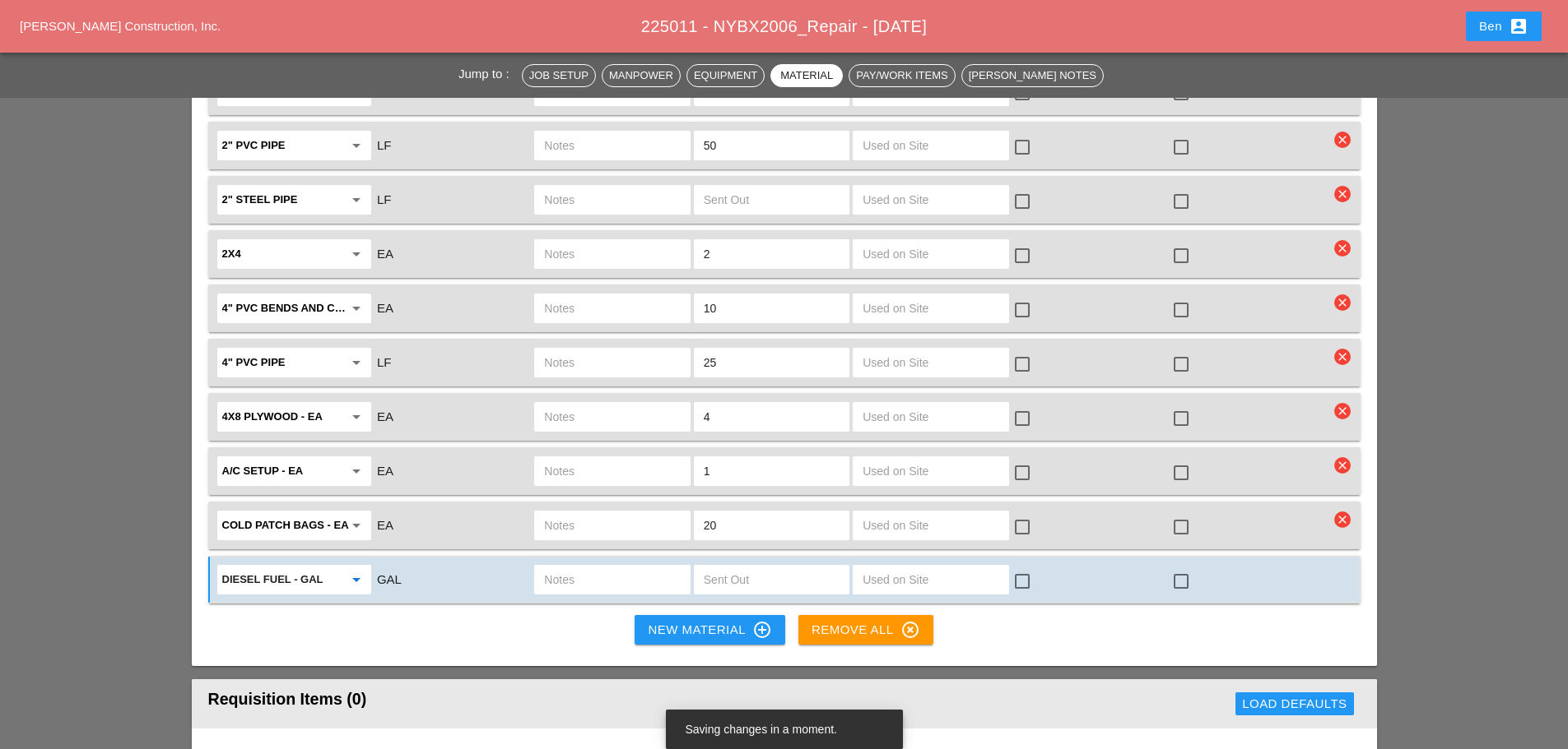
type input "Diesel Fuel - GAL"
click at [788, 575] on input "text" at bounding box center [772, 580] width 136 height 26
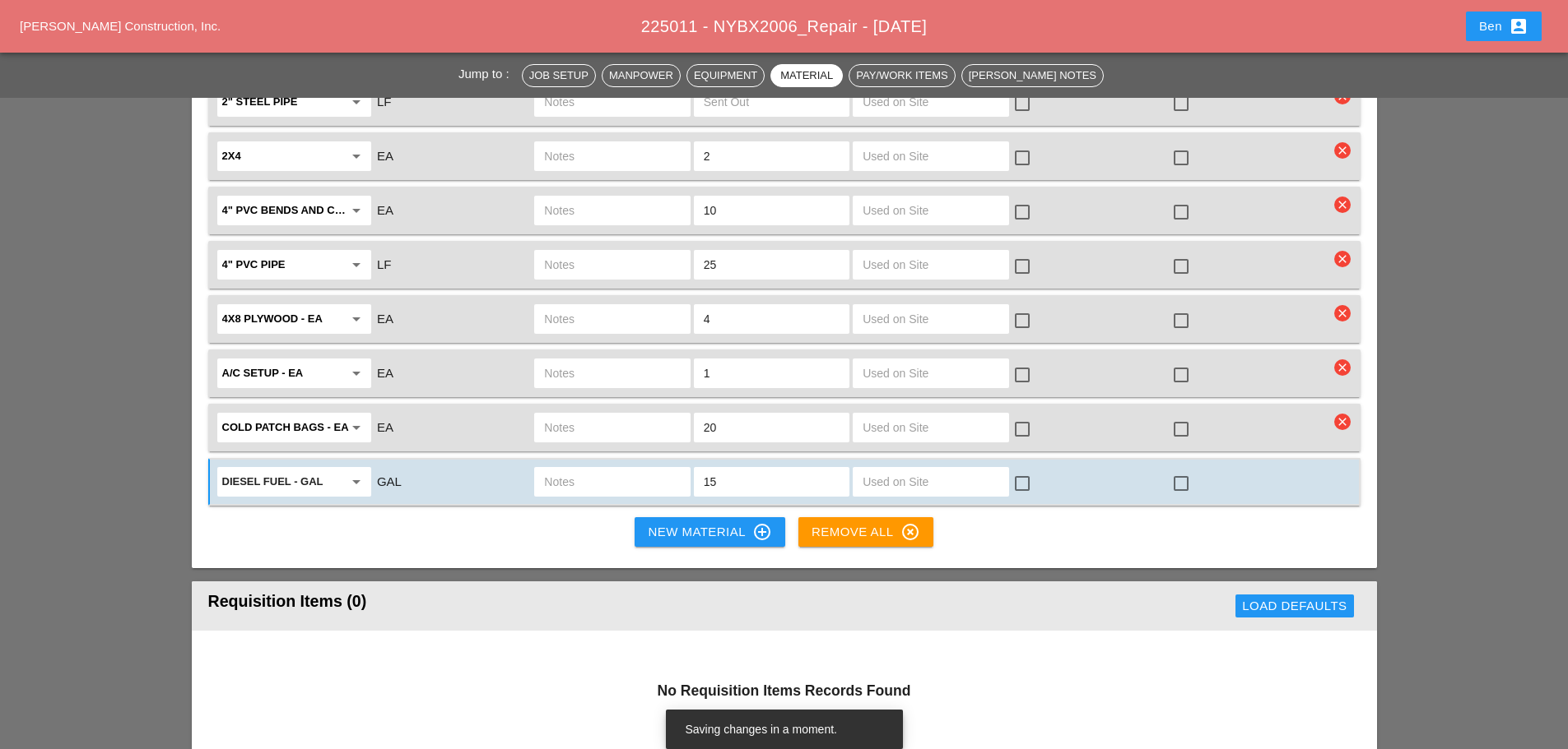
scroll to position [1645, 0]
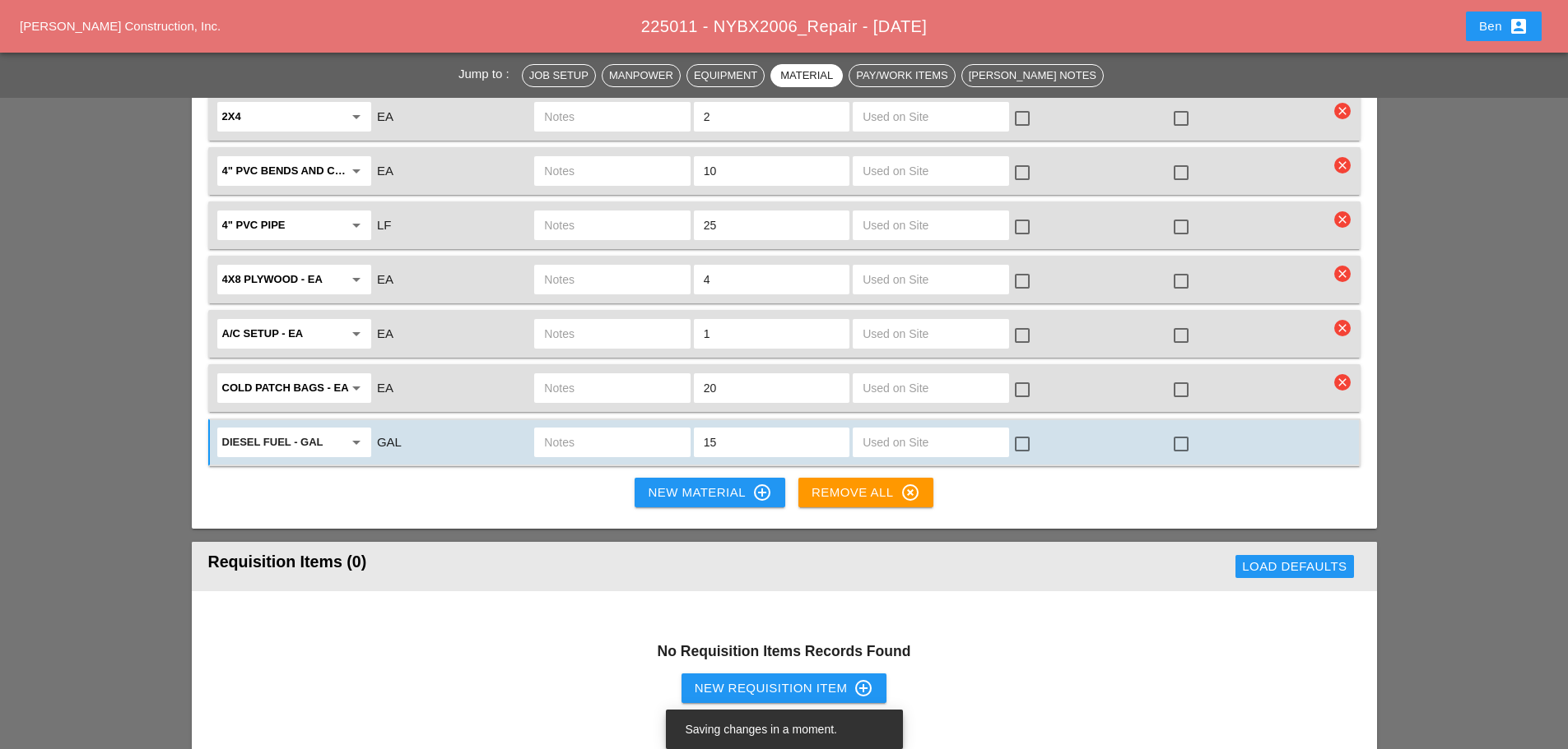
type input "15"
click at [712, 486] on div "New Material control_point" at bounding box center [710, 493] width 124 height 20
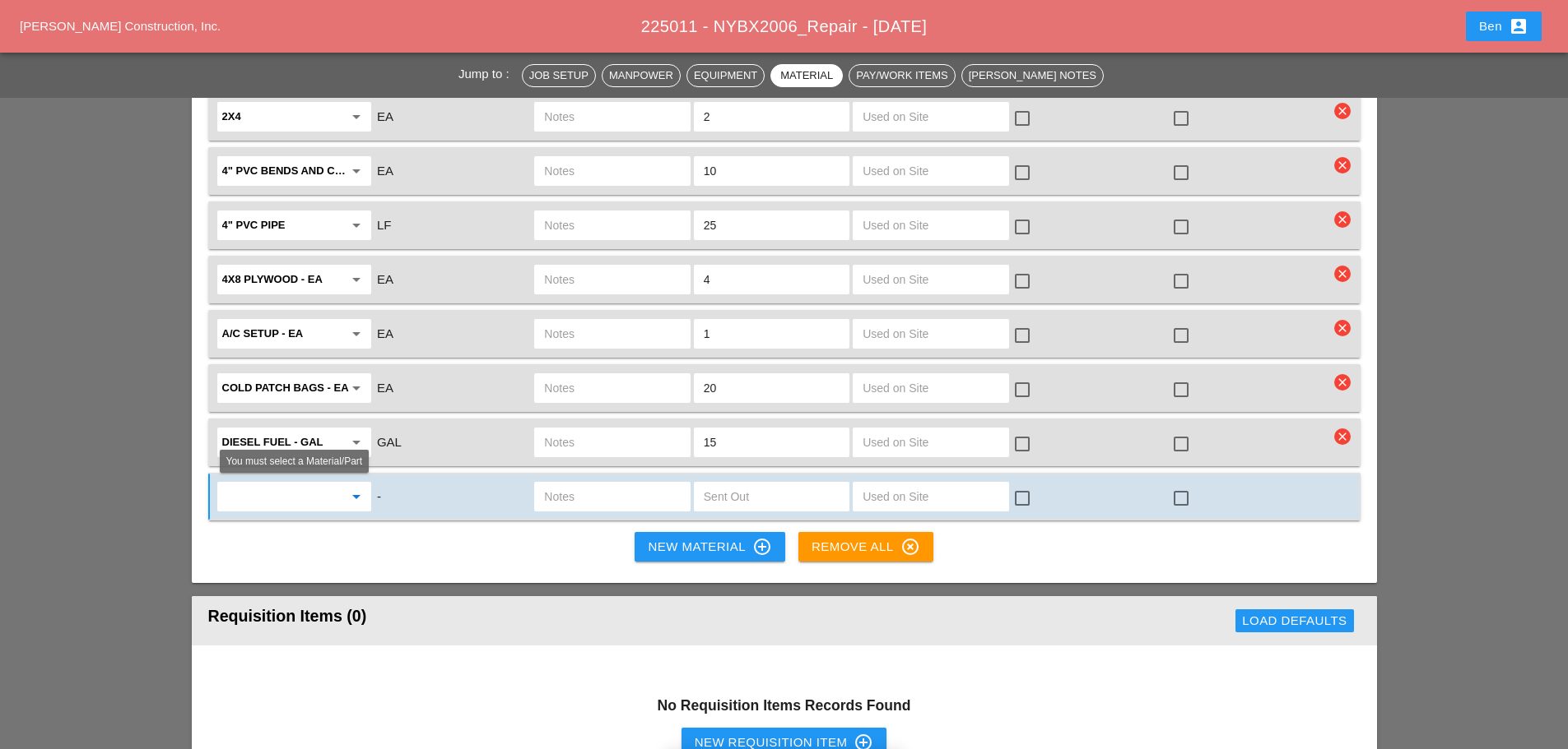
click at [274, 491] on input "text" at bounding box center [282, 497] width 121 height 26
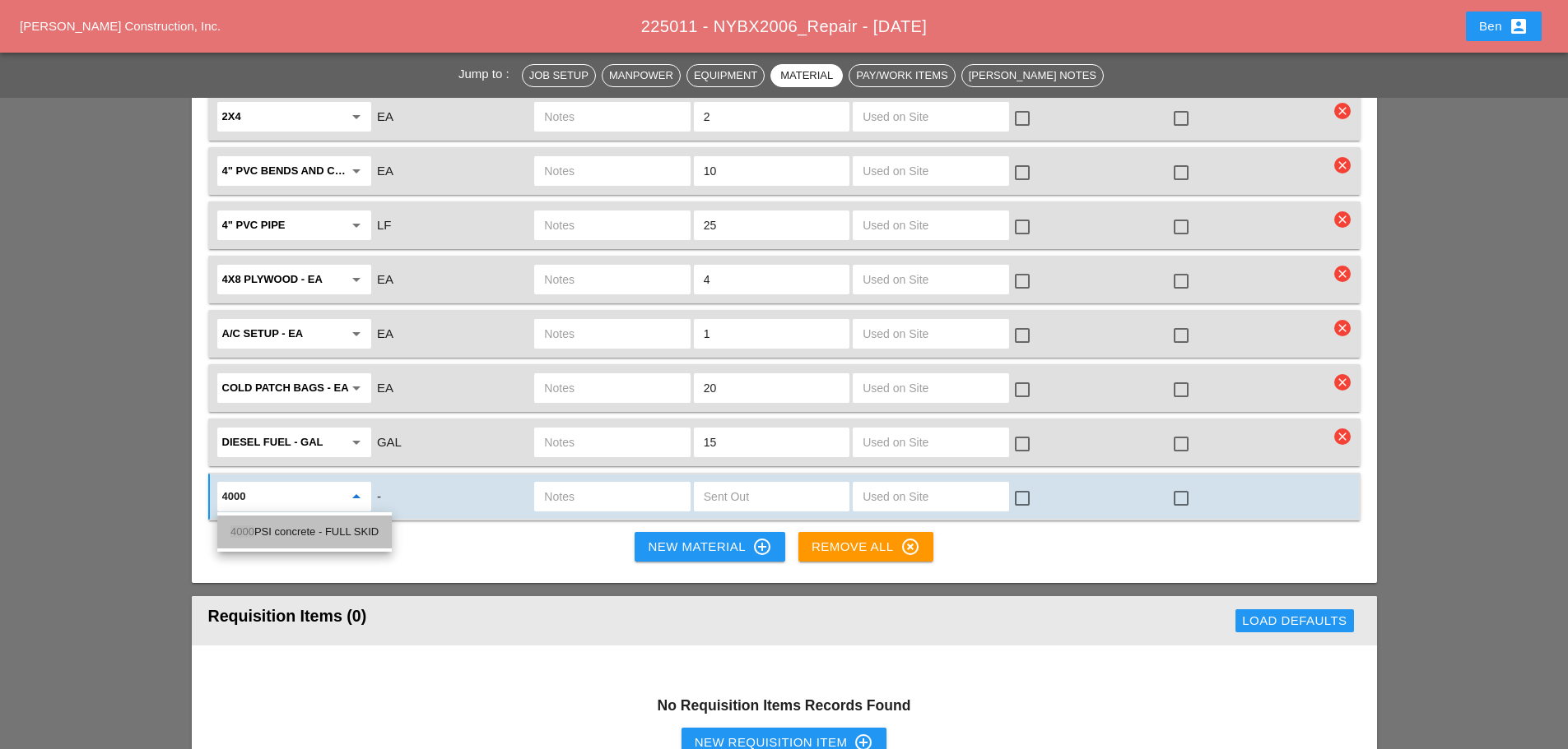
click at [270, 522] on div "4000 PSI concrete - FULL SKID" at bounding box center [305, 533] width 148 height 33
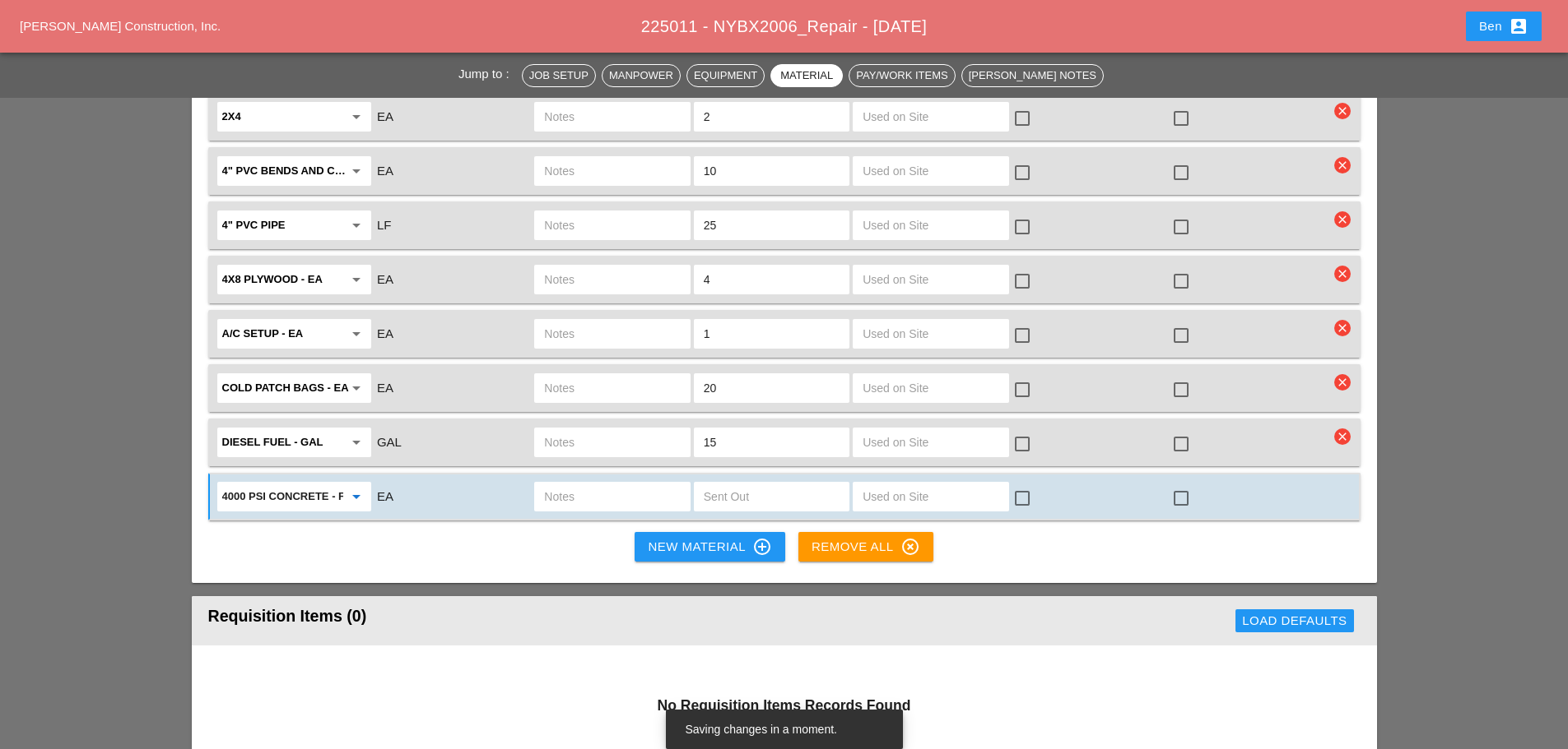
type input "4000 PSI concrete - FULL SKID"
click at [710, 501] on input "text" at bounding box center [772, 497] width 136 height 26
type input "1"
click at [706, 538] on div "New Material control_point" at bounding box center [710, 547] width 124 height 20
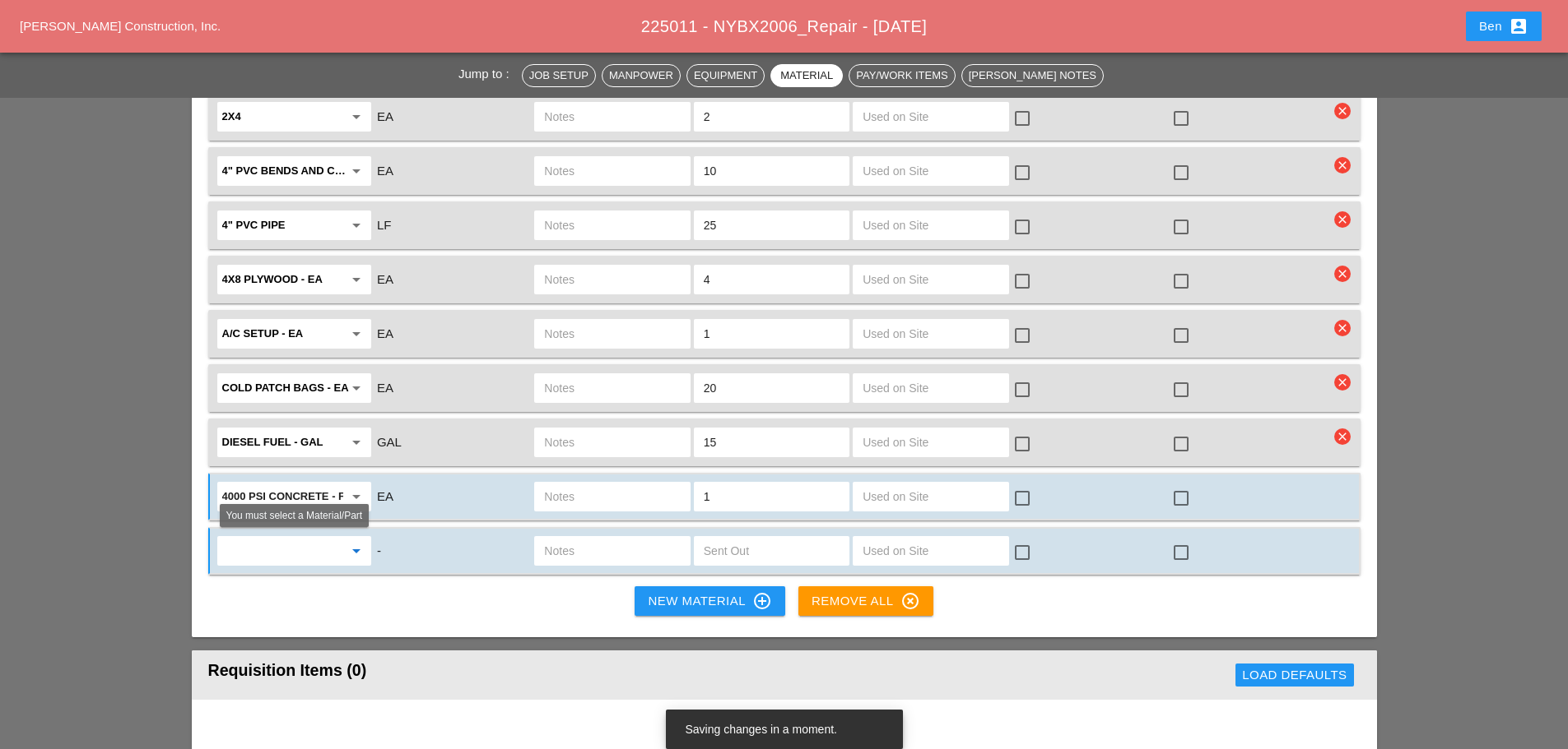
click at [256, 547] on input "text" at bounding box center [282, 551] width 121 height 26
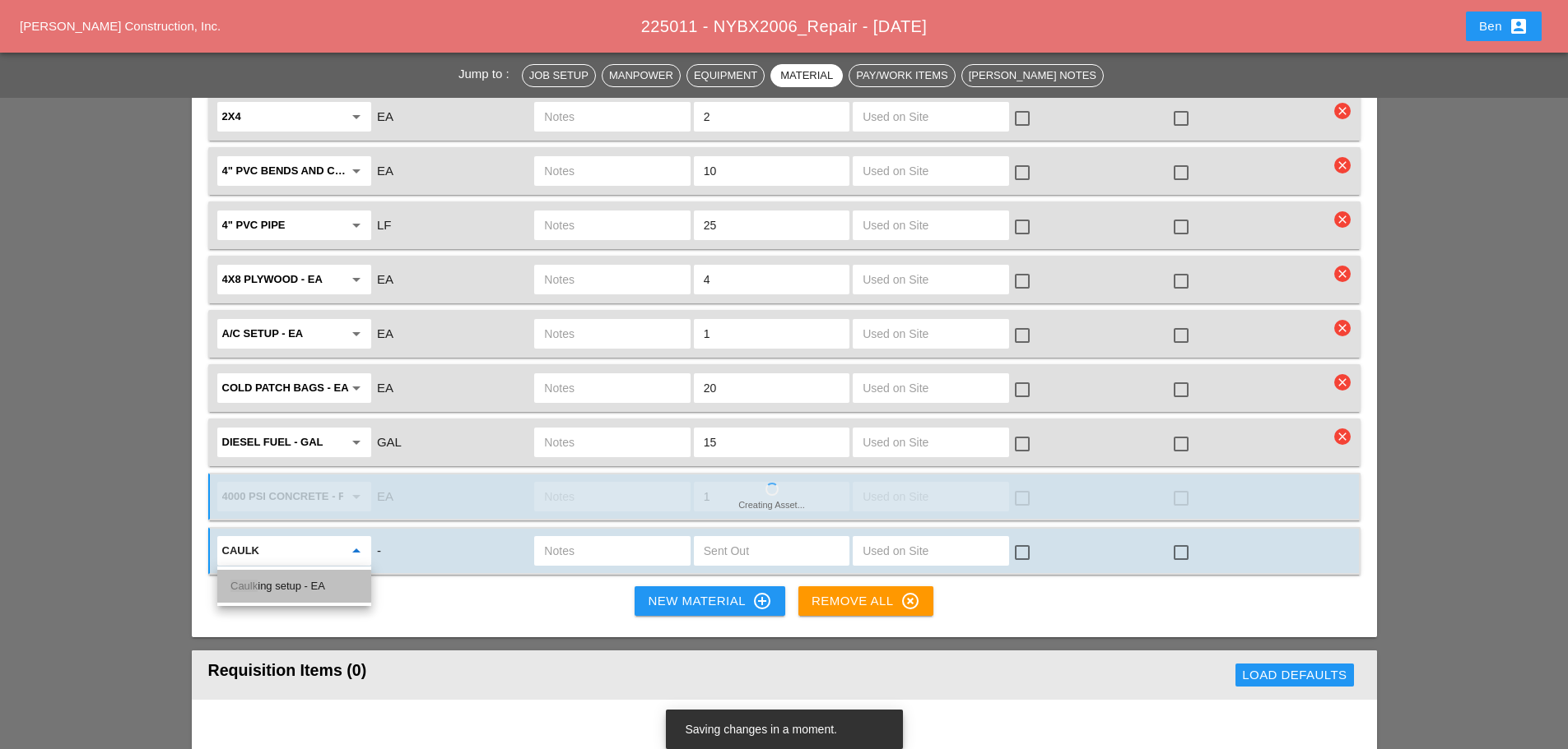
drag, startPoint x: 259, startPoint y: 579, endPoint x: 500, endPoint y: 587, distance: 241.1
click at [260, 579] on div "Caulk ing setup - EA" at bounding box center [294, 587] width 128 height 20
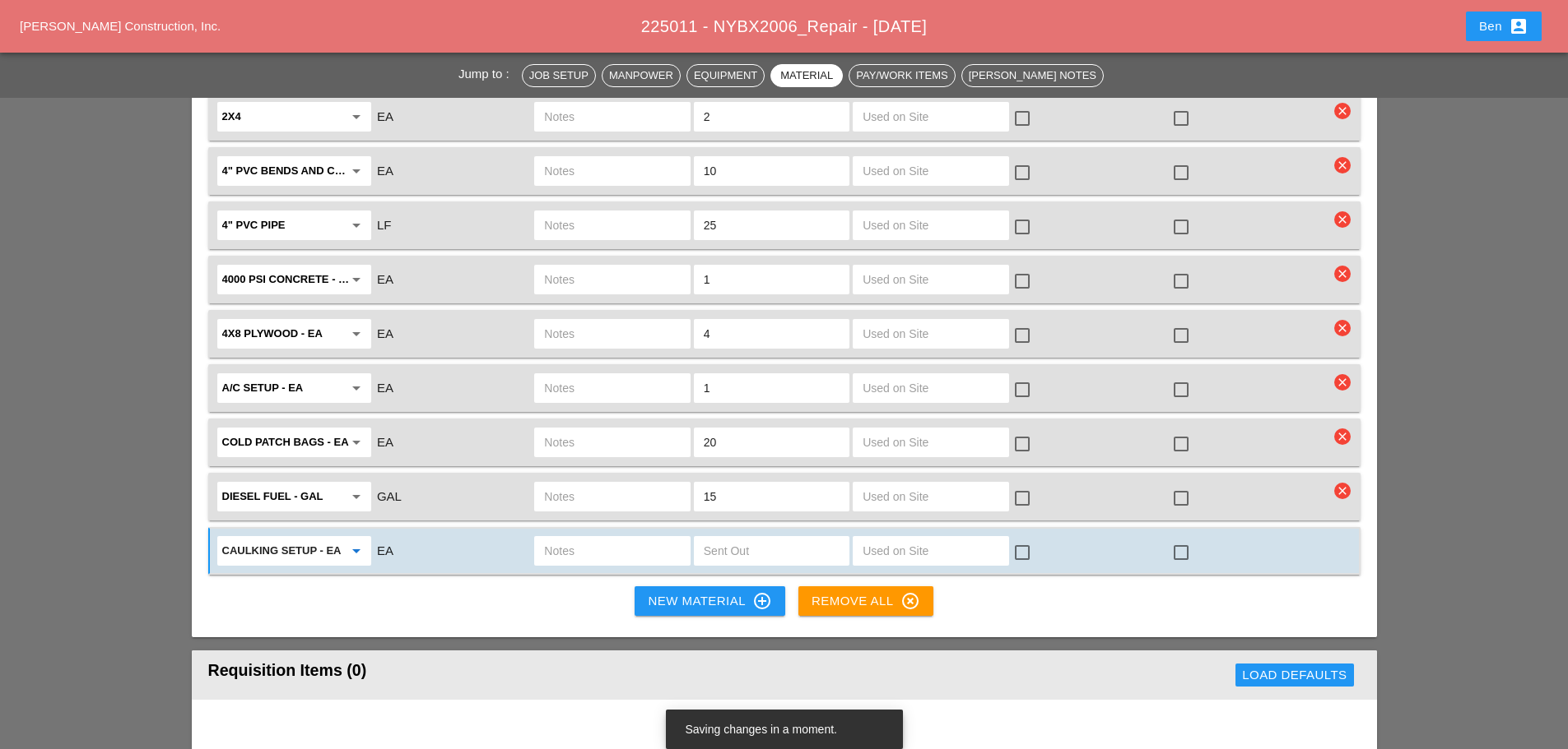
type input "Caulking setup - EA"
click at [753, 547] on input "text" at bounding box center [772, 551] width 136 height 26
type input "1"
click at [694, 603] on div "New Material control_point" at bounding box center [710, 602] width 124 height 20
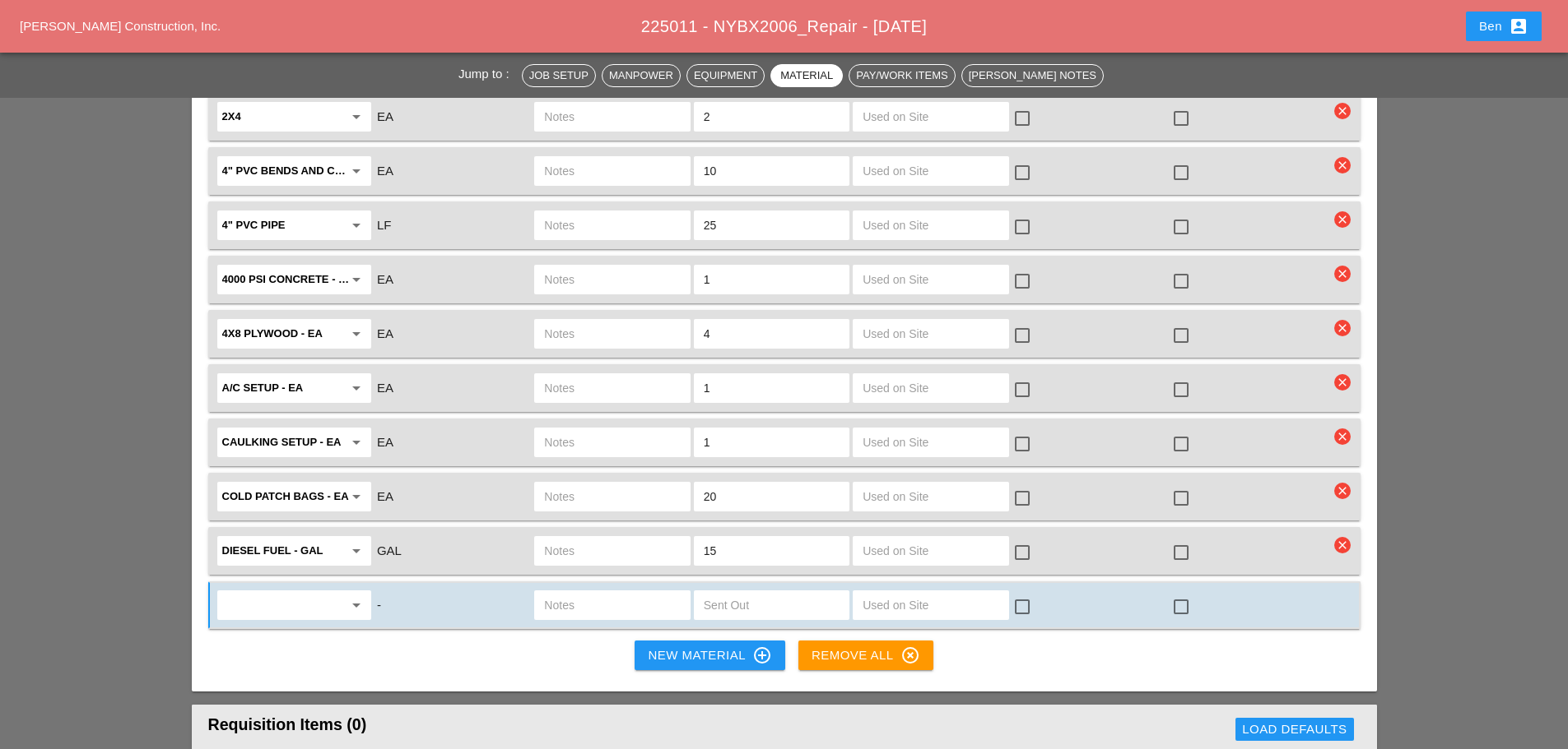
drag, startPoint x: 265, startPoint y: 626, endPoint x: 272, endPoint y: 607, distance: 20.2
click at [265, 626] on div "arrow_drop_down - check_box_outline_blank check_box_outline_blank" at bounding box center [784, 606] width 1152 height 48
click at [272, 607] on input "text" at bounding box center [282, 606] width 121 height 26
click at [254, 649] on div "Expan sion joint - Bundle (with caps)" at bounding box center [315, 641] width 170 height 20
type input "Expansion joint - Bundle (with caps)"
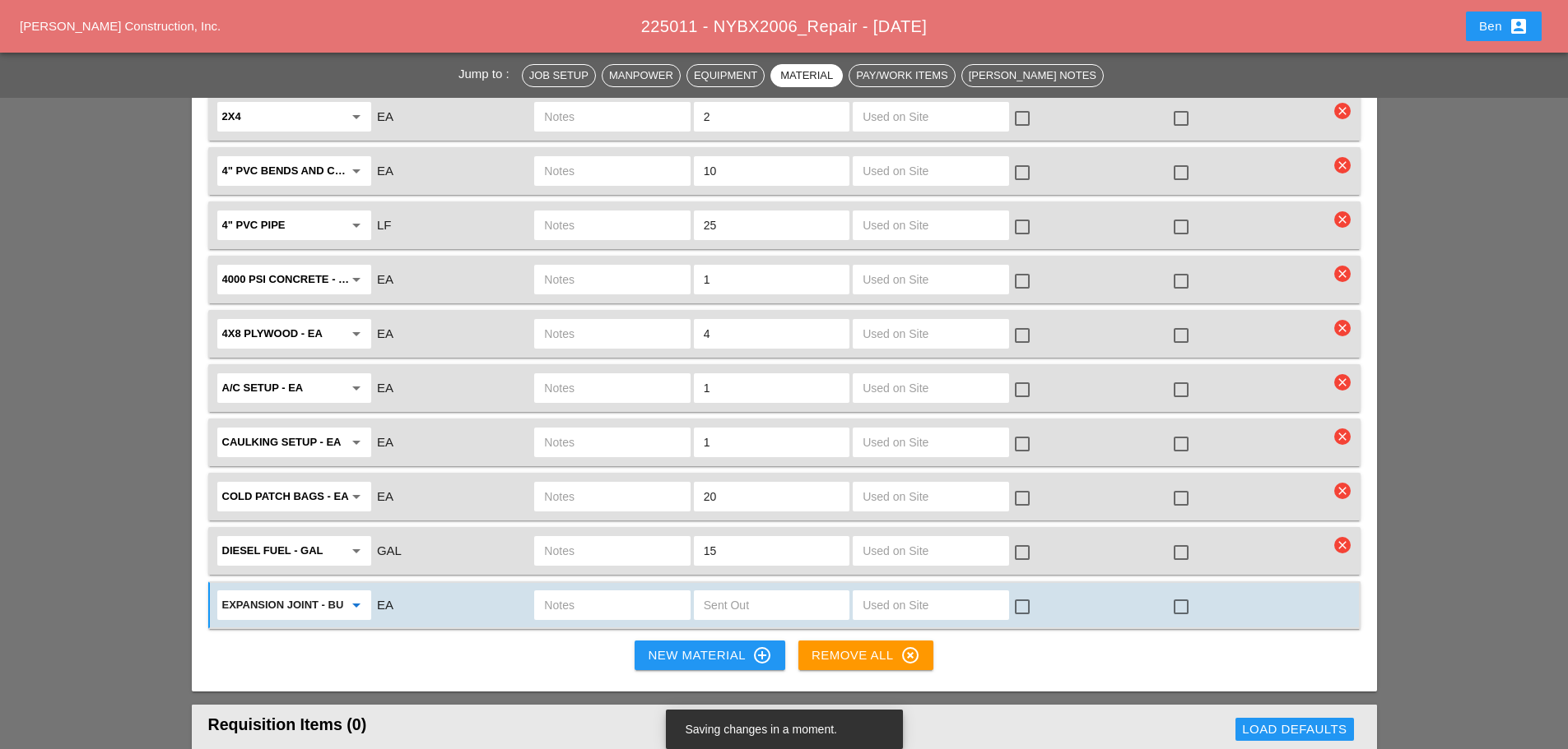
click at [787, 601] on input "text" at bounding box center [772, 606] width 136 height 26
type input "1"
click at [716, 657] on div "New Material control_point" at bounding box center [710, 656] width 124 height 20
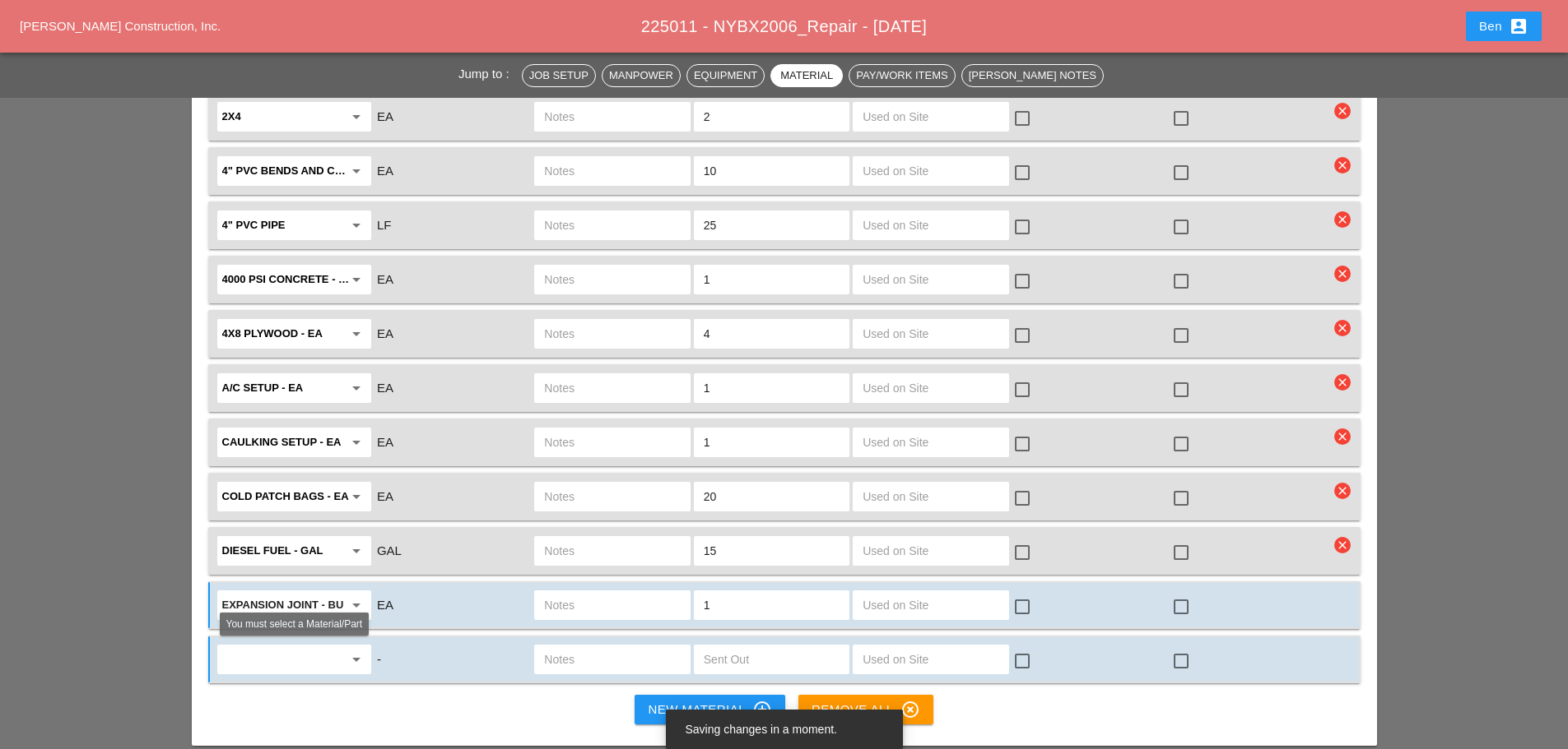
click at [286, 657] on input "text" at bounding box center [282, 660] width 121 height 26
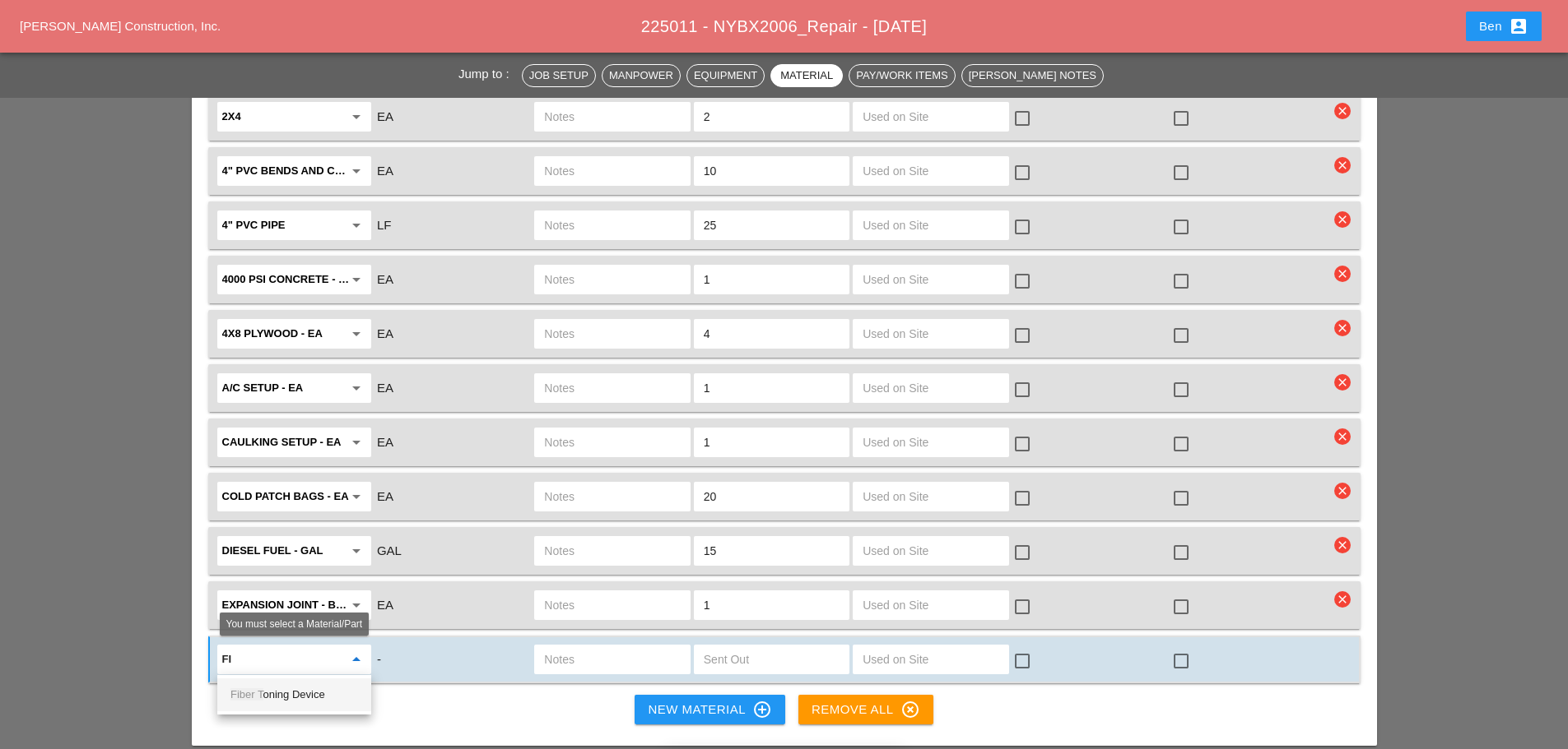
type input "f"
click at [311, 700] on div "Fiber [PERSON_NAME]" at bounding box center [294, 696] width 128 height 20
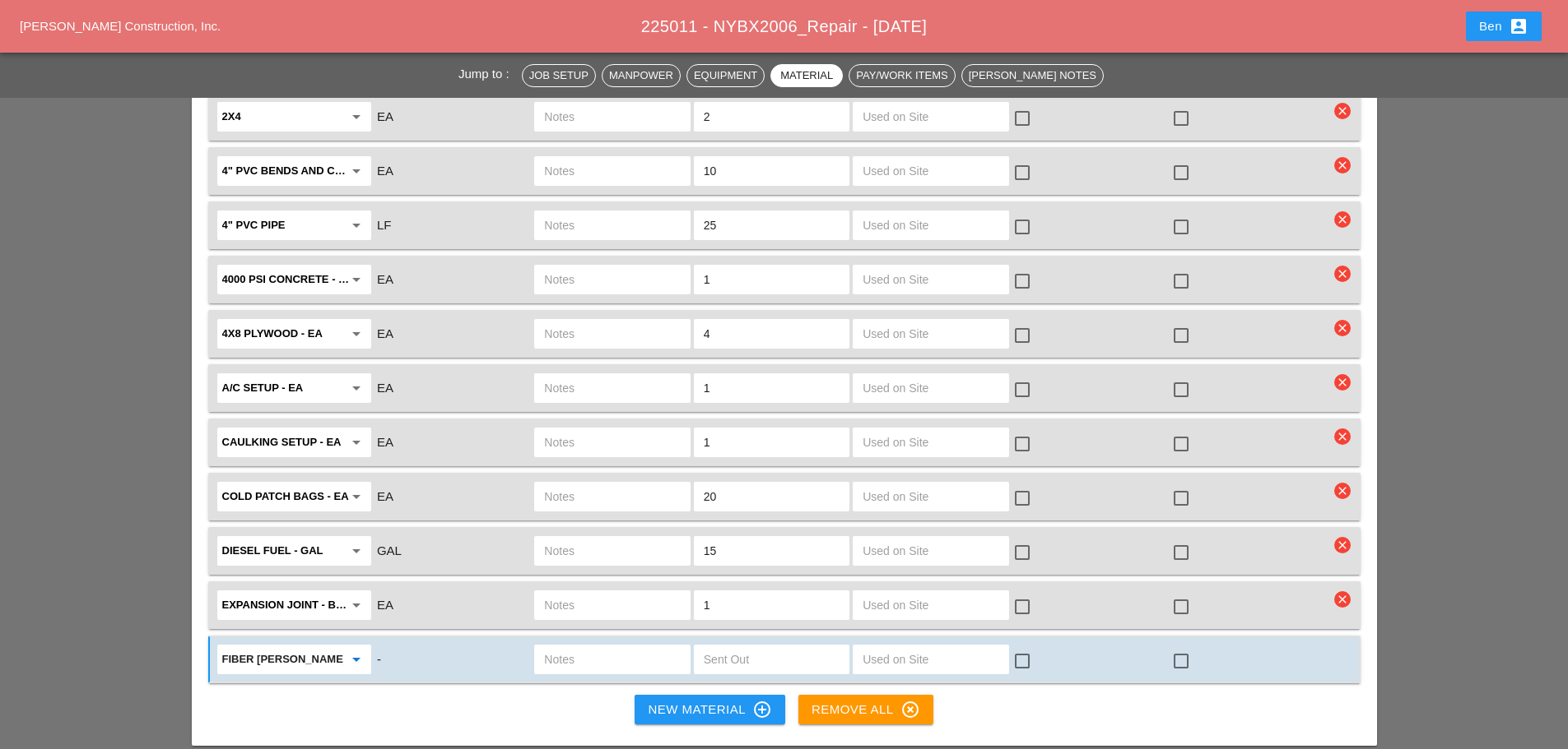
type input "Fiber [PERSON_NAME]"
click at [594, 656] on input "text" at bounding box center [612, 660] width 136 height 26
type input "NEED"
click at [534, 716] on div "Material/Part Unit Type Notes Sent Out Used on Site T&M? Special? 2" PVC bends …" at bounding box center [784, 319] width 1185 height 854
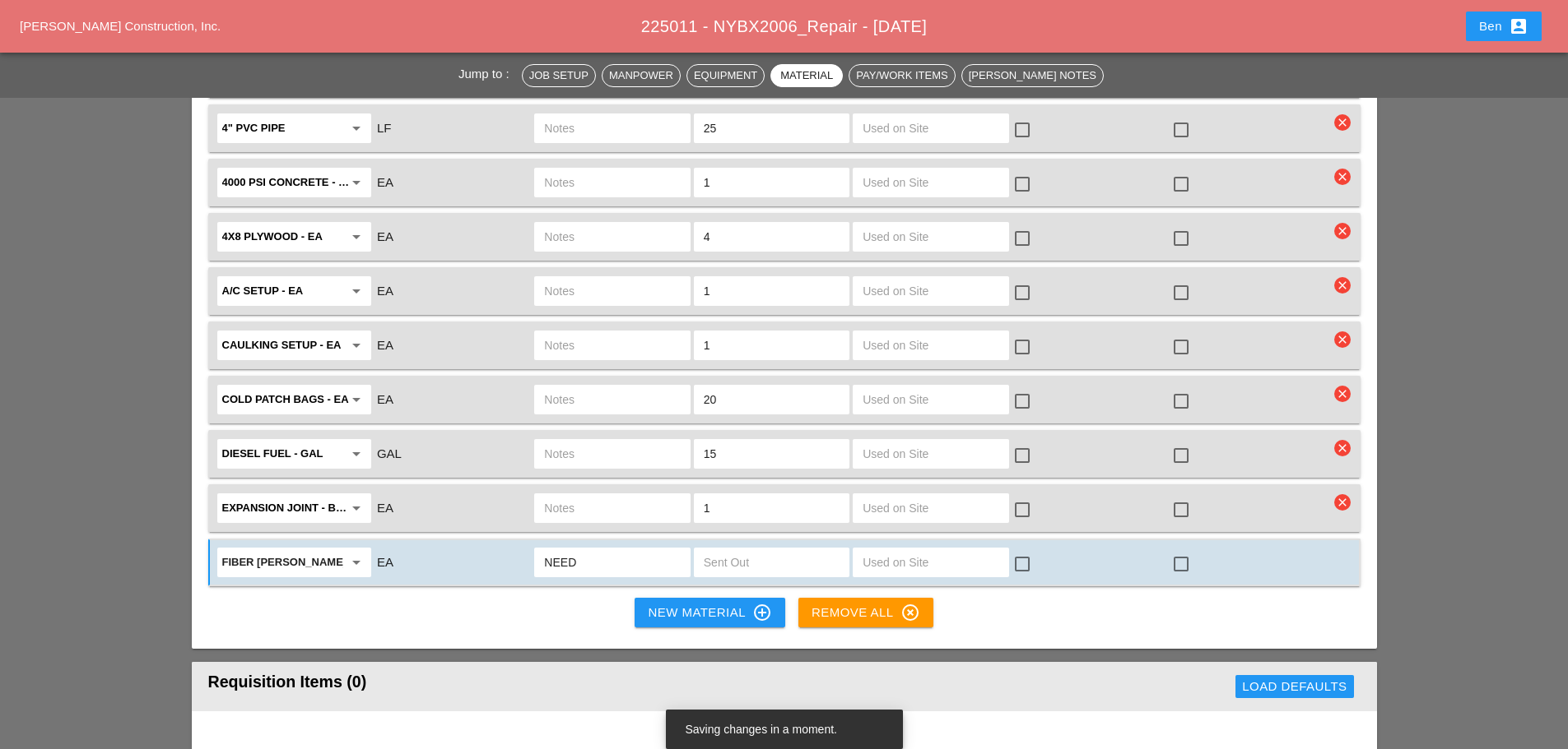
scroll to position [1783, 0]
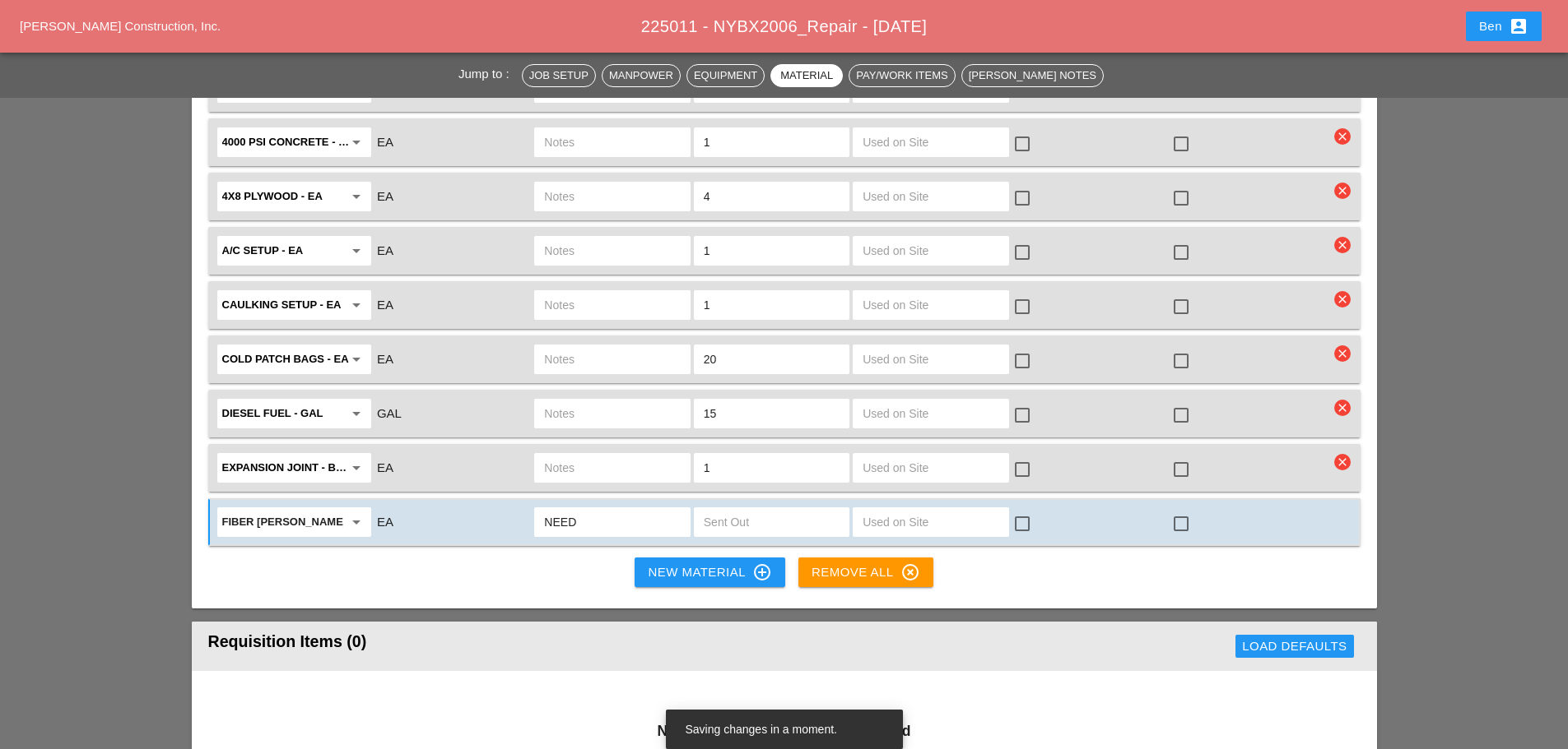
click at [684, 571] on div "New Material control_point" at bounding box center [710, 573] width 124 height 20
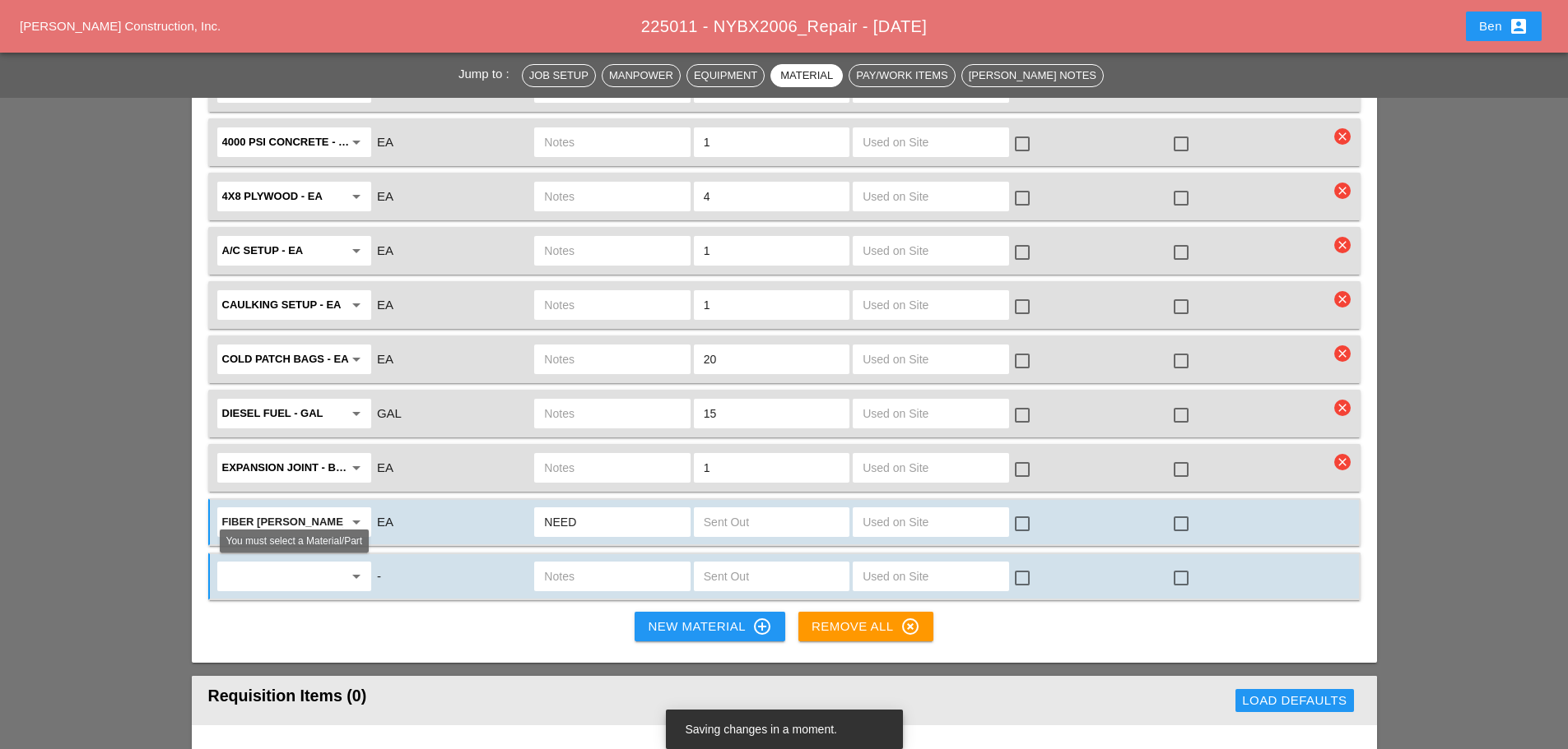
click at [300, 578] on input "text" at bounding box center [282, 577] width 121 height 26
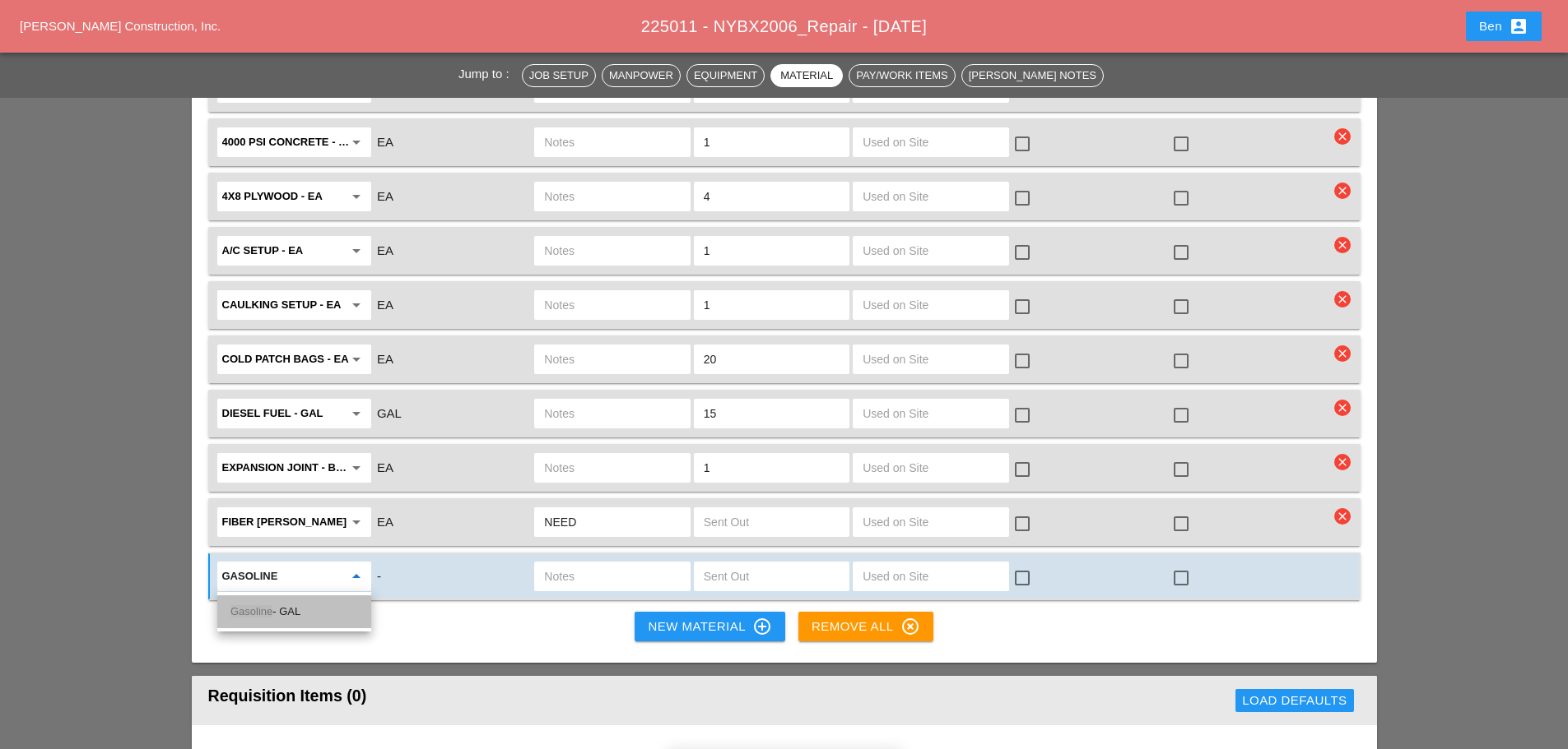
click at [286, 611] on div "Gasoline - GAL" at bounding box center [294, 612] width 128 height 20
type input "Gasoline - GAL"
click at [598, 572] on input "text" at bounding box center [612, 577] width 136 height 26
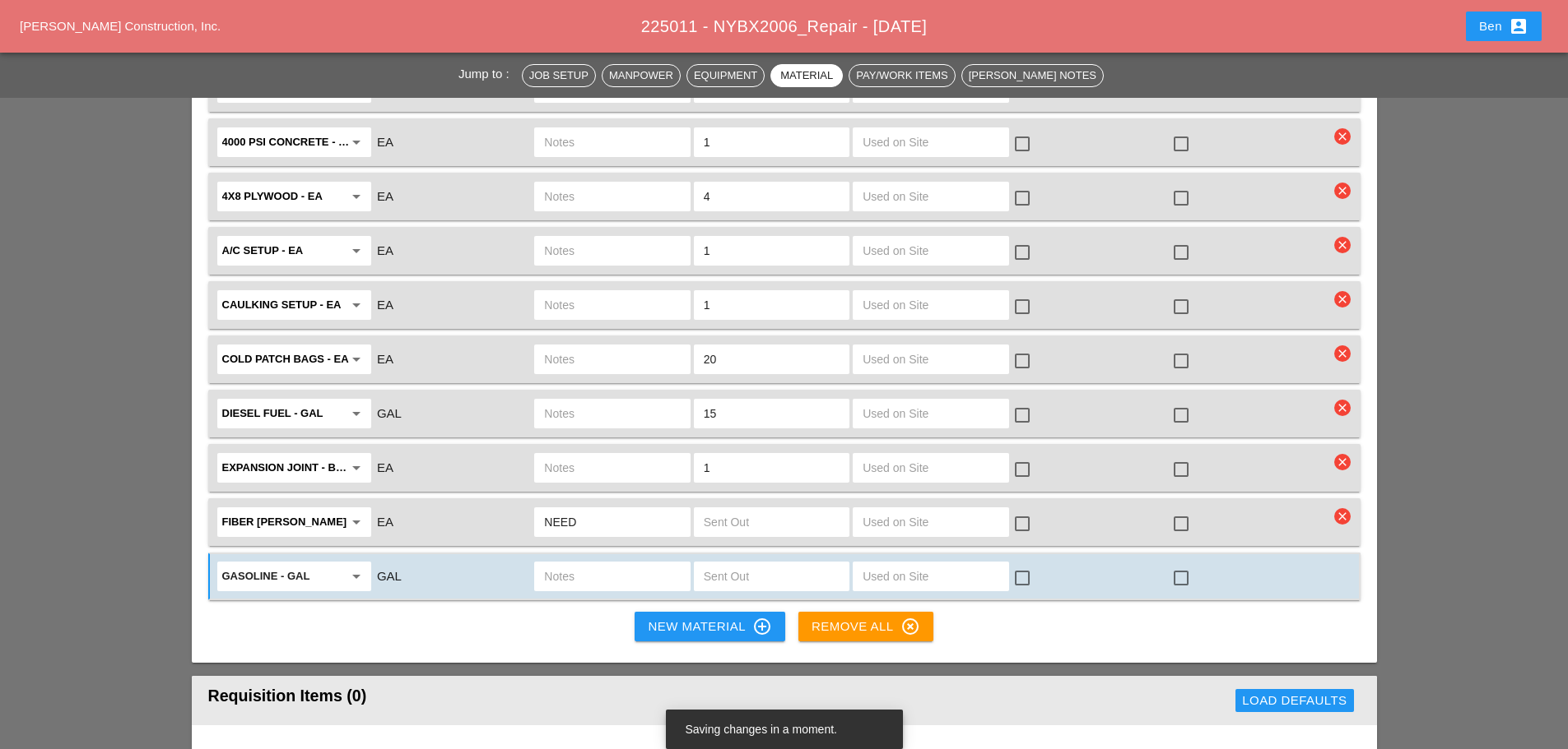
click at [754, 575] on input "text" at bounding box center [772, 577] width 136 height 26
type input "10"
click at [707, 631] on div "New Material control_point" at bounding box center [710, 627] width 124 height 20
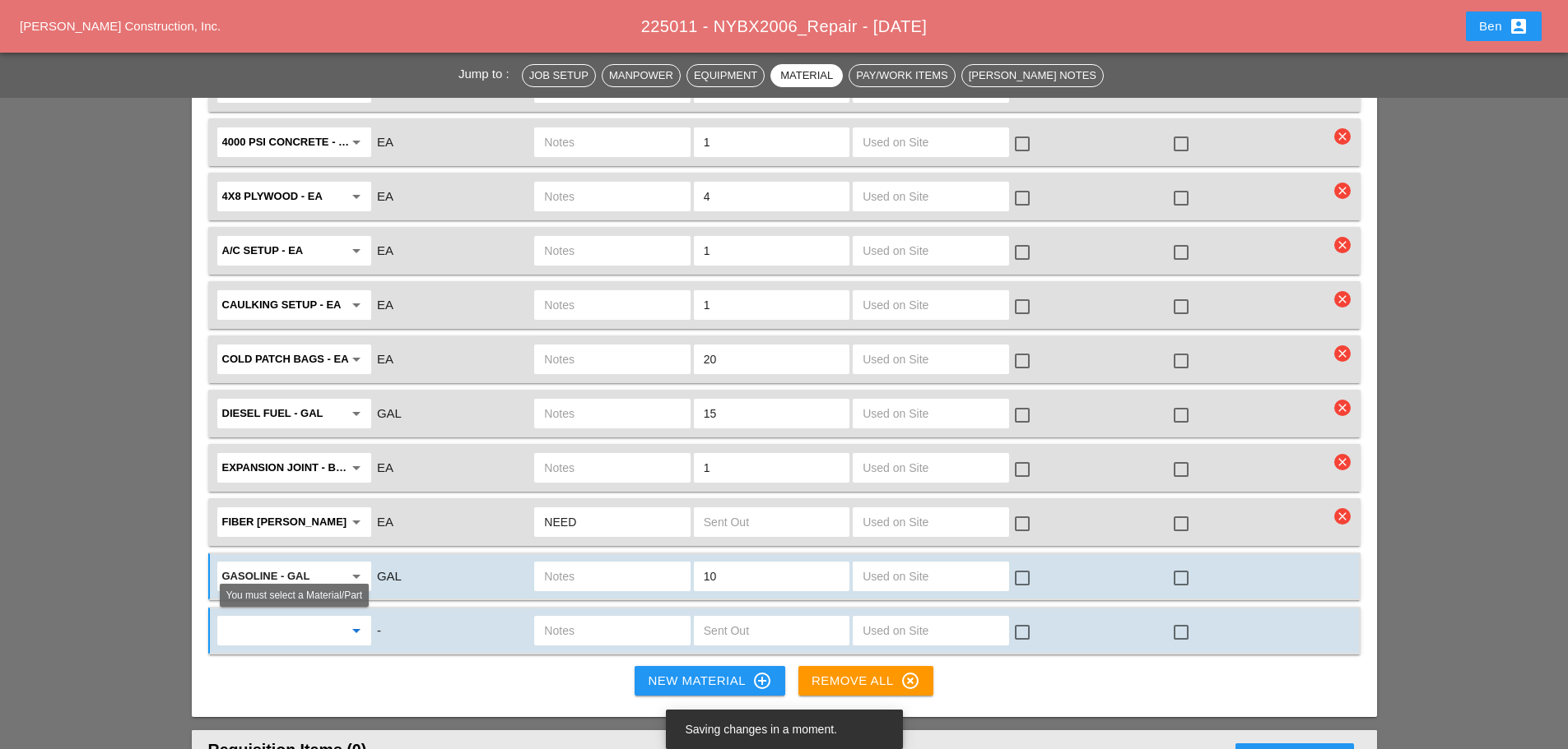
click at [297, 626] on input "text" at bounding box center [282, 631] width 121 height 26
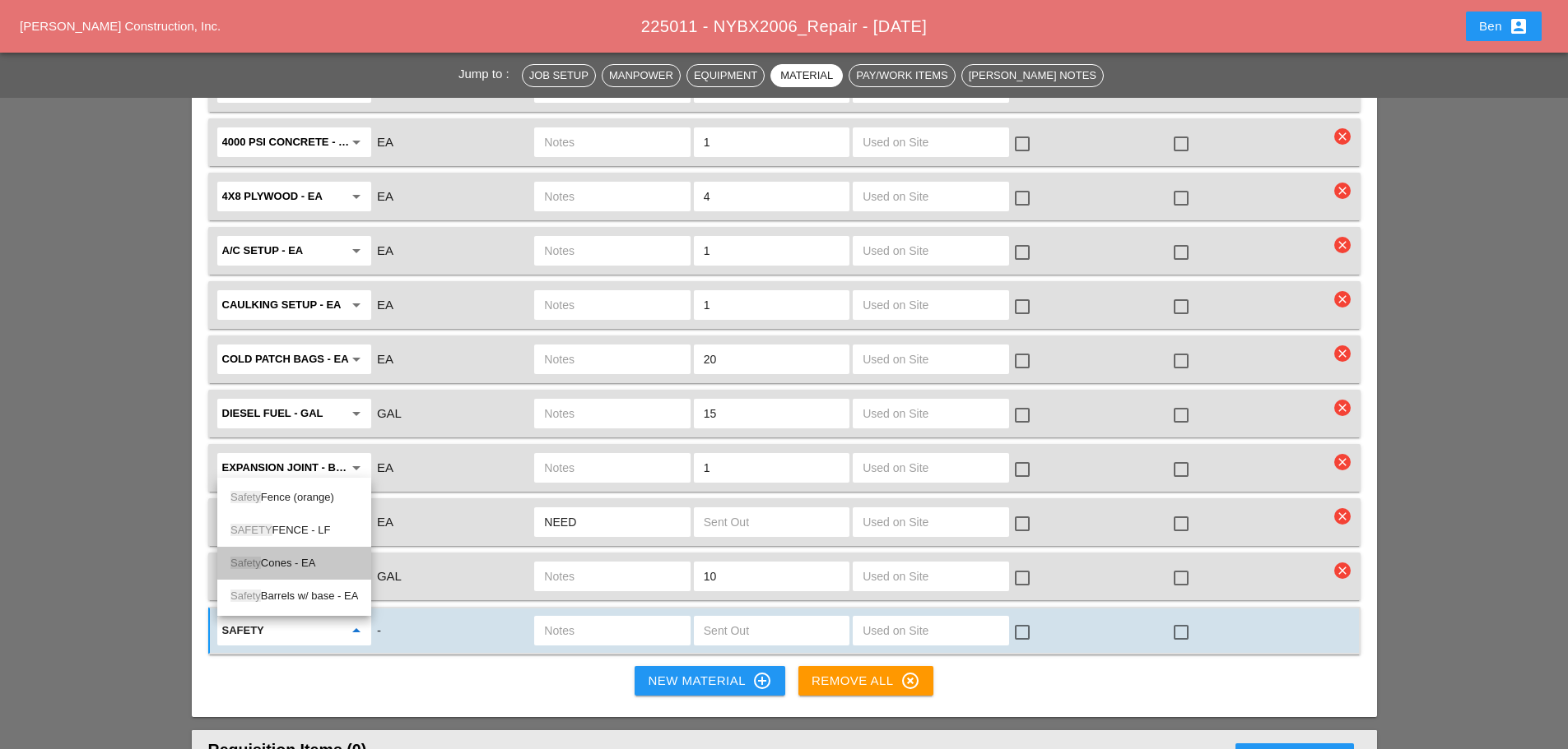
click at [325, 565] on div "Safety Cones - EA" at bounding box center [294, 564] width 128 height 20
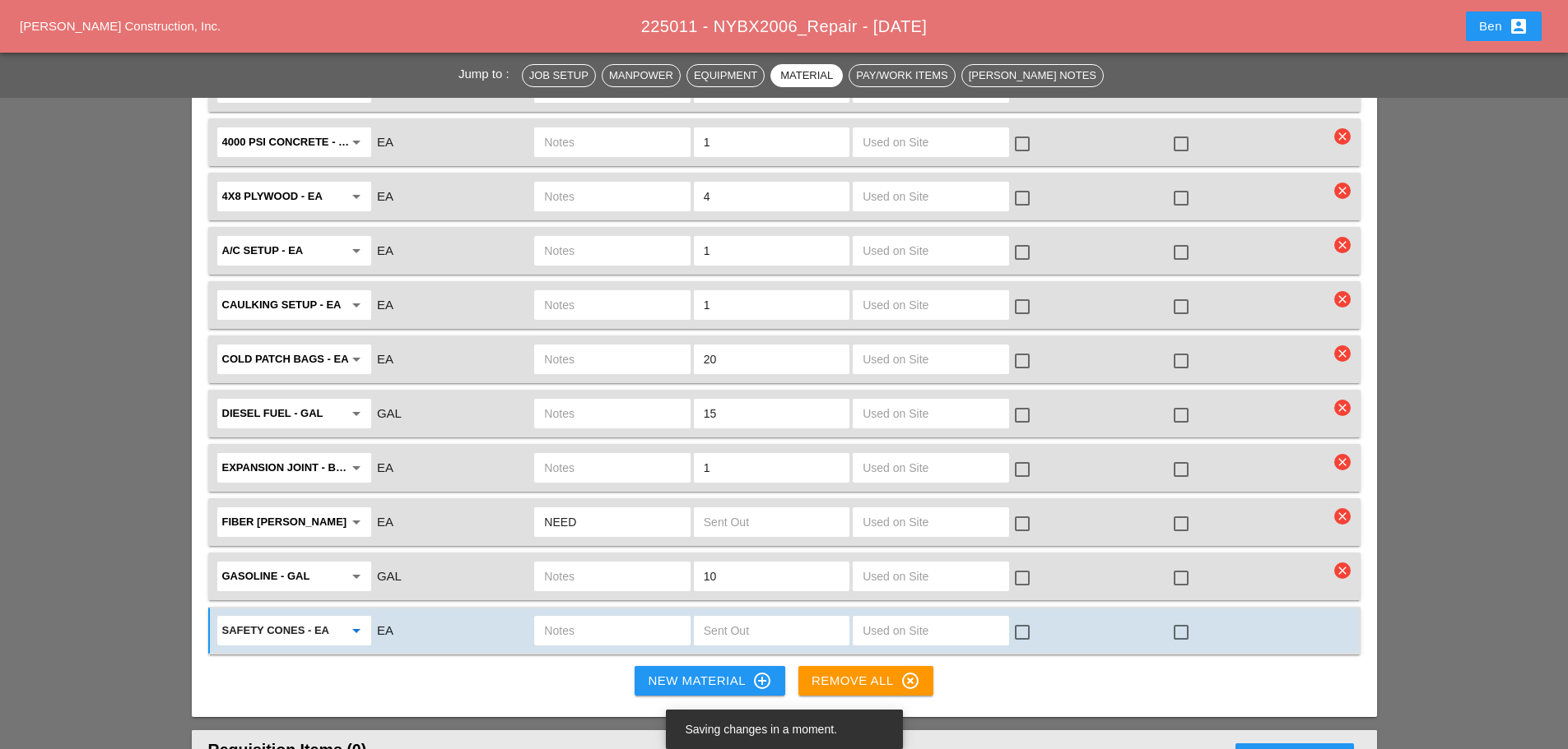
type input "Safety Cones - EA"
click at [796, 627] on input "text" at bounding box center [772, 631] width 136 height 26
type input "10"
click at [688, 677] on div "New Material control_point" at bounding box center [710, 682] width 124 height 20
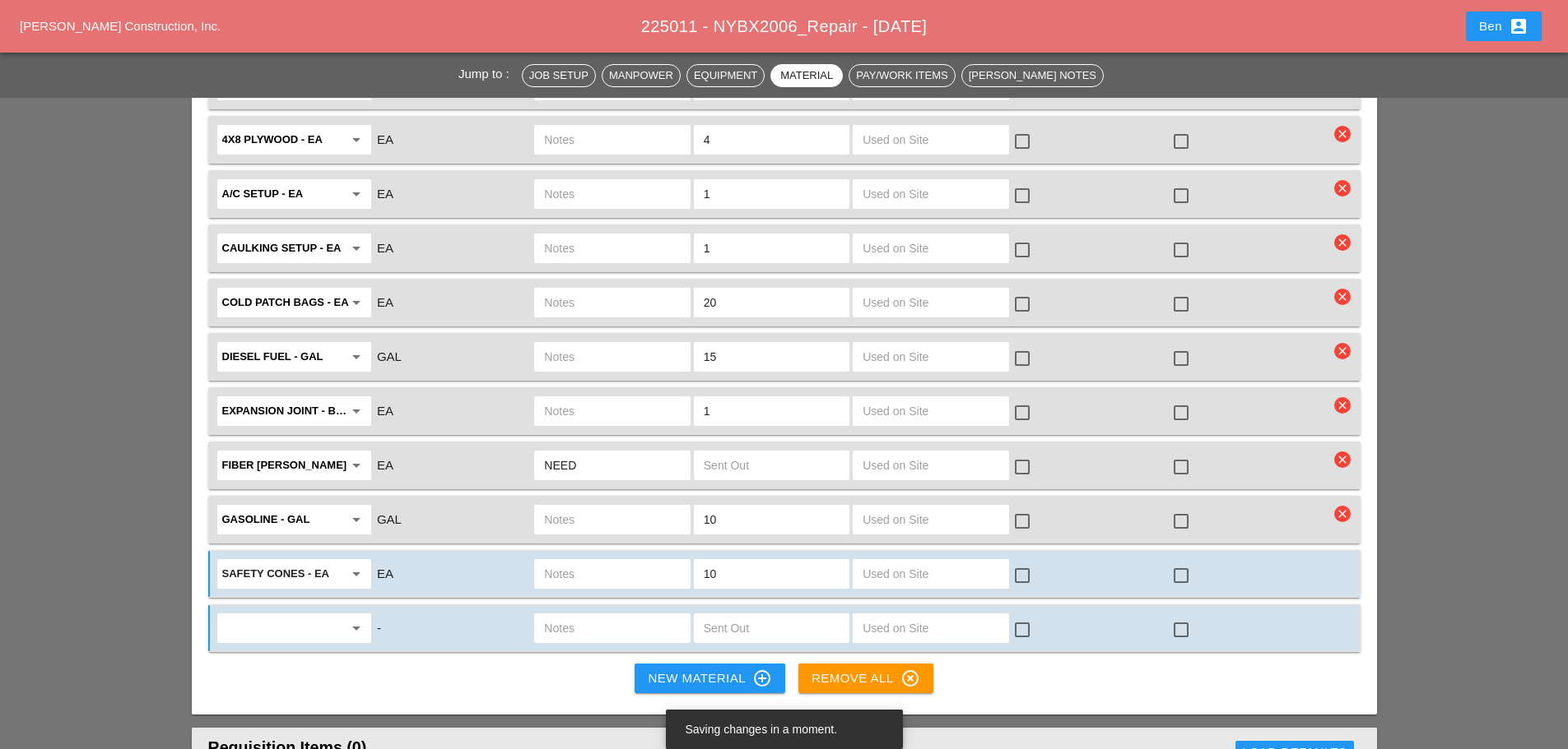
scroll to position [1919, 0]
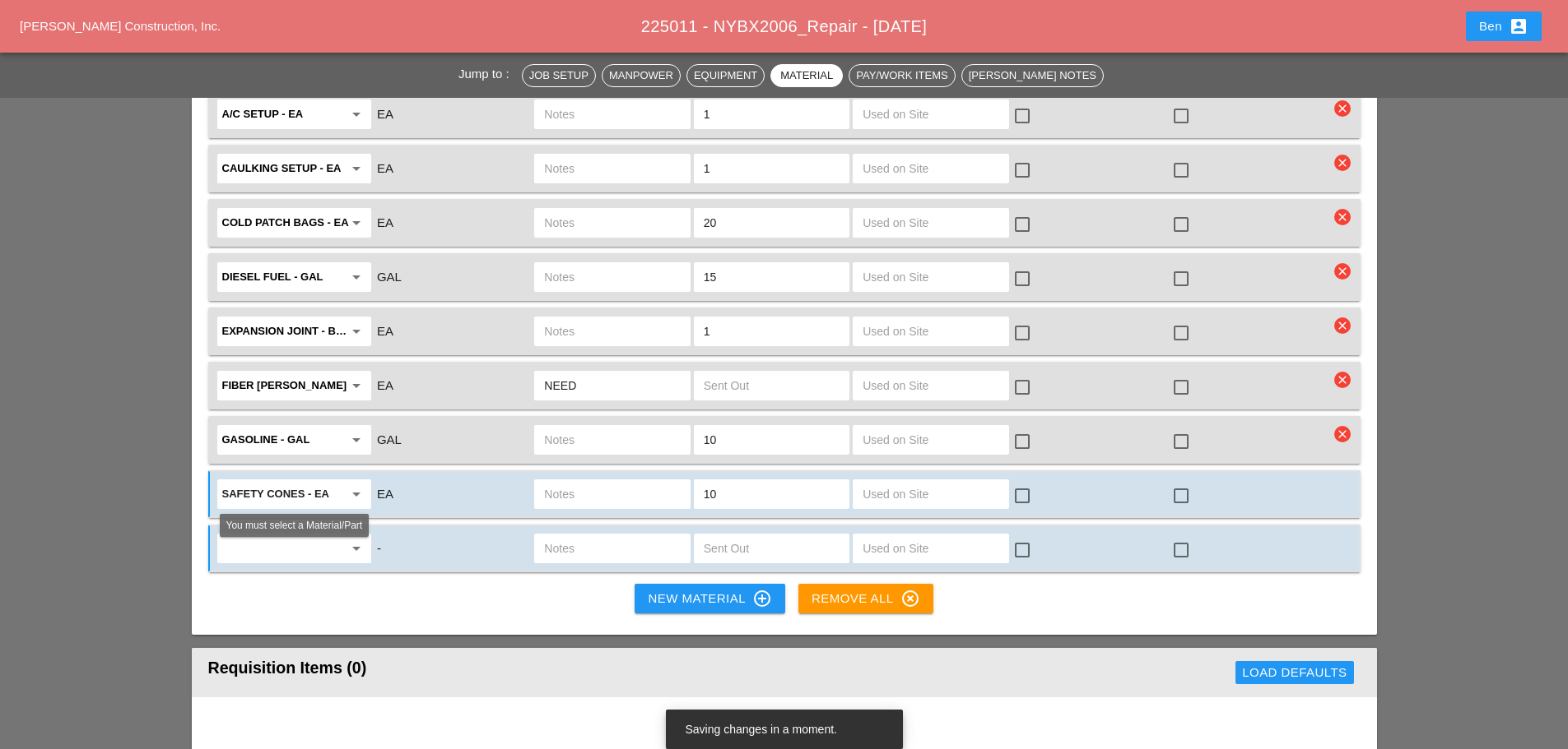
click at [264, 563] on div "arrow_drop_down" at bounding box center [294, 549] width 154 height 30
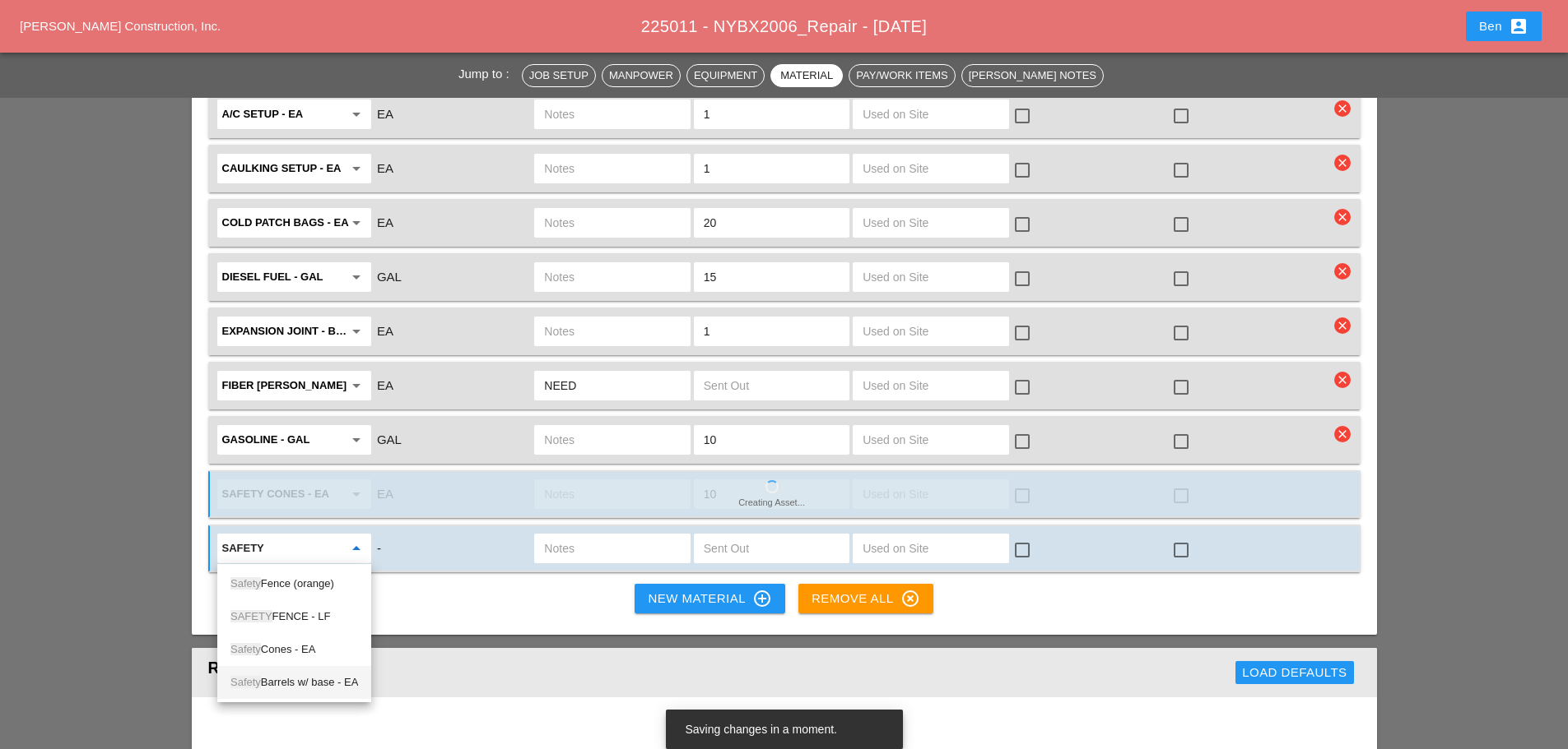
click at [324, 679] on div "Safety Barrels w/ base - EA" at bounding box center [294, 683] width 128 height 20
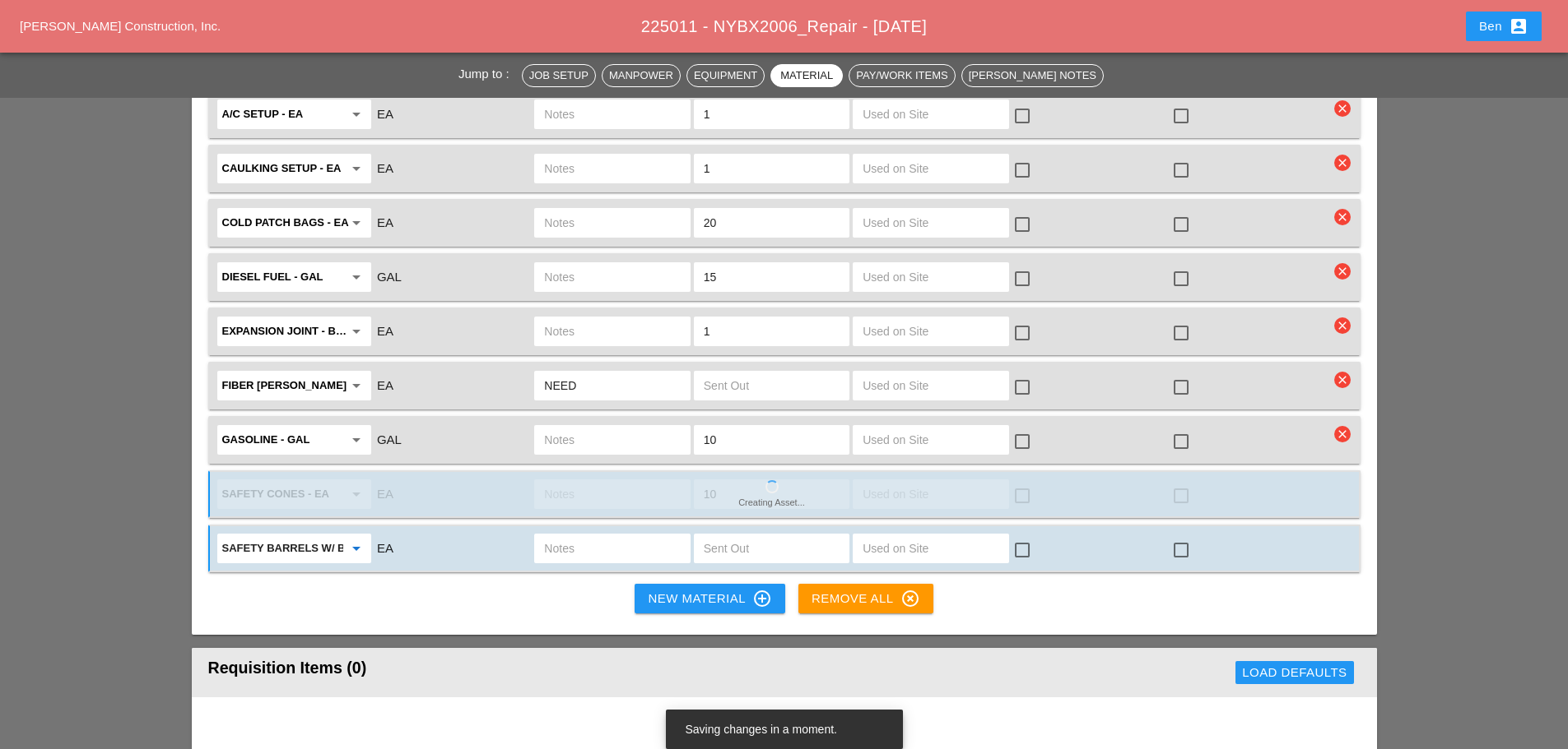
type input "Safety Barrels w/ base - EA"
click at [768, 540] on input "text" at bounding box center [772, 549] width 136 height 26
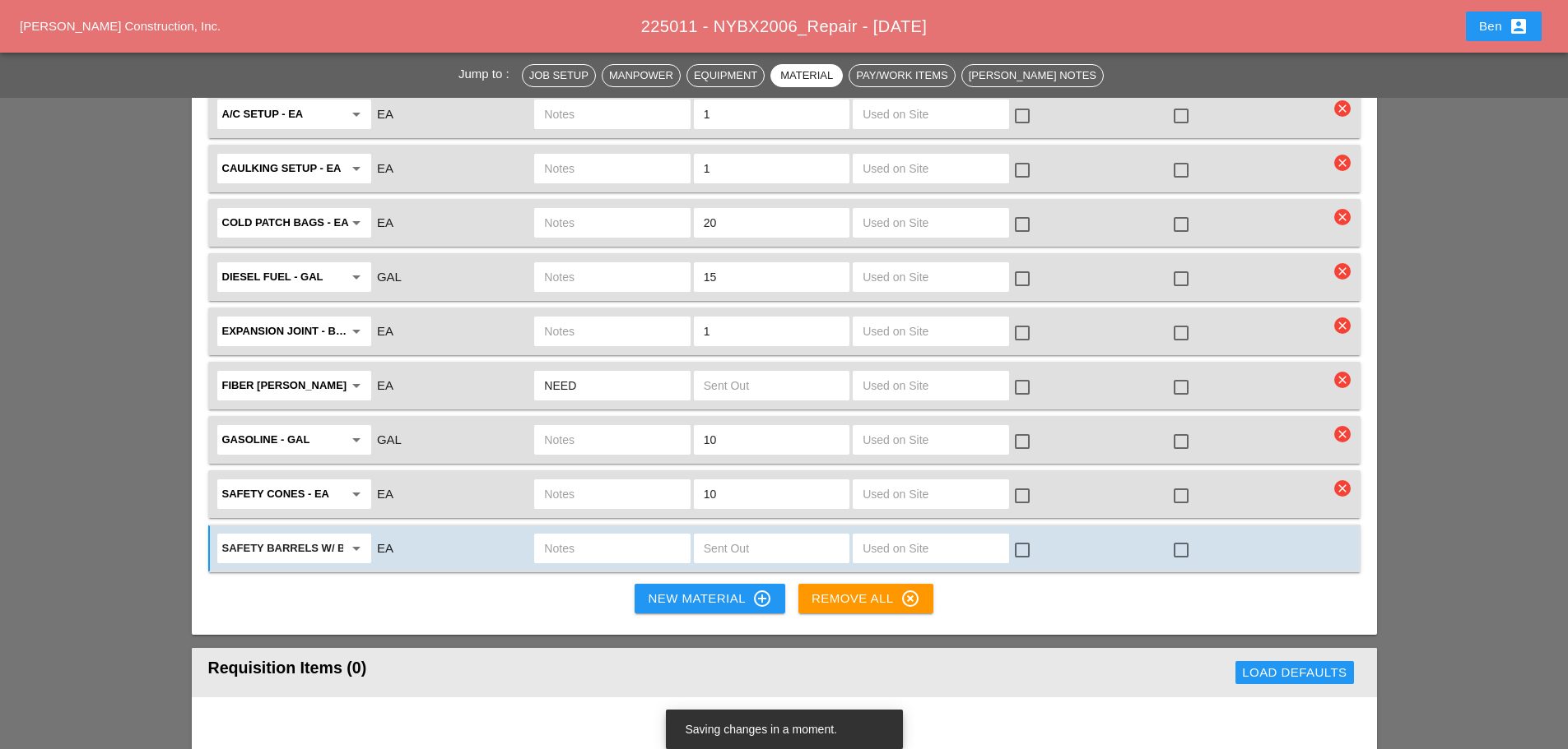
type input "5"
type input "3"
click at [707, 596] on div "New Material control_point" at bounding box center [710, 599] width 124 height 20
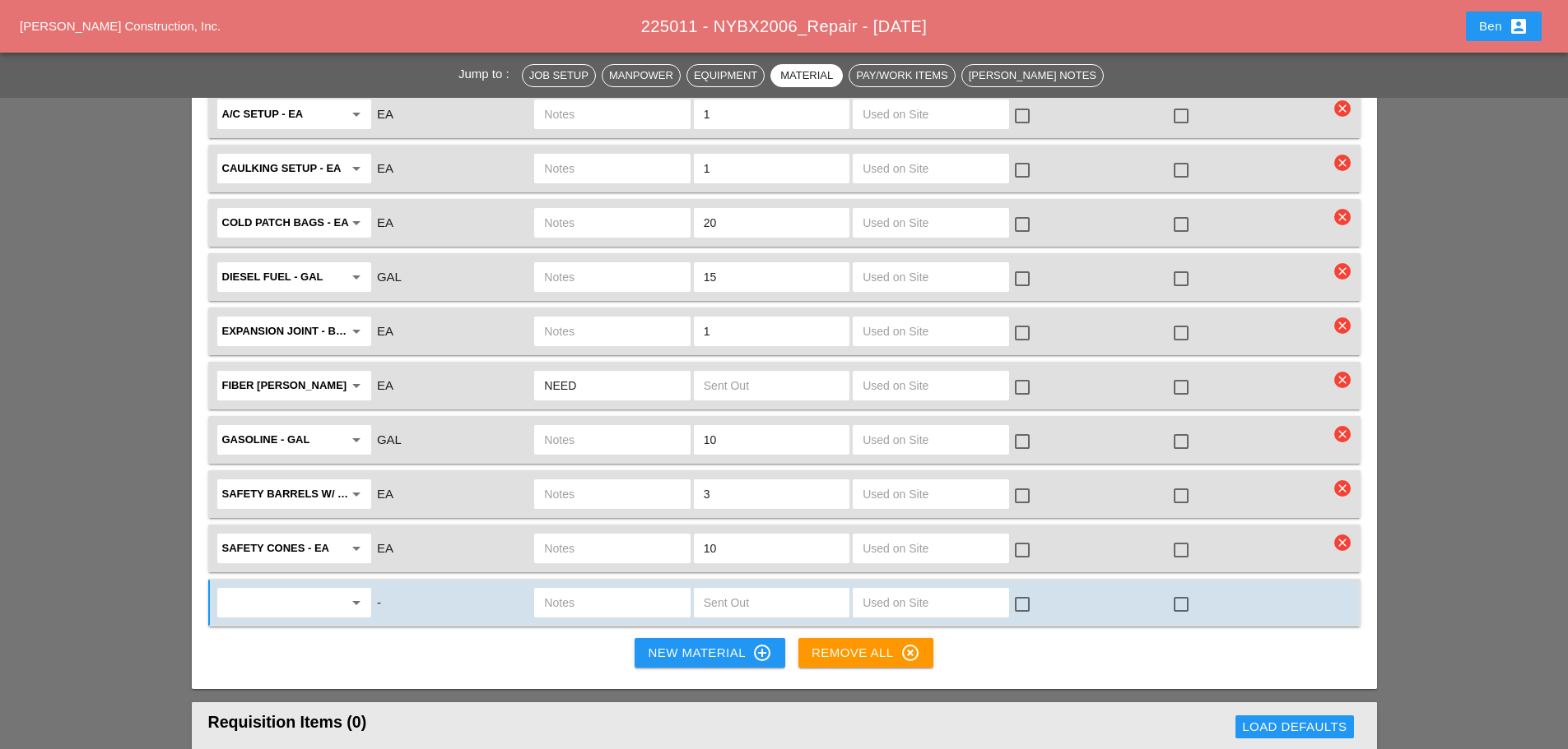
click at [612, 387] on input "NEED" at bounding box center [612, 386] width 136 height 26
type input "N"
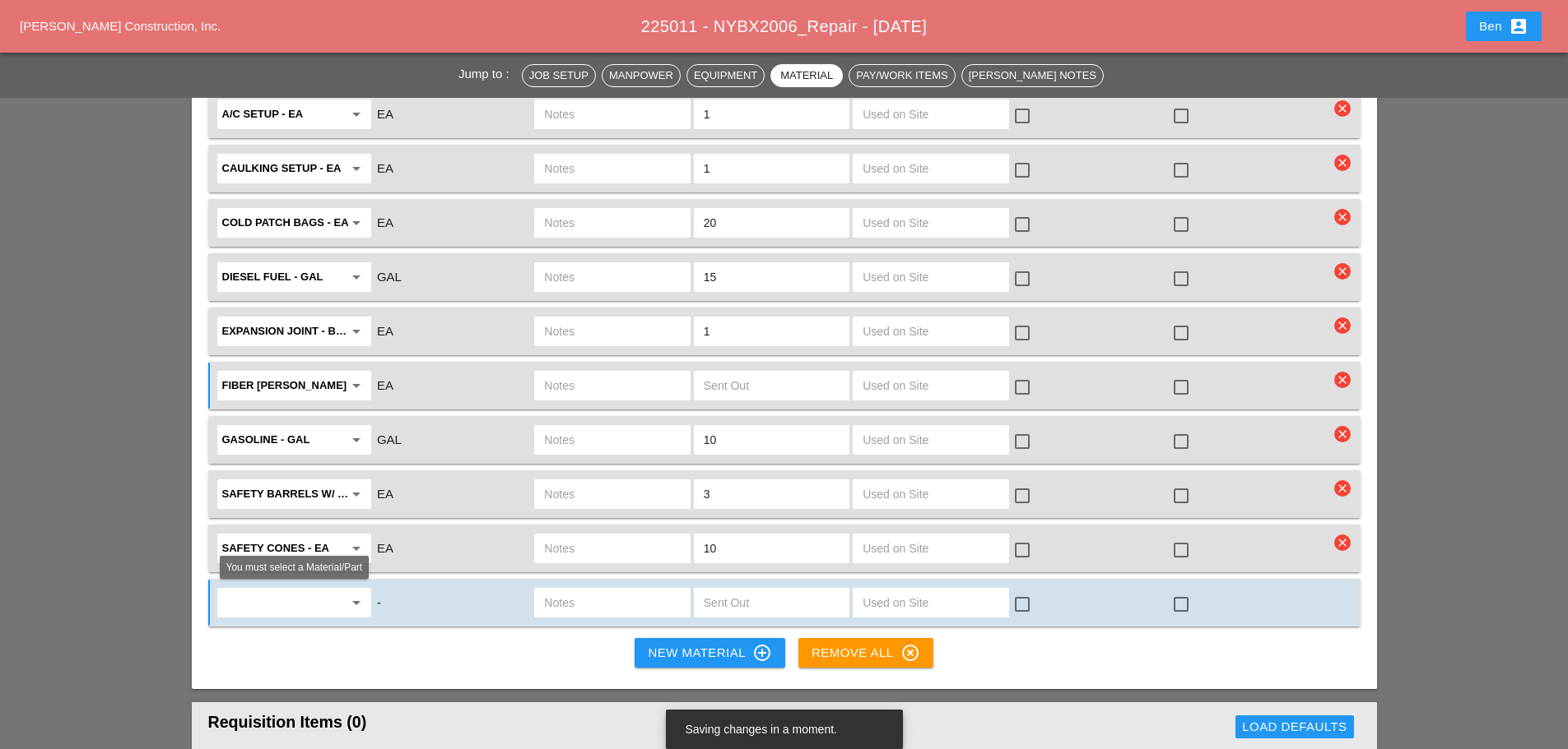
click at [292, 610] on input "text" at bounding box center [282, 603] width 121 height 26
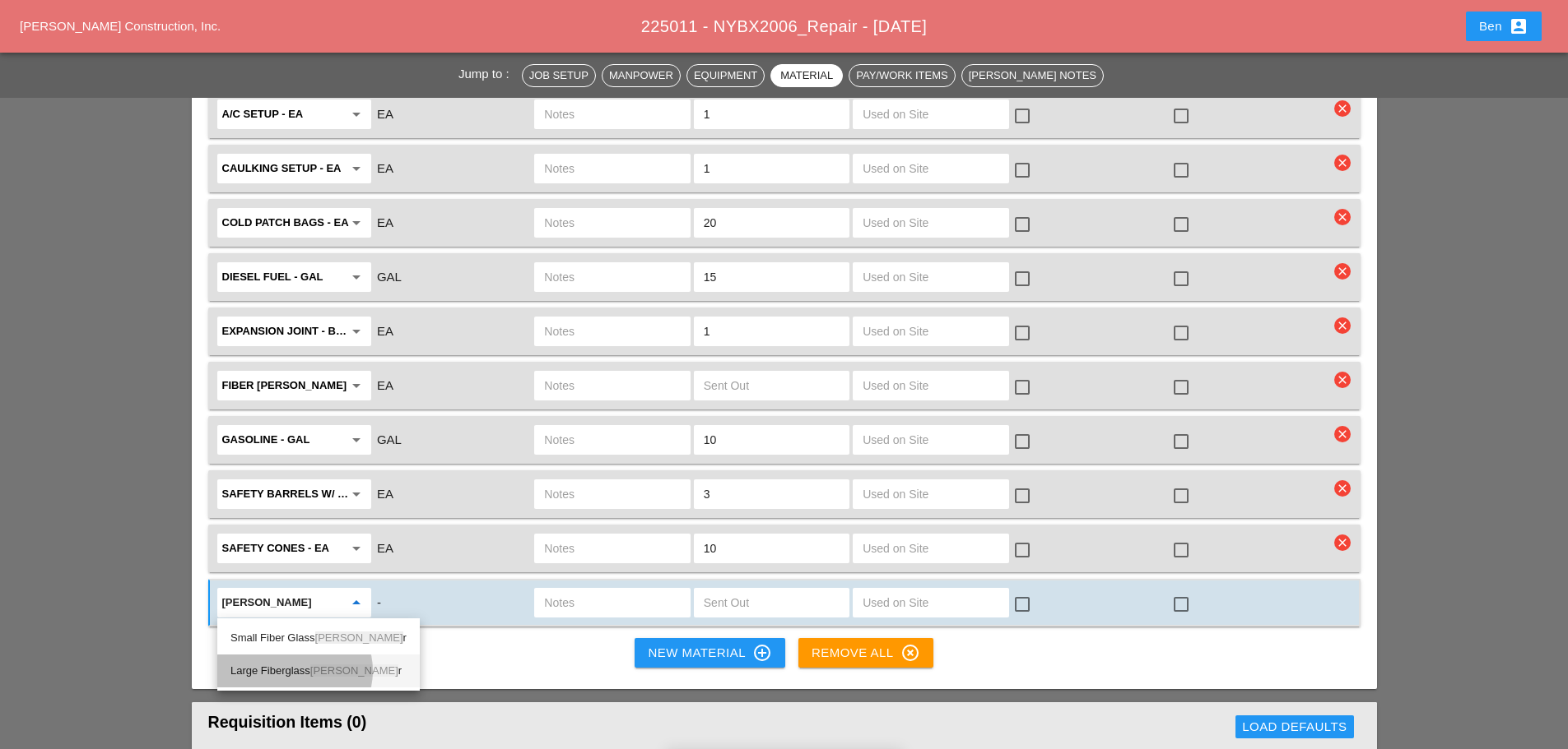
click at [300, 668] on div "Large Fiberglass [PERSON_NAME] r" at bounding box center [319, 672] width 176 height 20
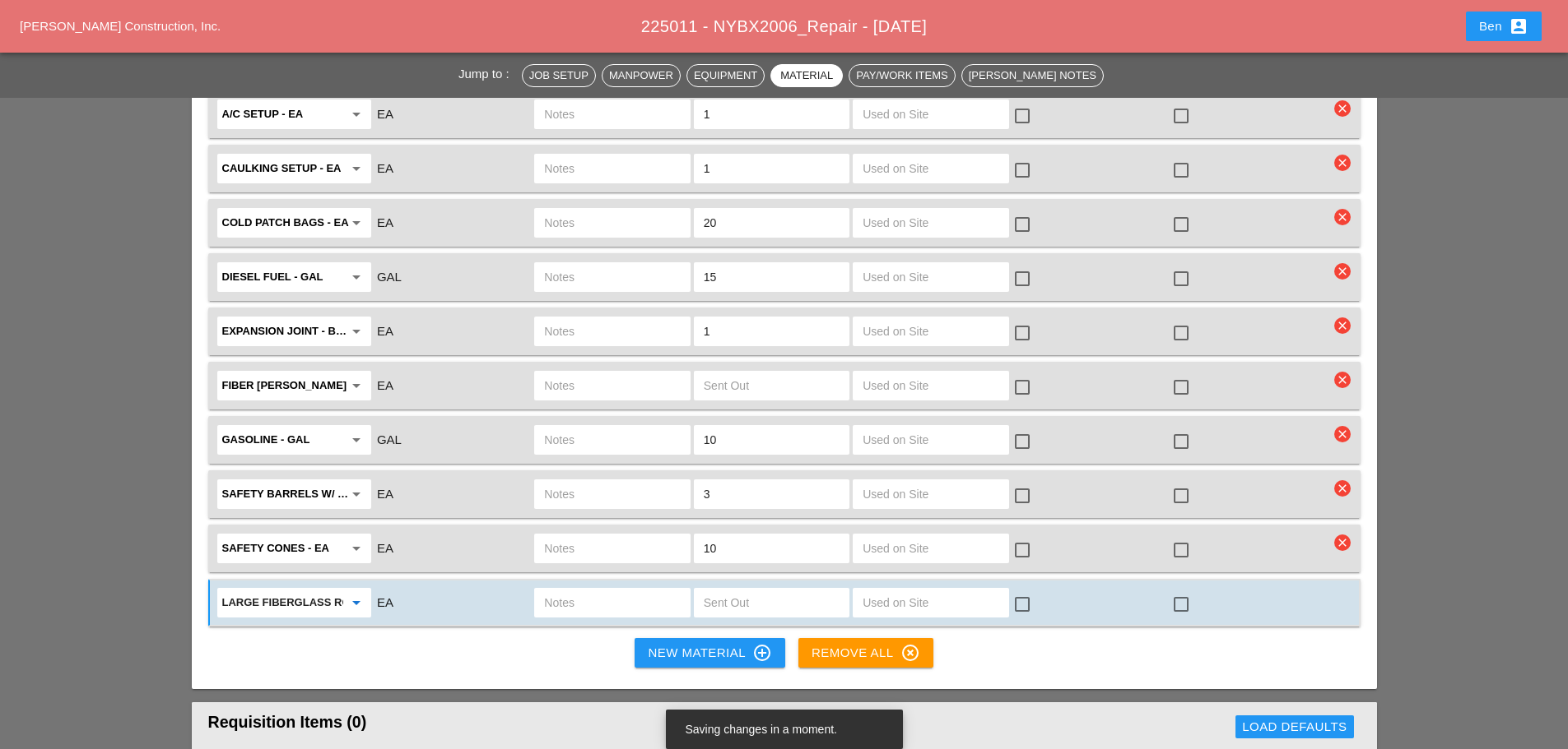
type input "Large Fiberglass Rodder"
click at [759, 596] on input "text" at bounding box center [772, 603] width 136 height 26
click at [579, 612] on input "text" at bounding box center [612, 603] width 136 height 26
type input "NEED"
click at [696, 647] on div "New Material control_point" at bounding box center [710, 654] width 124 height 20
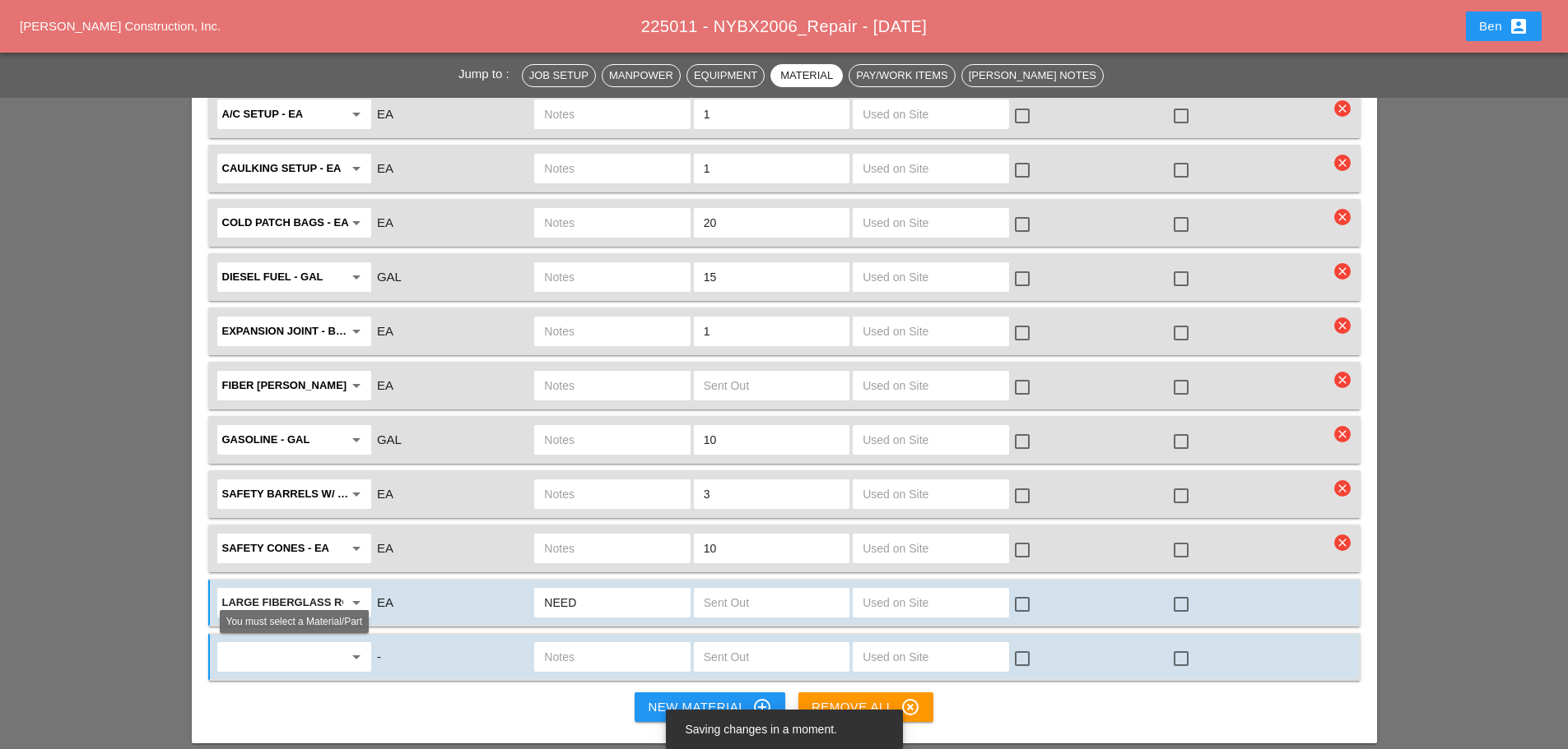
click at [303, 656] on input "text" at bounding box center [282, 658] width 121 height 26
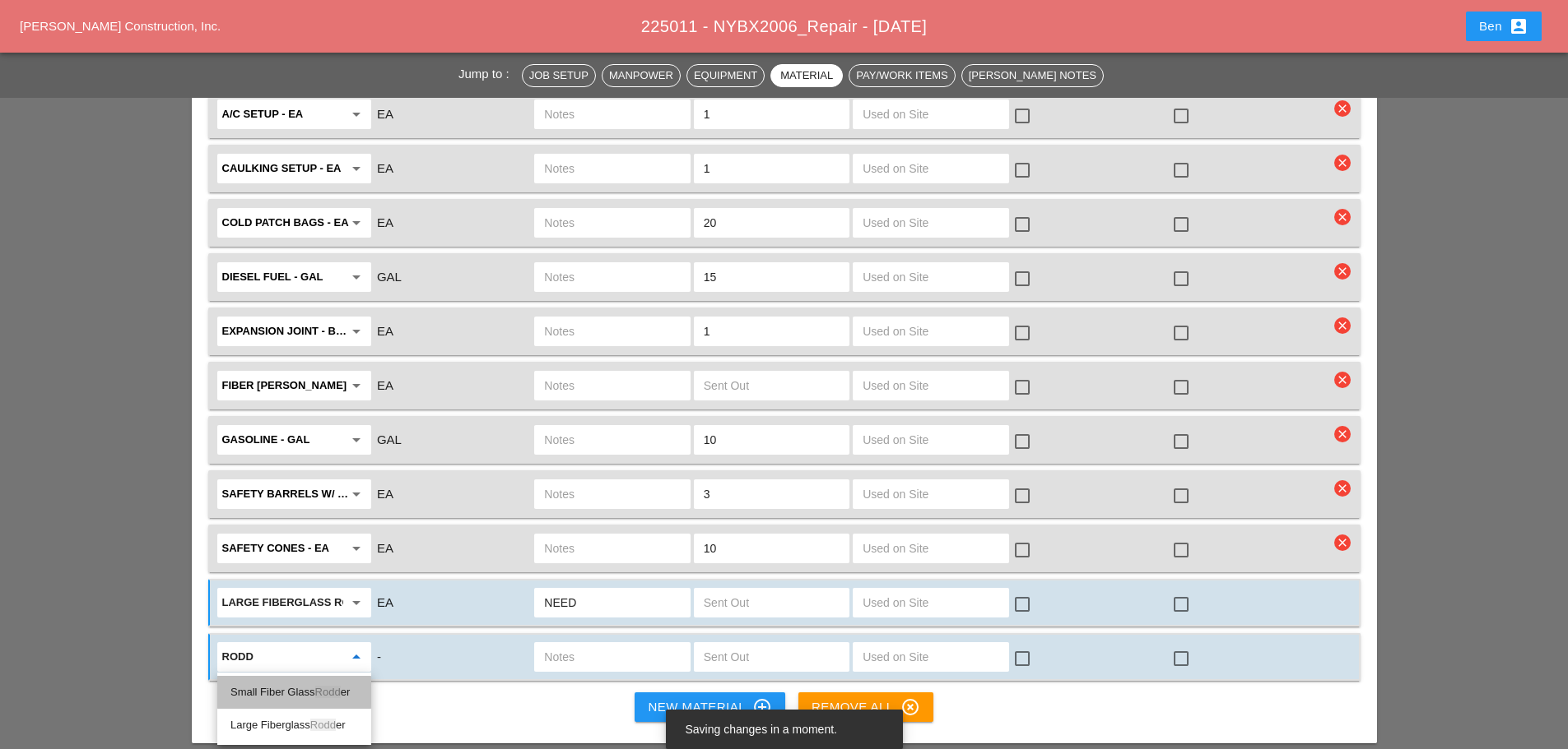
click at [292, 692] on div "Small Fiber Glass [PERSON_NAME]" at bounding box center [294, 693] width 128 height 20
type input "Small Fiber Glass Rodder"
click at [622, 652] on input "text" at bounding box center [612, 658] width 136 height 26
type input "n"
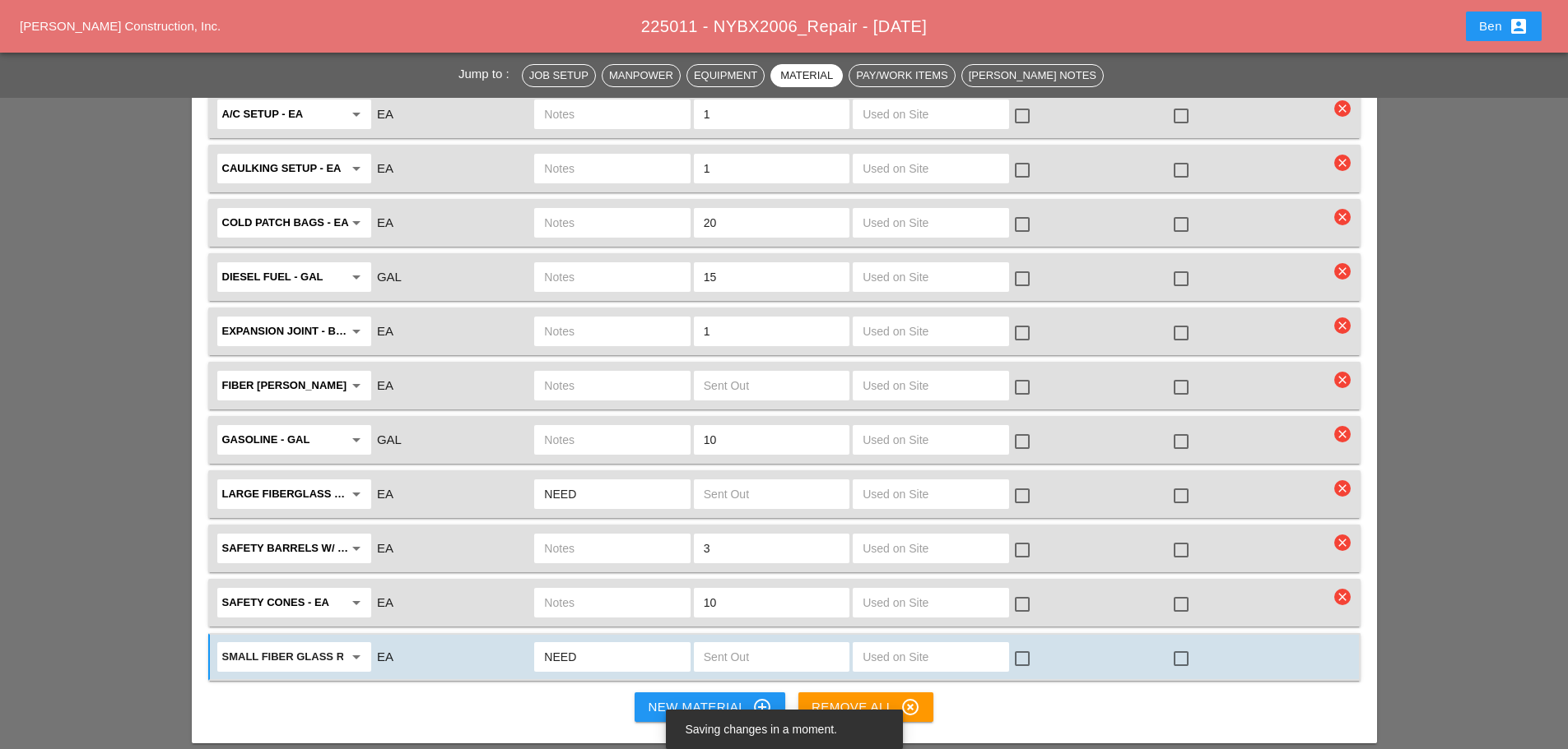
type input "NEED"
drag, startPoint x: 700, startPoint y: 700, endPoint x: 684, endPoint y: 631, distance: 70.8
click at [700, 700] on div "New Material control_point" at bounding box center [710, 708] width 124 height 20
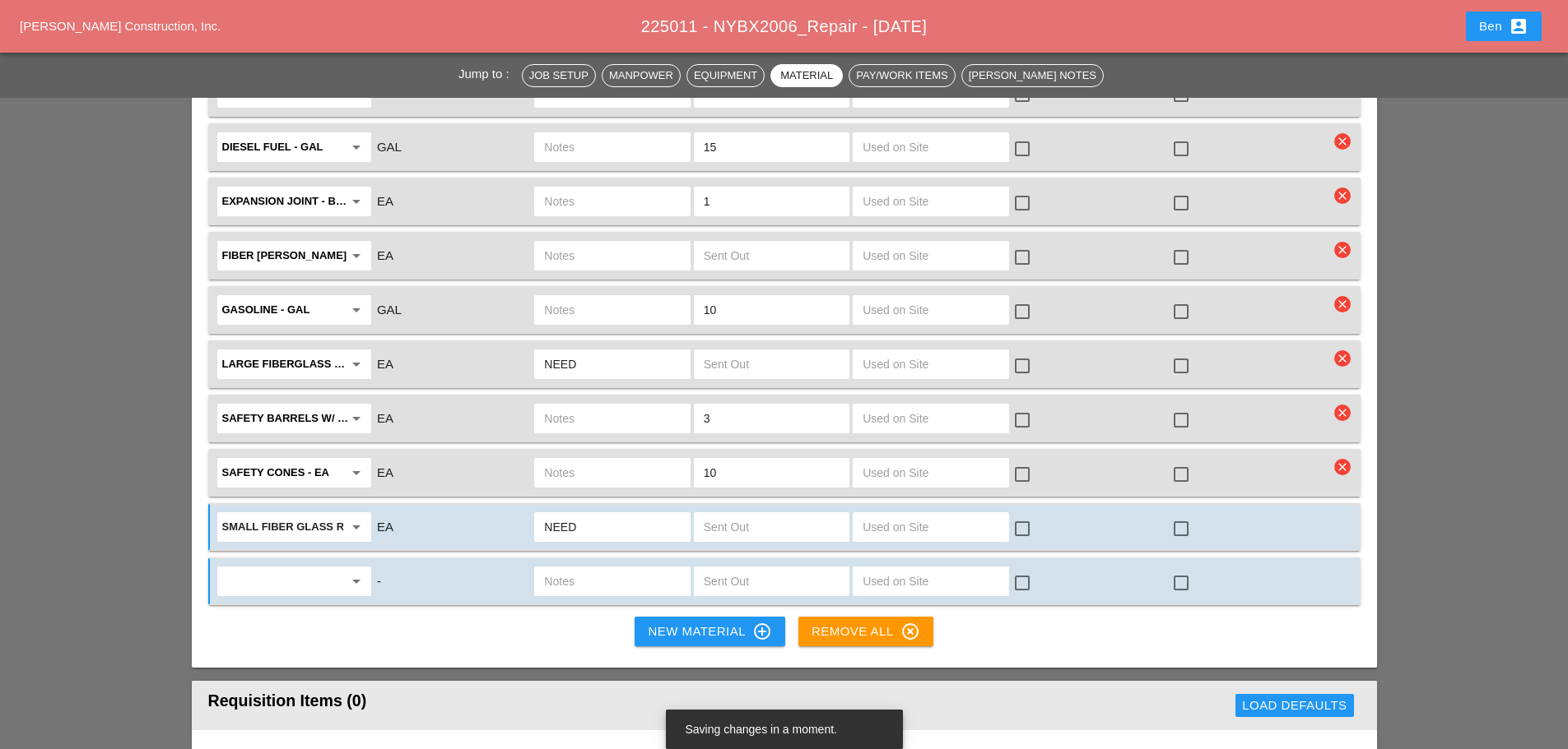
scroll to position [2057, 0]
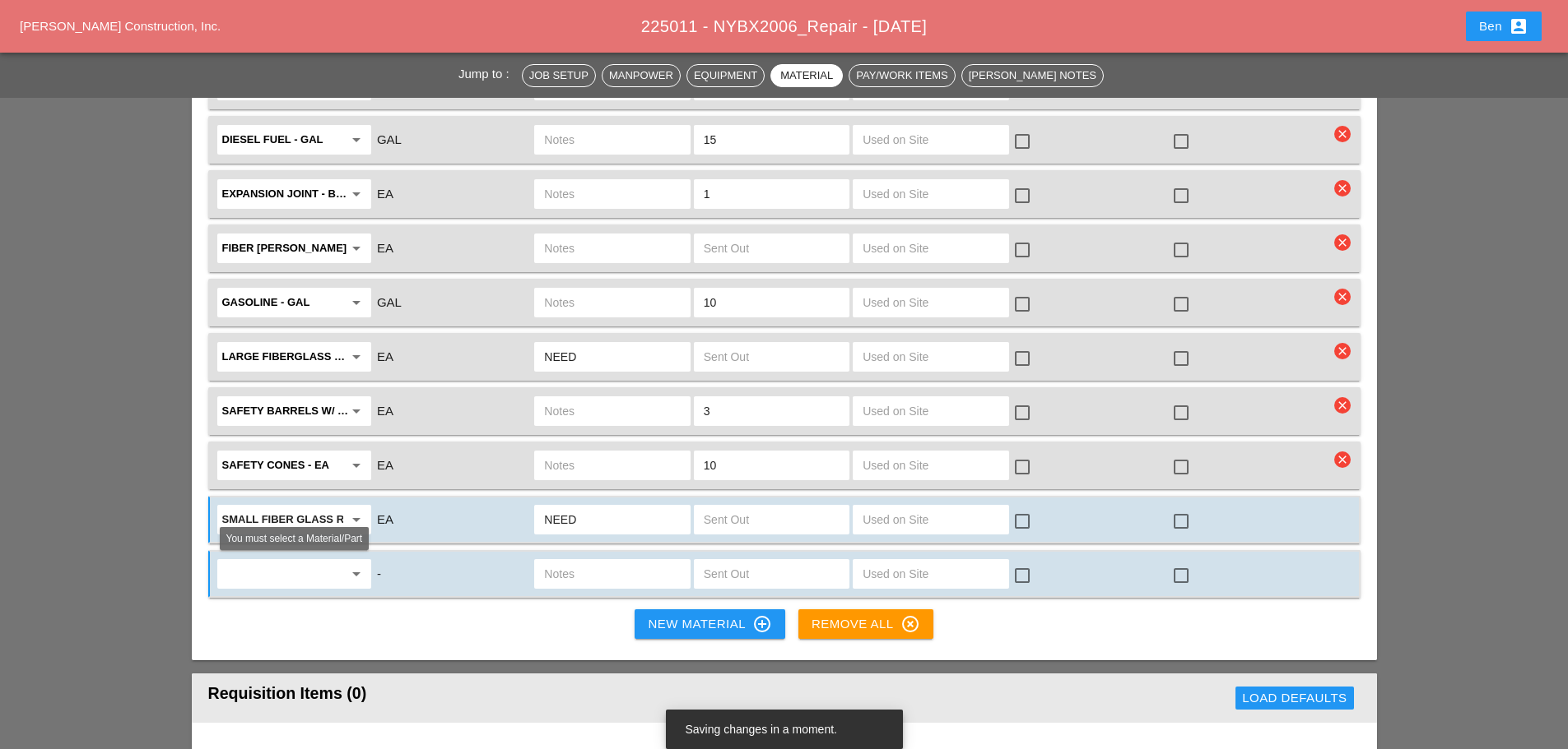
click at [296, 586] on input "text" at bounding box center [282, 575] width 121 height 26
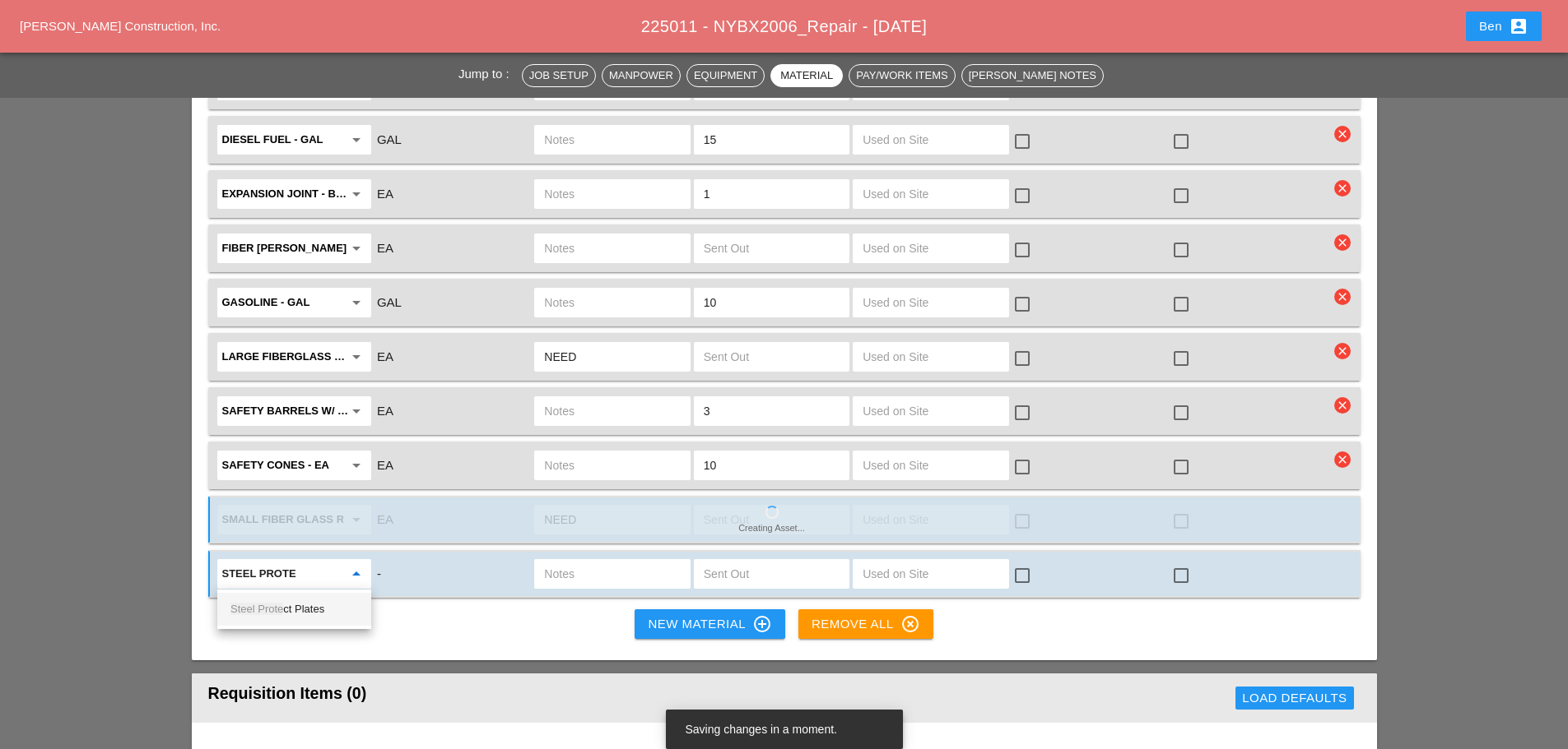
click at [282, 614] on span "Steel Prote" at bounding box center [257, 609] width 53 height 12
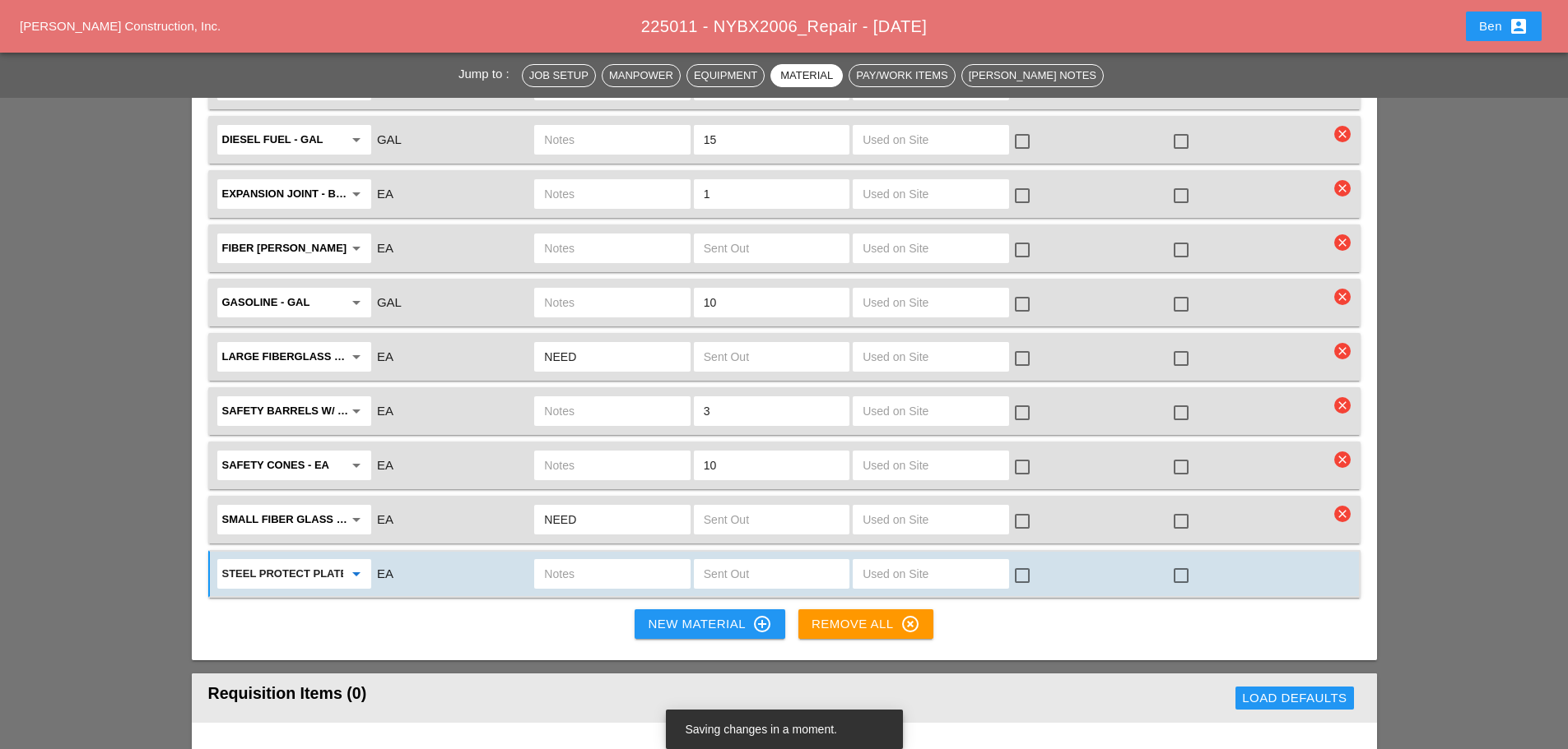
type input "Steel Protect Plates"
click at [771, 570] on input "text" at bounding box center [772, 575] width 136 height 26
type input "25"
click at [688, 622] on div "New Material control_point" at bounding box center [710, 625] width 124 height 20
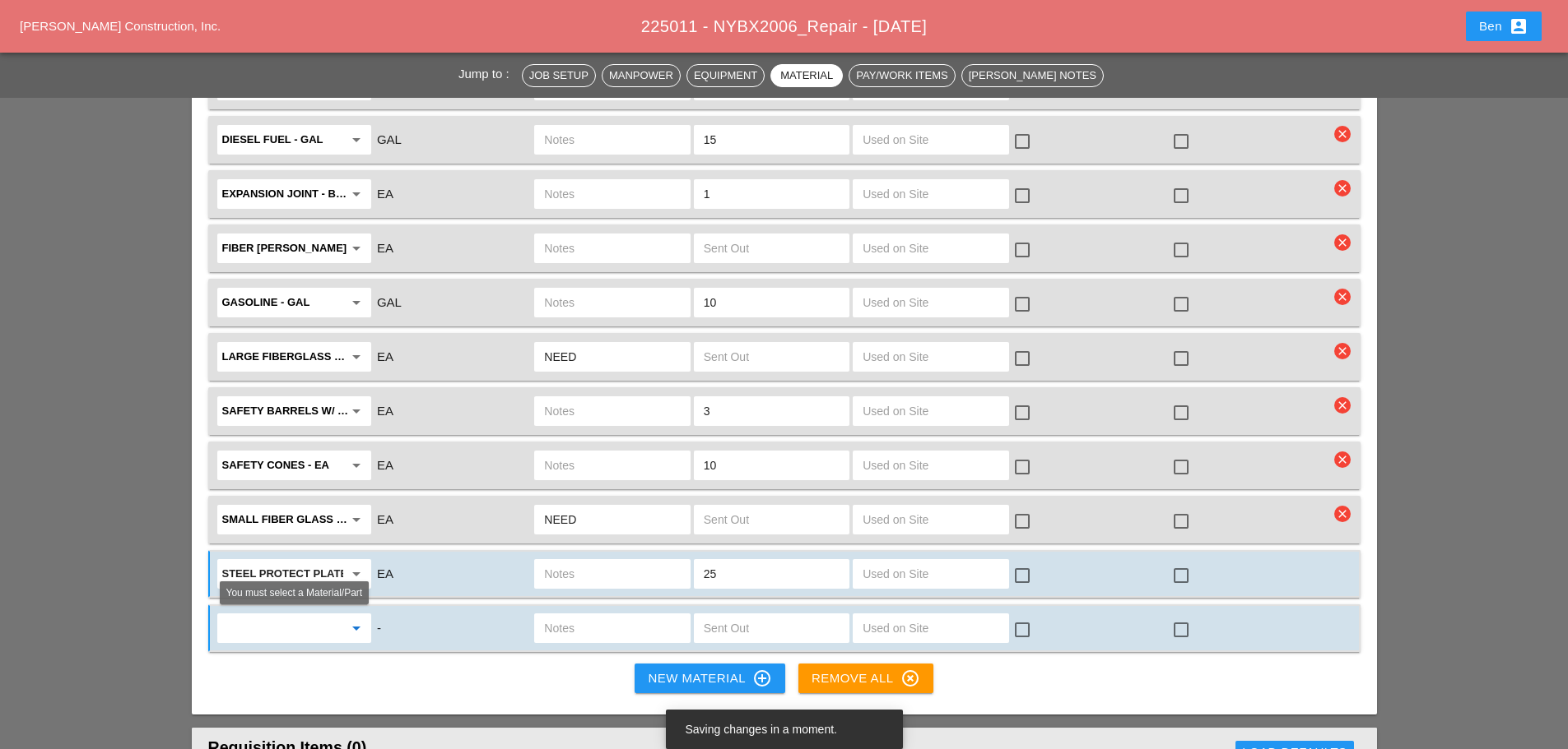
click at [257, 626] on input "text" at bounding box center [282, 629] width 121 height 26
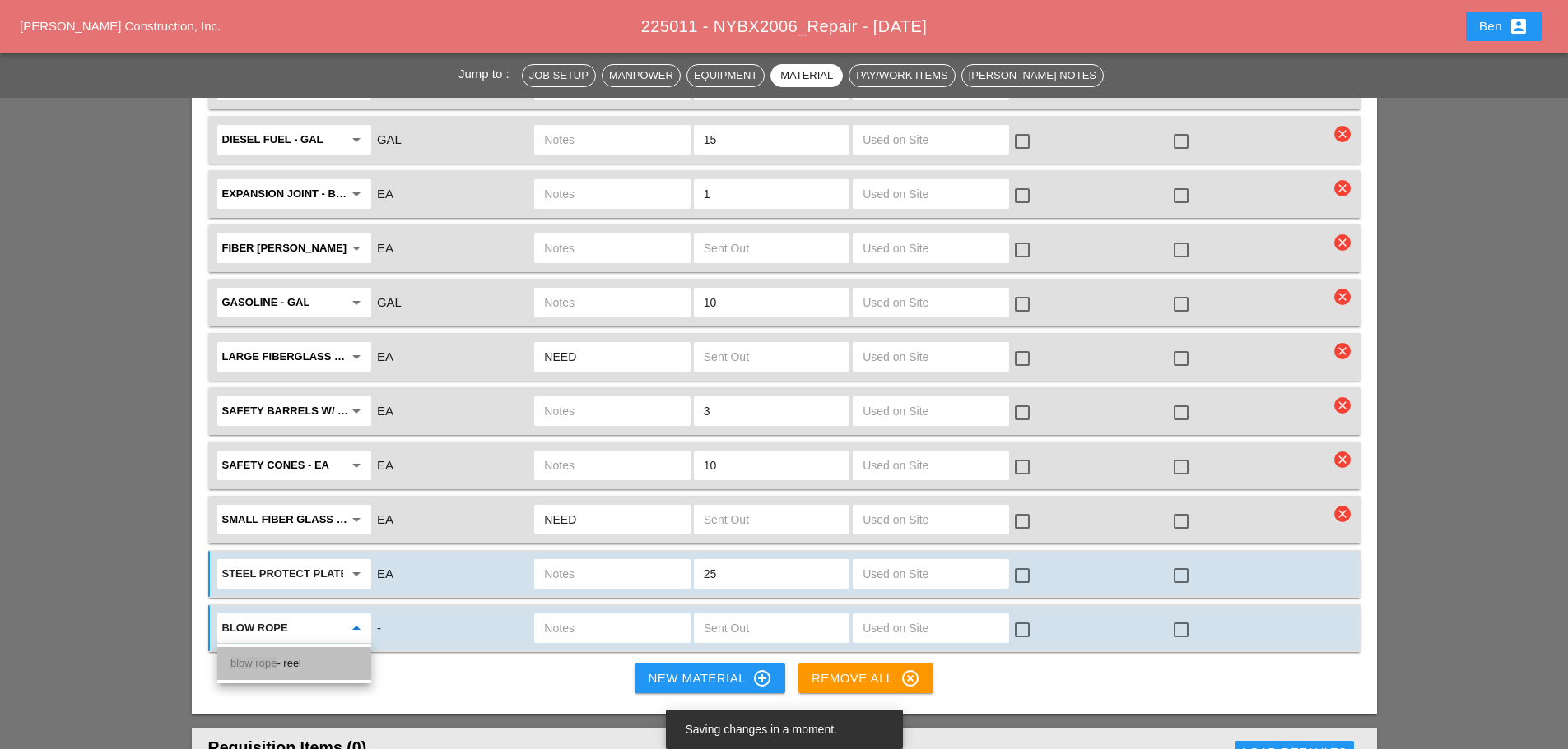
click at [318, 667] on div "blow rope - reel" at bounding box center [294, 664] width 128 height 20
type input "blow rope - reel"
click at [753, 632] on input "text" at bounding box center [772, 629] width 136 height 26
type input "1"
click at [625, 685] on div "Material/Part Unit Type Notes Sent Out Used on Site T&M? Special? 2" PVC bends …" at bounding box center [784, 98] width 1185 height 1235
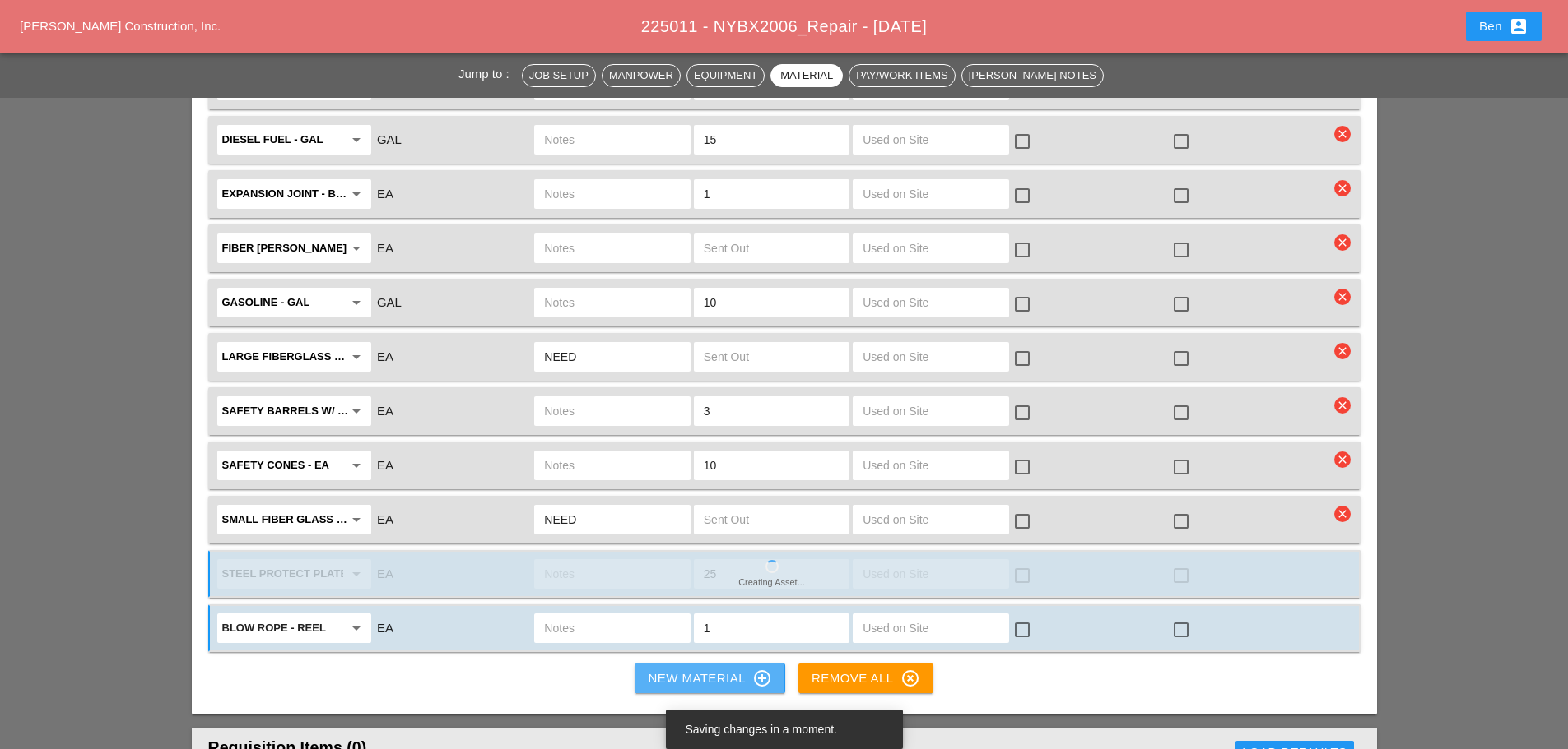
click at [670, 684] on div "New Material control_point" at bounding box center [710, 679] width 124 height 20
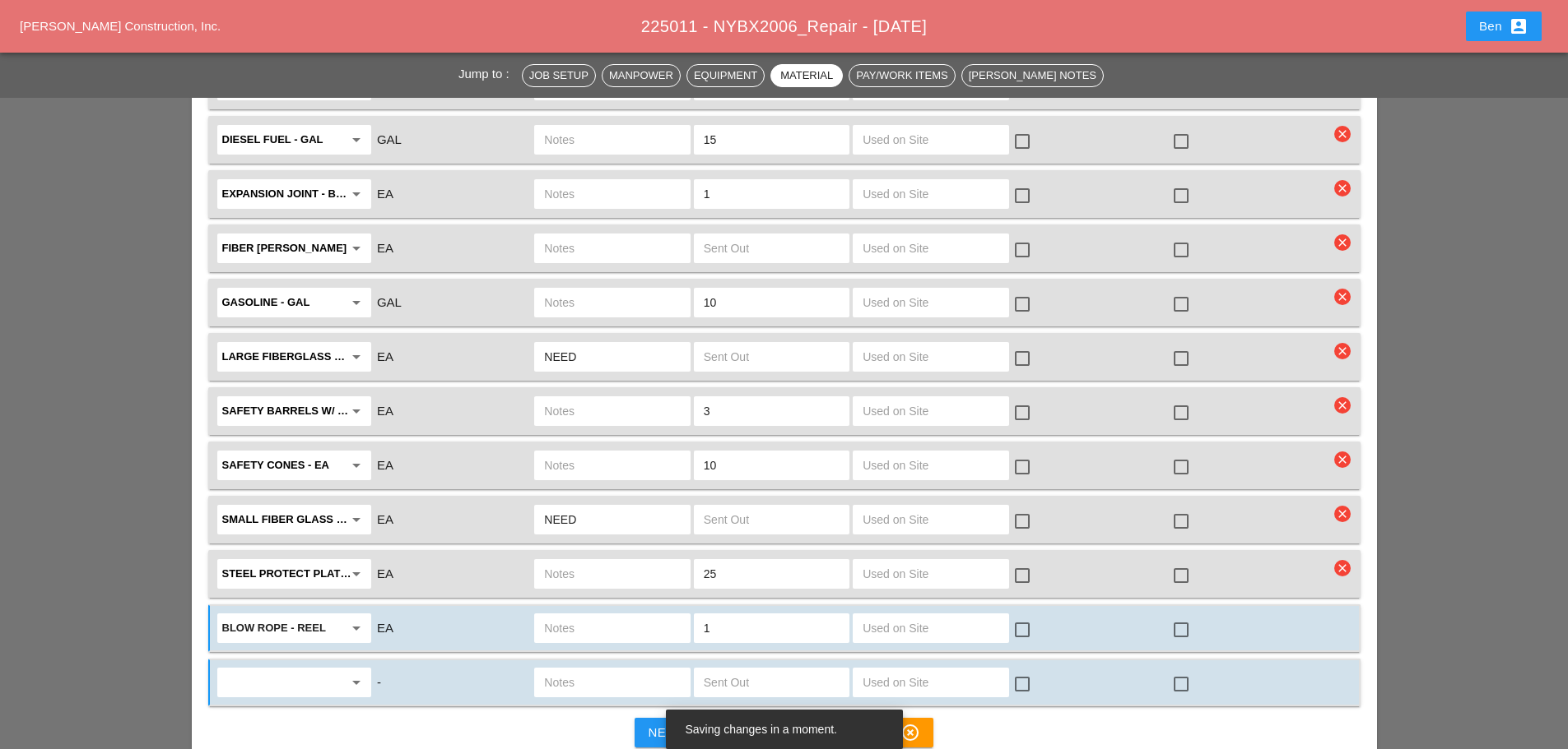
scroll to position [2194, 0]
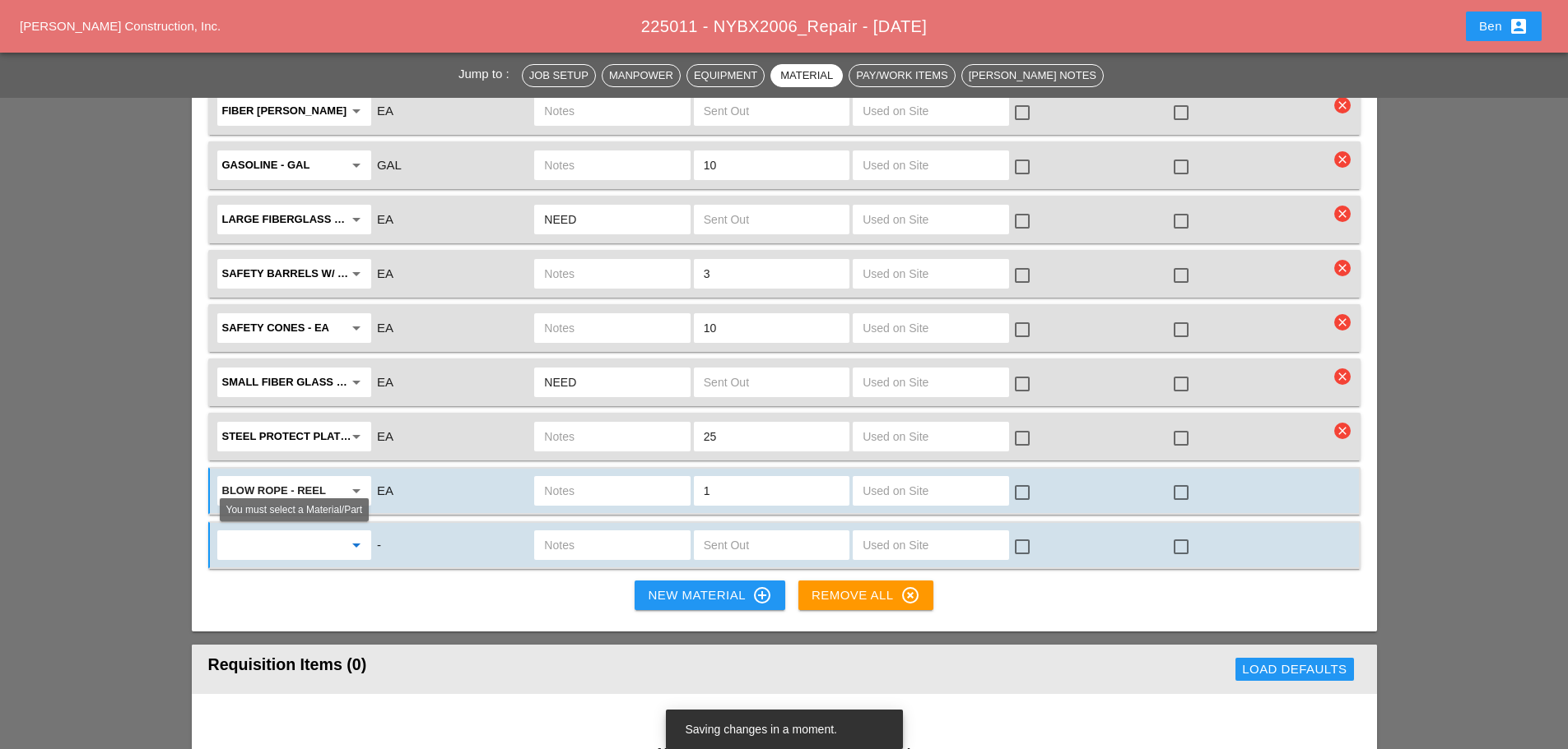
click at [272, 551] on input "text" at bounding box center [282, 546] width 121 height 26
click at [282, 588] on div "3/4 " stone bags" at bounding box center [294, 581] width 128 height 20
type input "3/4" stone bags"
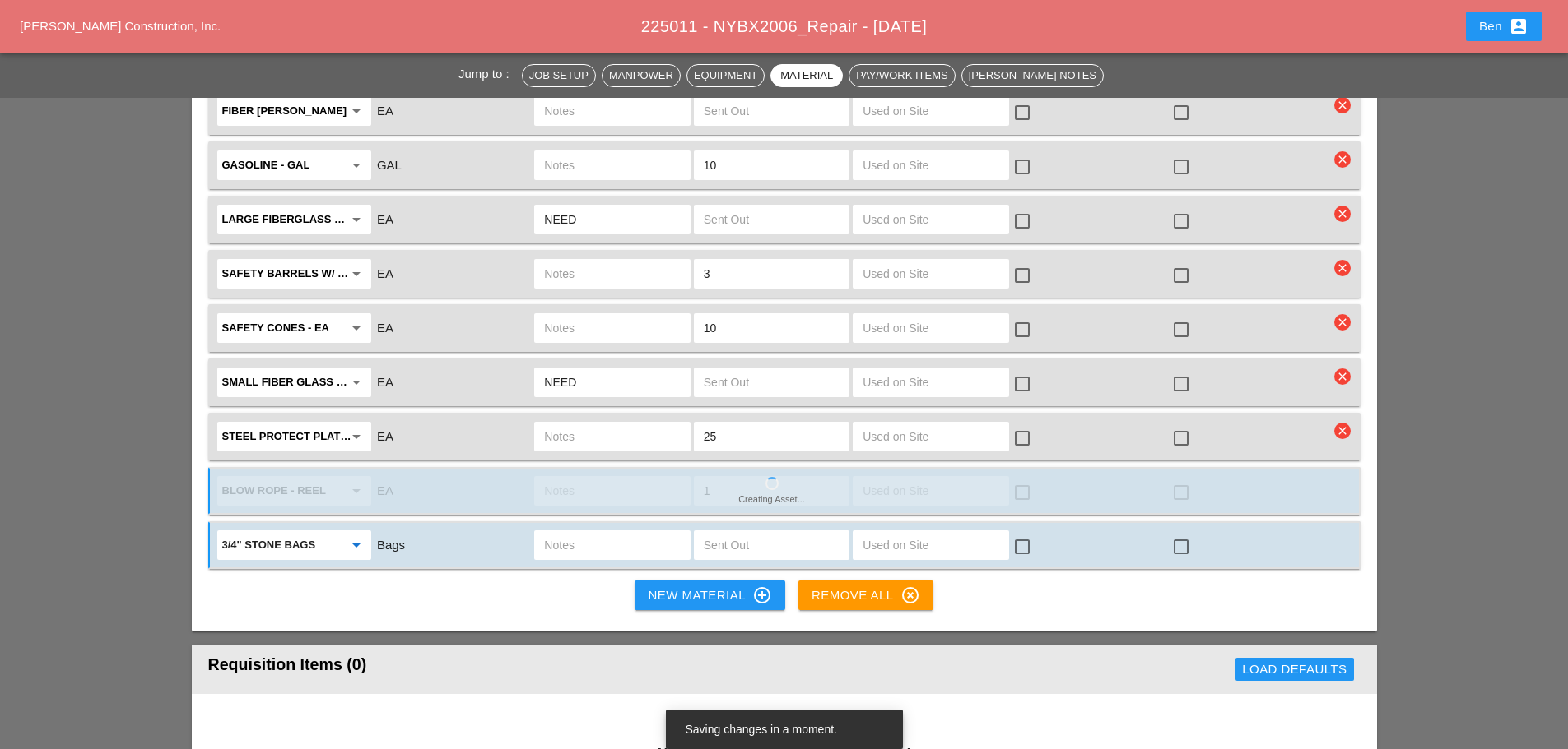
click at [743, 537] on input "text" at bounding box center [772, 546] width 136 height 26
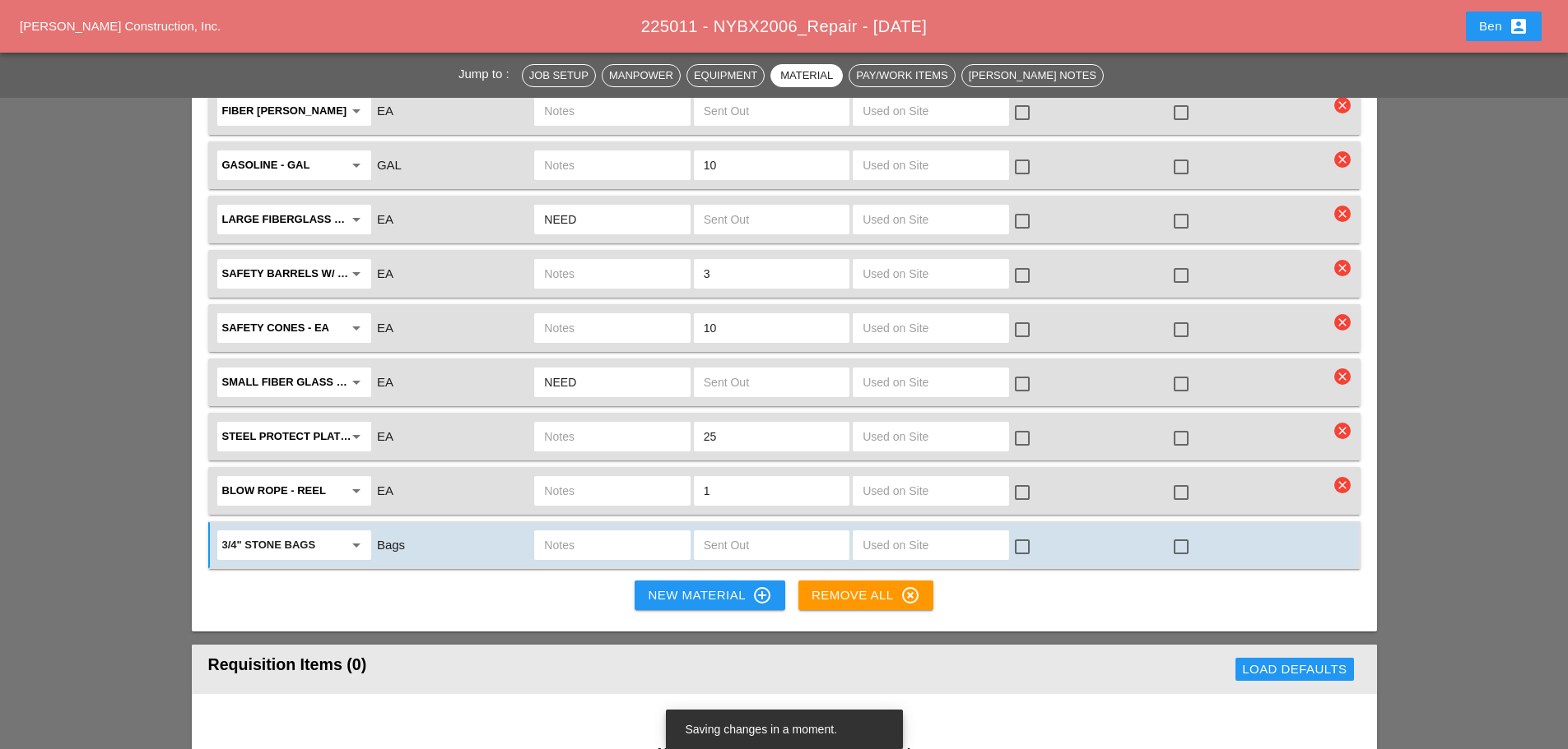
type input "5"
type input "4"
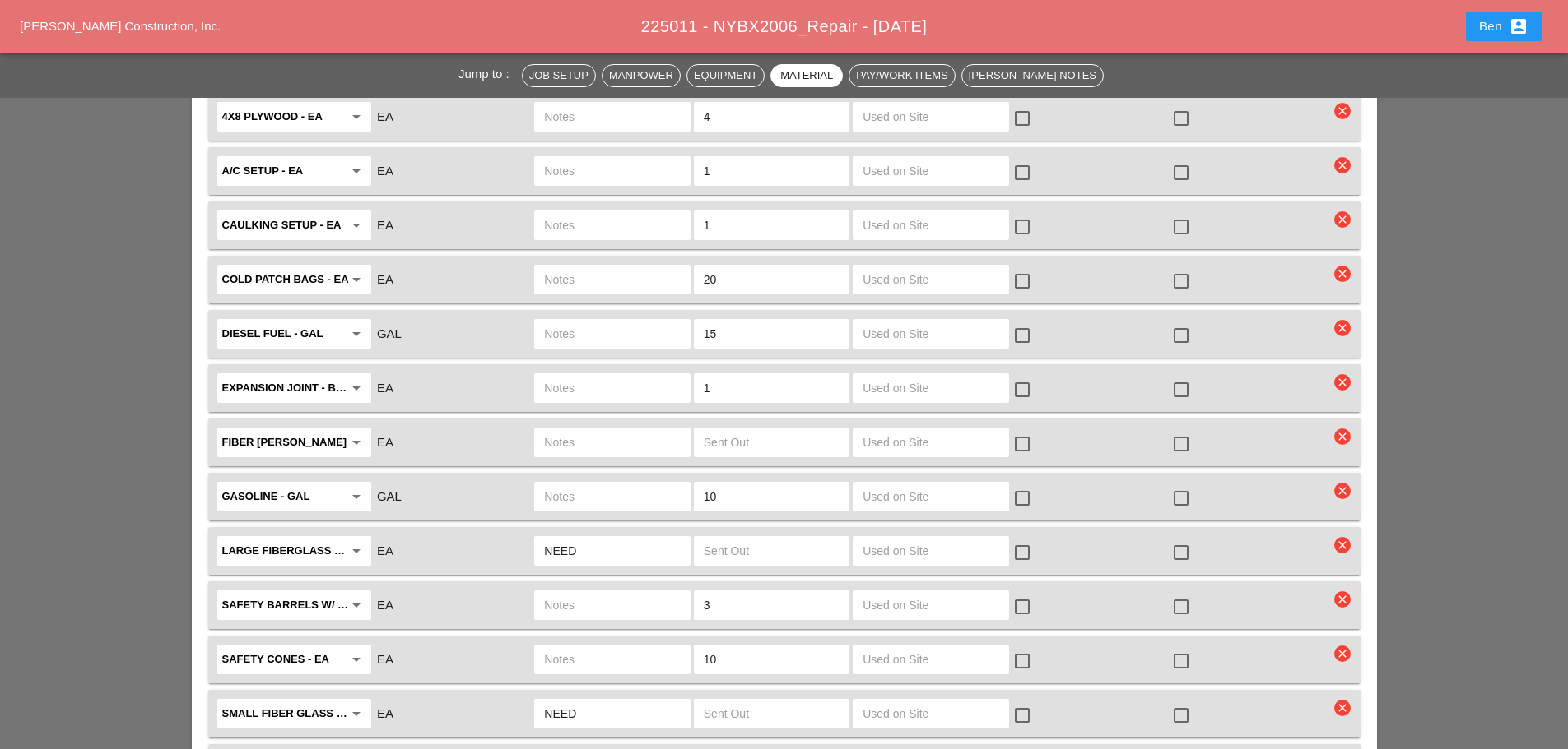
scroll to position [1956, 0]
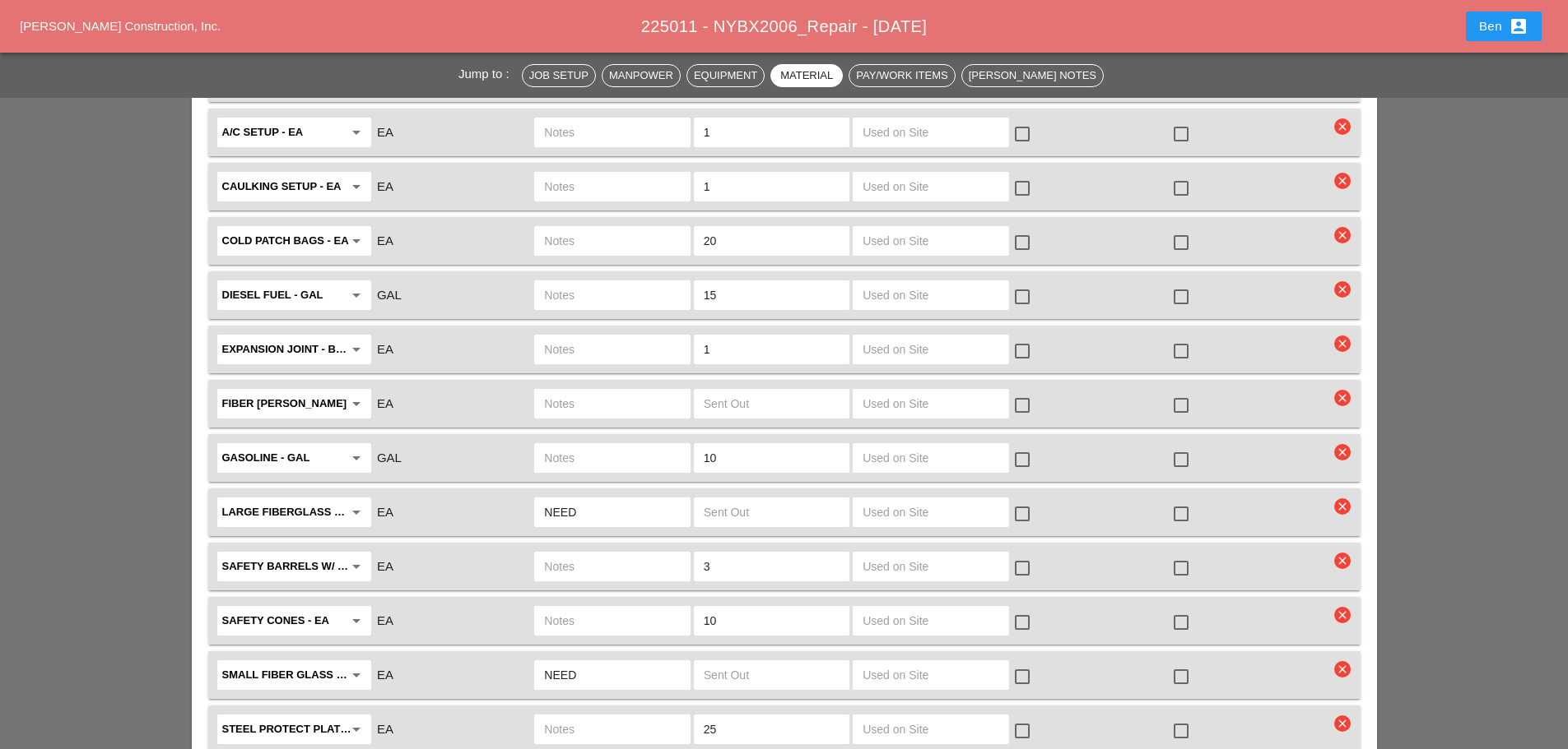
click at [777, 505] on input "text" at bounding box center [772, 513] width 136 height 26
type input "1"
click at [506, 509] on div "EA" at bounding box center [453, 513] width 156 height 22
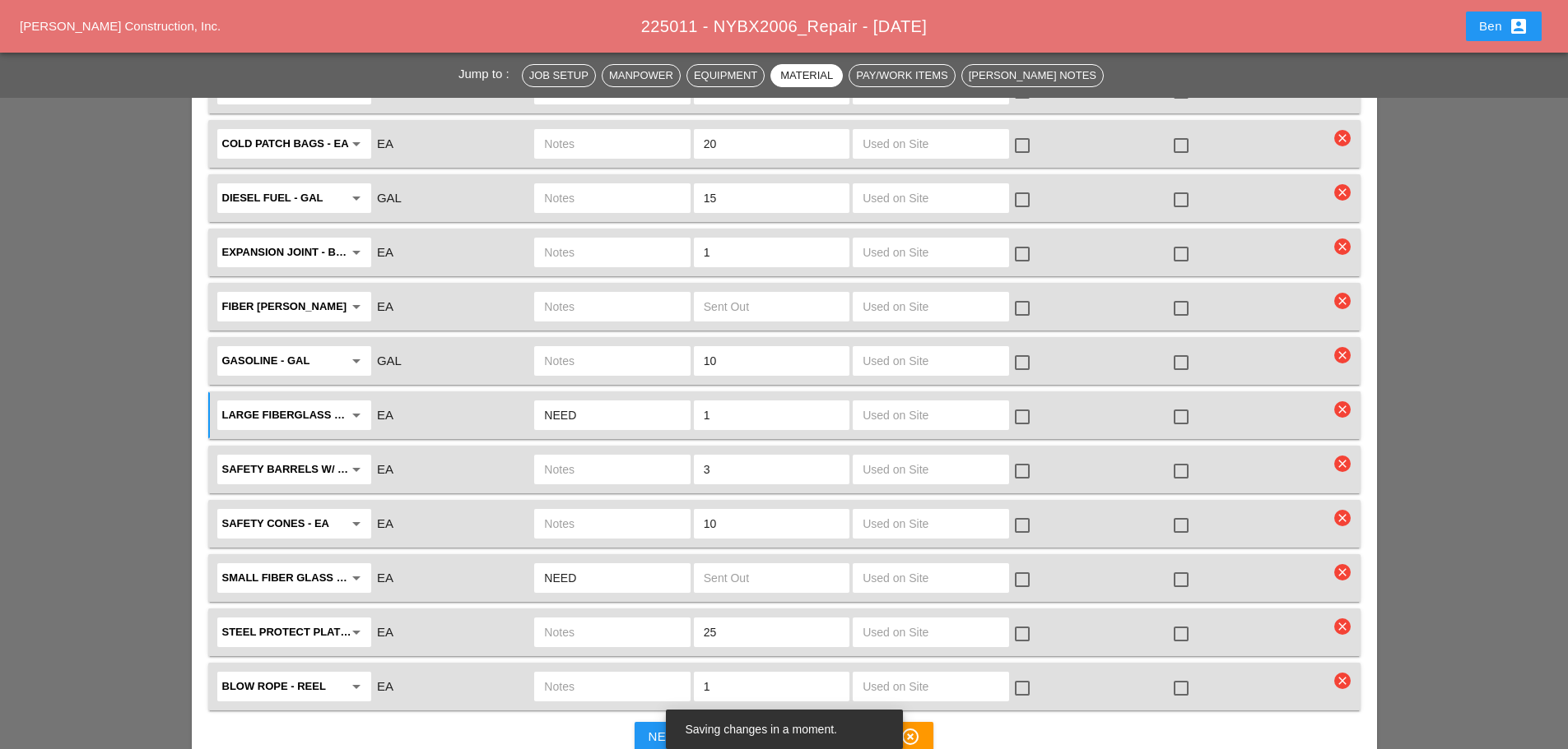
scroll to position [2092, 0]
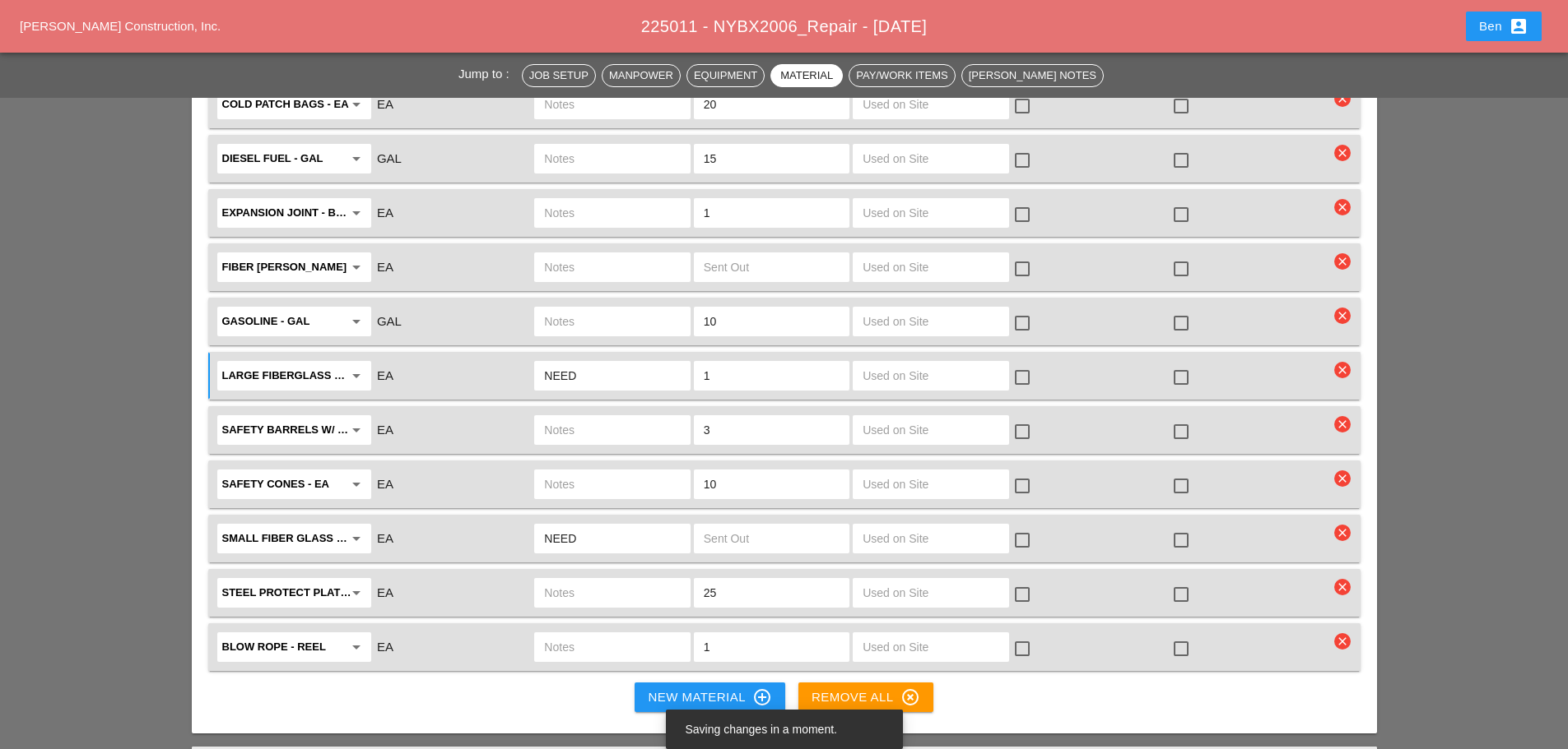
click at [766, 546] on input "text" at bounding box center [772, 539] width 136 height 26
type input "1"
click at [458, 536] on div "EA" at bounding box center [453, 539] width 156 height 22
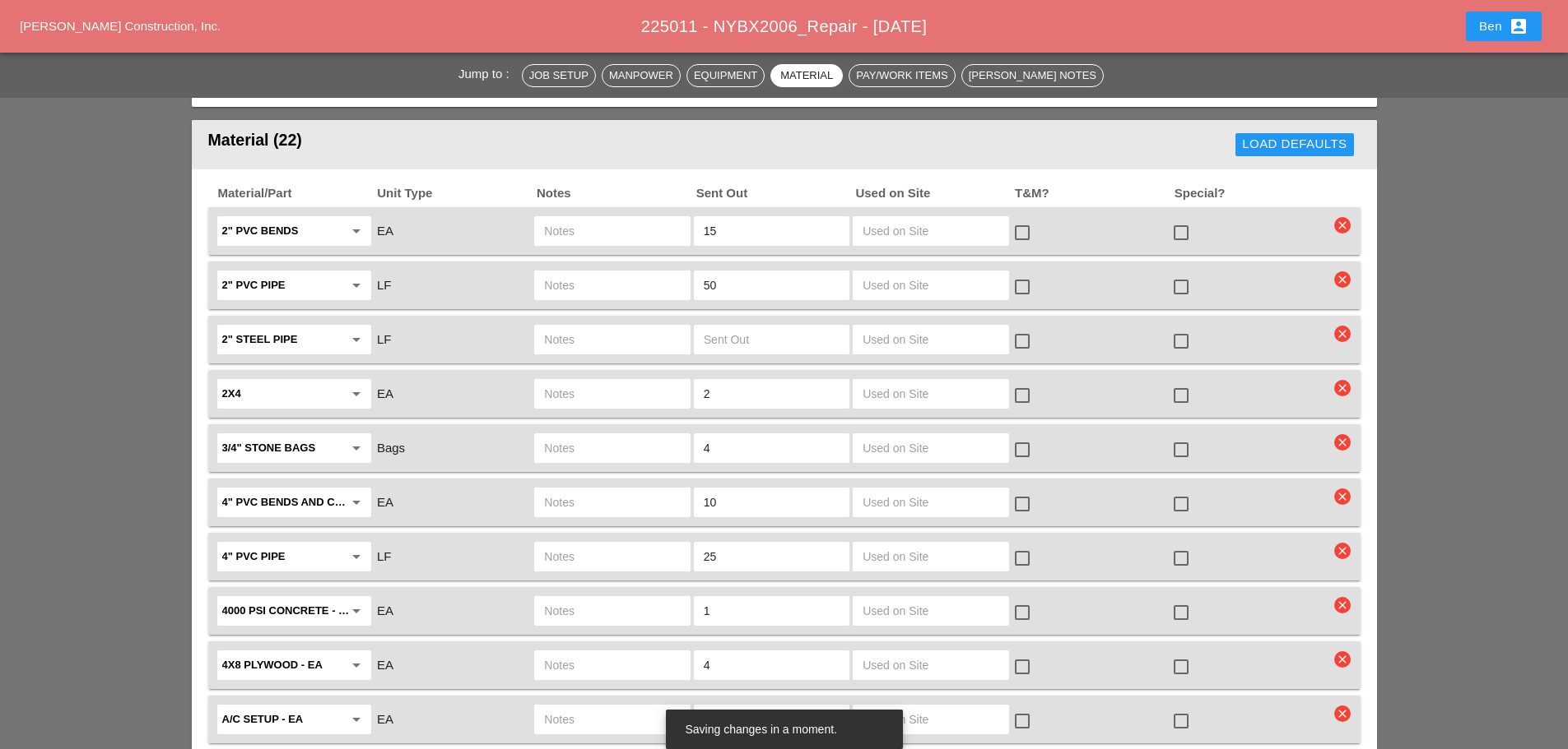
scroll to position [1407, 0]
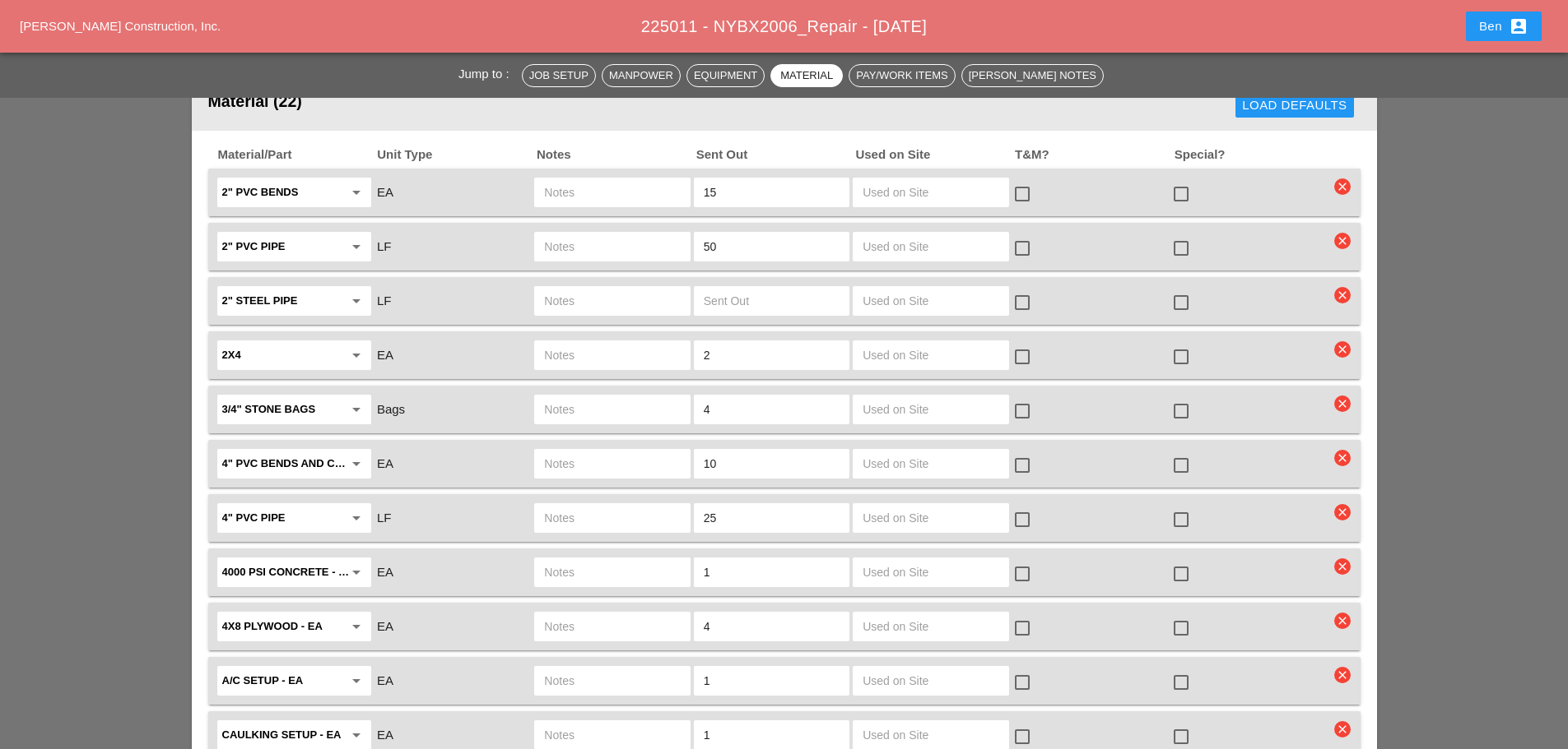
click at [762, 299] on input "text" at bounding box center [772, 301] width 136 height 26
click at [752, 293] on input "20" at bounding box center [772, 301] width 136 height 26
type input "2"
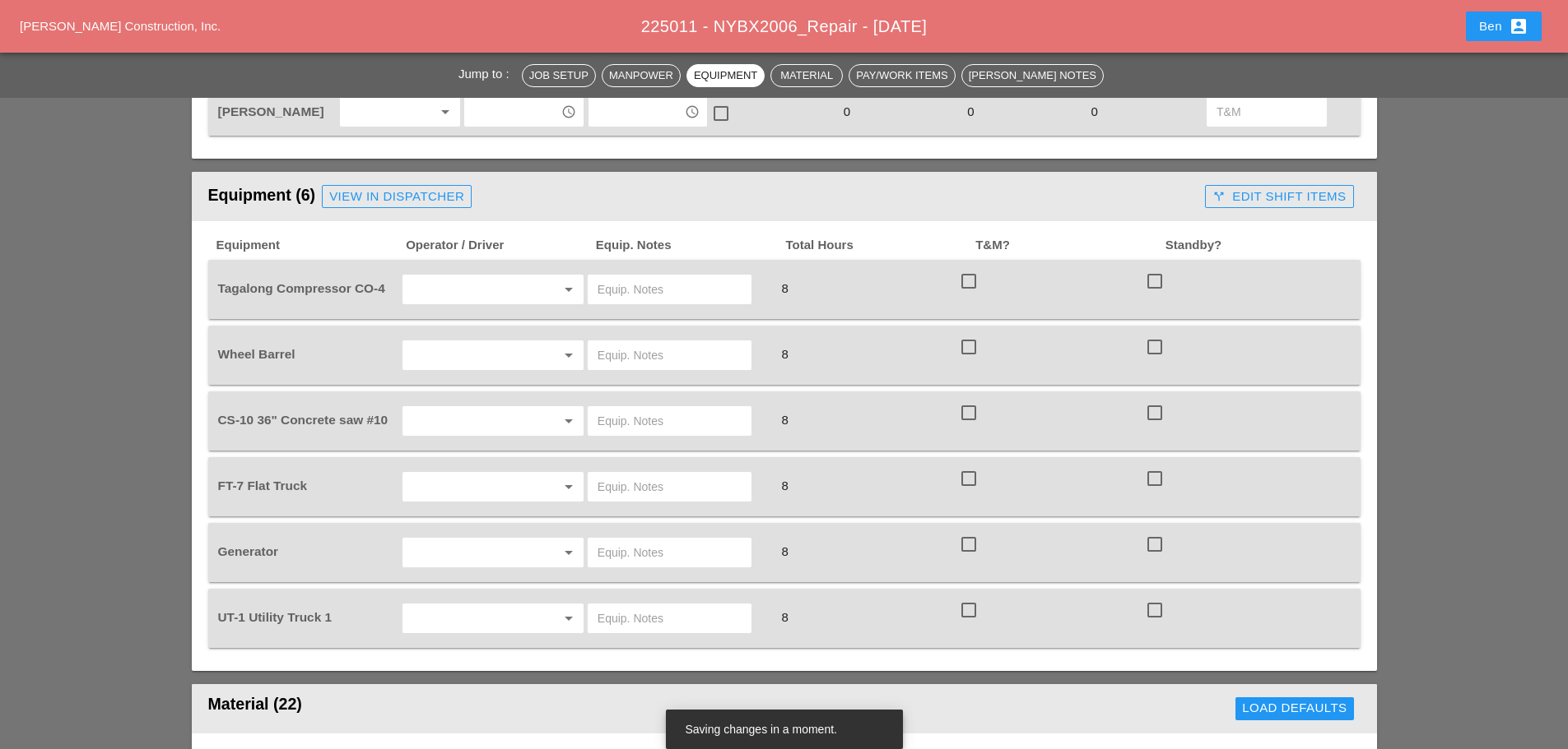
scroll to position [858, 0]
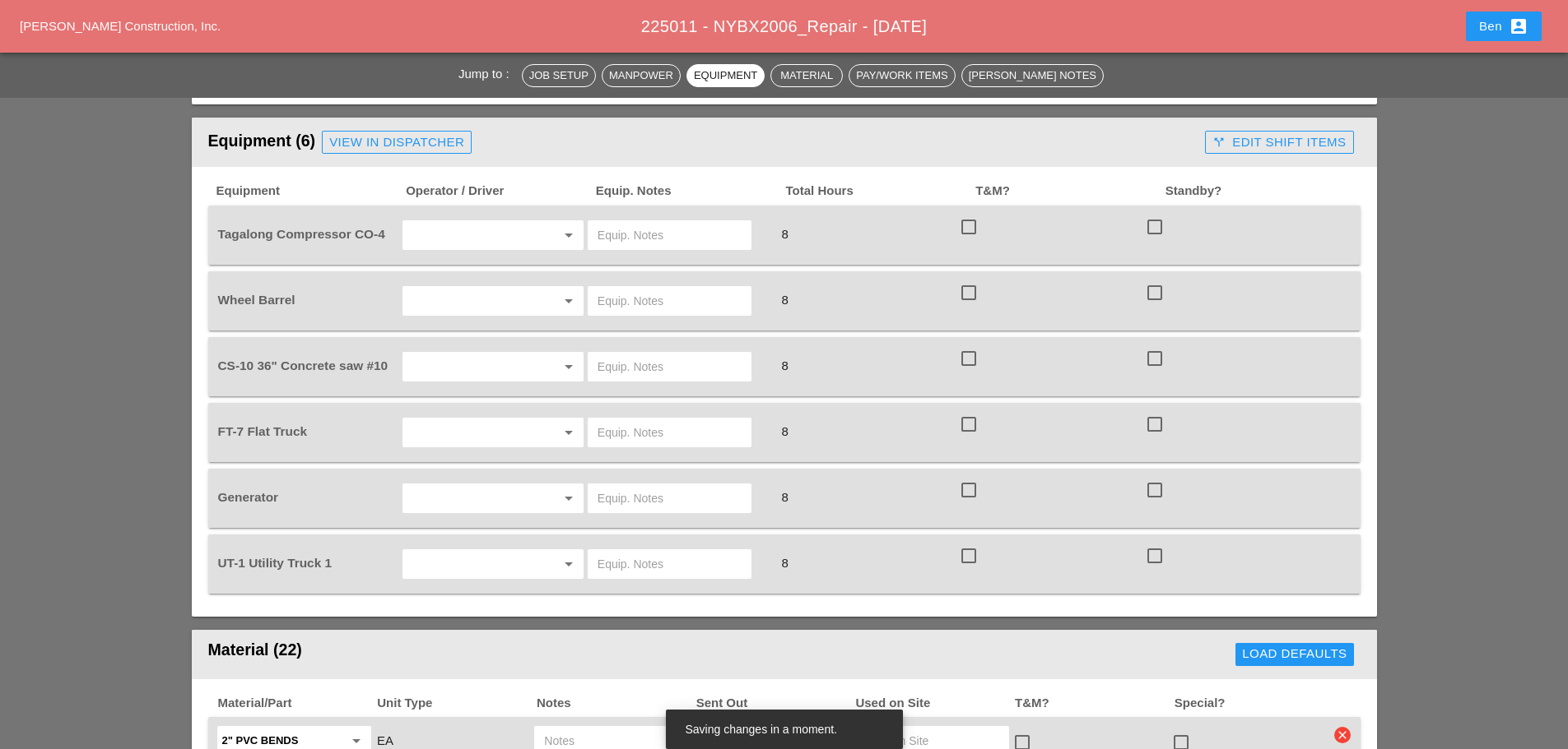
type input "0"
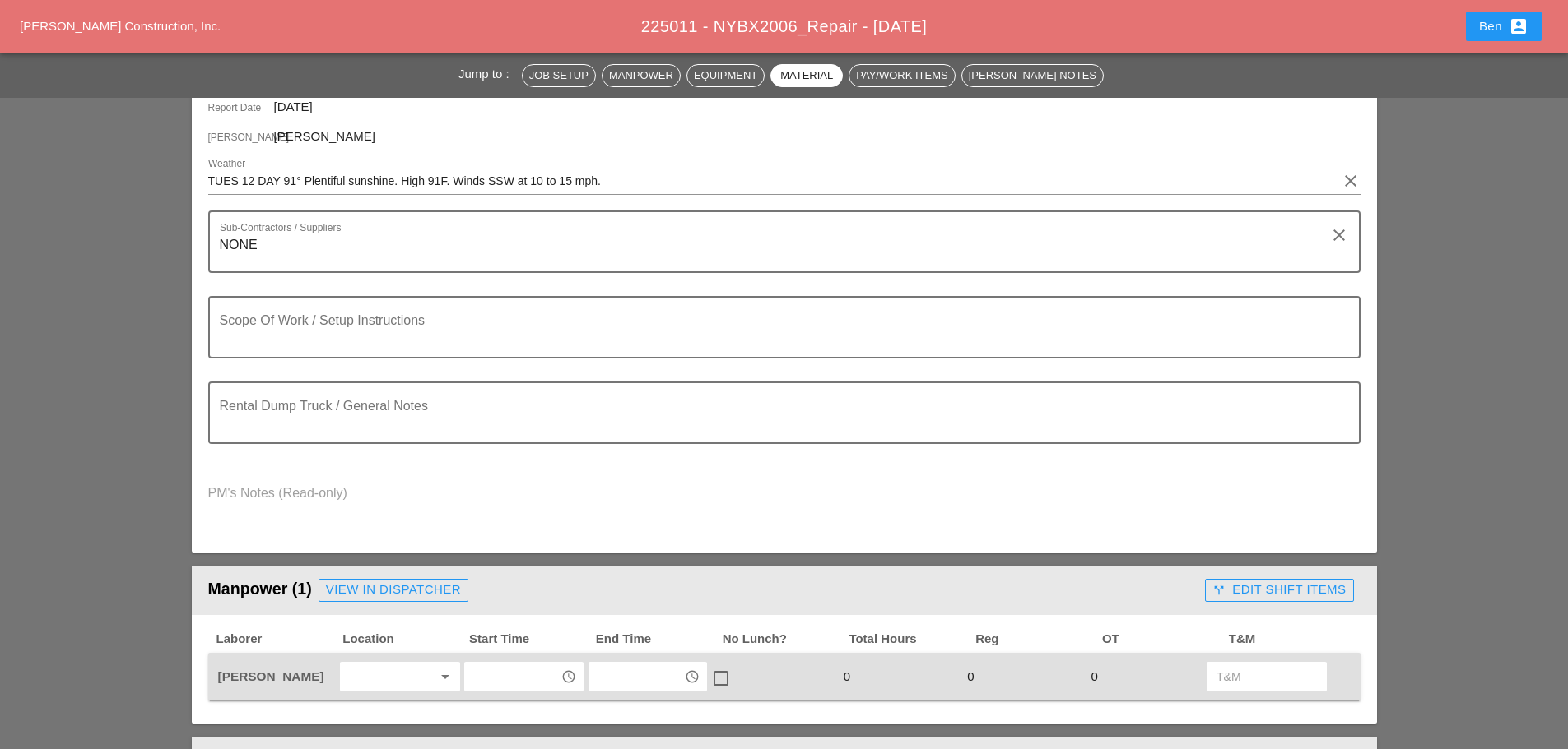
scroll to position [0, 0]
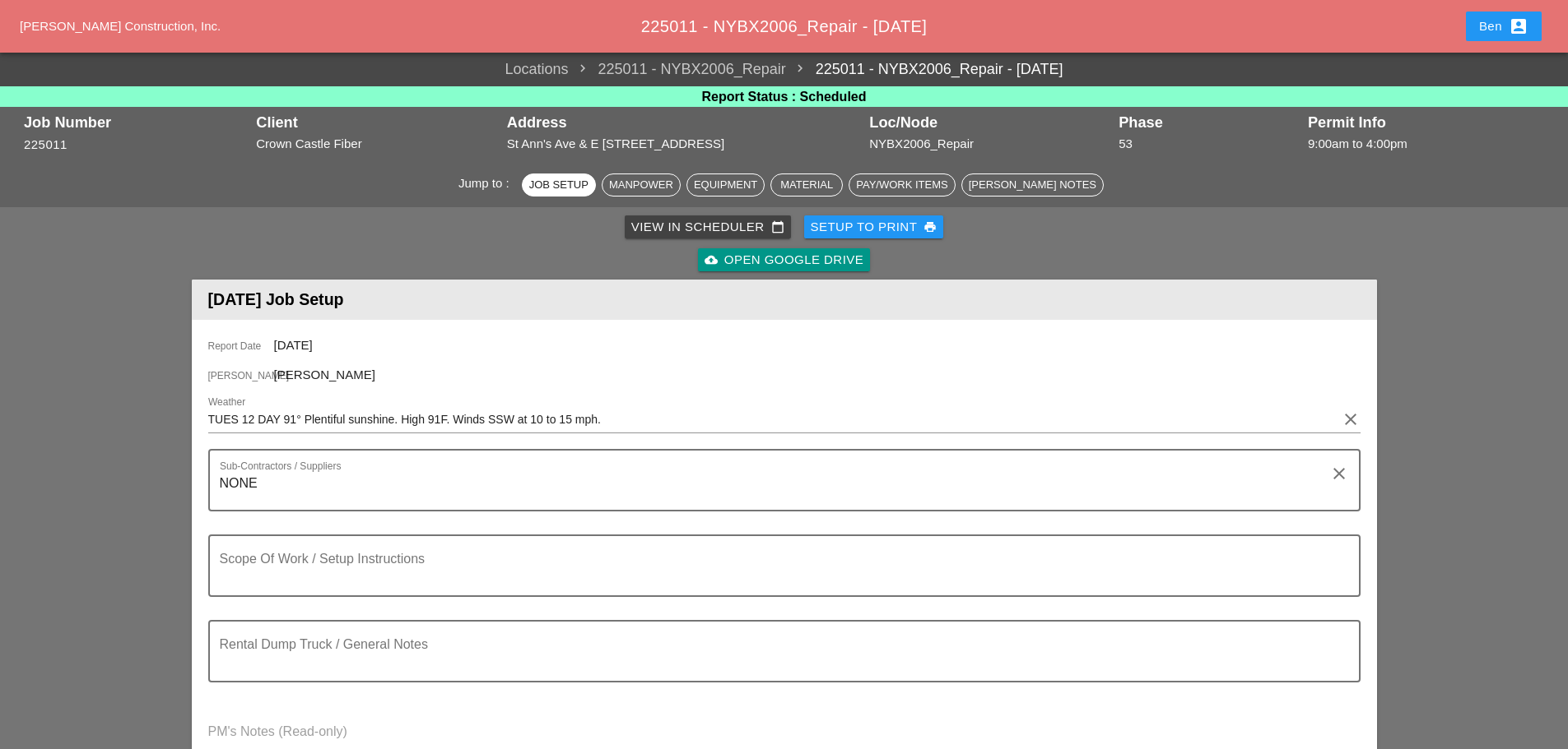
click at [143, 26] on span "[PERSON_NAME] Construction, Inc." at bounding box center [120, 26] width 201 height 14
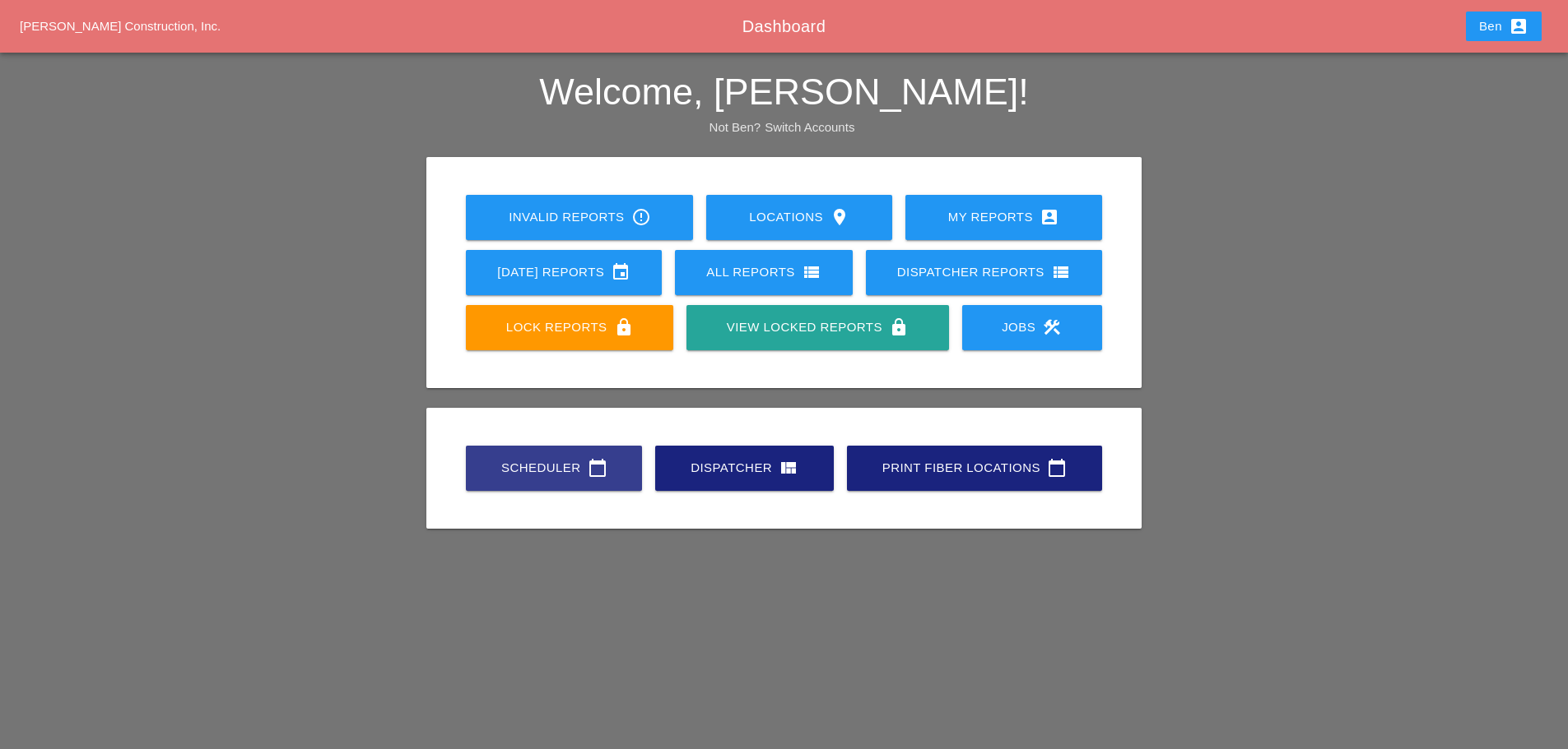
click at [522, 473] on div "Scheduler calendar_today" at bounding box center [554, 468] width 124 height 20
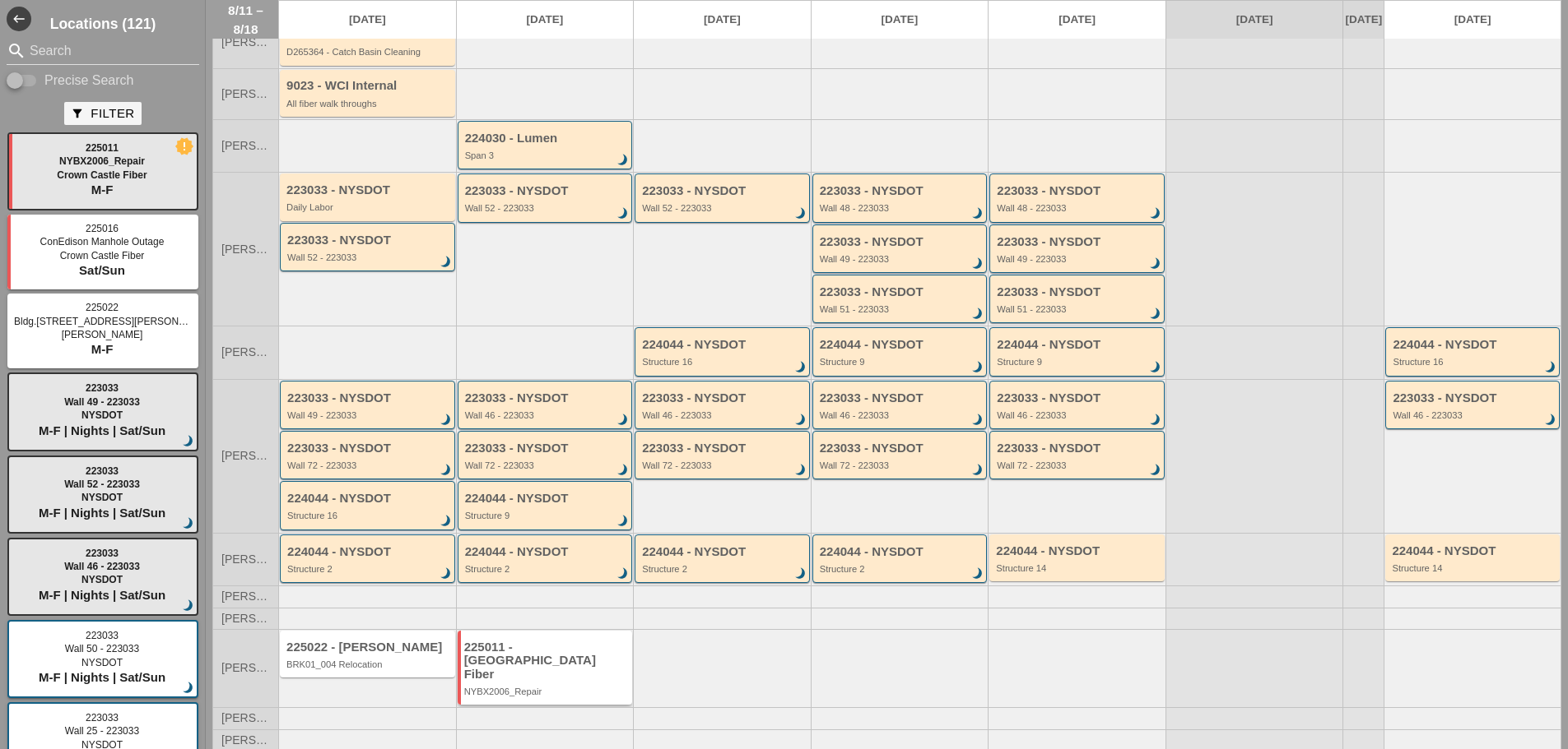
click at [556, 681] on div "225011 - [GEOGRAPHIC_DATA] Fiber NYBX2006_Repair" at bounding box center [547, 669] width 165 height 57
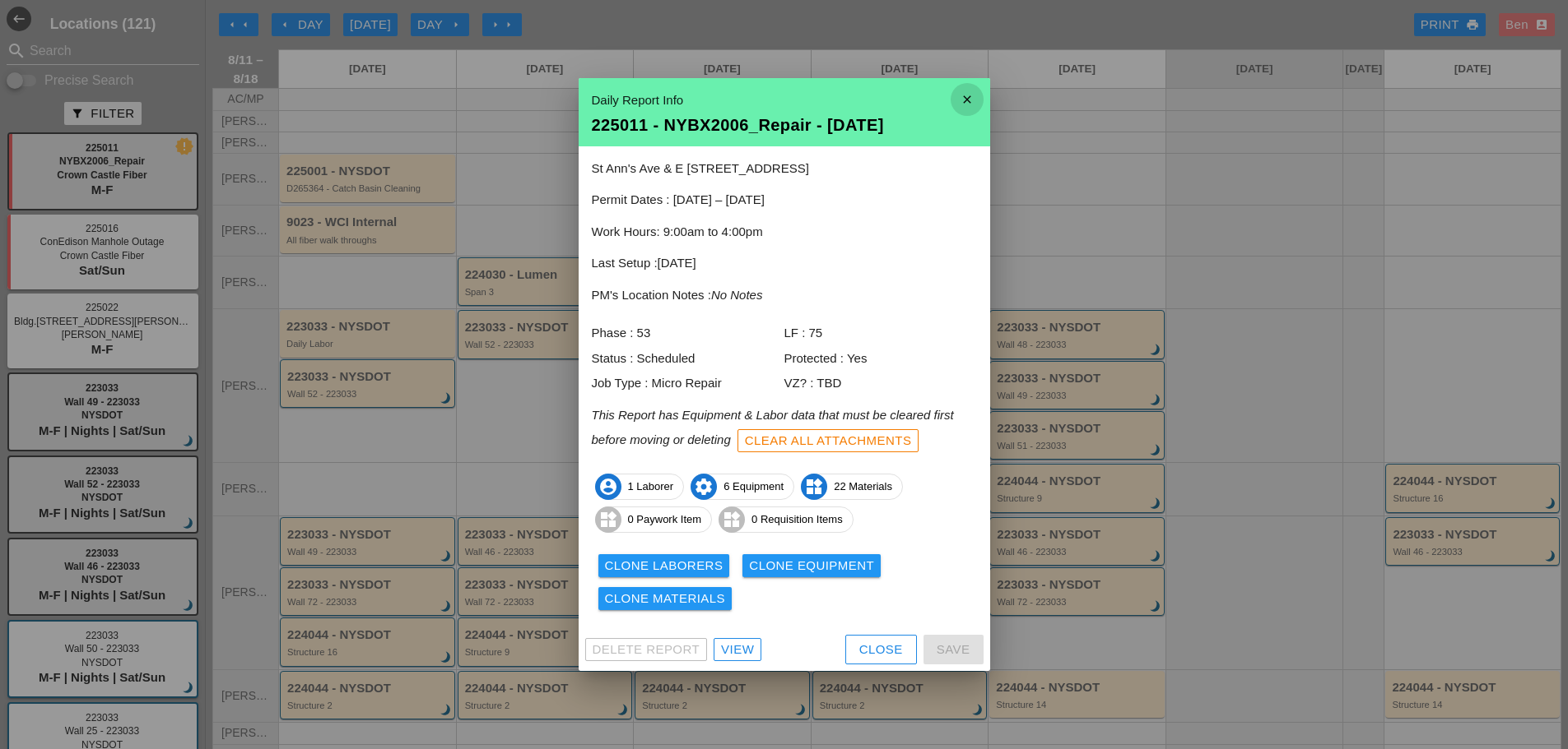
drag, startPoint x: 955, startPoint y: 103, endPoint x: 930, endPoint y: 118, distance: 29.2
click at [948, 105] on div "close Daily Report Info 225011 - NYBX2006_Repair - [DATE][GEOGRAPHIC_DATA][STRE…" at bounding box center [785, 374] width 412 height 593
click at [972, 88] on icon "close" at bounding box center [967, 100] width 33 height 33
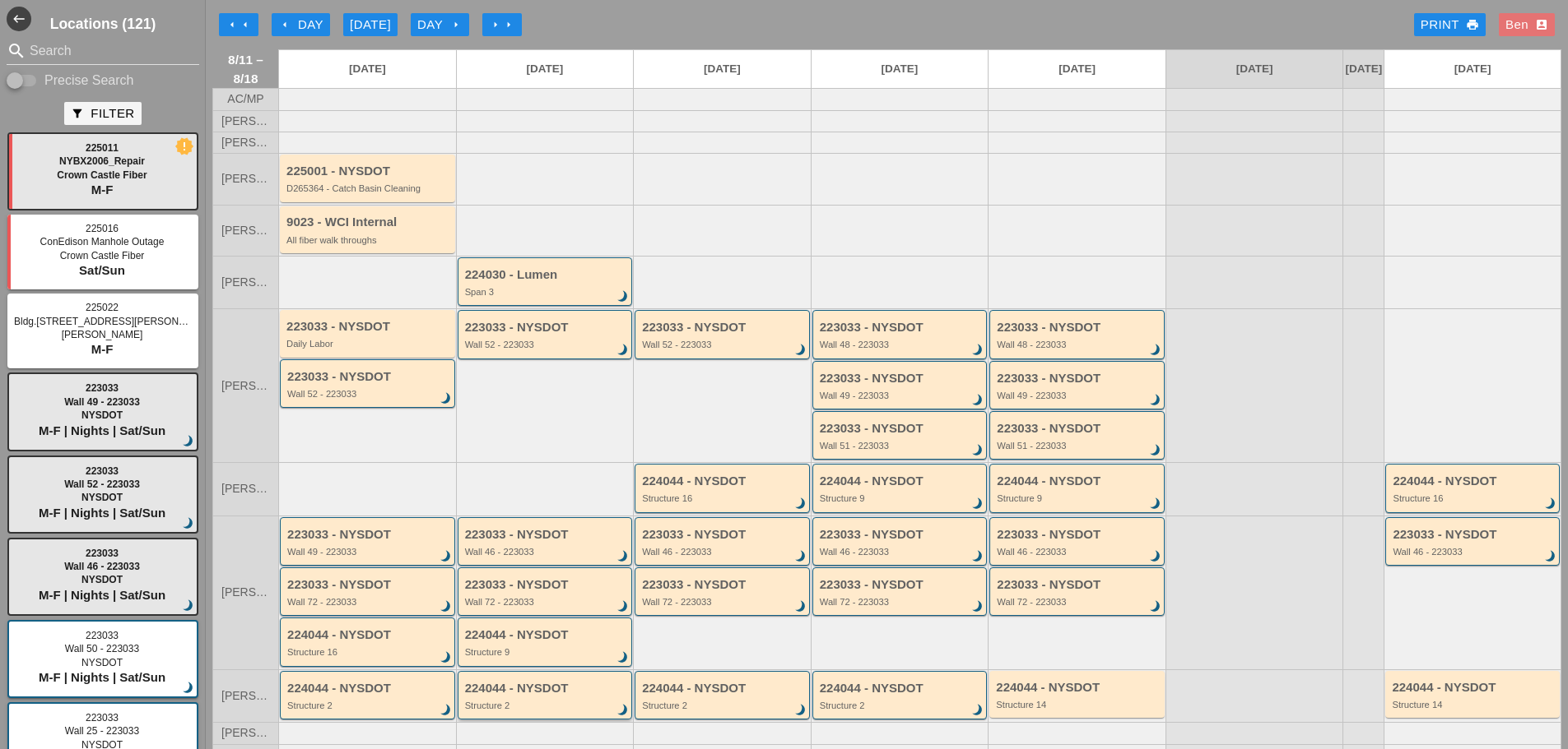
scroll to position [137, 0]
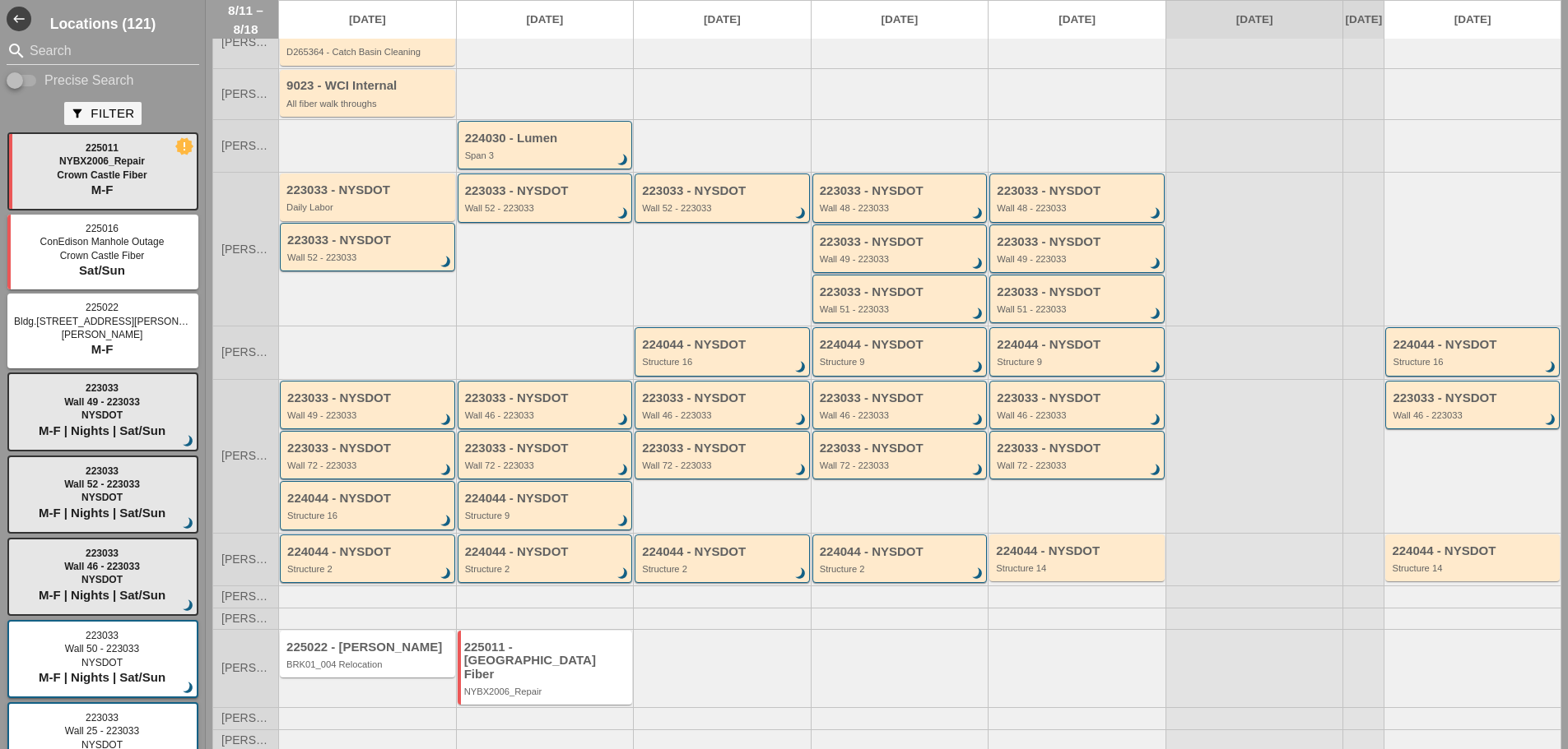
click at [556, 630] on div at bounding box center [545, 619] width 178 height 21
click at [565, 662] on div "225011 - [GEOGRAPHIC_DATA] Fiber" at bounding box center [547, 662] width 165 height 41
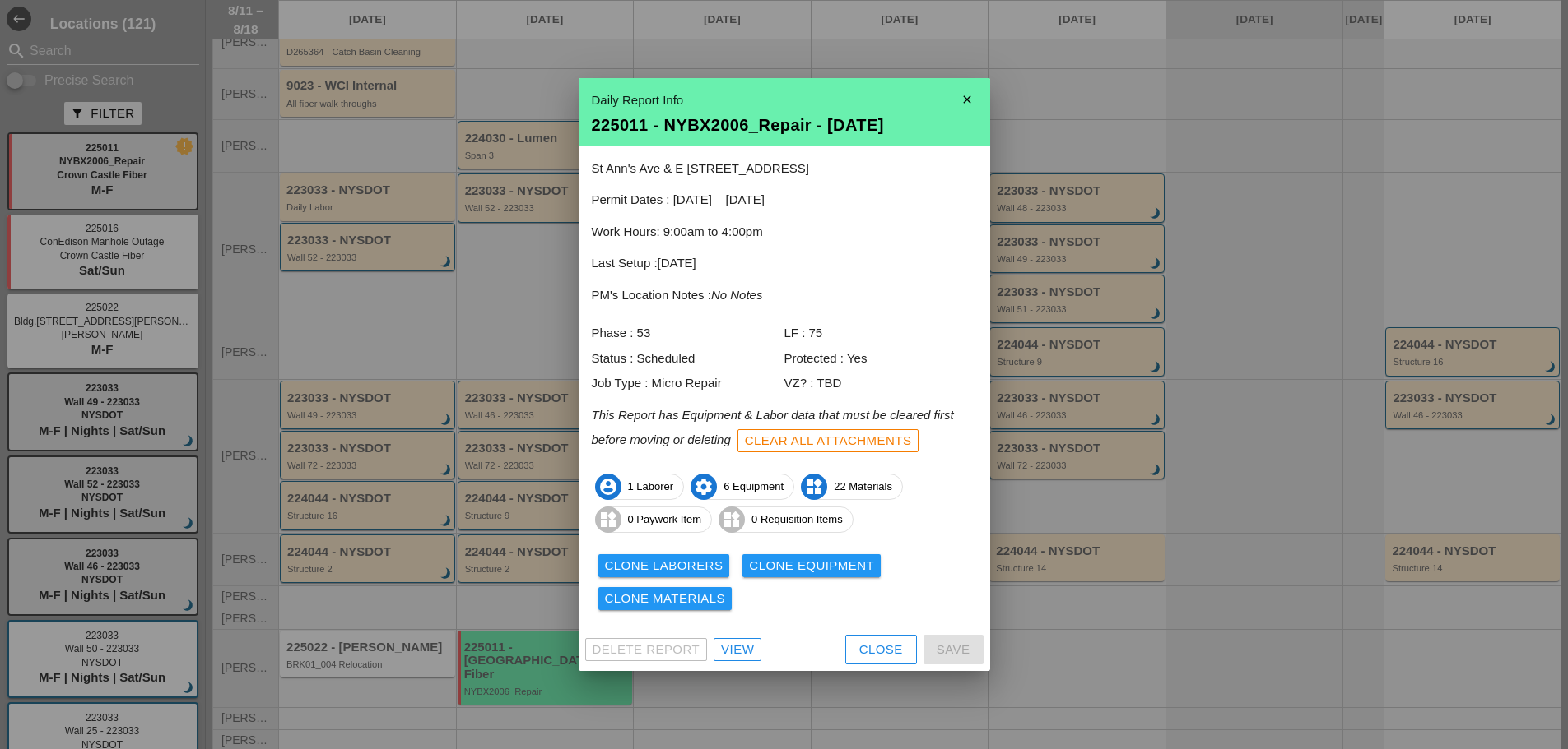
click at [959, 100] on icon "close" at bounding box center [967, 100] width 33 height 33
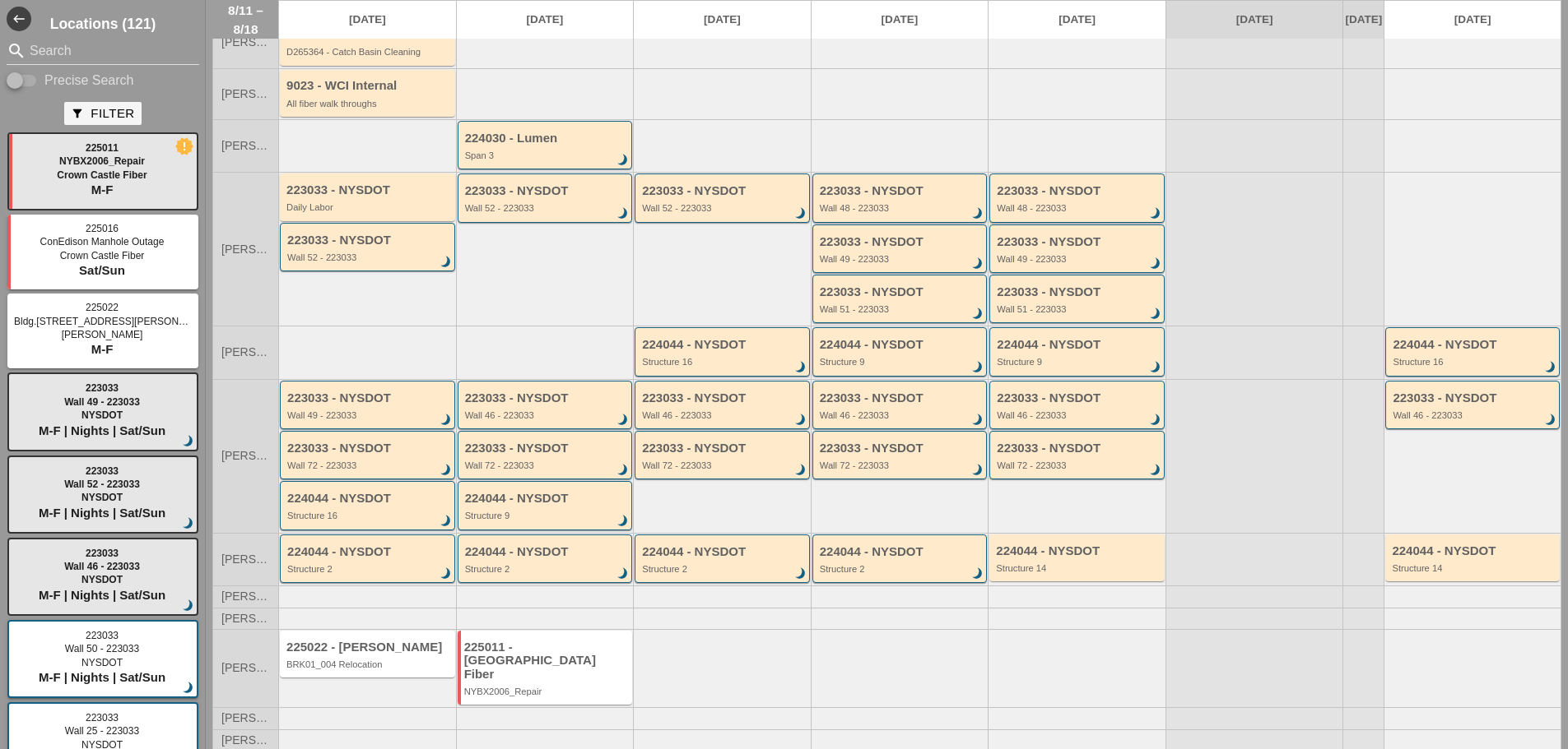
click at [508, 719] on div at bounding box center [545, 719] width 178 height 21
click at [545, 679] on div "225011 - [GEOGRAPHIC_DATA] Fiber" at bounding box center [547, 662] width 165 height 41
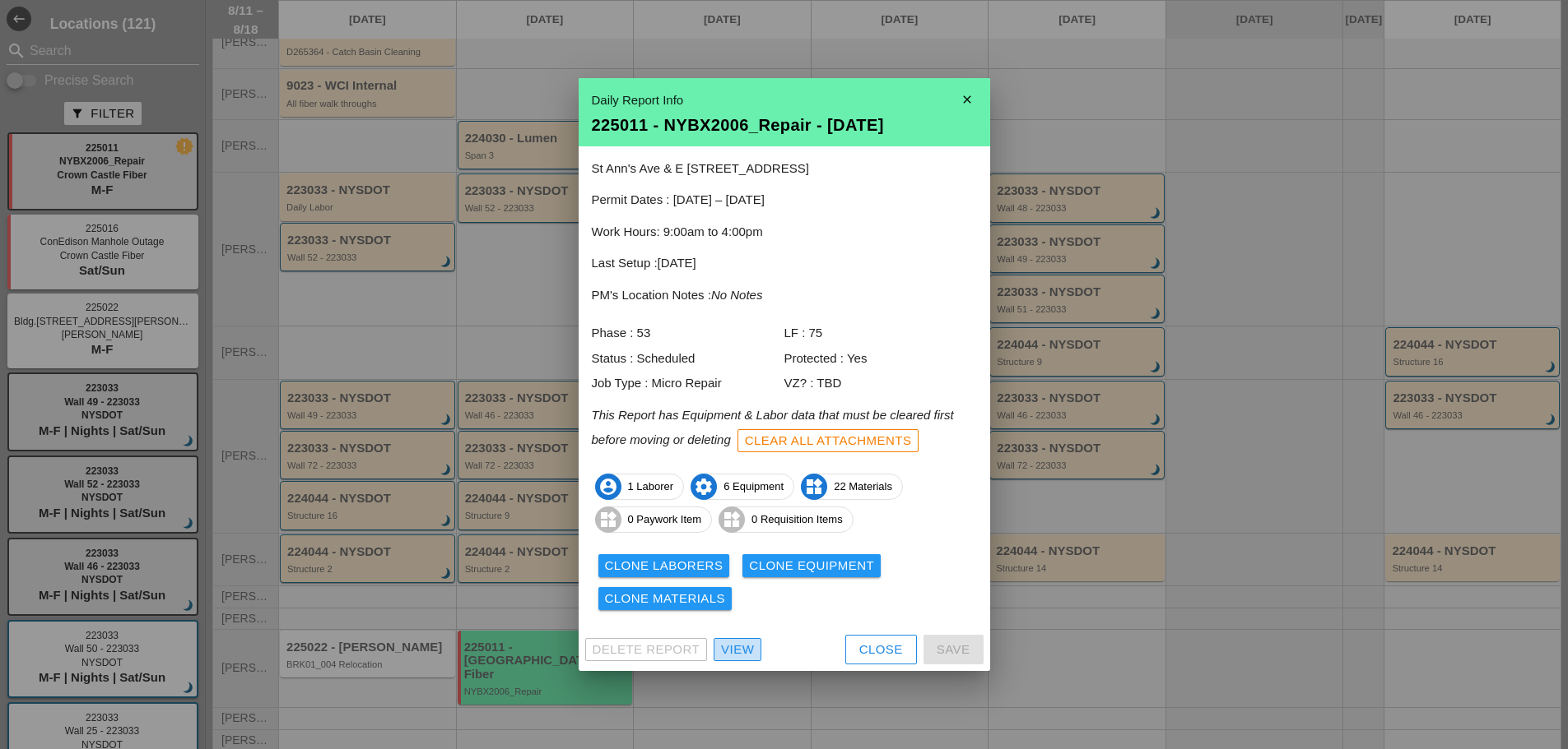
click at [737, 649] on div "View" at bounding box center [738, 650] width 33 height 19
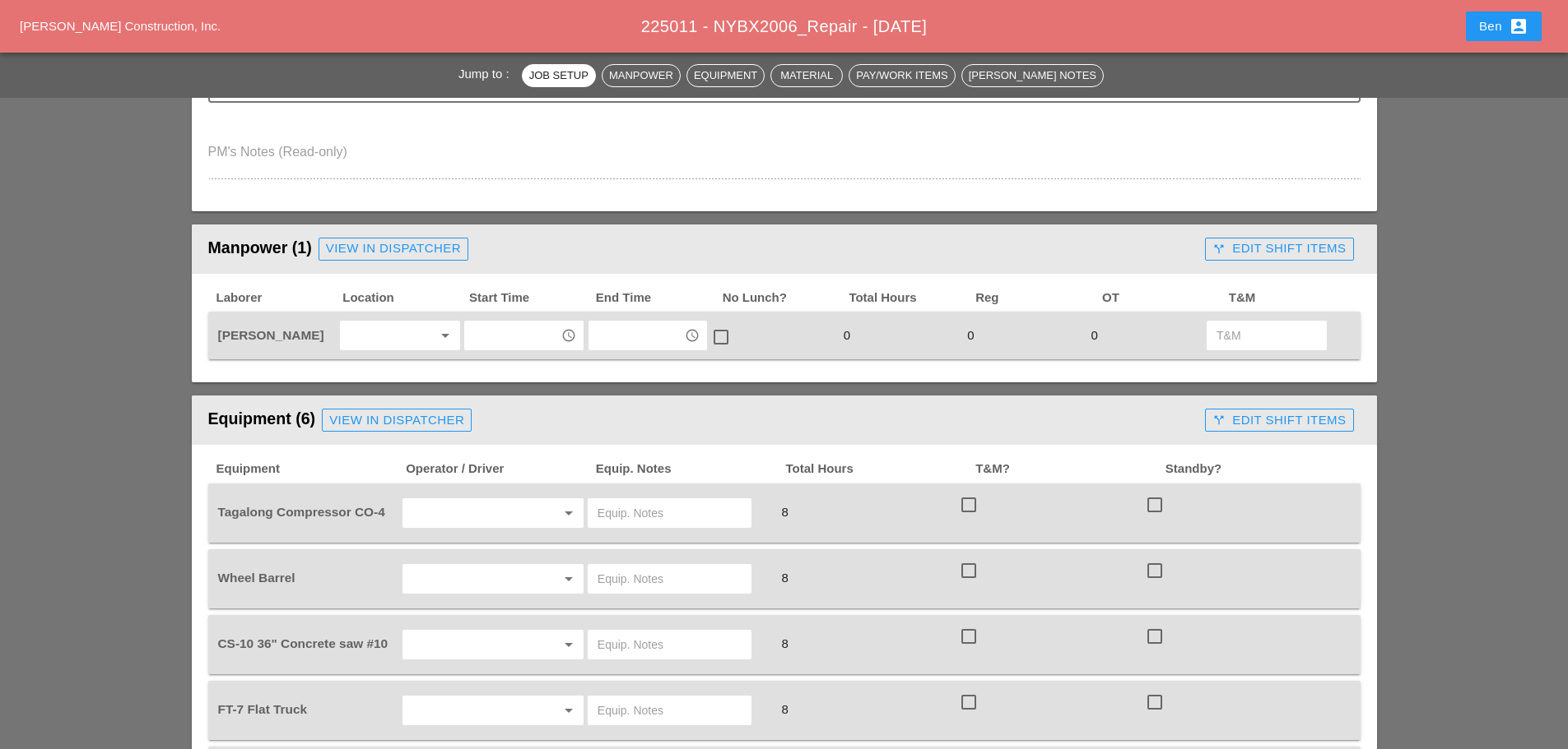
scroll to position [549, 0]
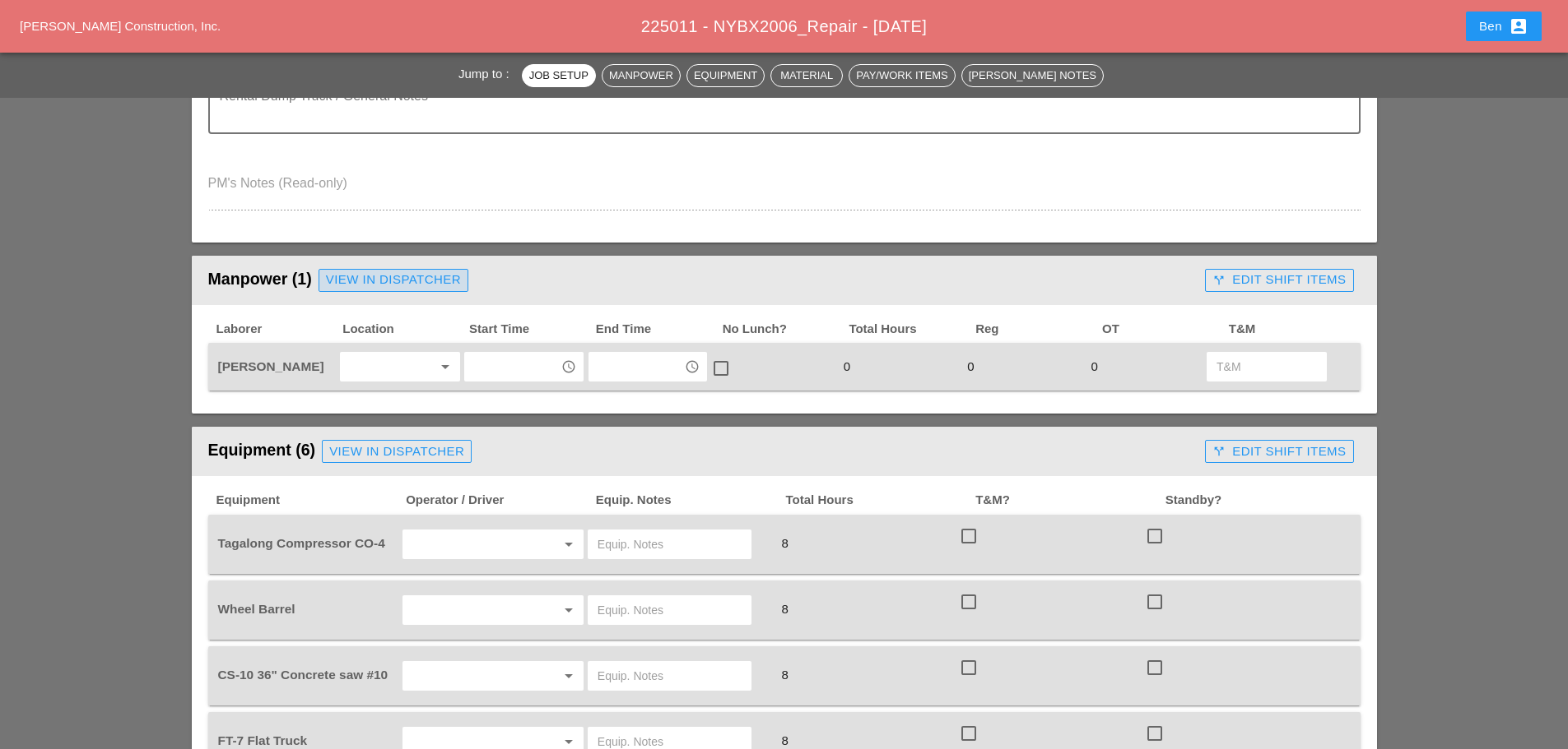
drag, startPoint x: 367, startPoint y: 277, endPoint x: 455, endPoint y: 303, distance: 91.8
click at [367, 277] on div "View in Dispatcher" at bounding box center [394, 280] width 135 height 19
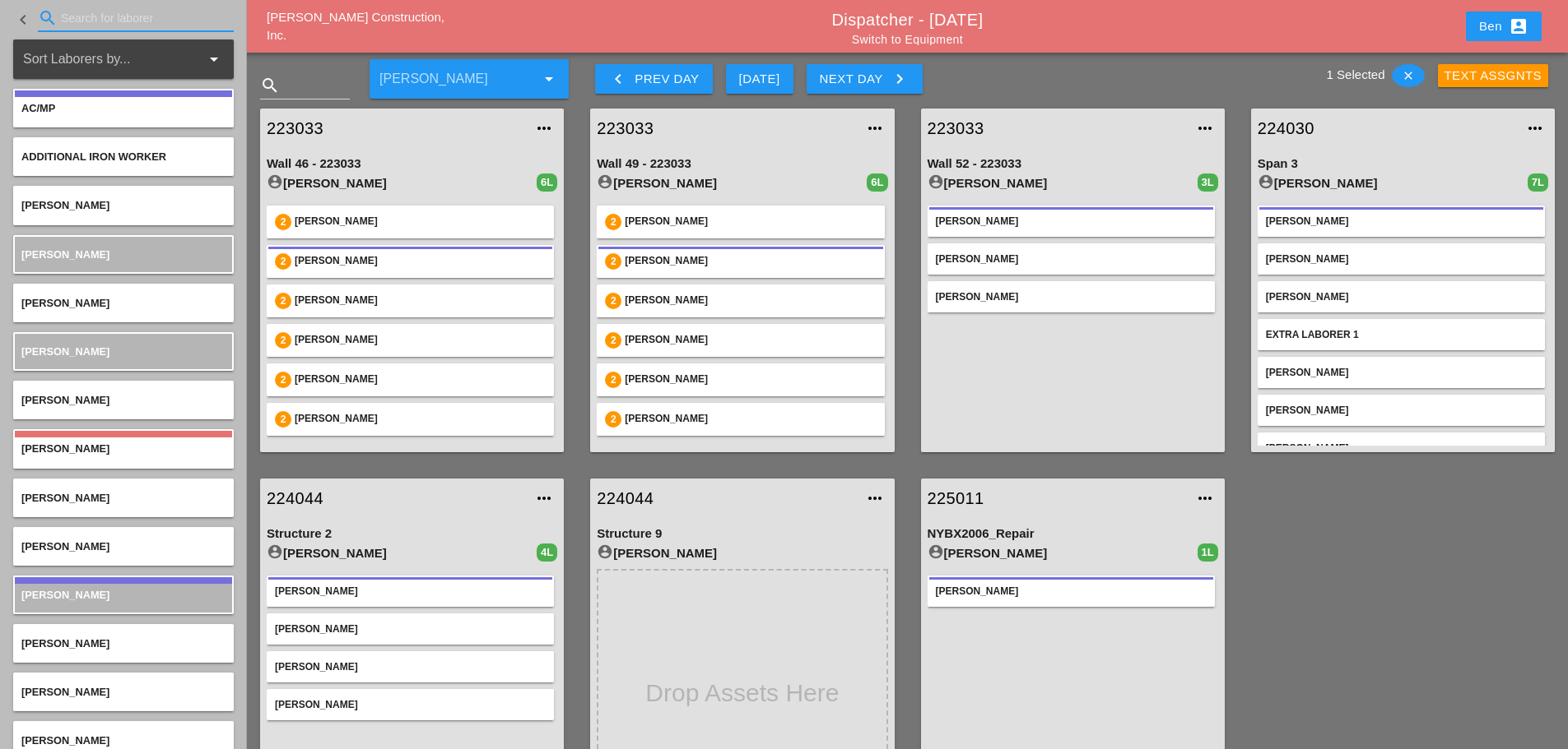
click at [110, 26] on input "Search for laborer" at bounding box center [136, 18] width 150 height 26
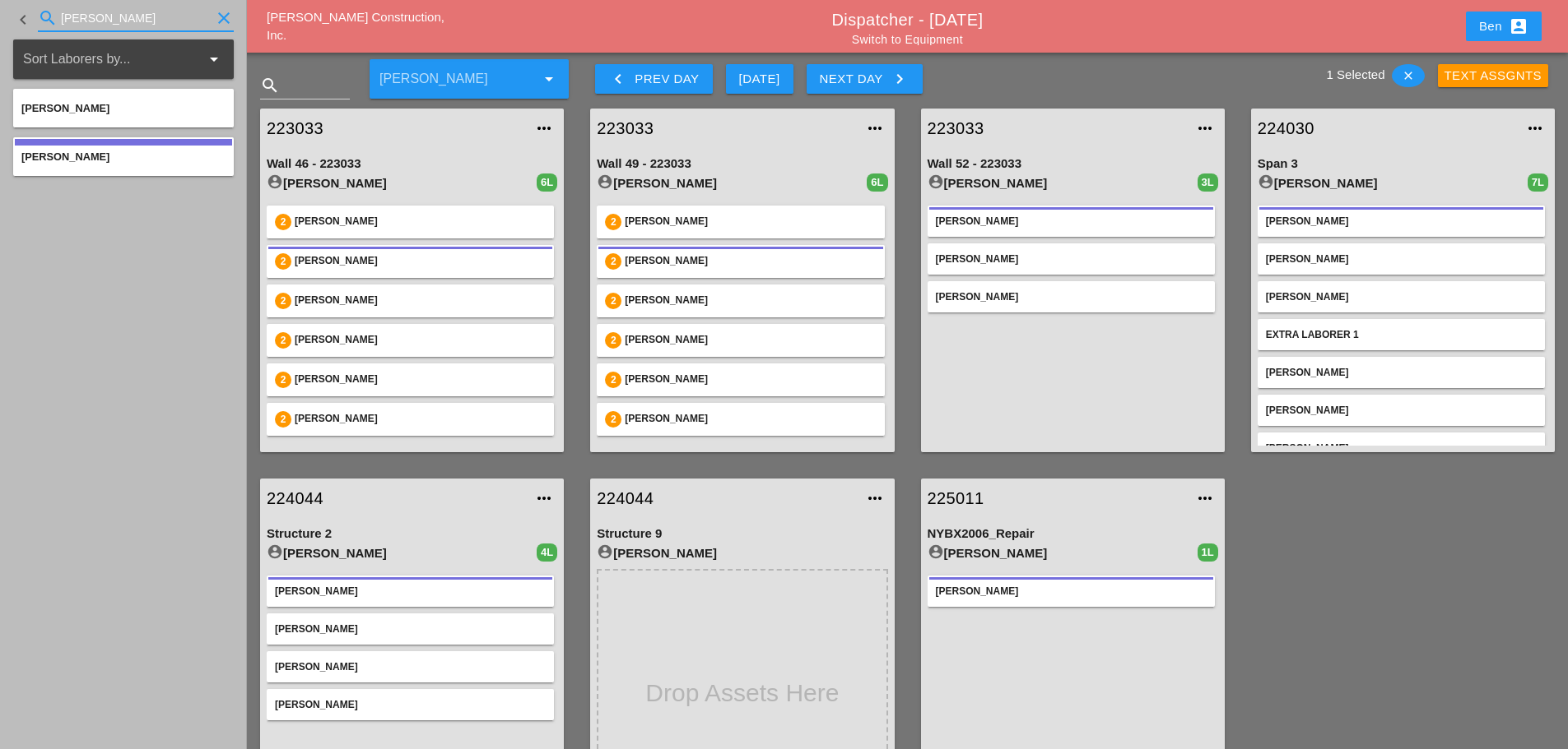
type input "[PERSON_NAME]"
click at [218, 18] on icon "clear" at bounding box center [224, 18] width 20 height 20
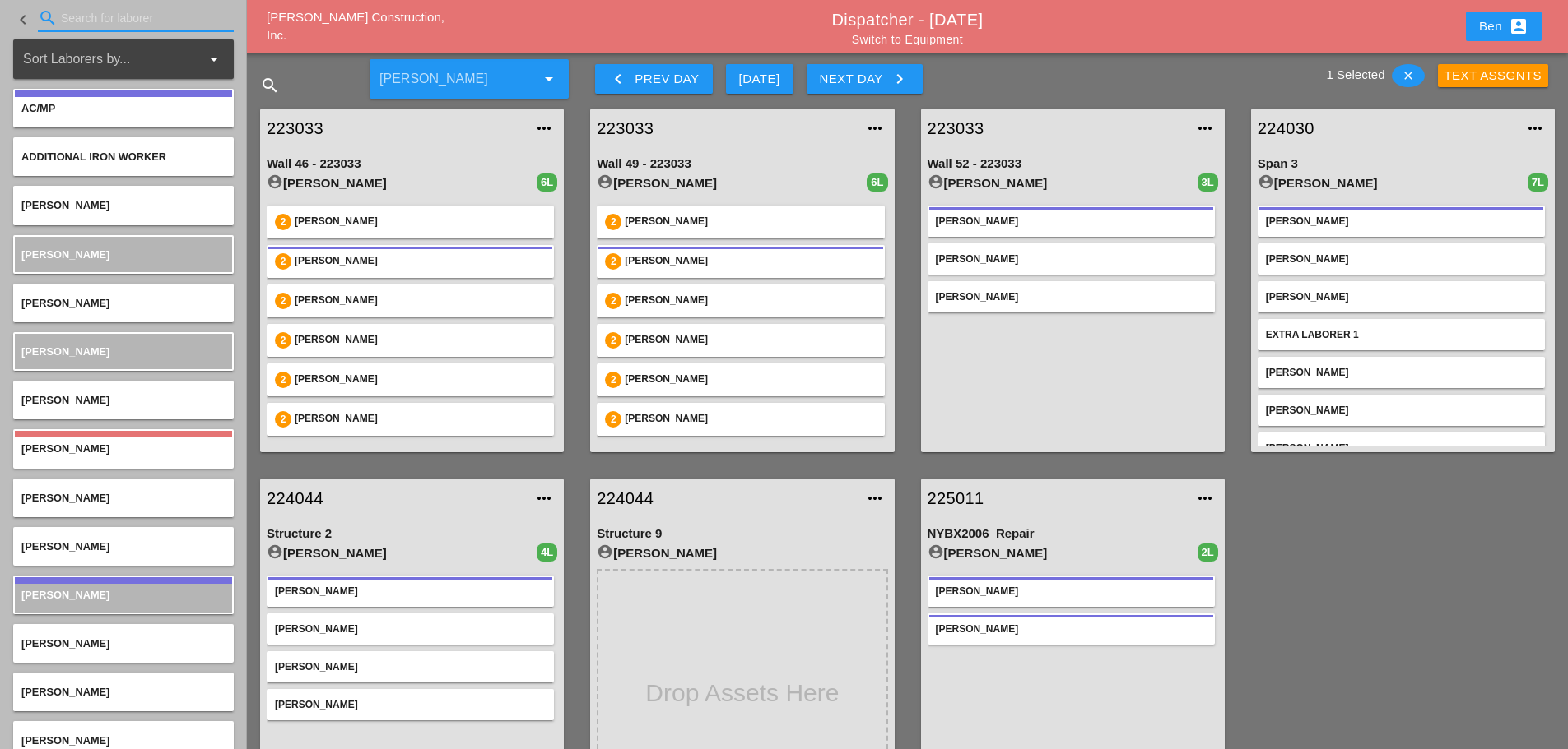
click at [140, 27] on input "Search for laborer" at bounding box center [136, 18] width 150 height 26
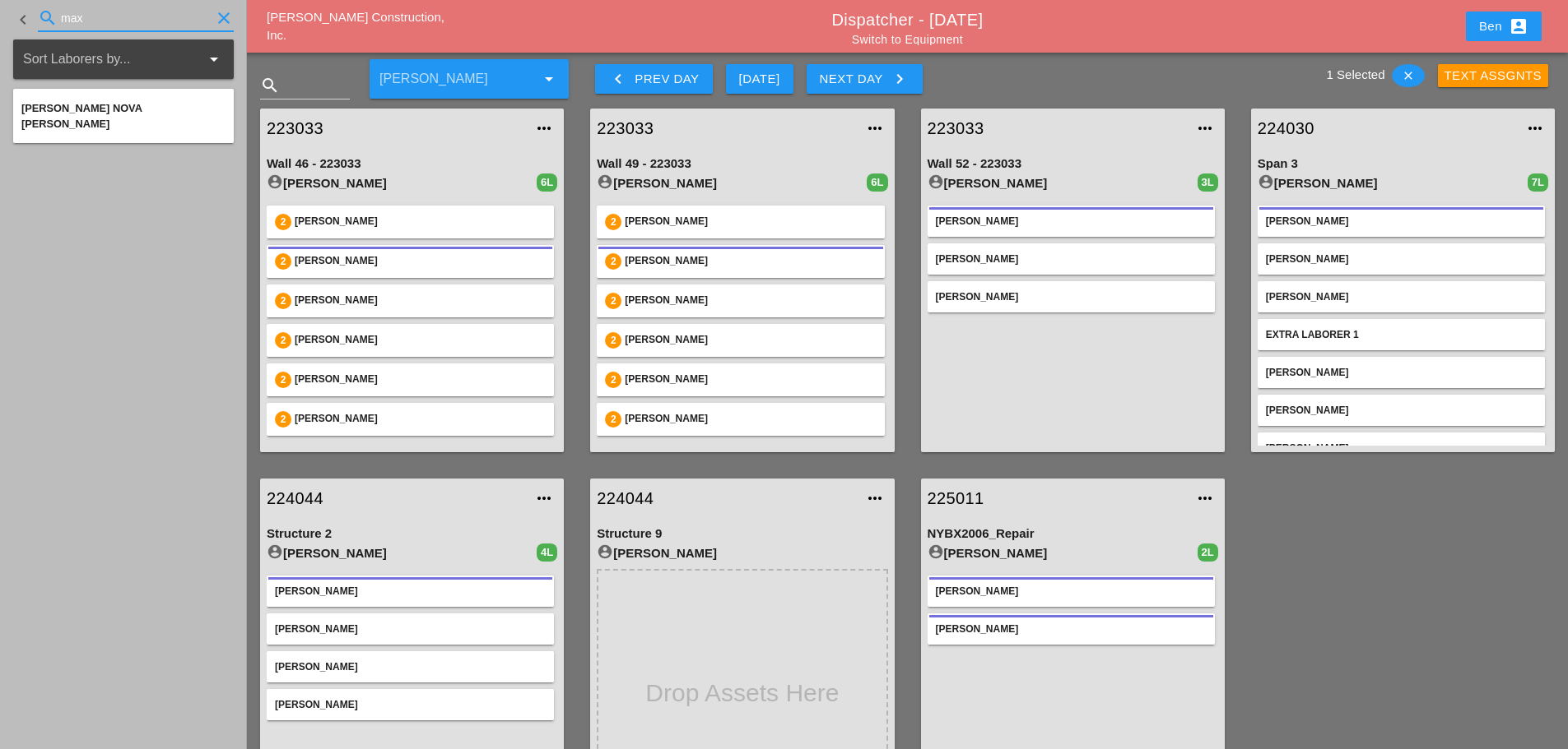
type input "max"
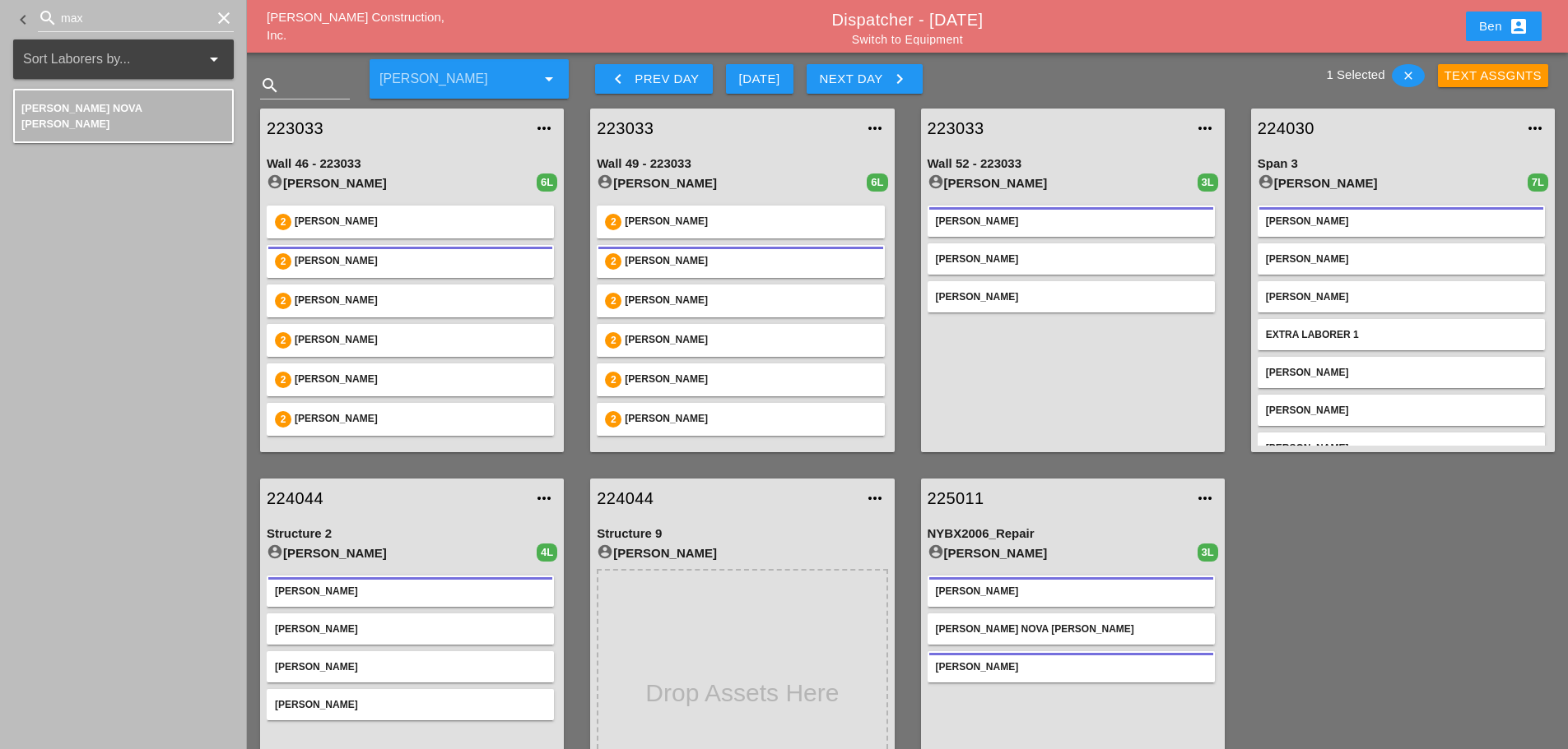
drag, startPoint x: 325, startPoint y: 15, endPoint x: 475, endPoint y: 180, distance: 223.0
click at [325, 15] on div "[PERSON_NAME] Construction, Inc. Dispatcher - [DATE] Switch to Equipment Ben ac…" at bounding box center [908, 26] width 1321 height 53
click at [332, 26] on span "[PERSON_NAME] Construction, Inc." at bounding box center [356, 26] width 178 height 33
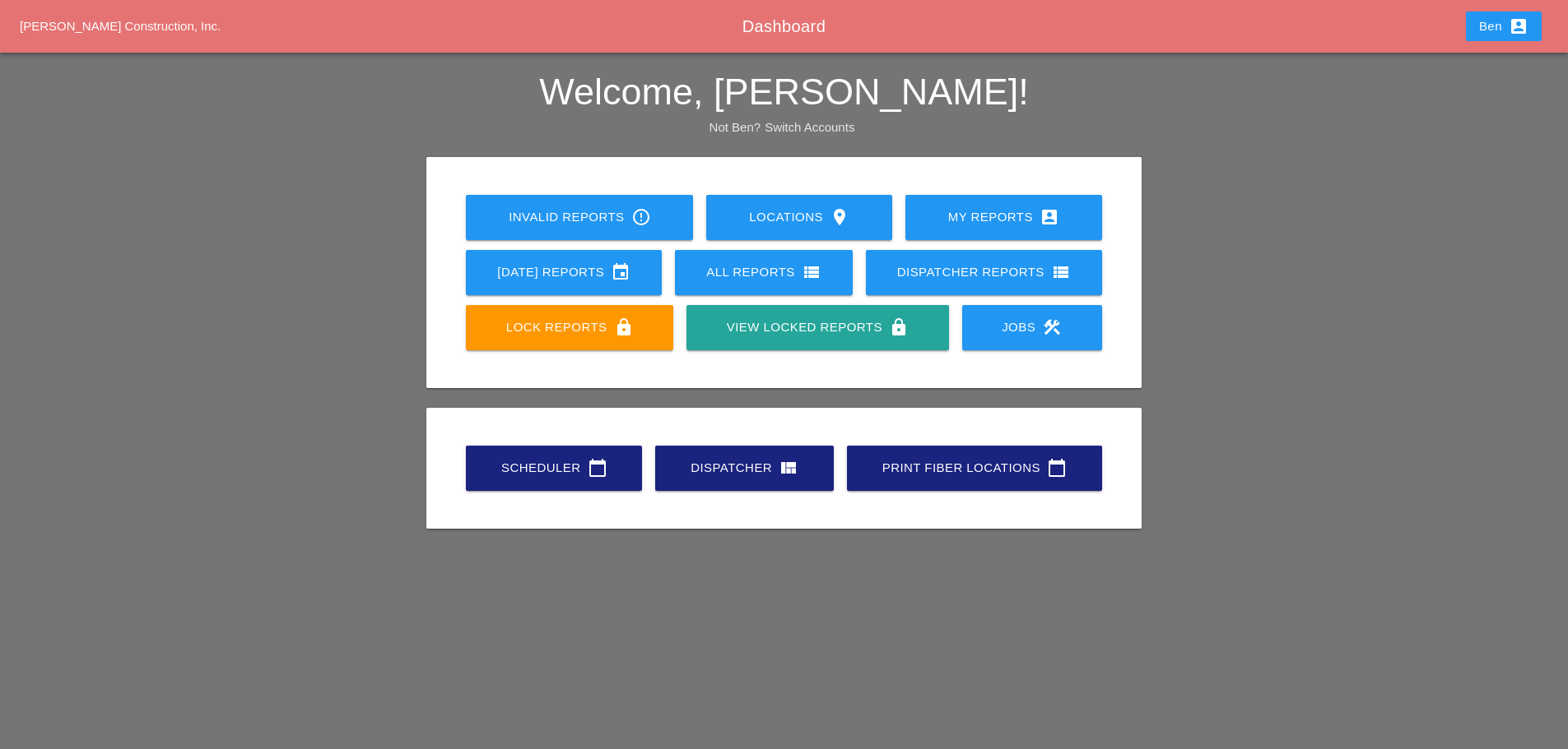
click at [549, 488] on link "Scheduler calendar_today" at bounding box center [554, 468] width 176 height 45
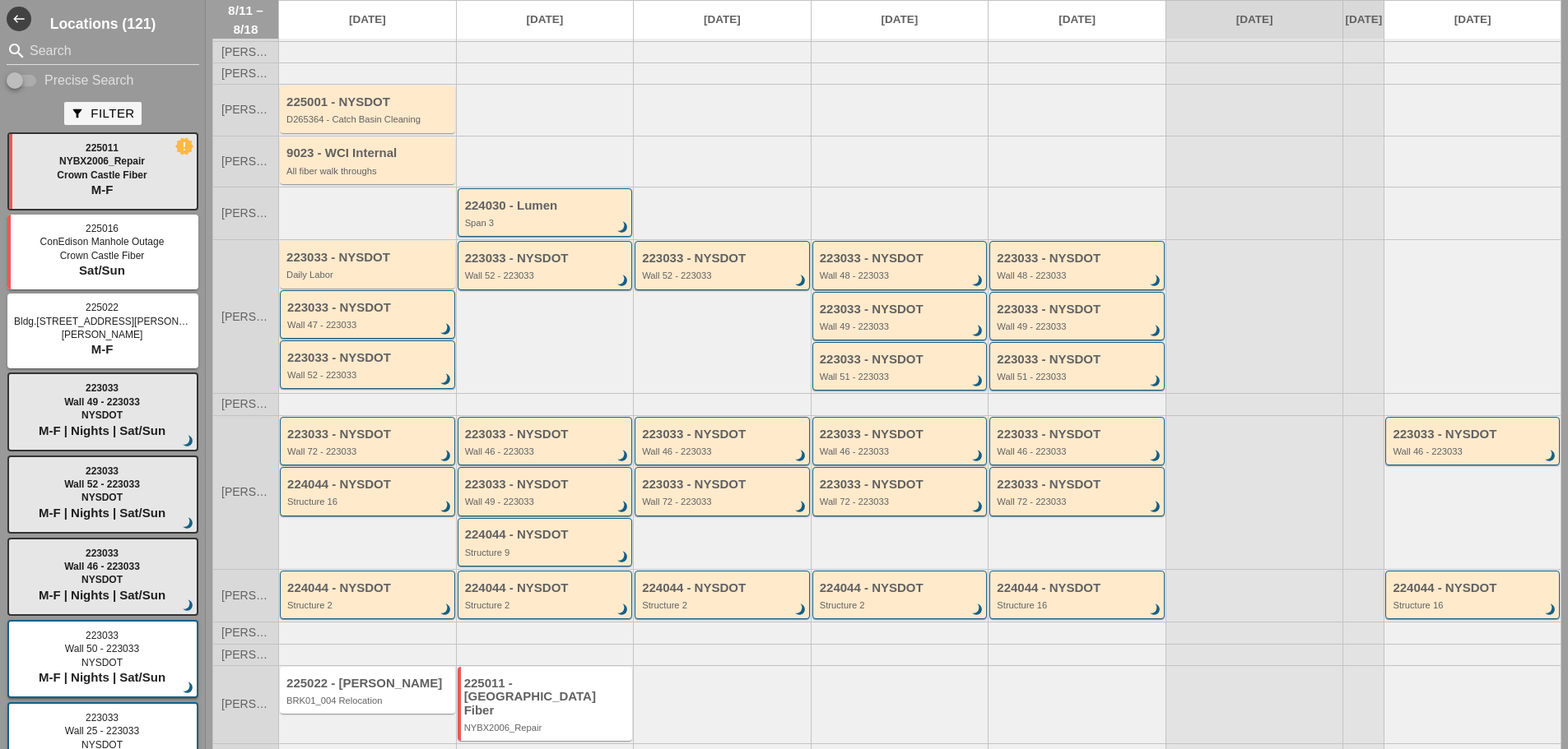
scroll to position [105, 0]
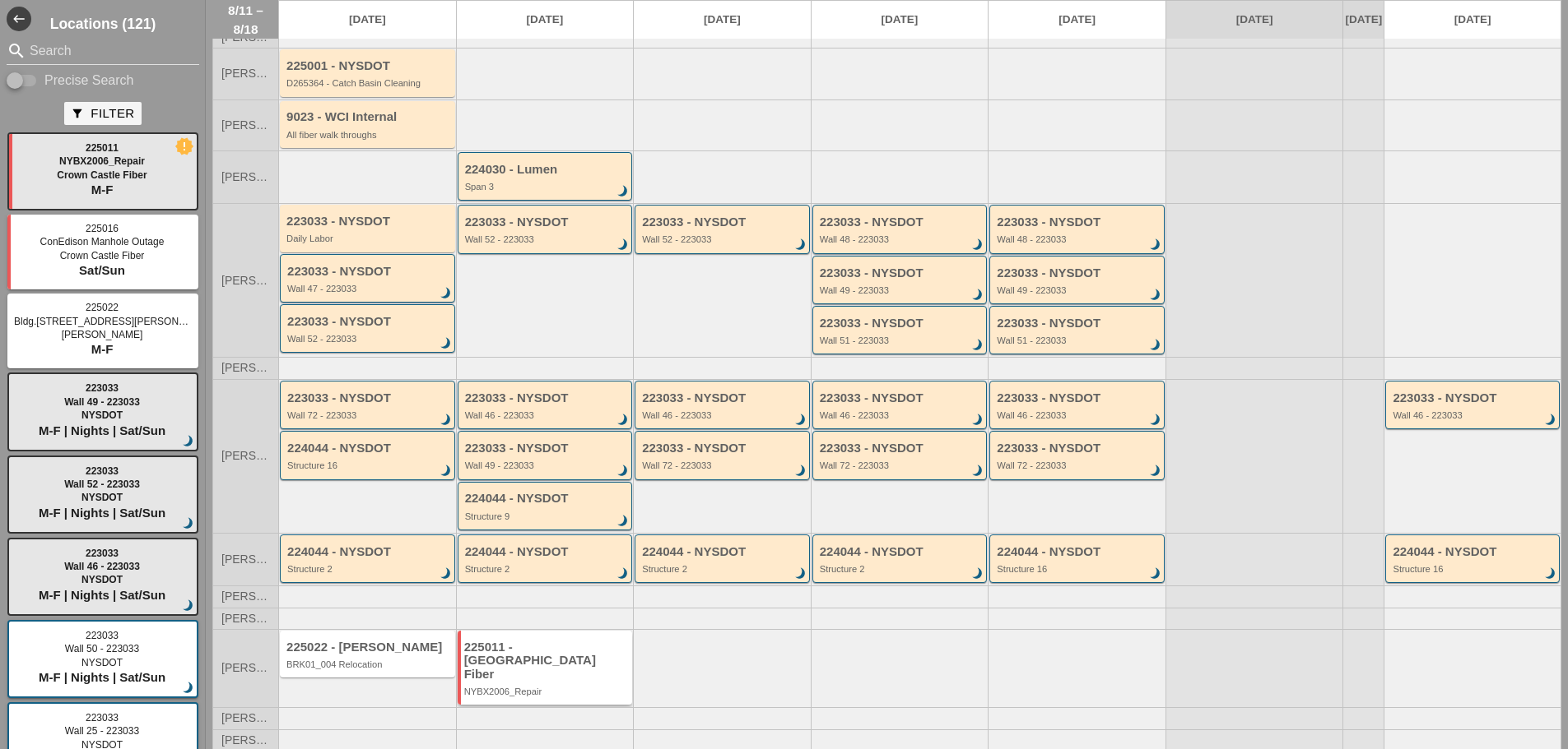
click at [532, 670] on div "225011 - [GEOGRAPHIC_DATA] Fiber" at bounding box center [547, 662] width 165 height 41
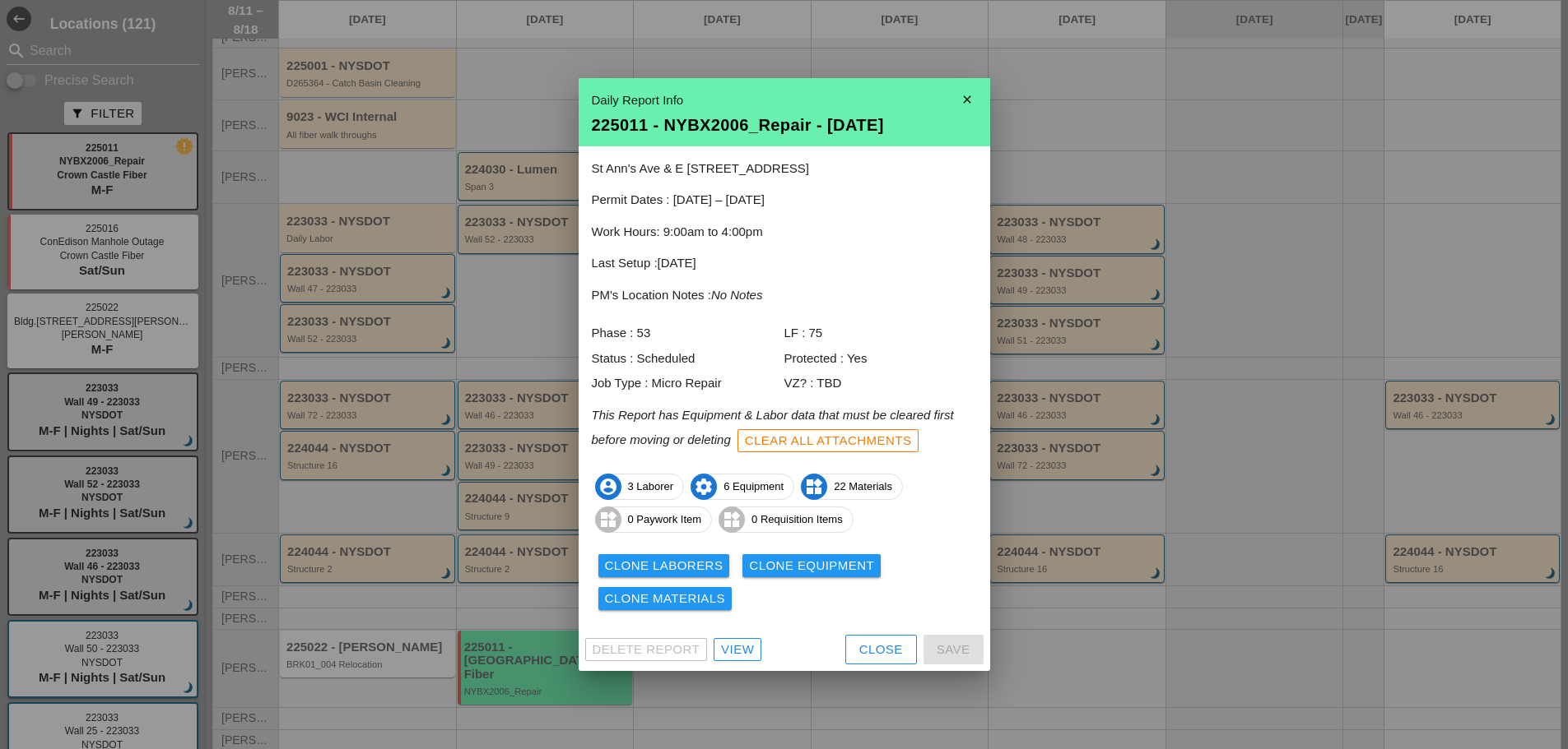
click at [741, 652] on div "View" at bounding box center [738, 650] width 33 height 19
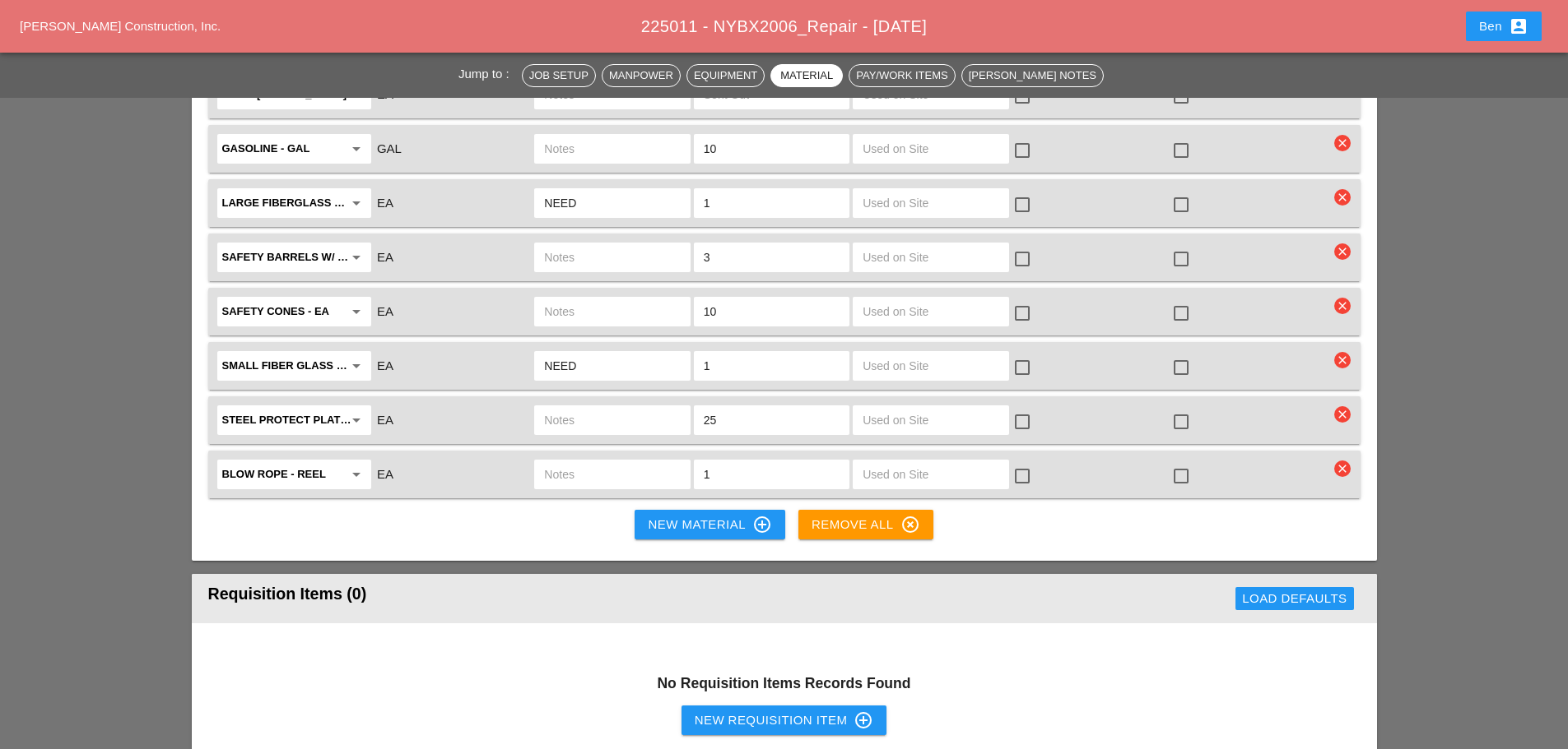
scroll to position [2468, 0]
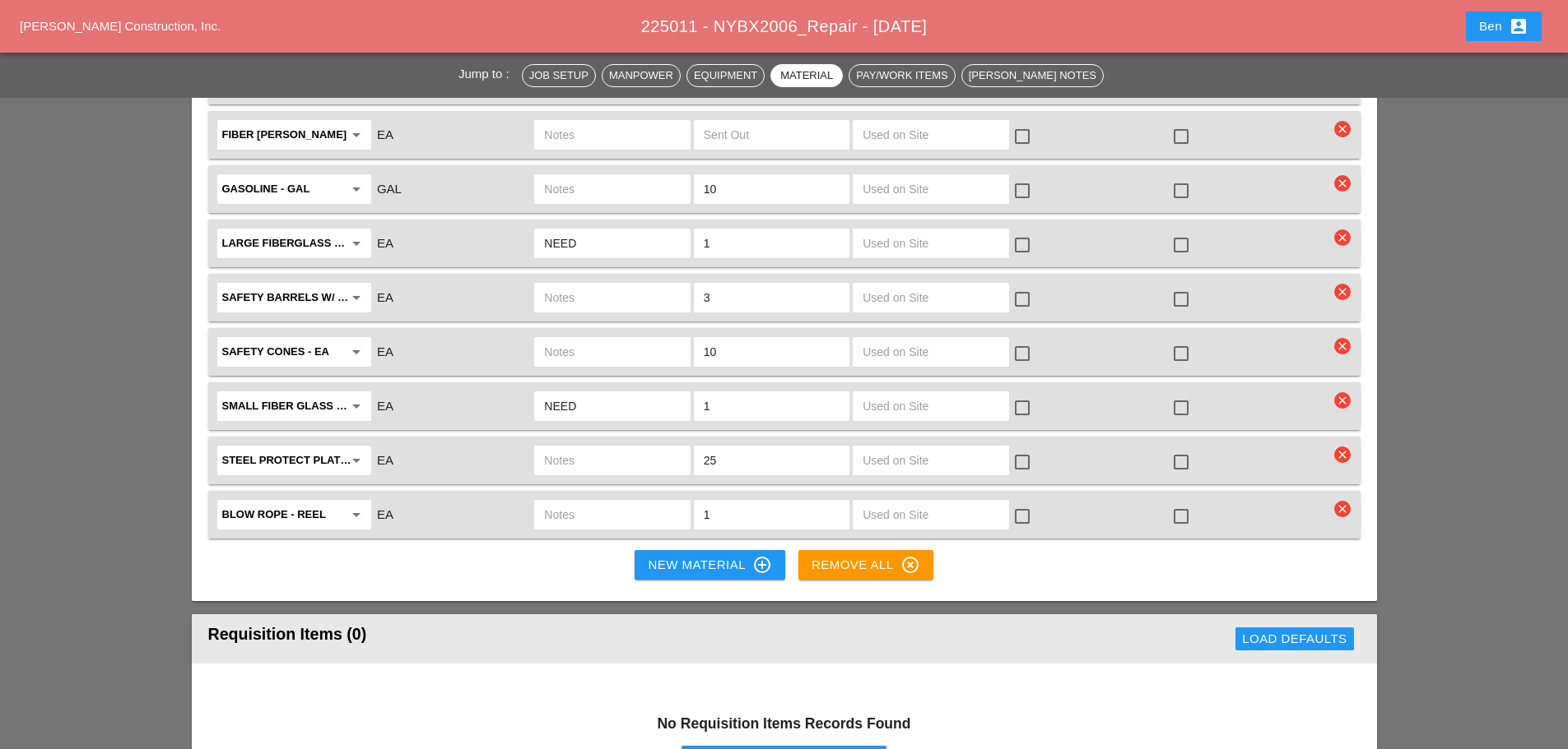
click at [730, 556] on div "New Material control_point" at bounding box center [710, 565] width 124 height 20
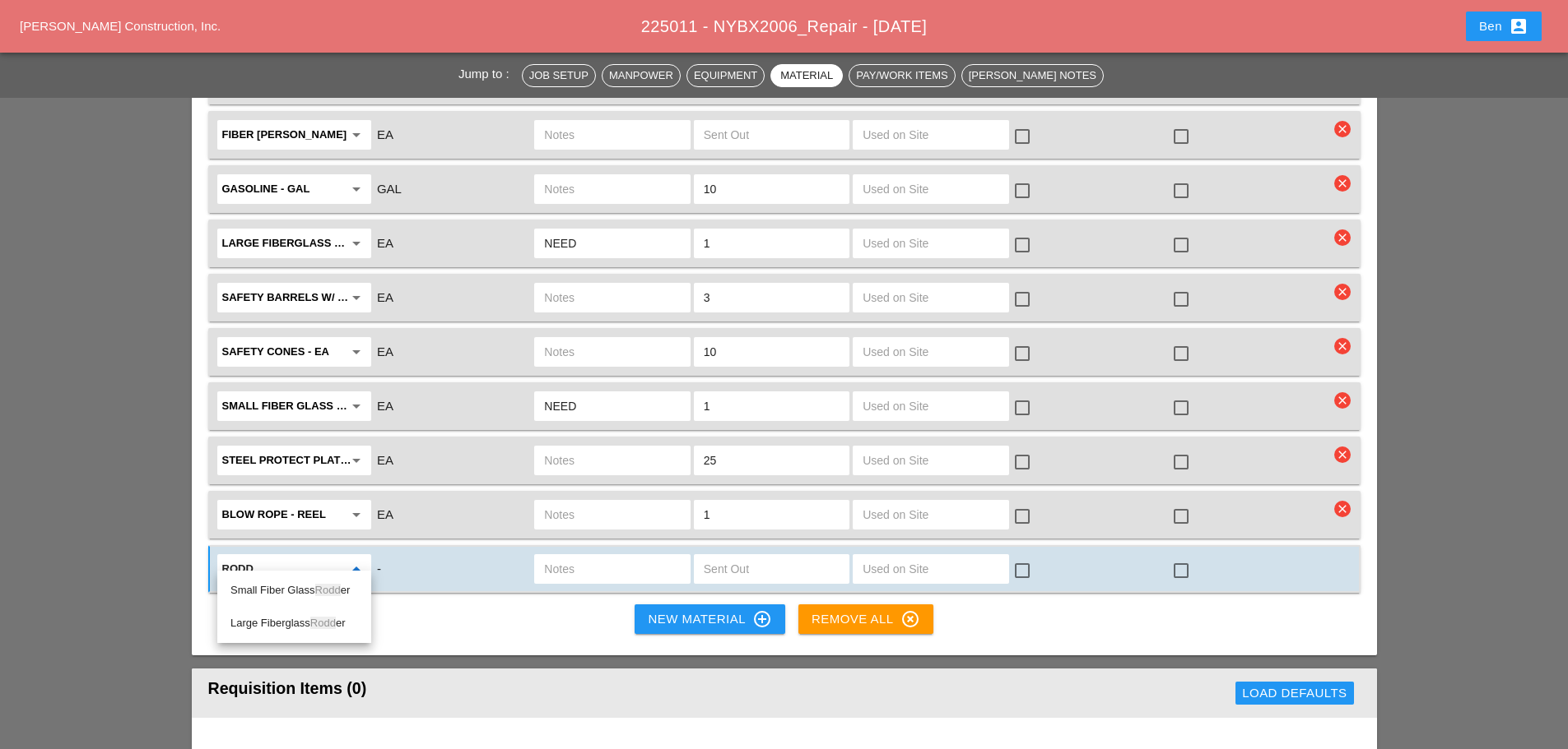
type input "rodd"
click at [438, 559] on div "-" at bounding box center [453, 570] width 156 height 22
click at [320, 559] on input "text" at bounding box center [282, 570] width 121 height 26
drag, startPoint x: 266, startPoint y: 592, endPoint x: 424, endPoint y: 602, distance: 158.3
click at [266, 592] on div "Misc . Materials" at bounding box center [294, 591] width 128 height 20
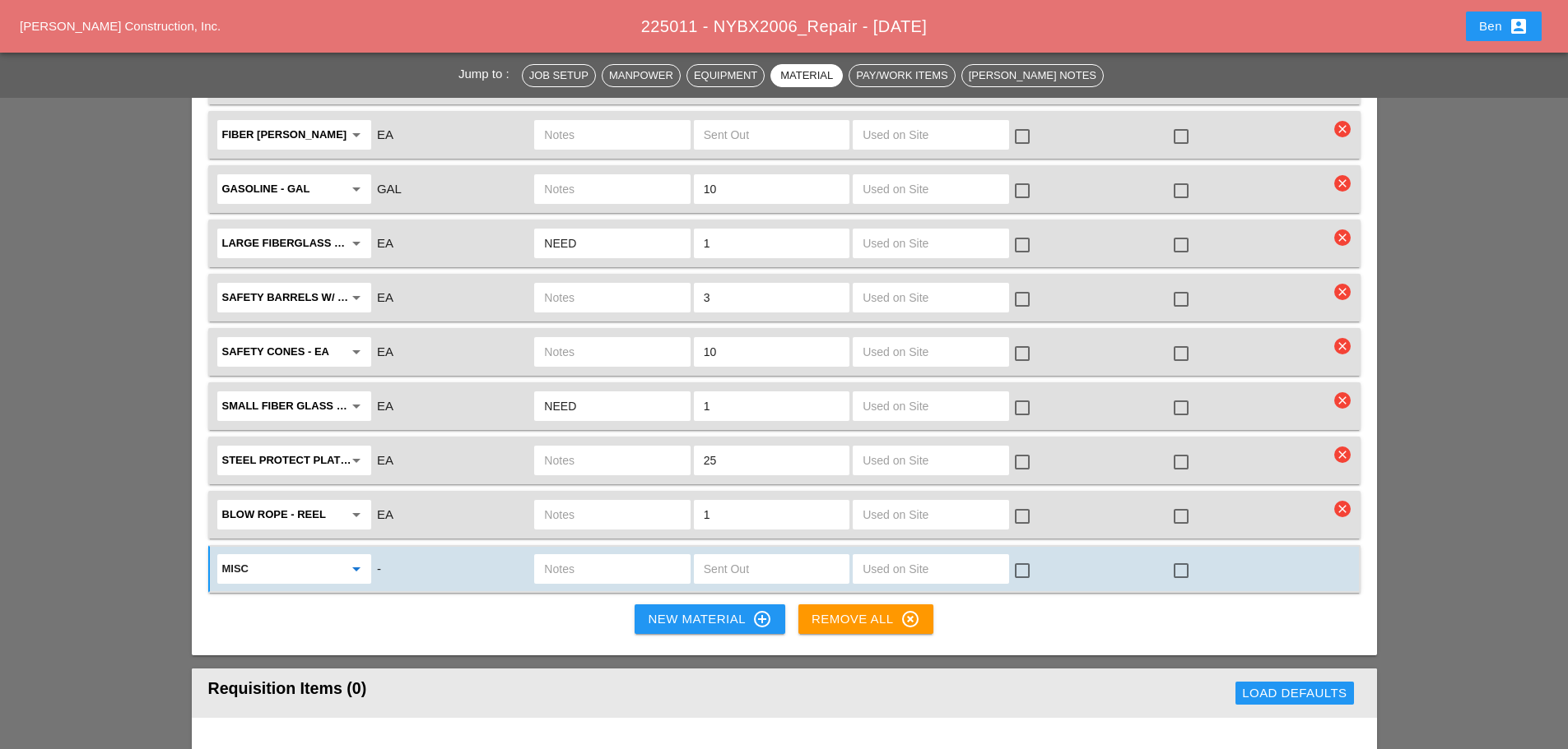
type input "Misc. Materials"
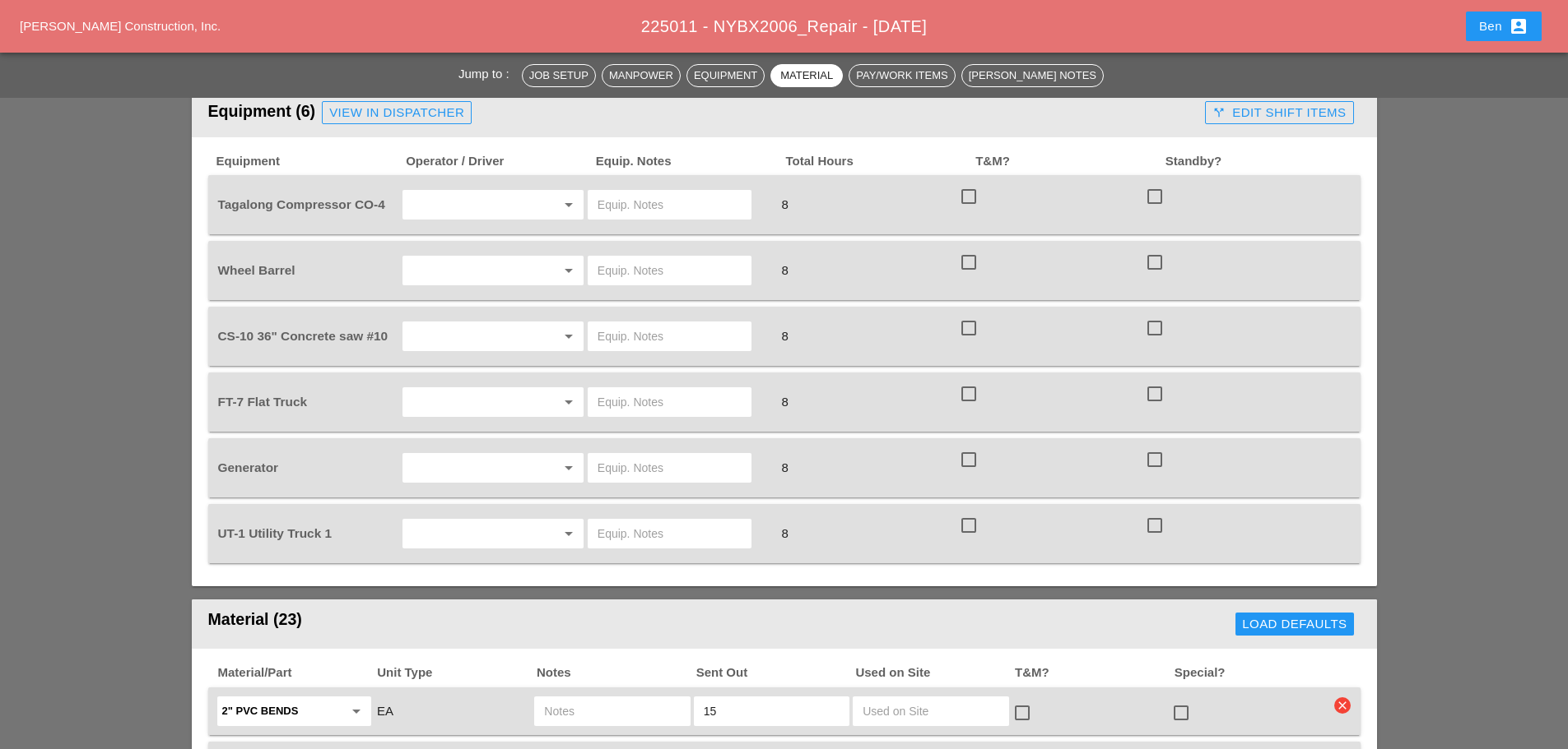
scroll to position [1096, 0]
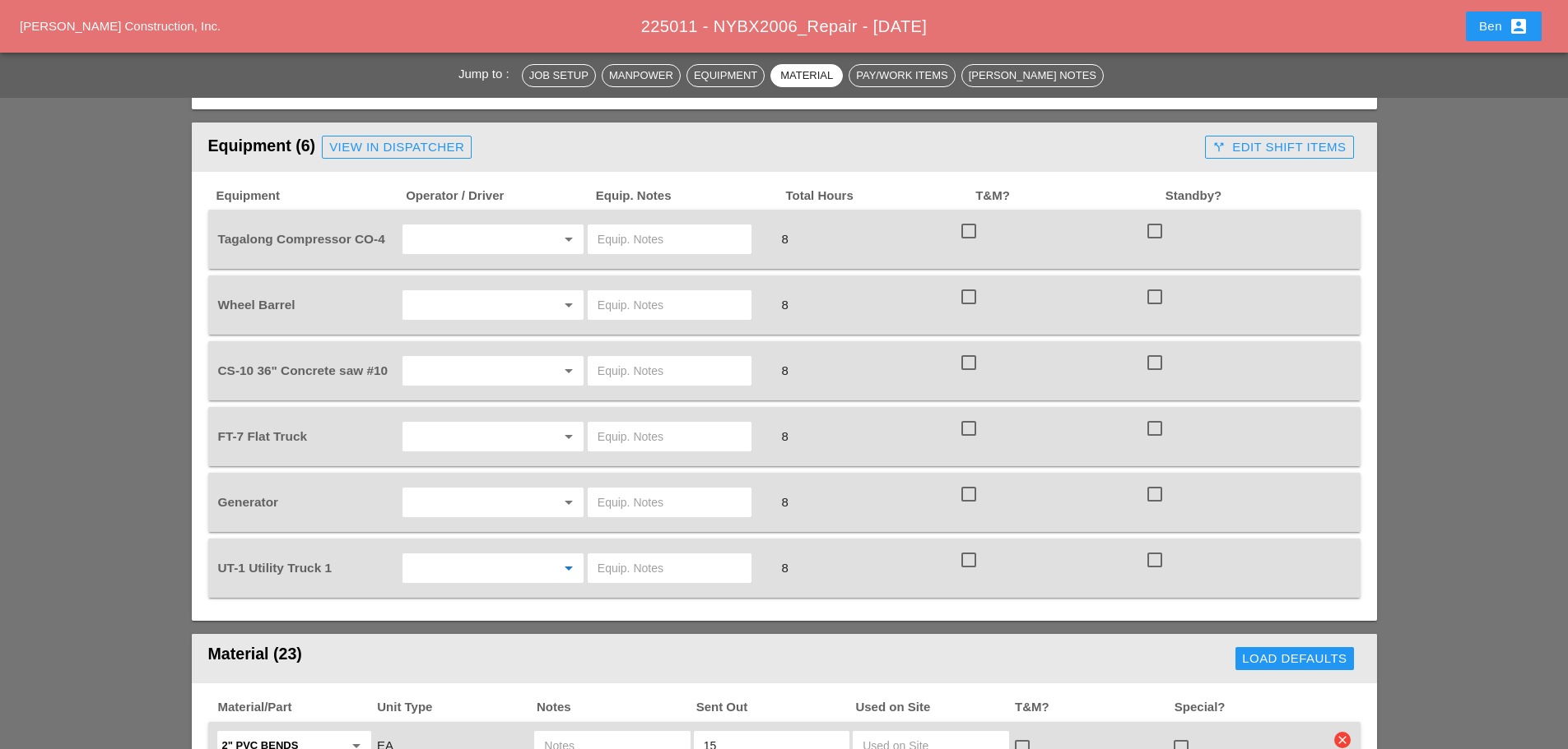
click at [479, 559] on input "text" at bounding box center [470, 569] width 125 height 26
click at [478, 593] on div "Rud olph Bell" at bounding box center [493, 591] width 155 height 20
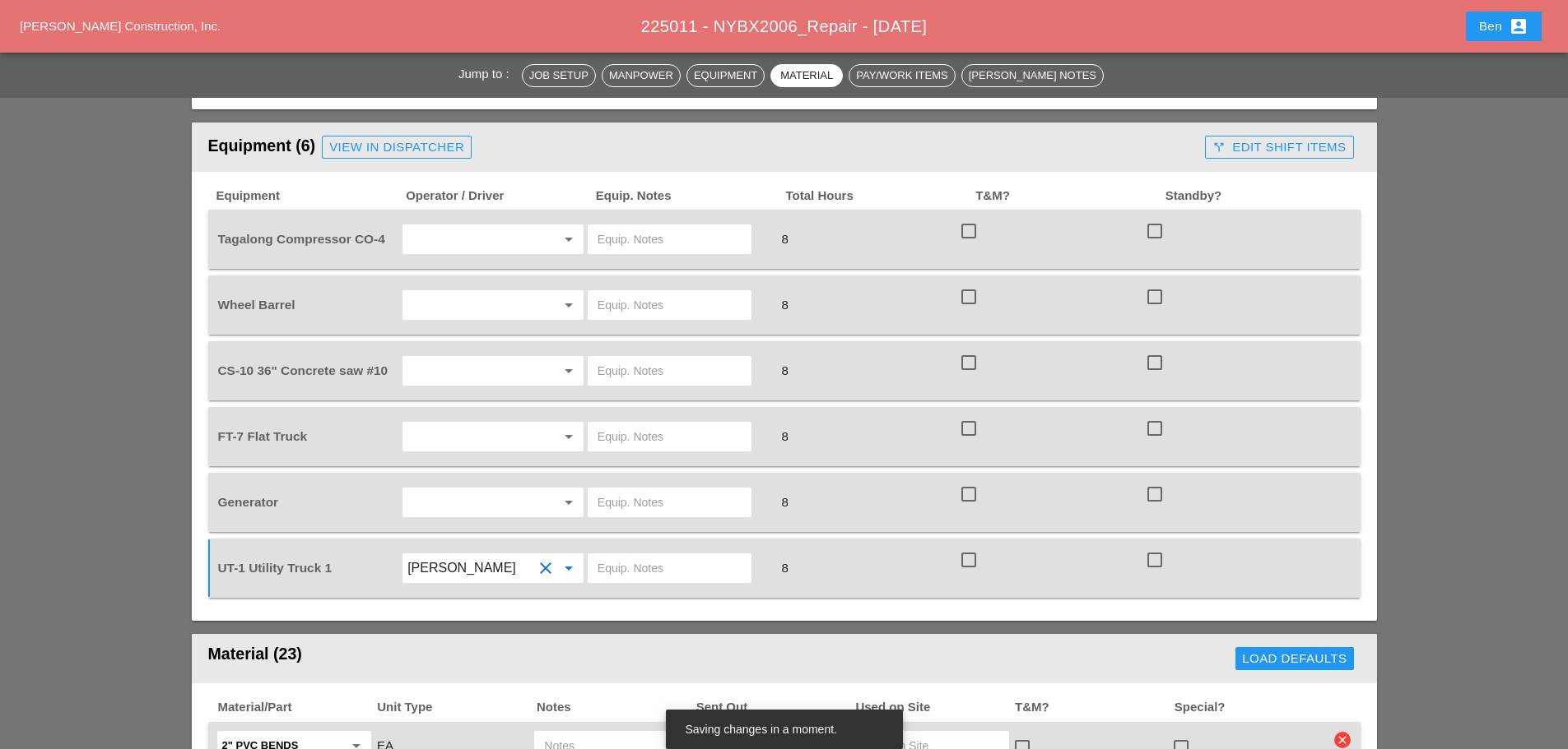
type input "[PERSON_NAME]"
click at [693, 556] on input "text" at bounding box center [670, 569] width 144 height 26
type input "w/ materials"
click at [516, 424] on input "text" at bounding box center [470, 437] width 125 height 26
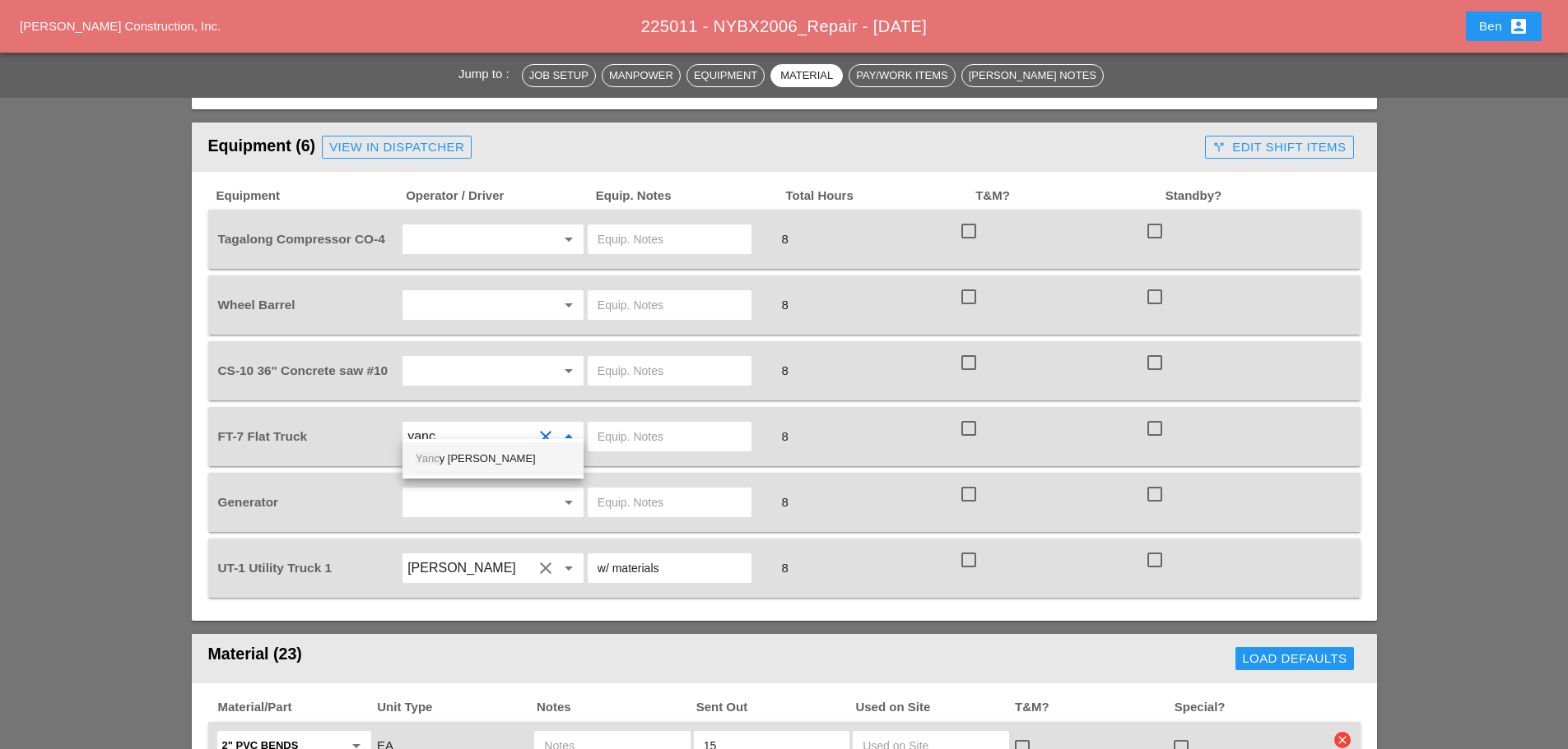
click at [520, 454] on div "Yanc y Matos" at bounding box center [493, 459] width 155 height 20
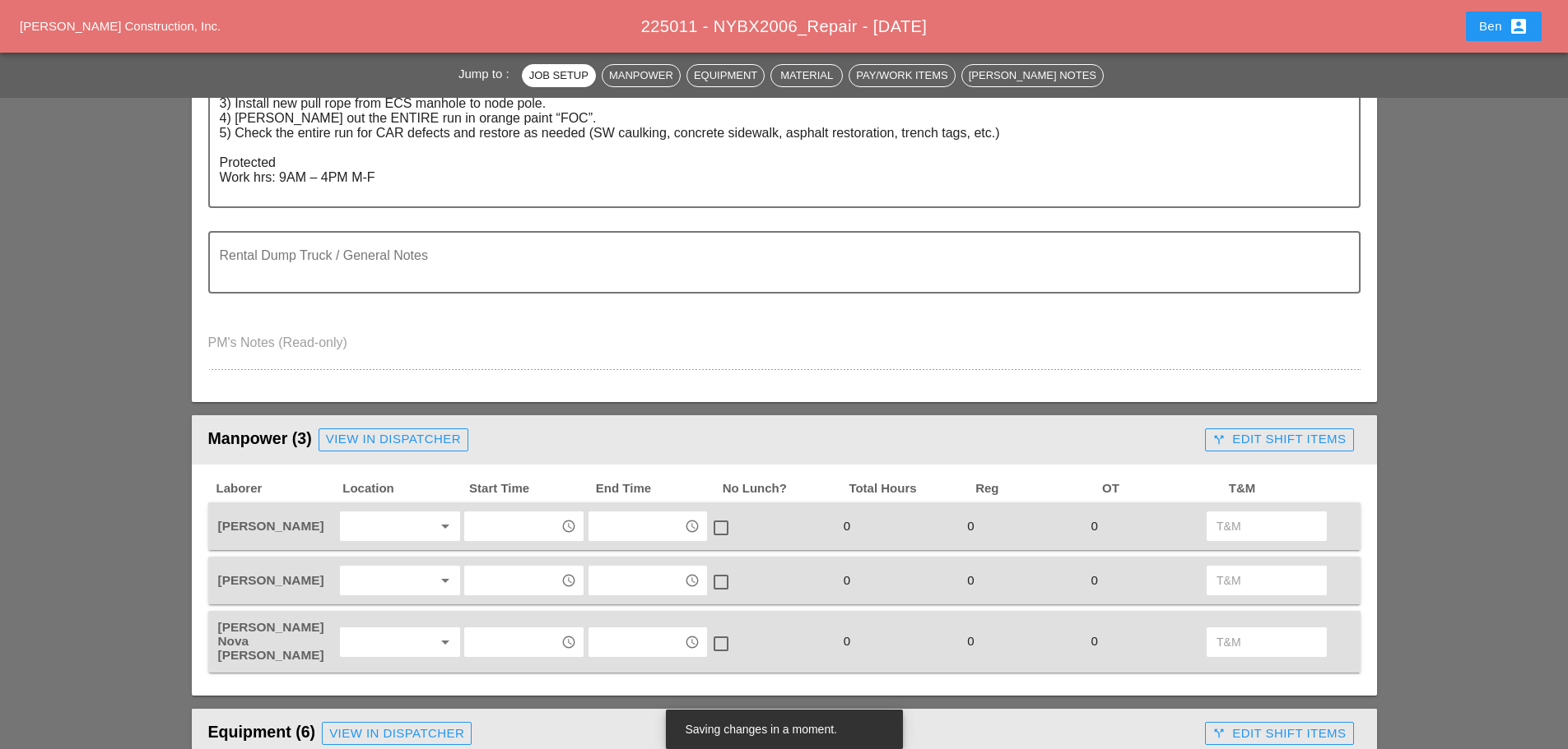
scroll to position [549, 0]
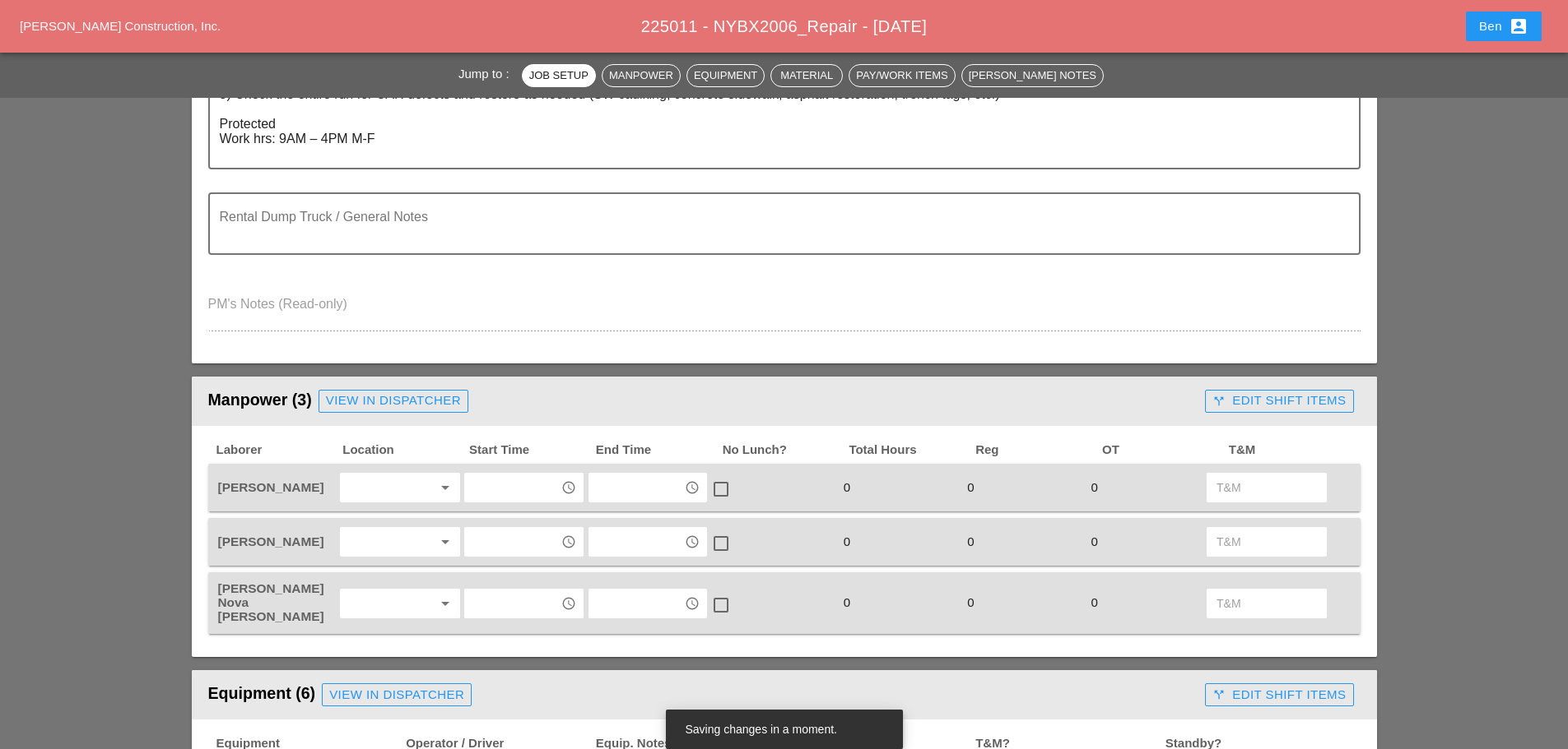
type input "[PERSON_NAME]"
click at [398, 485] on div at bounding box center [389, 488] width 87 height 26
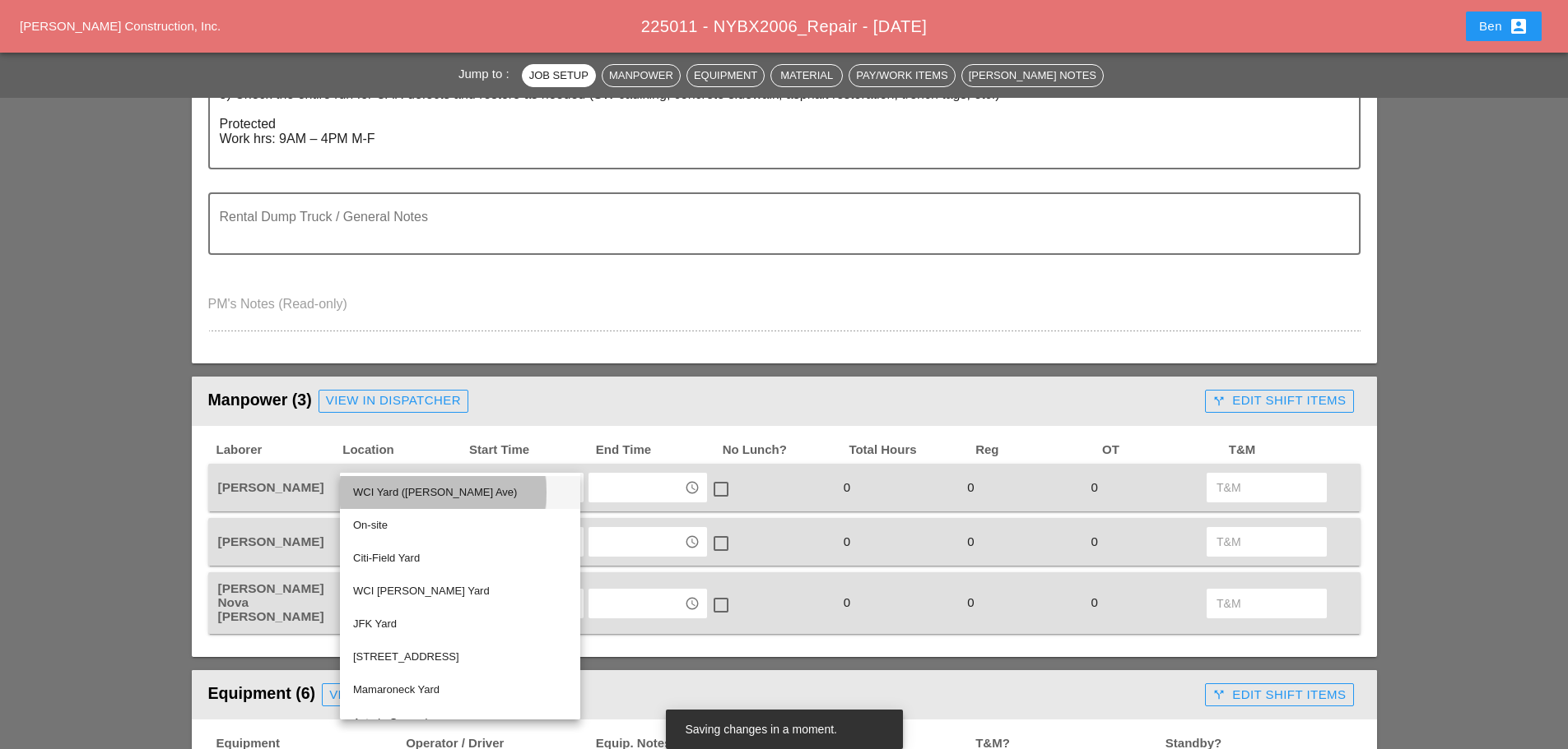
click at [407, 497] on div "WCI Yard ([PERSON_NAME] Ave)" at bounding box center [460, 493] width 214 height 20
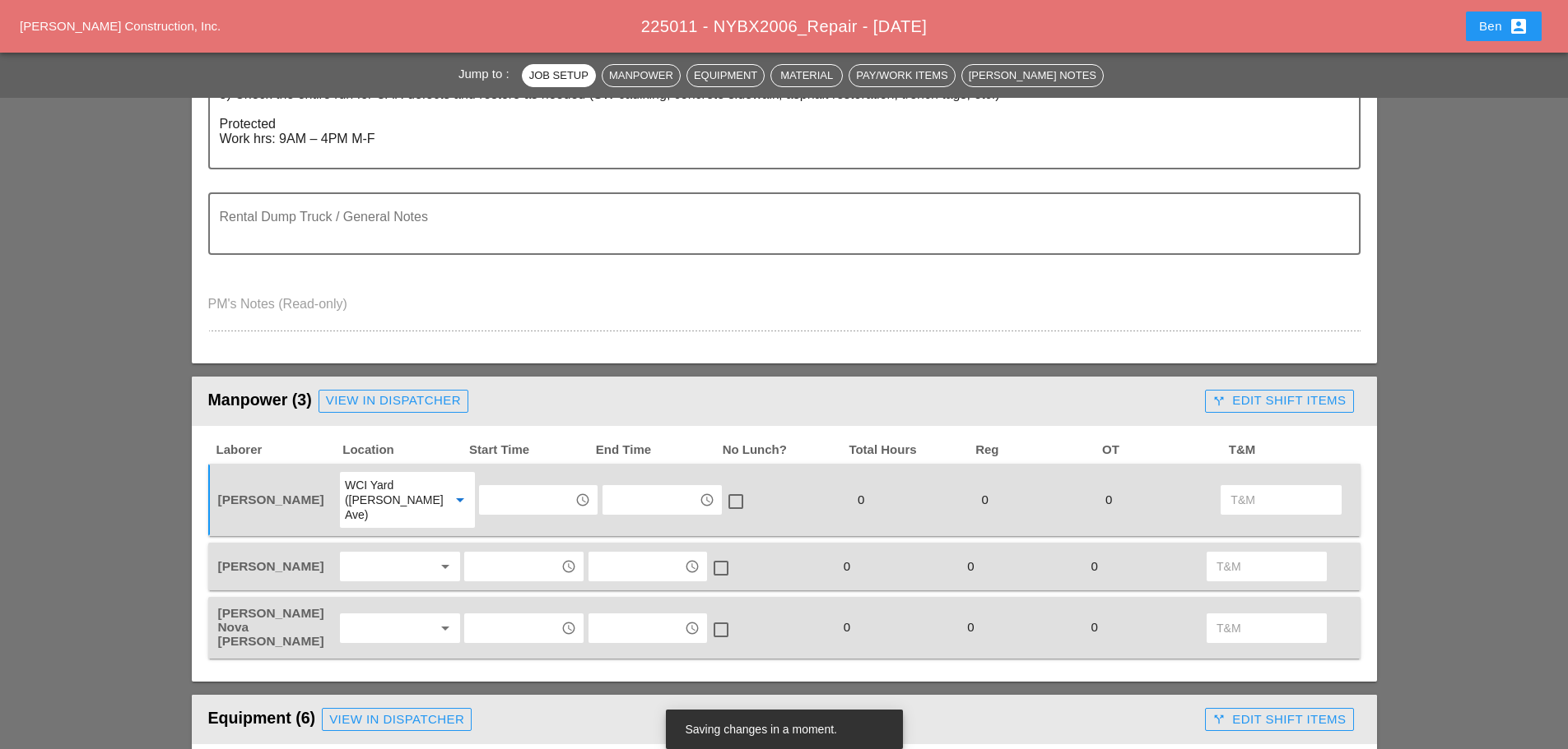
click at [399, 554] on div at bounding box center [389, 567] width 87 height 26
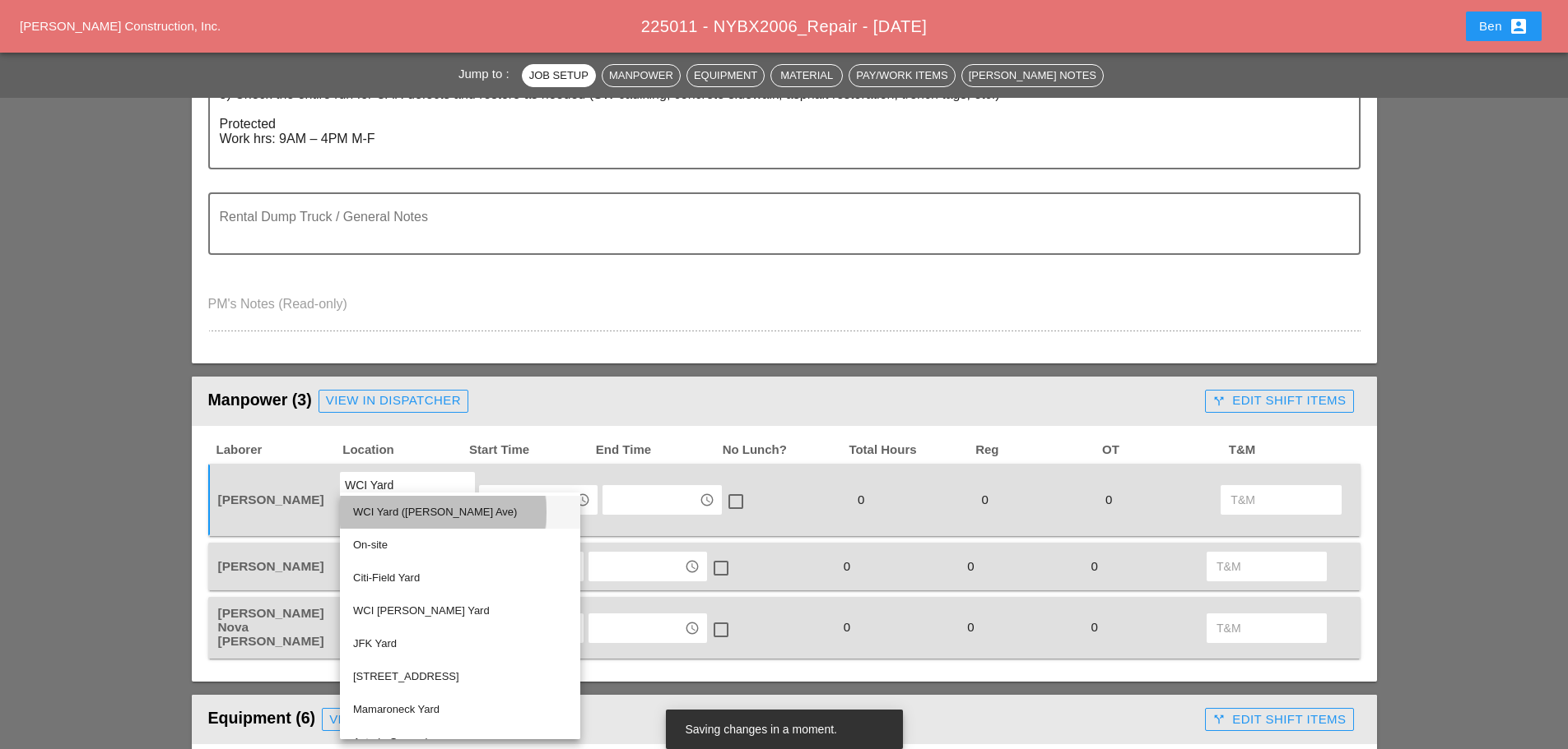
click at [418, 522] on div "WCI Yard ([PERSON_NAME] Ave)" at bounding box center [460, 513] width 214 height 20
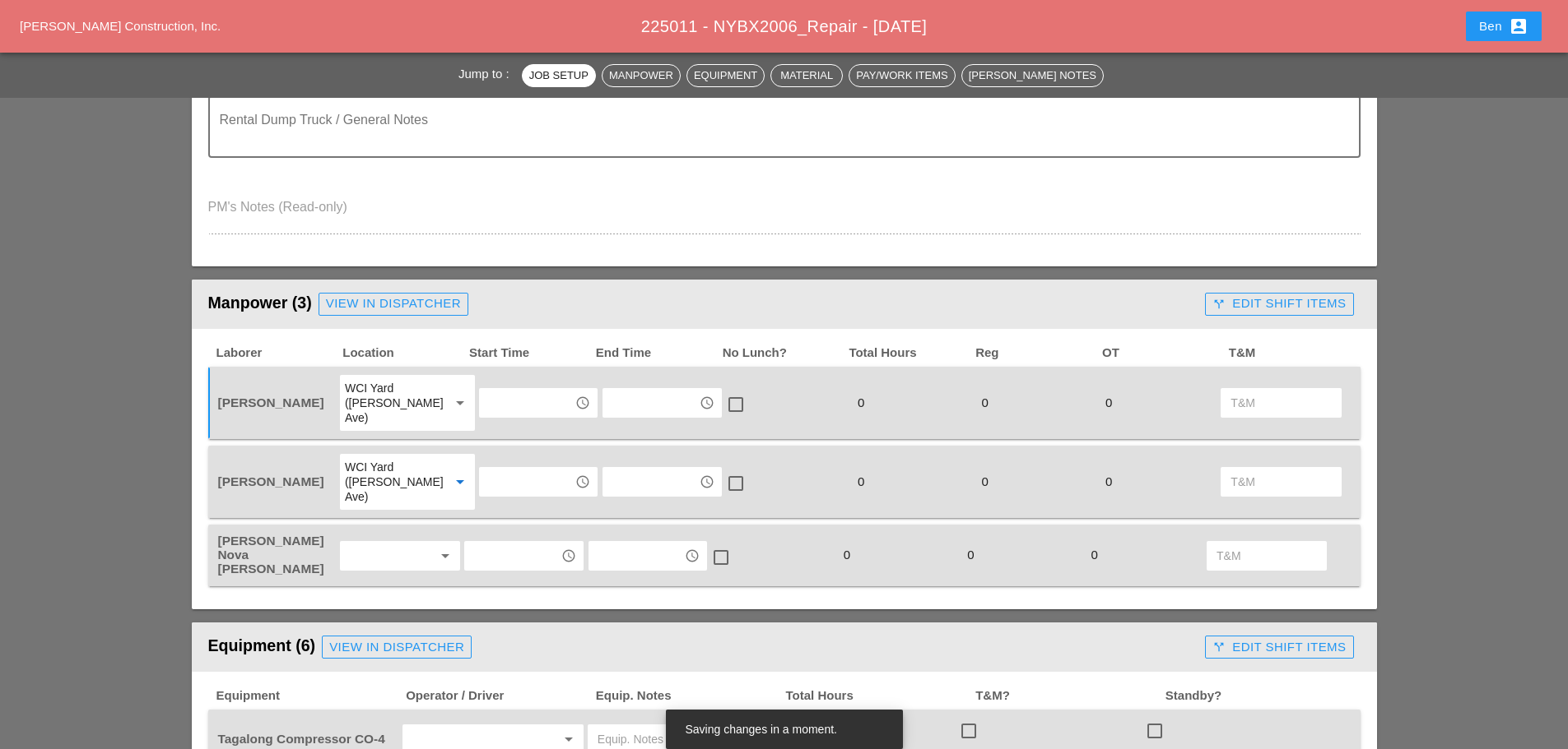
scroll to position [686, 0]
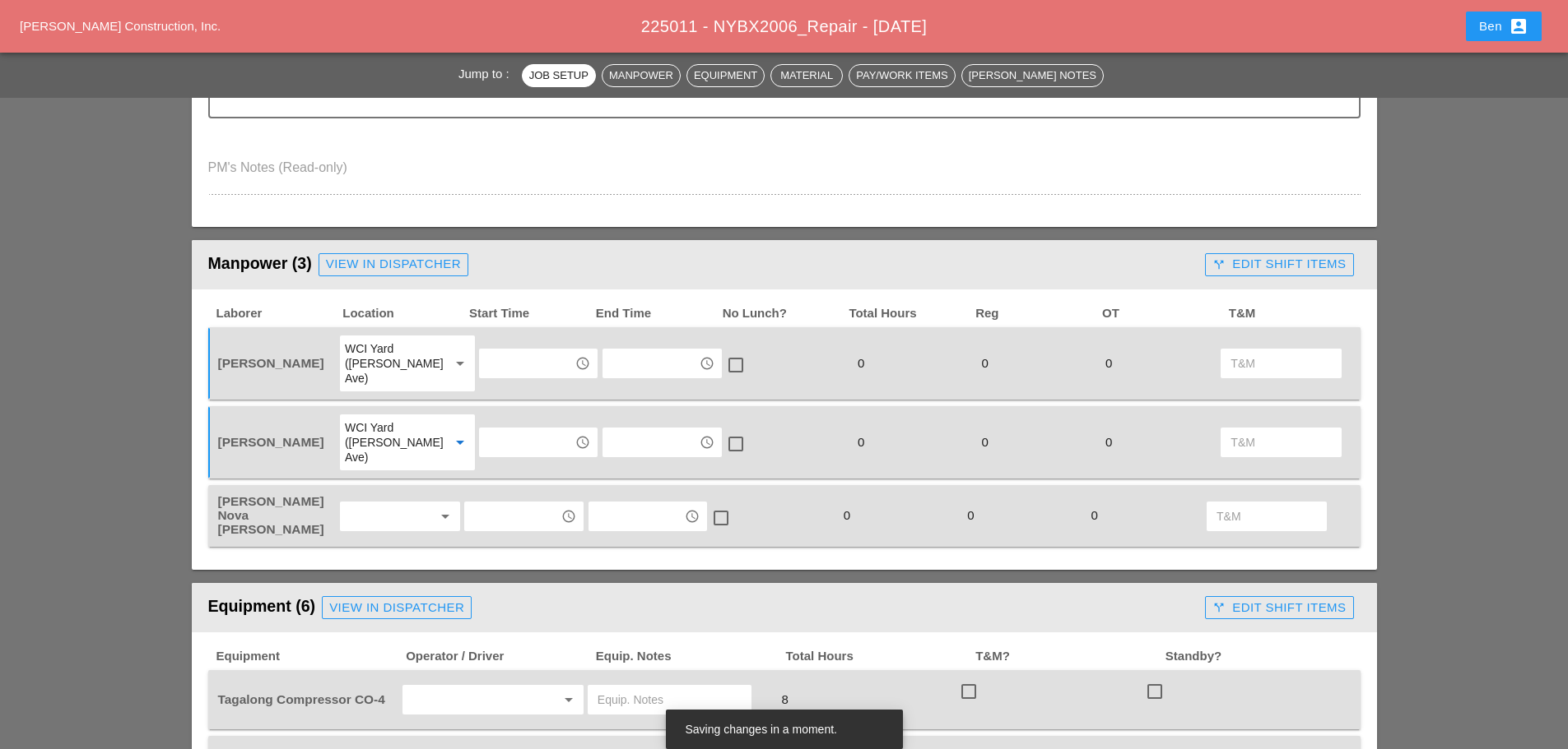
click at [397, 504] on div at bounding box center [389, 517] width 87 height 26
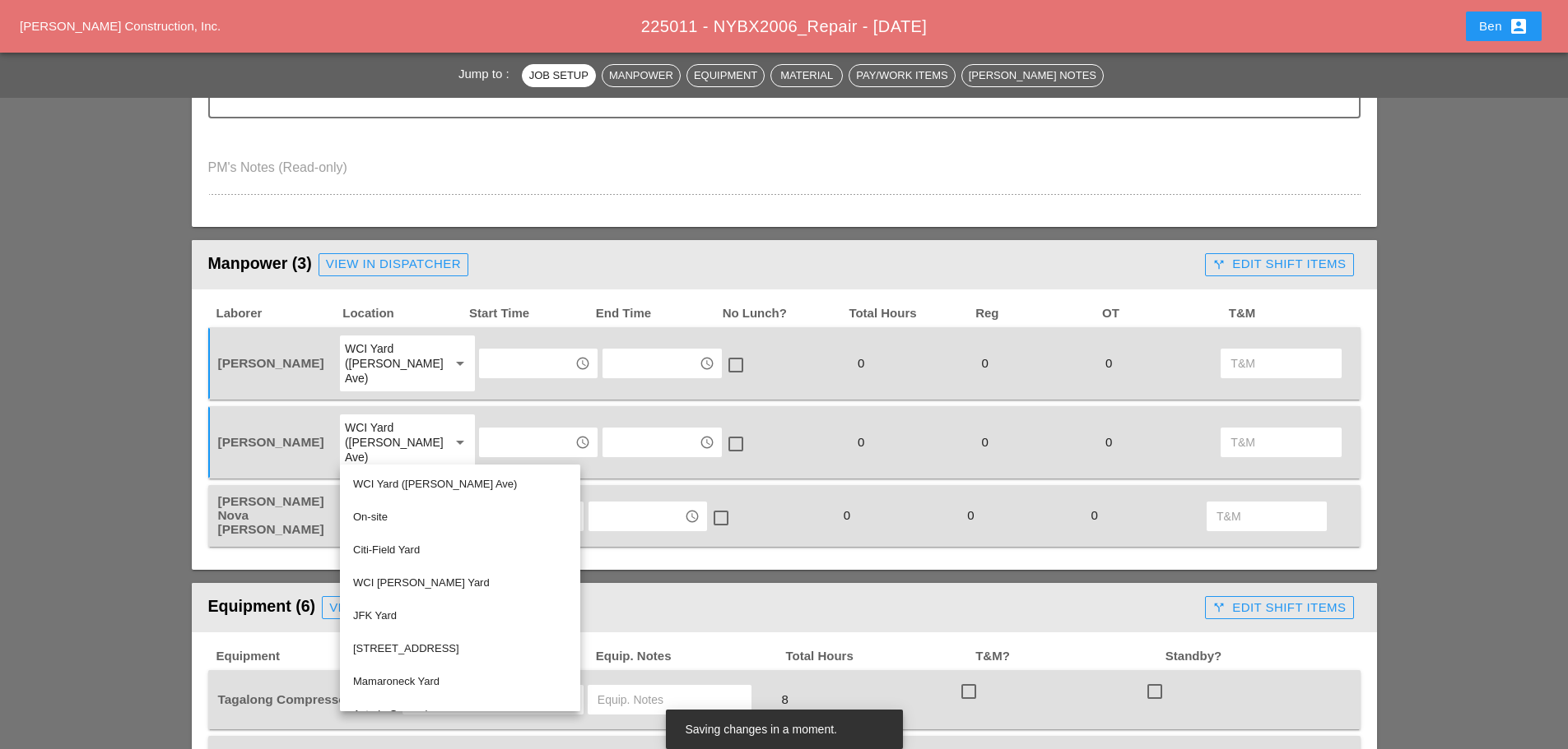
click at [412, 518] on div "On-site" at bounding box center [460, 518] width 214 height 20
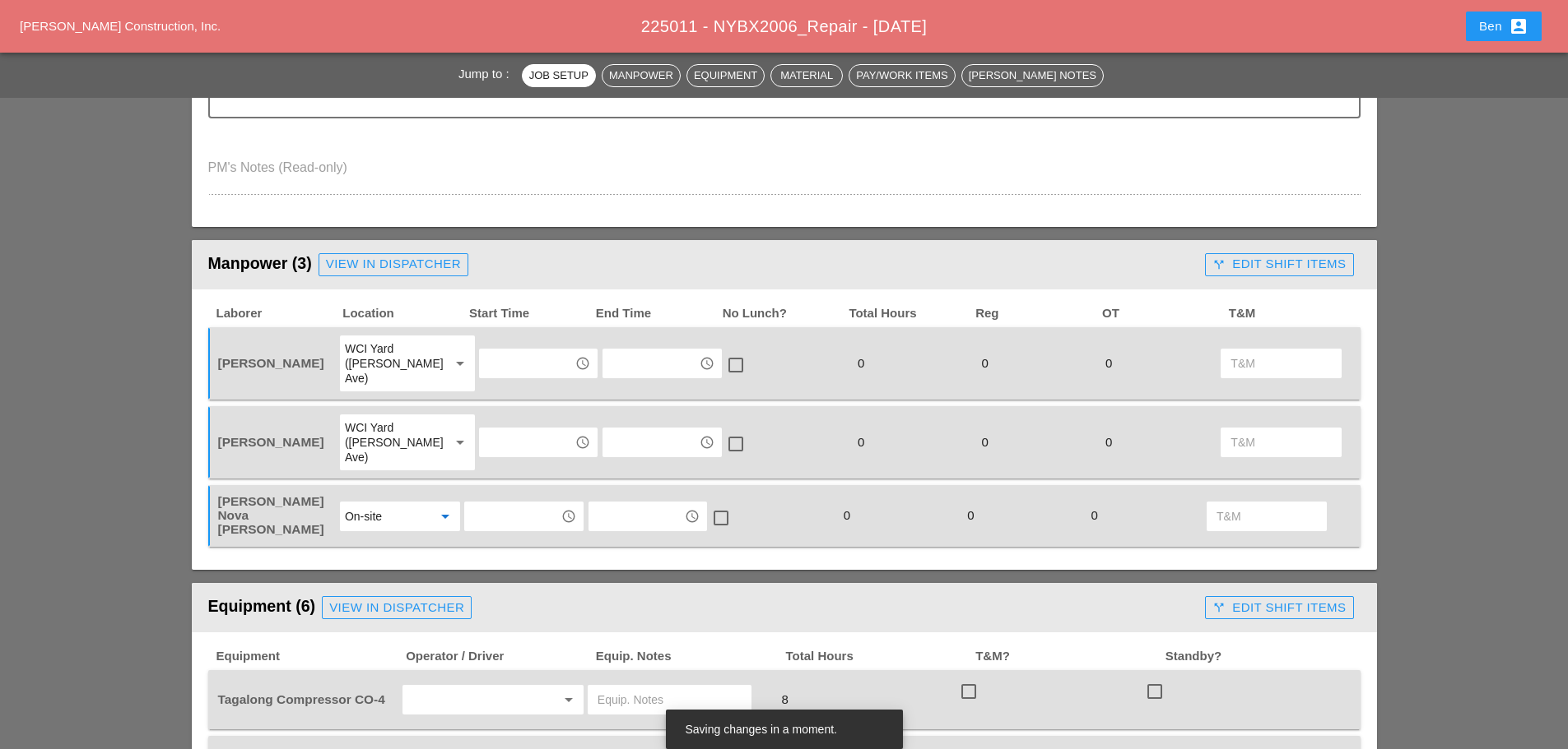
click at [513, 504] on input "text" at bounding box center [512, 517] width 86 height 26
click at [514, 514] on div "8:30 am" at bounding box center [524, 515] width 92 height 20
type input "8:30 am"
click at [534, 380] on div "Rudolph Bell WCI Yard (Provost Ave) arrow_drop_down access_time access_time che…" at bounding box center [784, 364] width 1152 height 72
click at [525, 365] on input "text" at bounding box center [527, 364] width 86 height 26
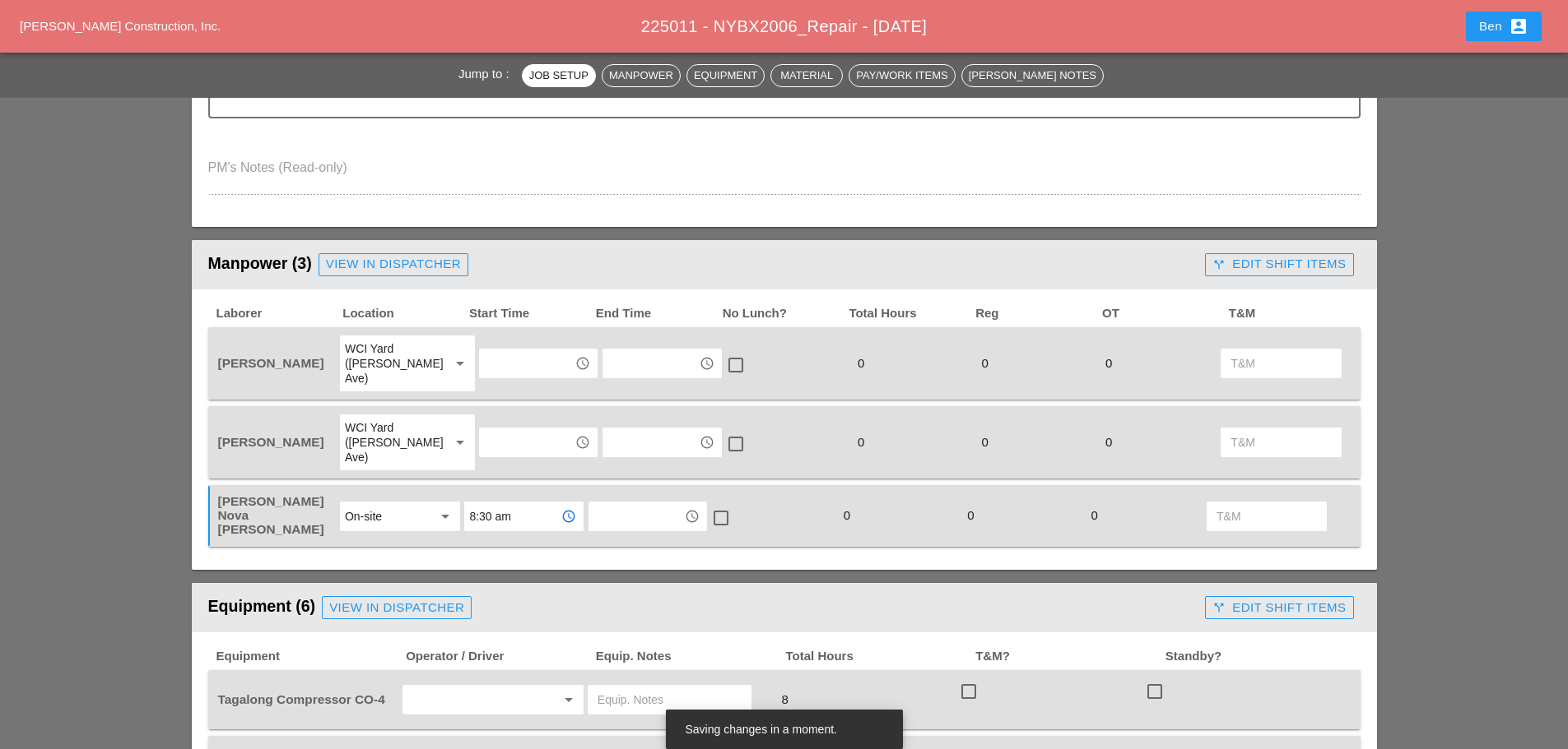
click at [528, 504] on input "8:30 am" at bounding box center [512, 517] width 86 height 26
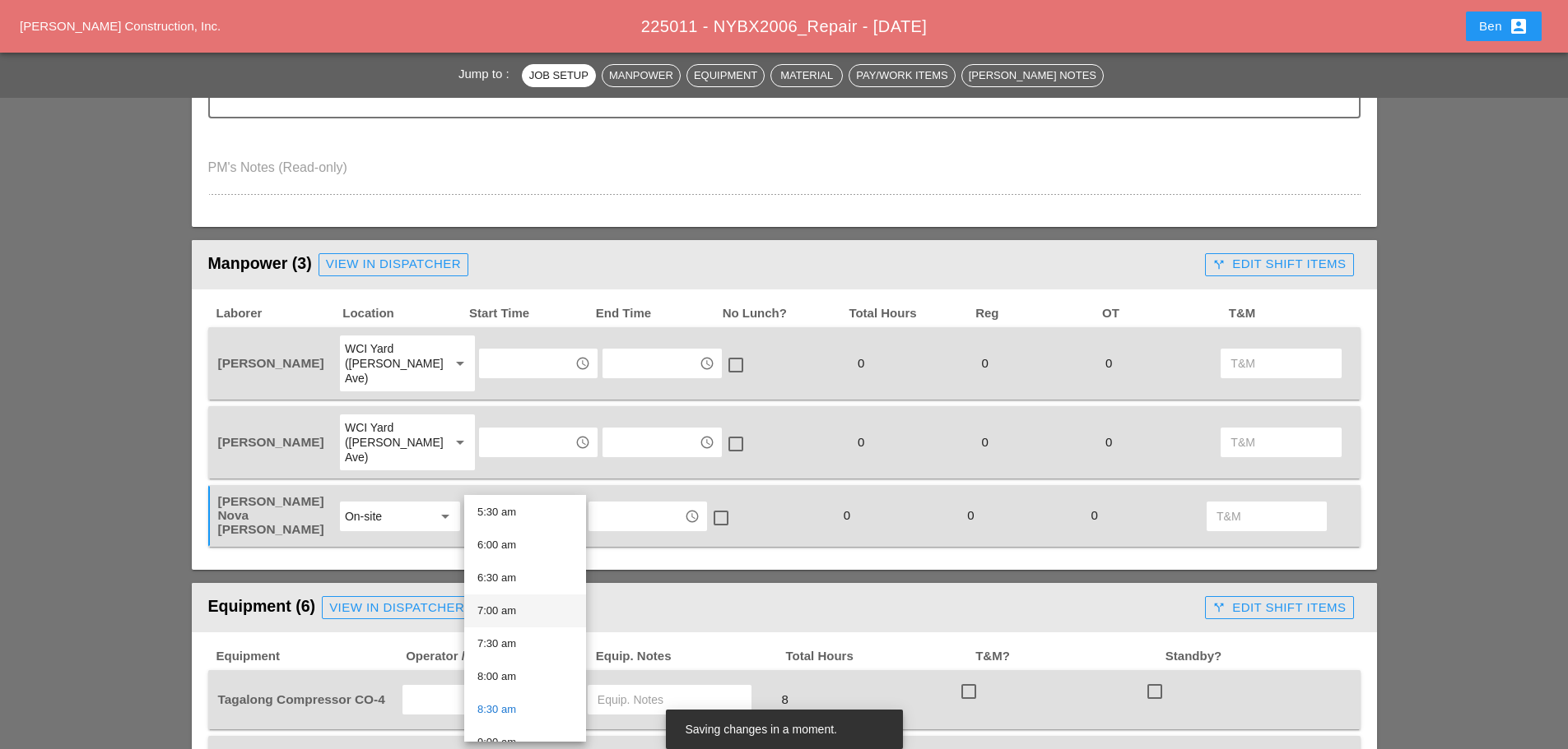
scroll to position [418, 0]
click at [539, 649] on div "8:30 am" at bounding box center [525, 657] width 96 height 20
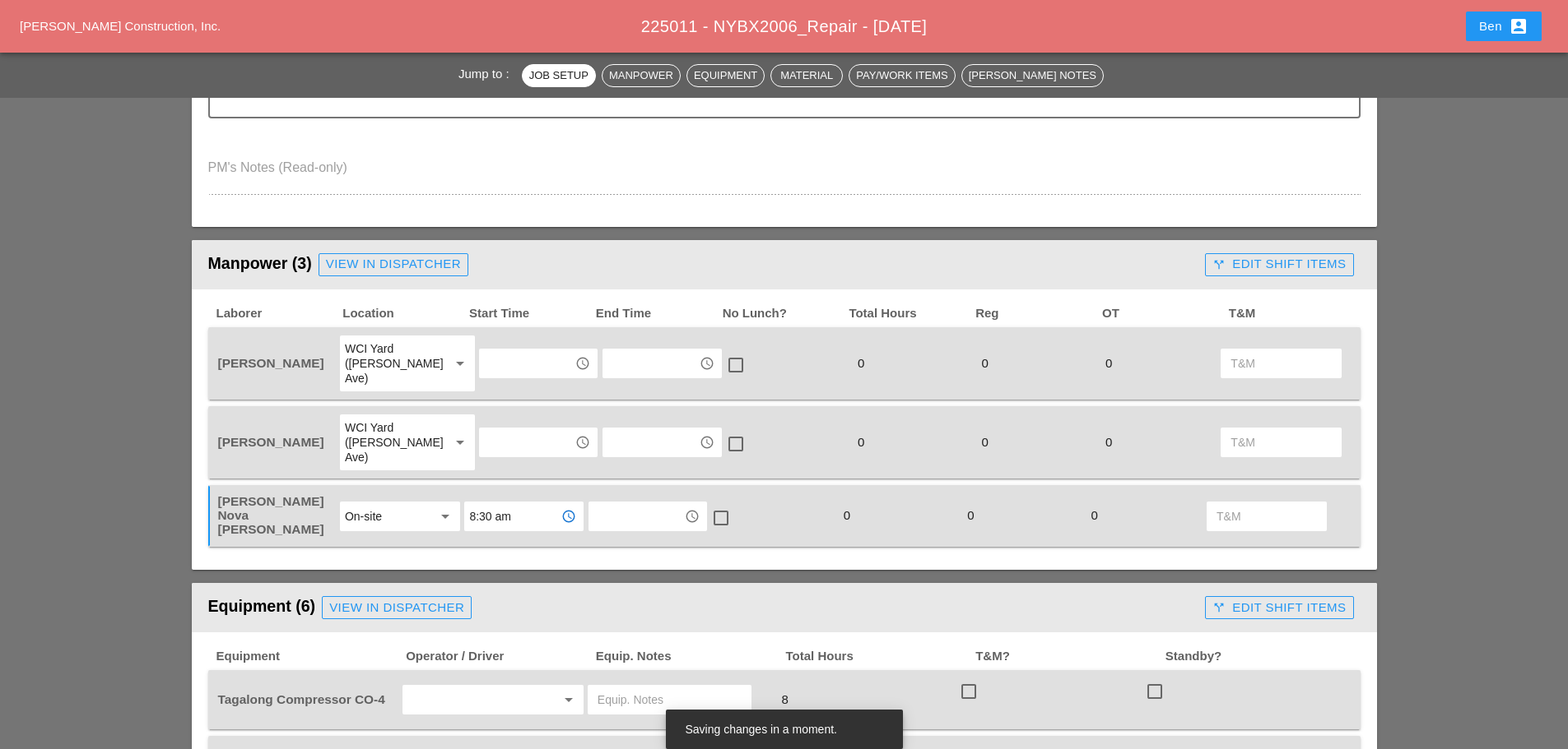
click at [505, 430] on input "text" at bounding box center [527, 443] width 86 height 26
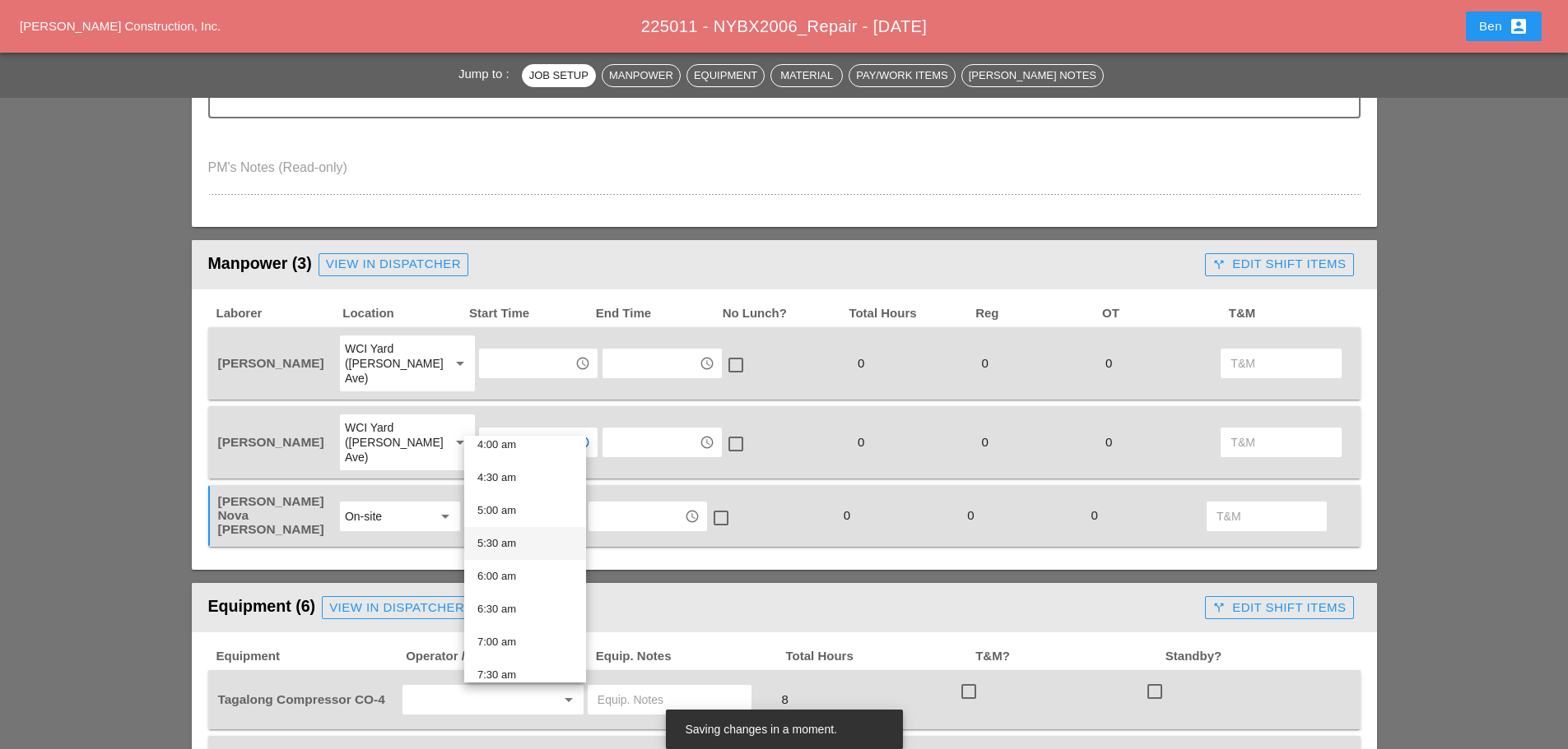
scroll to position [412, 0]
click at [533, 540] on div "7:30 am" at bounding box center [525, 538] width 96 height 20
type input "7:30 am"
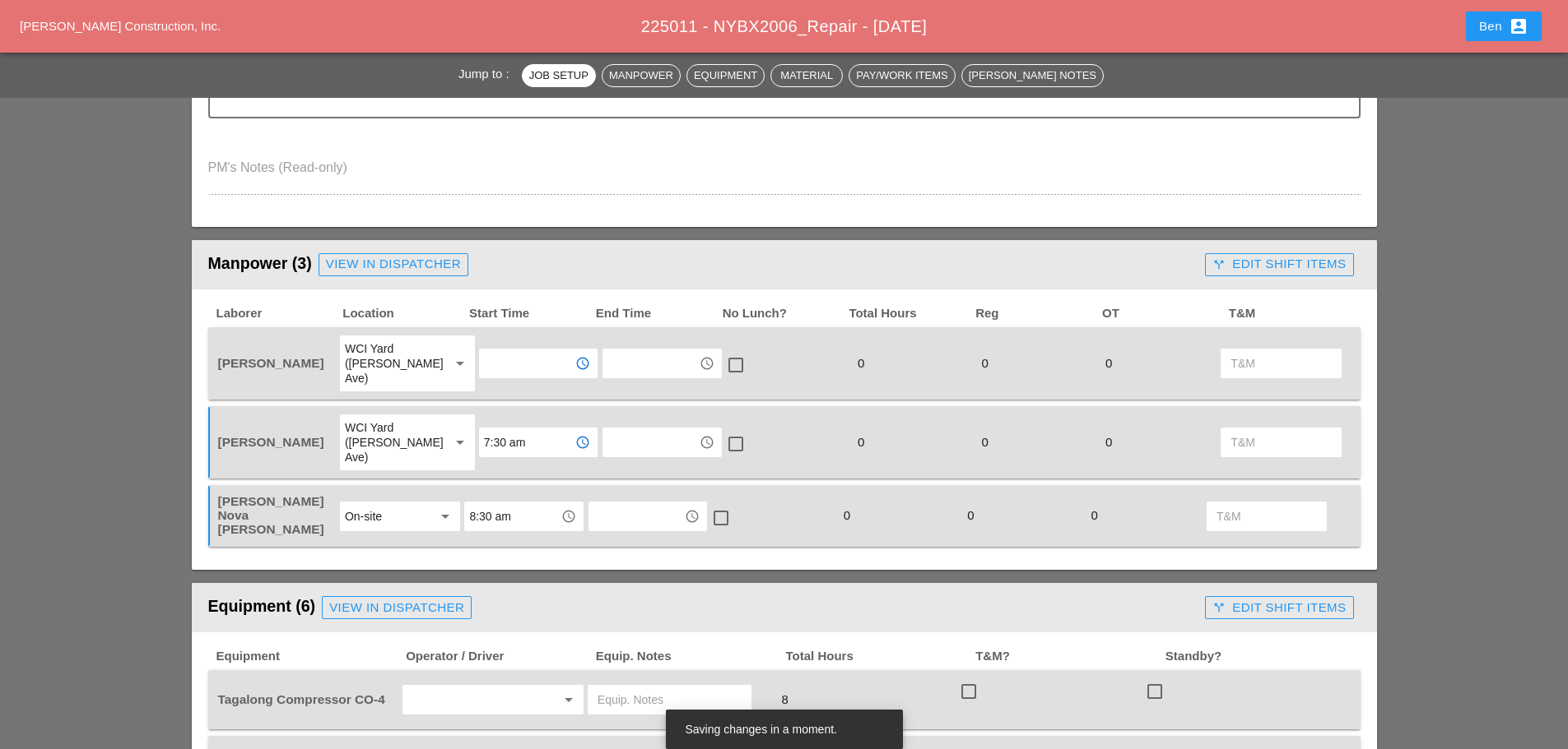
click at [526, 352] on input "text" at bounding box center [527, 364] width 86 height 26
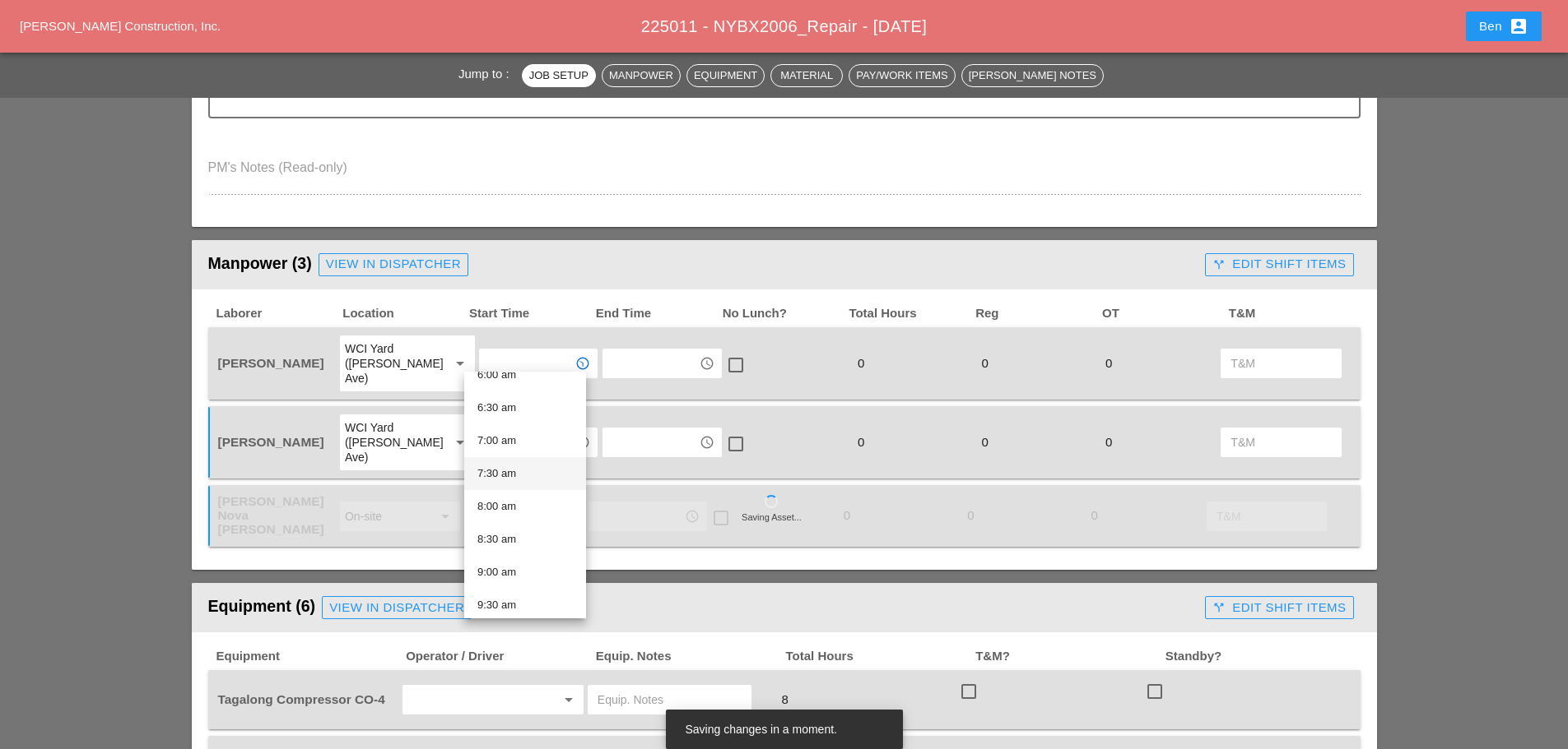
click at [527, 463] on div "7:30 am" at bounding box center [525, 474] width 96 height 33
type input "7:30 am"
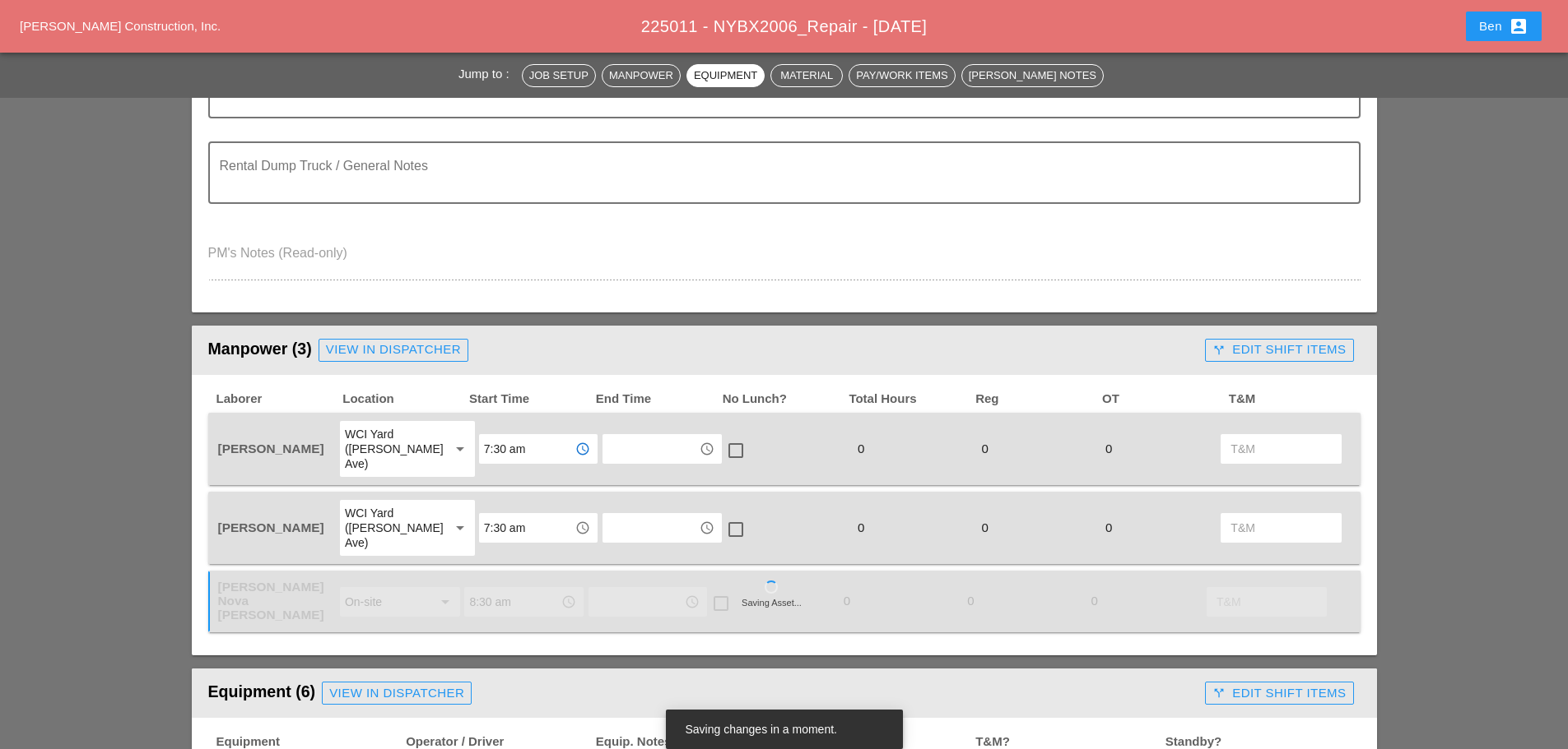
scroll to position [549, 0]
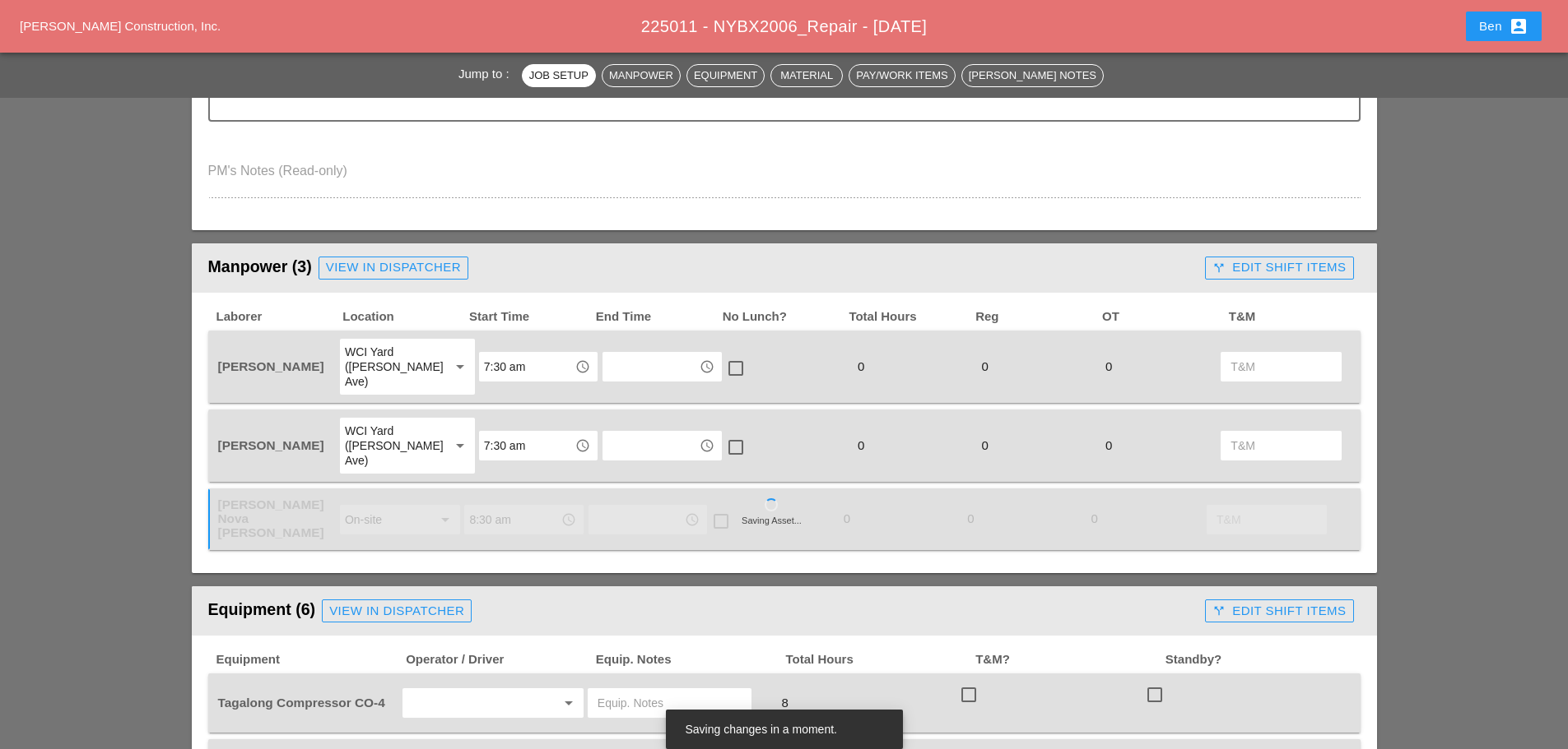
scroll to position [686, 0]
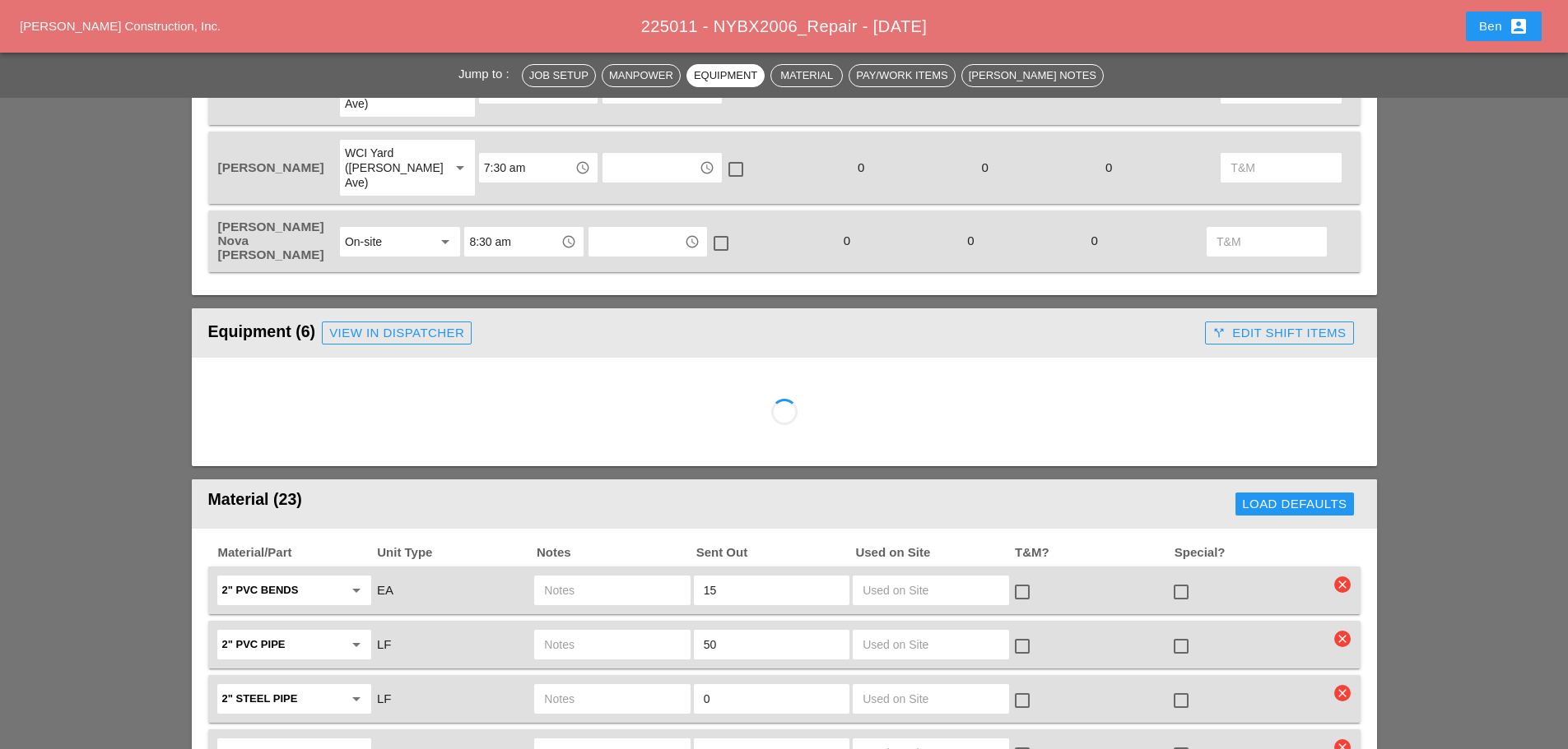
scroll to position [822, 0]
